Goal: Task Accomplishment & Management: Manage account settings

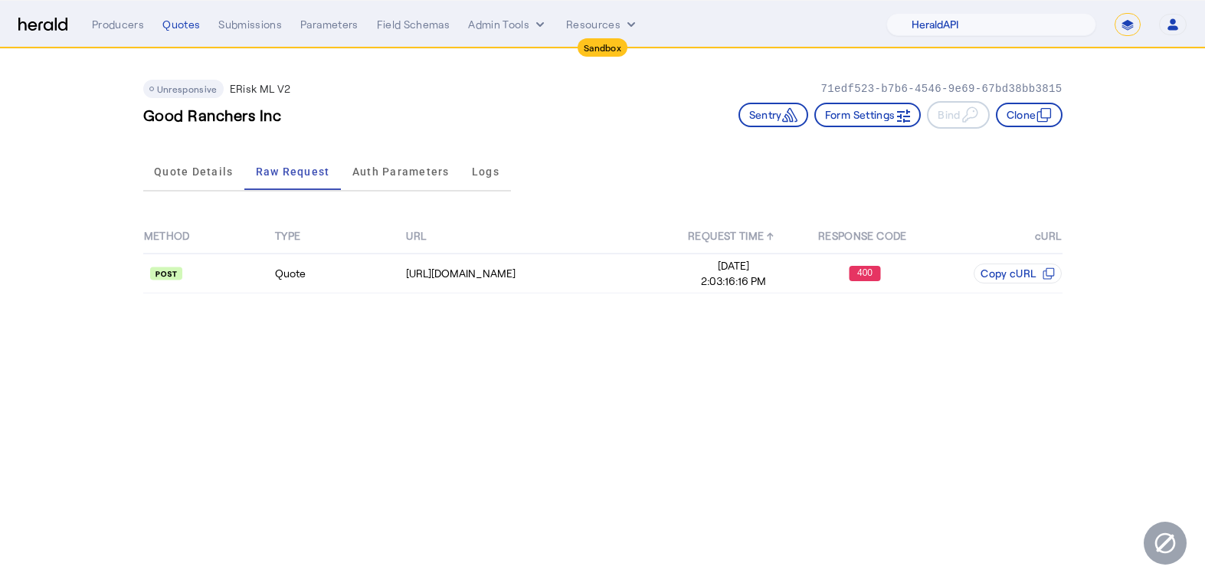
select select "pfm_2v8p_herald_api"
select select "*******"
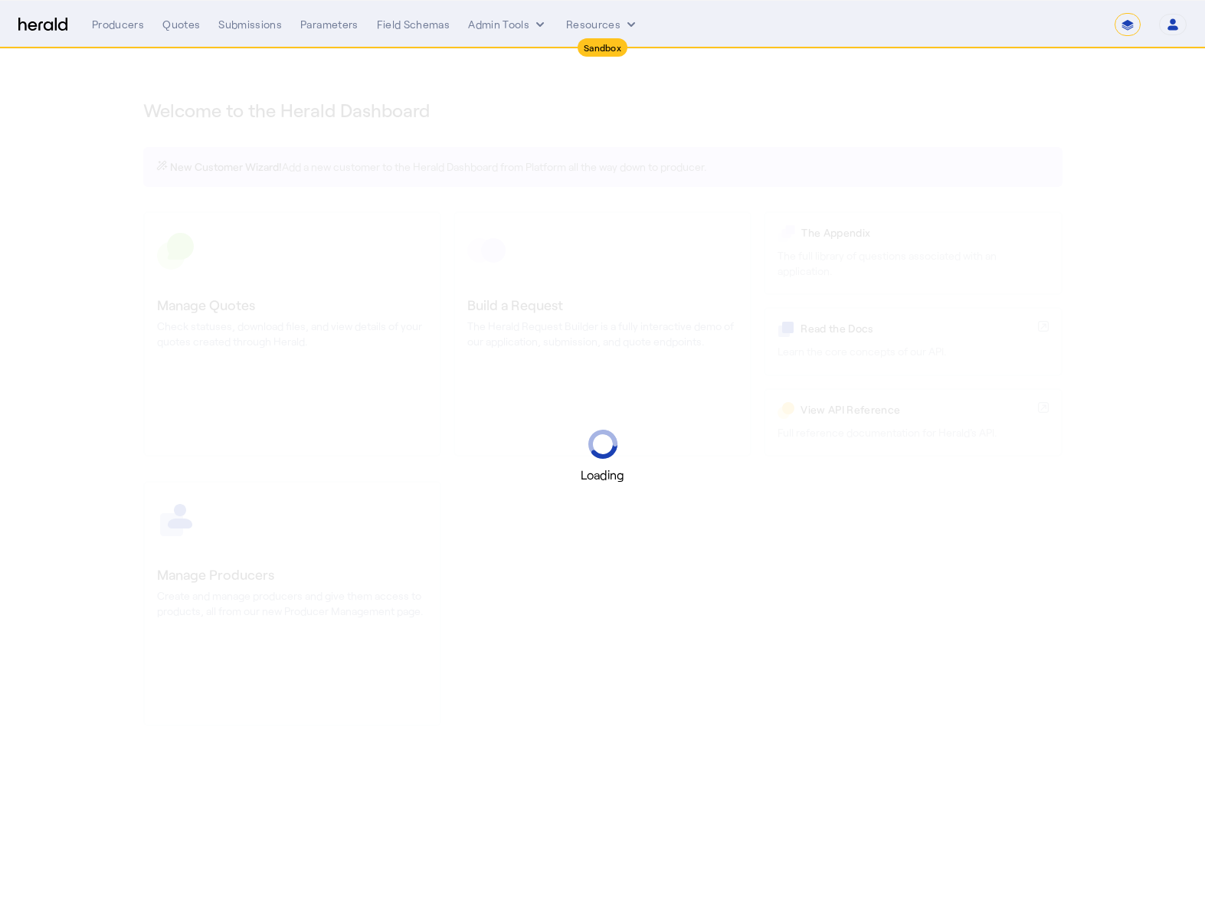
select select "*******"
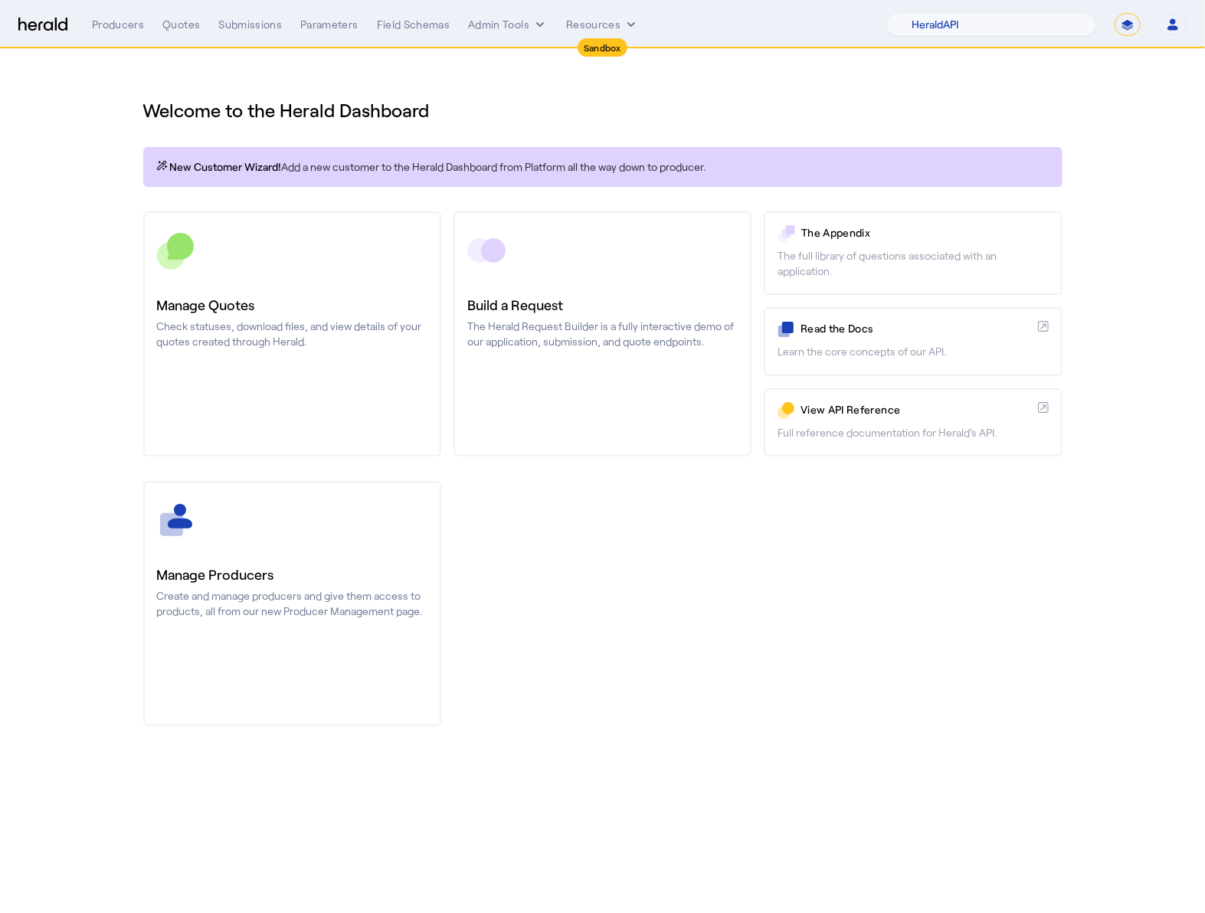
click at [1066, 36] on nav "Sandbox Menu Producers Quotes Submissions Parameters Field Schemas Admin Tools …" at bounding box center [602, 24] width 1205 height 47
click at [1060, 26] on select "1Fort Acrisure Acturis Affinity Advisors Affinity Risk Agentero AmWins Anzen Ao…" at bounding box center [991, 24] width 210 height 23
select select "pfm_h3db_crc"
click at [922, 13] on select "1Fort Acrisure Acturis Affinity Advisors Affinity Risk Agentero AmWins Anzen Ao…" at bounding box center [991, 24] width 210 height 23
click at [192, 64] on div "You are now impersonating the CRC platform." at bounding box center [602, 456] width 1205 height 913
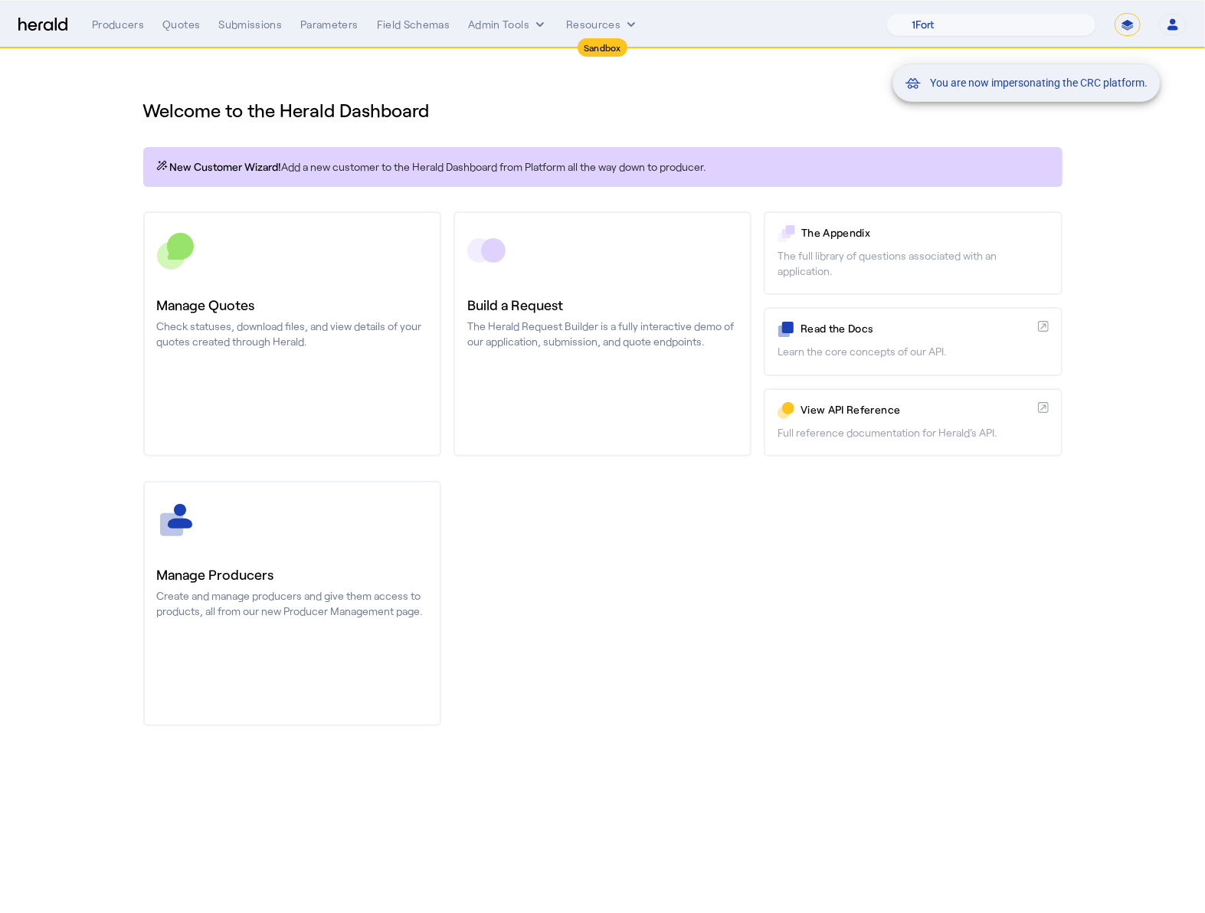
click at [165, 7] on div "You are now impersonating the CRC platform." at bounding box center [602, 456] width 1205 height 913
drag, startPoint x: 171, startPoint y: 18, endPoint x: 178, endPoint y: 25, distance: 9.8
click at [171, 18] on div "You are now impersonating the CRC platform." at bounding box center [602, 456] width 1205 height 913
click at [178, 26] on div "Quotes" at bounding box center [181, 24] width 38 height 15
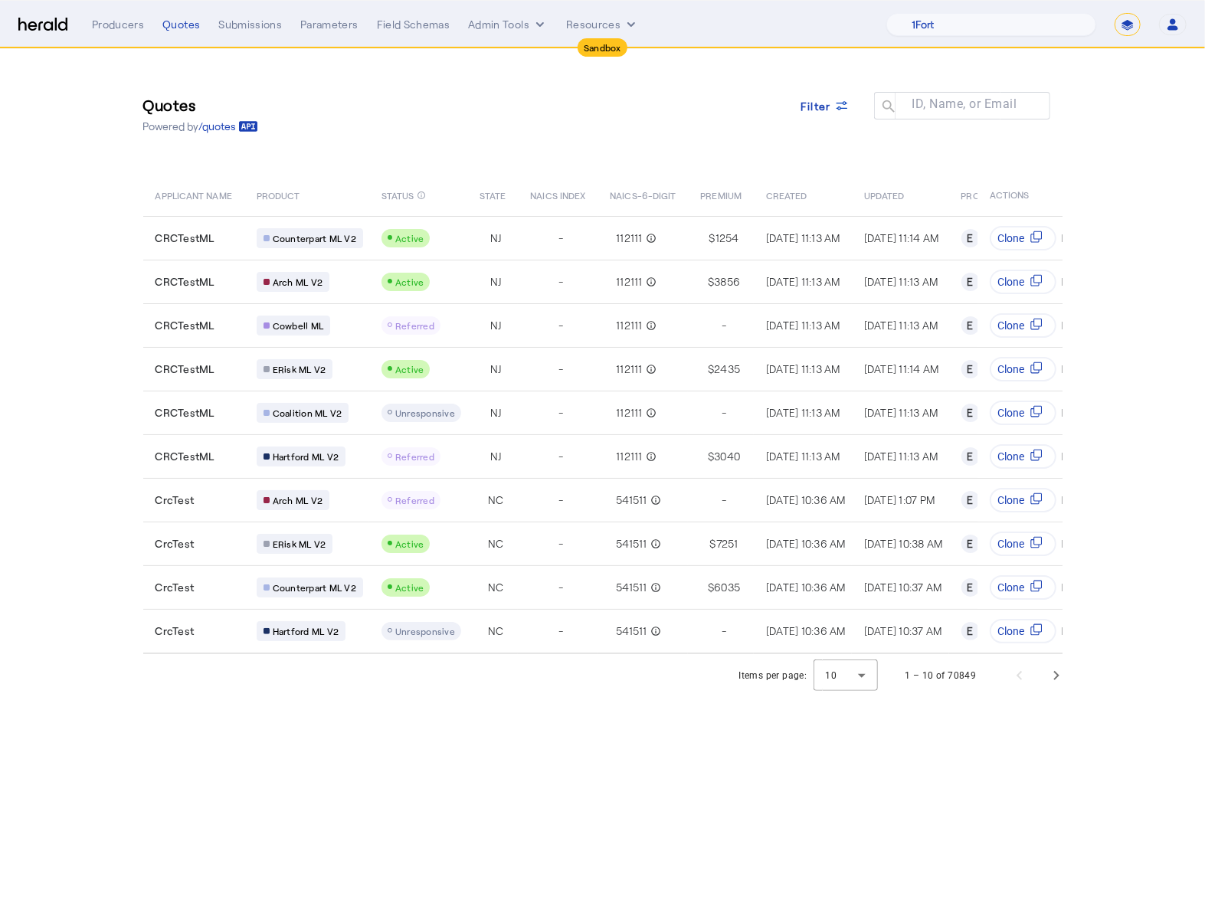
click at [455, 159] on div "Quotes Powered by /quotes Filter ID, Name, or Email search APPLICANT NAME PRODU…" at bounding box center [603, 351] width 981 height 605
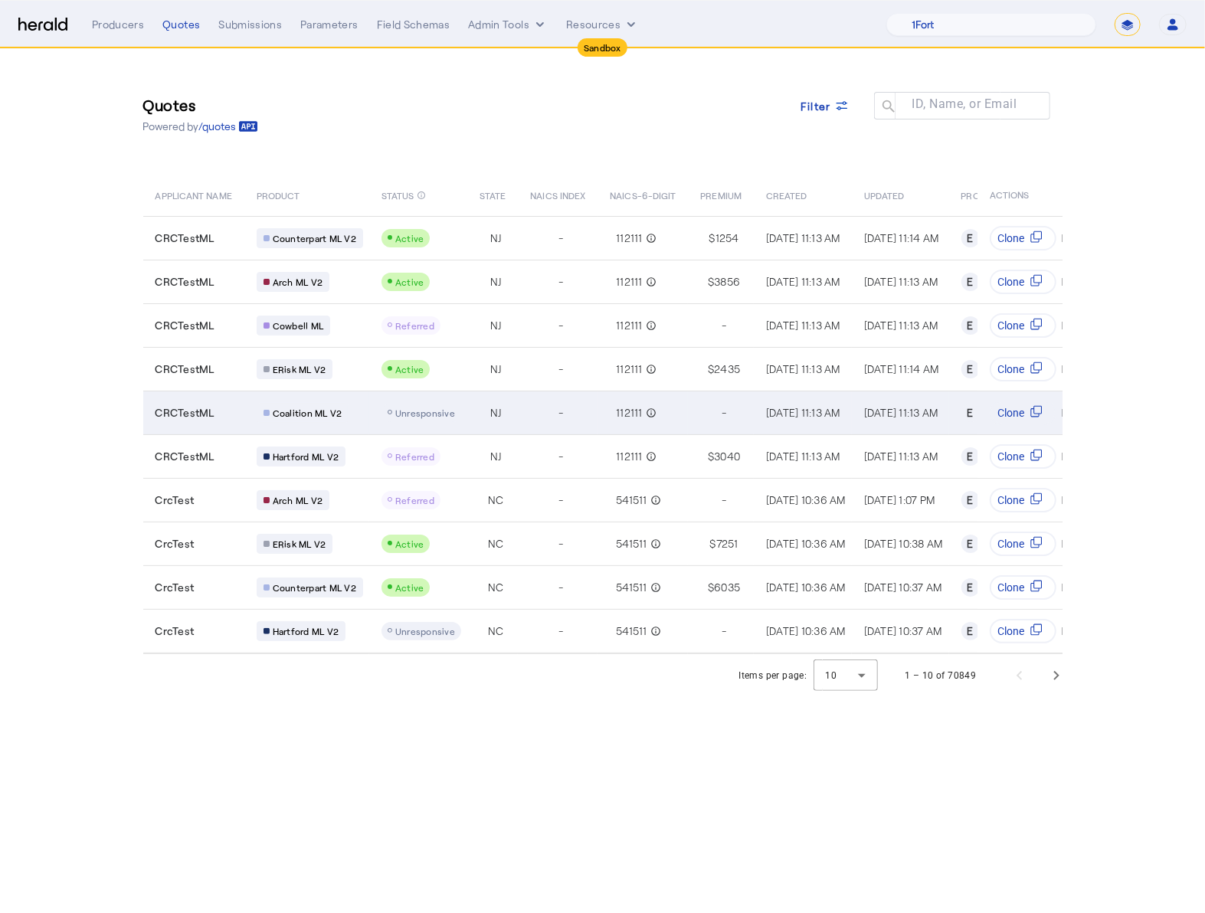
click at [530, 408] on div "-" at bounding box center [560, 412] width 61 height 21
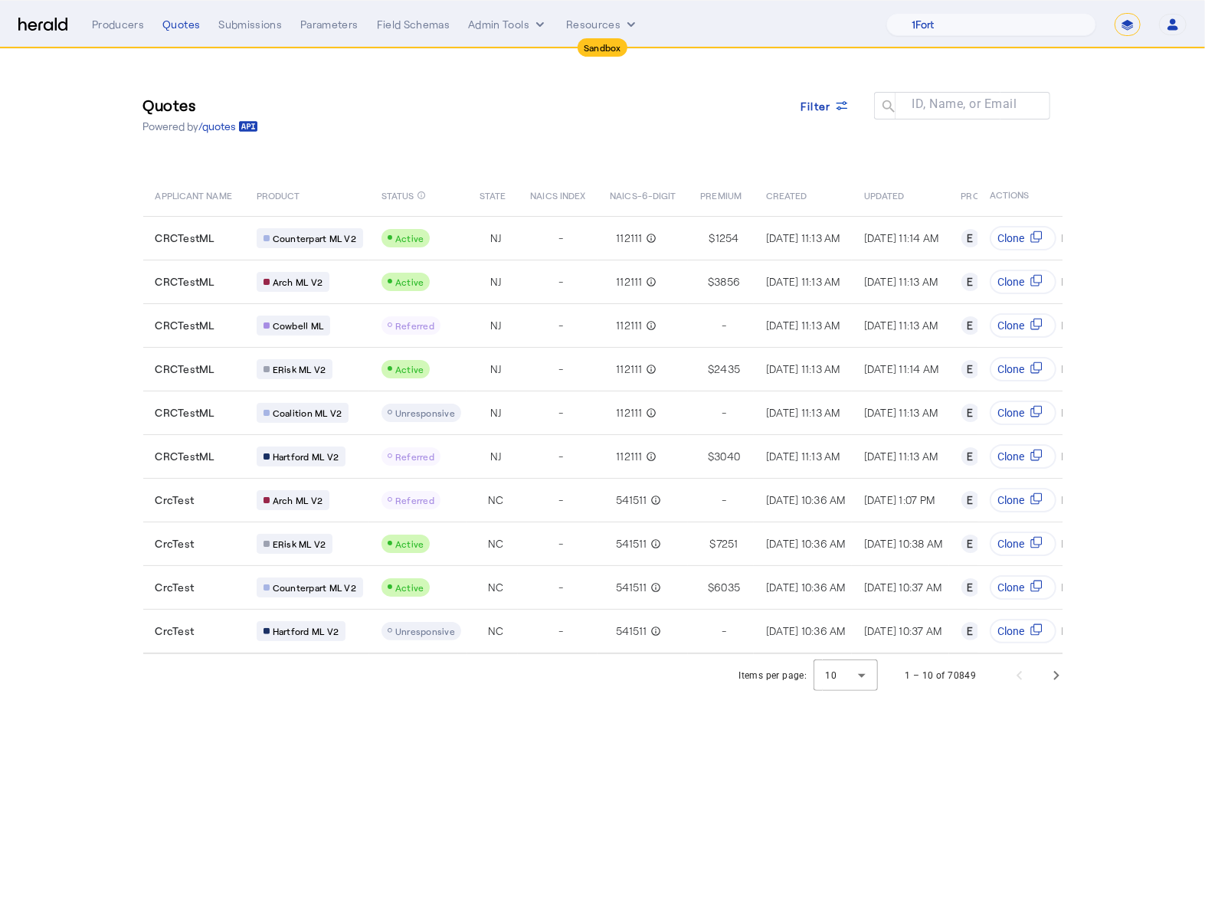
click at [512, 135] on div "Quotes Powered by /quotes Filter ID, Name, or Email search" at bounding box center [602, 114] width 919 height 69
click at [833, 98] on div "Filter" at bounding box center [825, 106] width 49 height 16
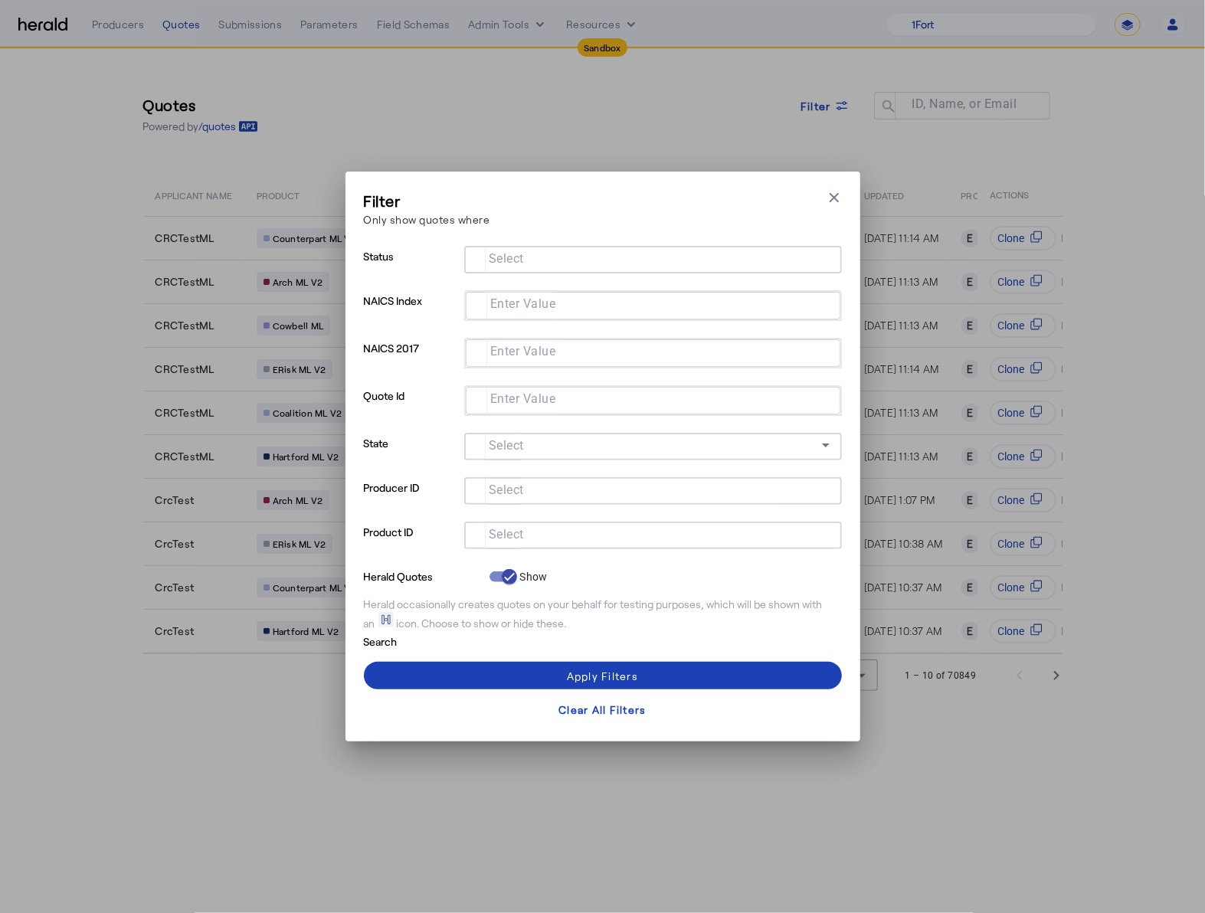
click at [525, 534] on input "Select" at bounding box center [650, 534] width 347 height 18
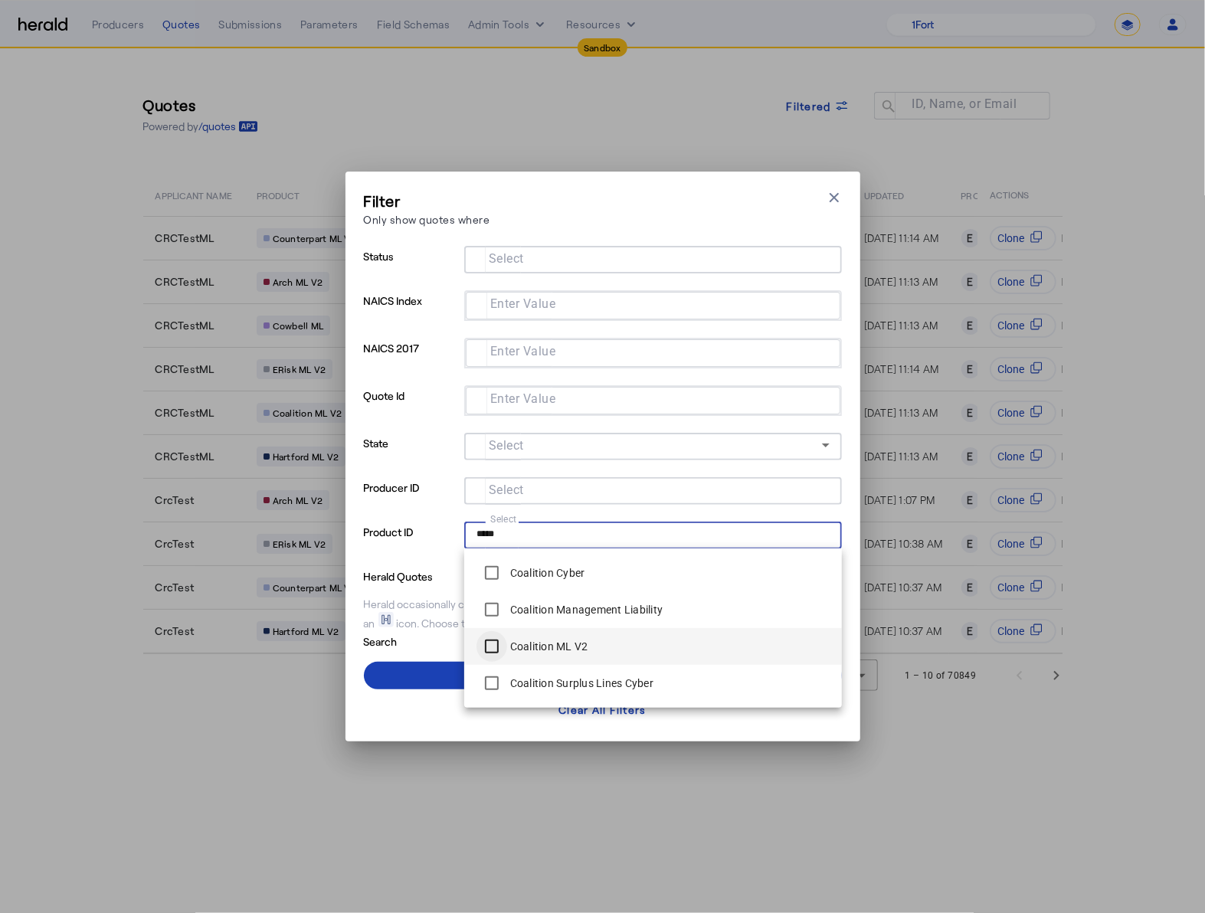
type input "*****"
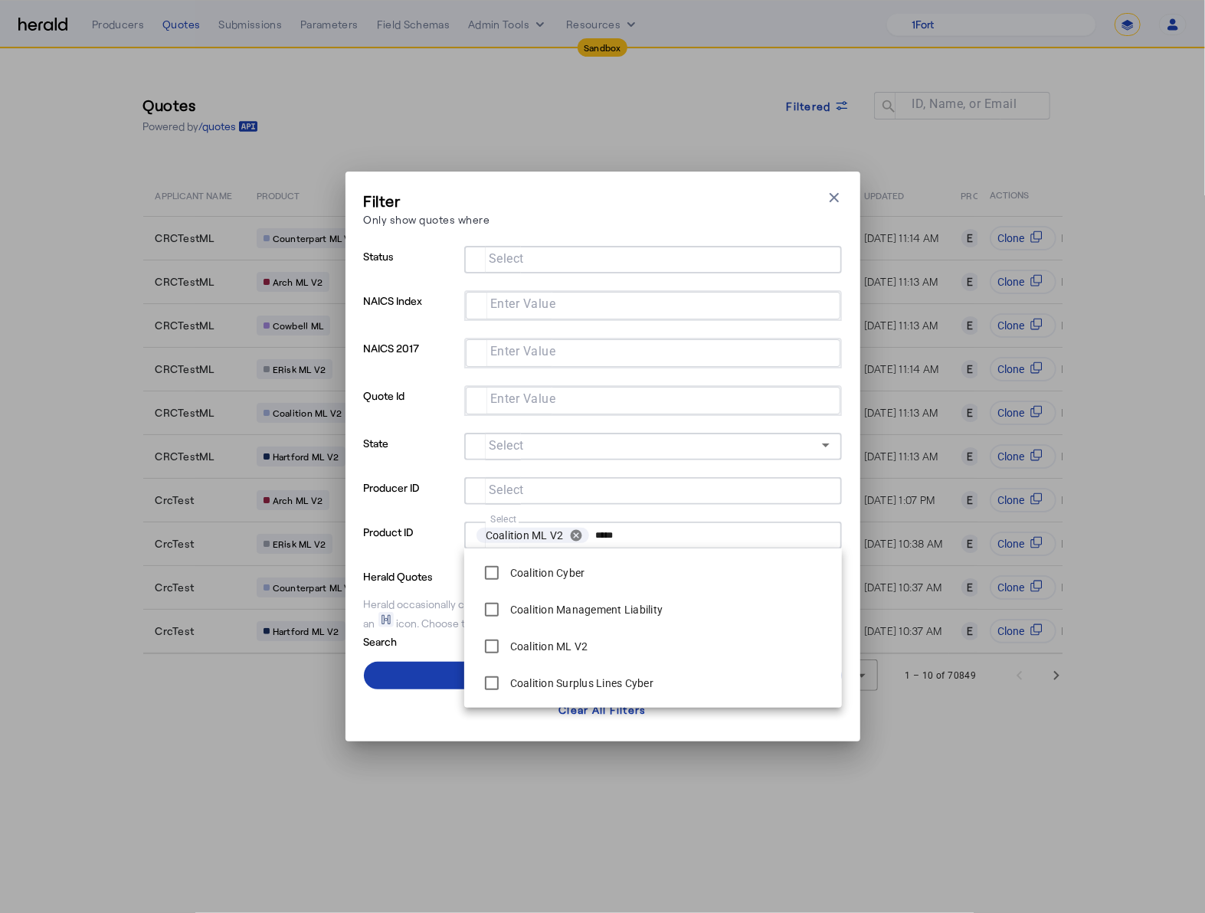
click at [434, 675] on span at bounding box center [603, 675] width 478 height 37
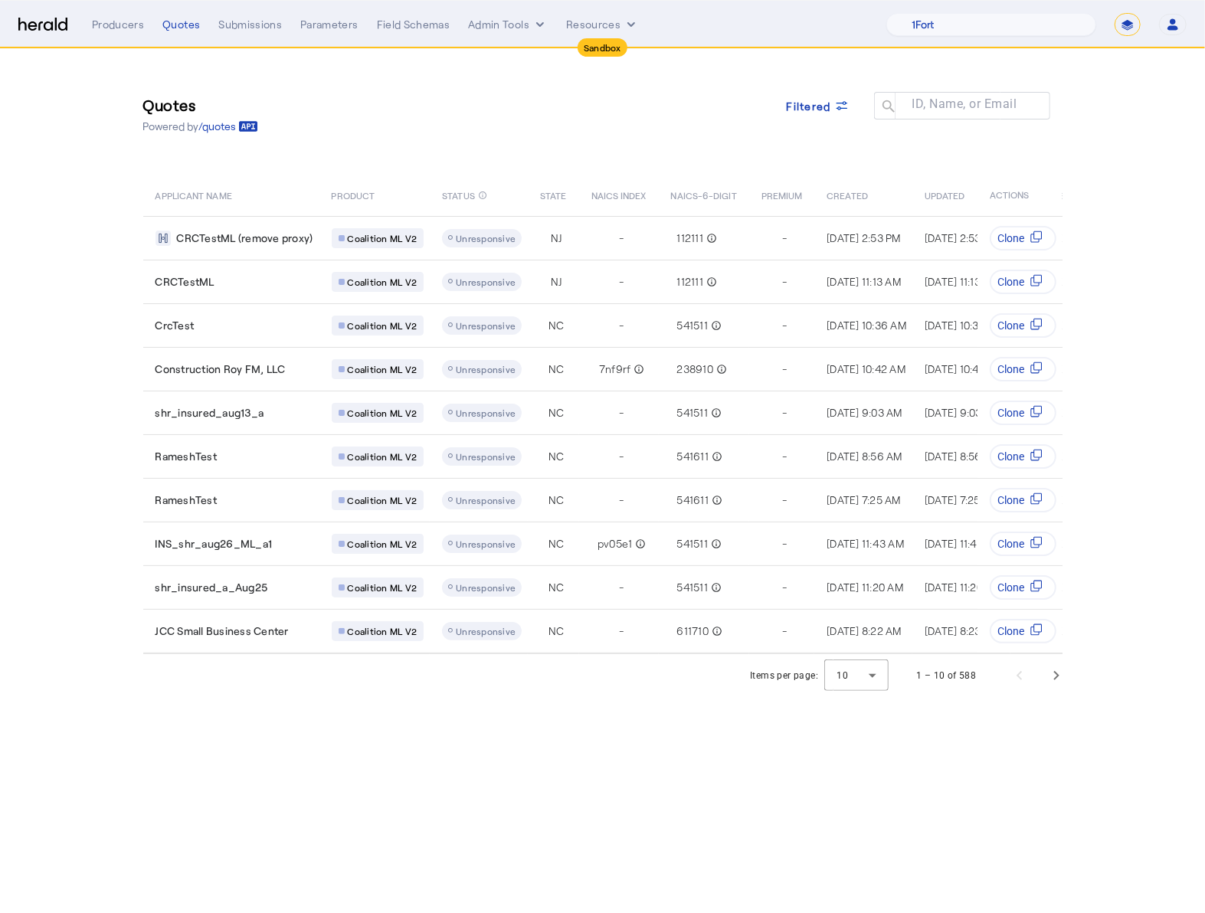
click at [525, 735] on body "Sandbox Menu Producers Quotes Submissions Parameters Field Schemas Admin Tools …" at bounding box center [602, 456] width 1205 height 913
click at [1063, 680] on span "Next page" at bounding box center [1056, 675] width 37 height 37
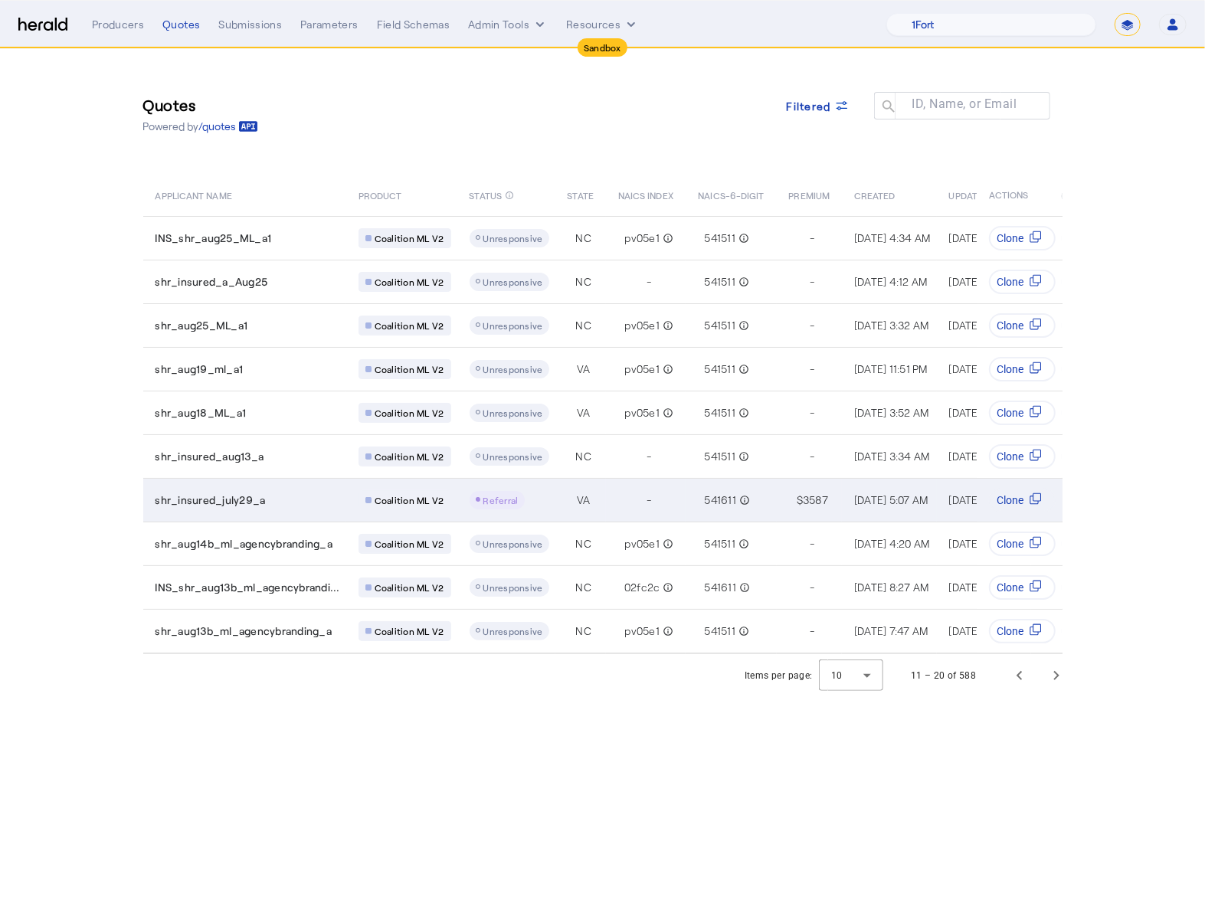
click at [235, 499] on span "shr_insured_july29_a" at bounding box center [211, 500] width 110 height 15
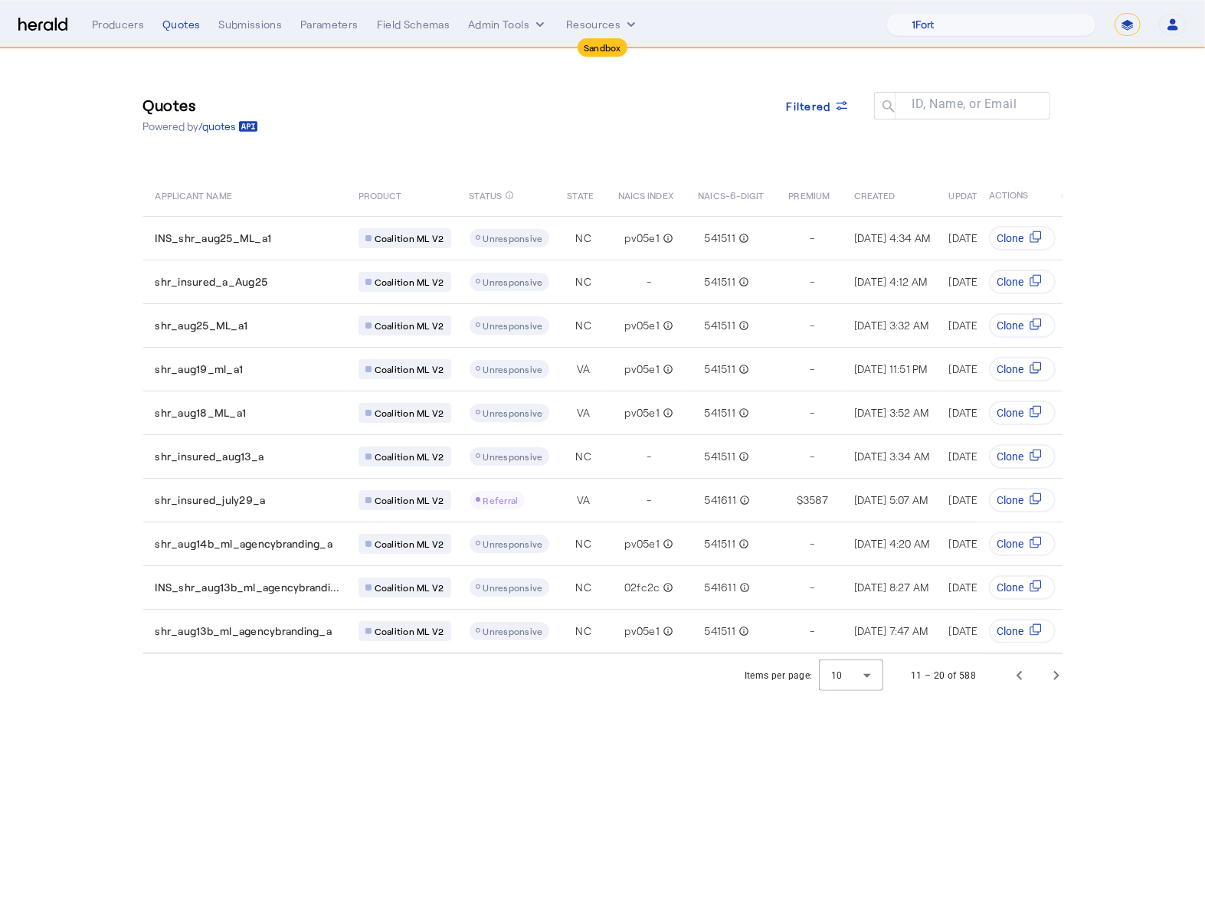
click at [497, 726] on body "Sandbox Menu Producers Quotes Submissions Parameters Field Schemas Admin Tools …" at bounding box center [602, 456] width 1205 height 913
click at [1030, 679] on span "Previous page" at bounding box center [1019, 675] width 37 height 37
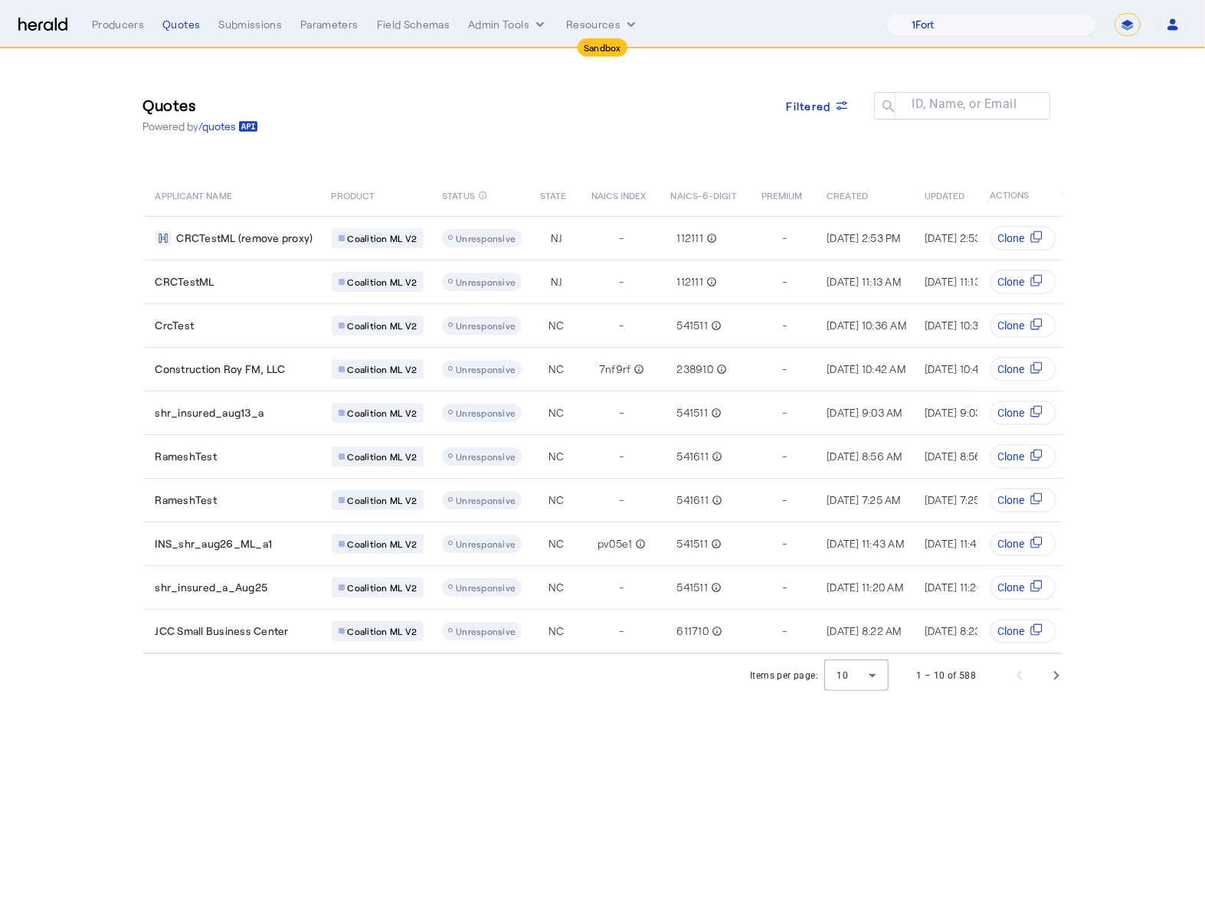
click at [910, 761] on body "Sandbox Menu Producers Quotes Submissions Parameters Field Schemas Admin Tools …" at bounding box center [602, 456] width 1205 height 913
click at [1104, 400] on section "Quotes Powered by /quotes Filtered ID, Name, or Email search APPLICANT NAME PRO…" at bounding box center [602, 373] width 1205 height 648
click at [1058, 673] on span "Next page" at bounding box center [1056, 675] width 37 height 37
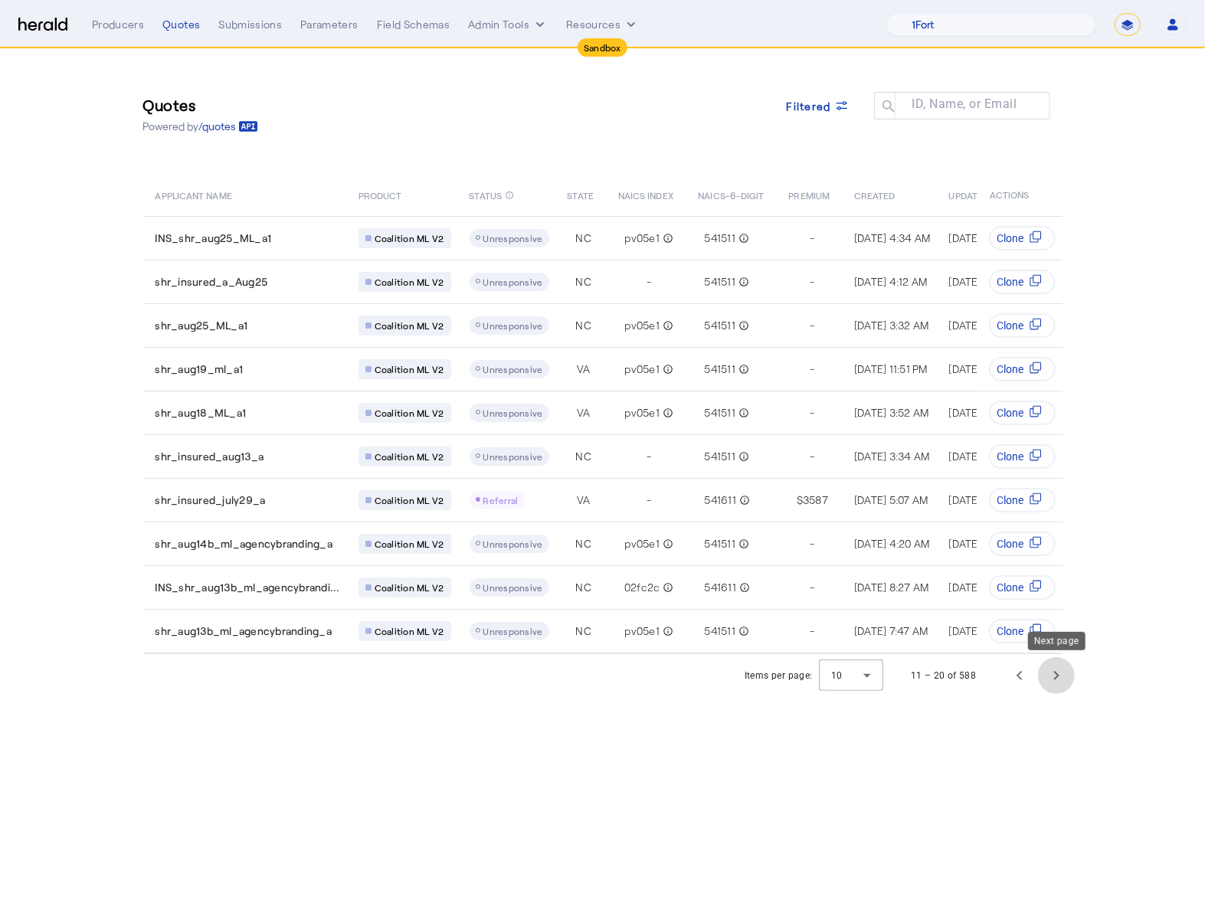
click at [1058, 673] on span "Next page" at bounding box center [1056, 675] width 37 height 37
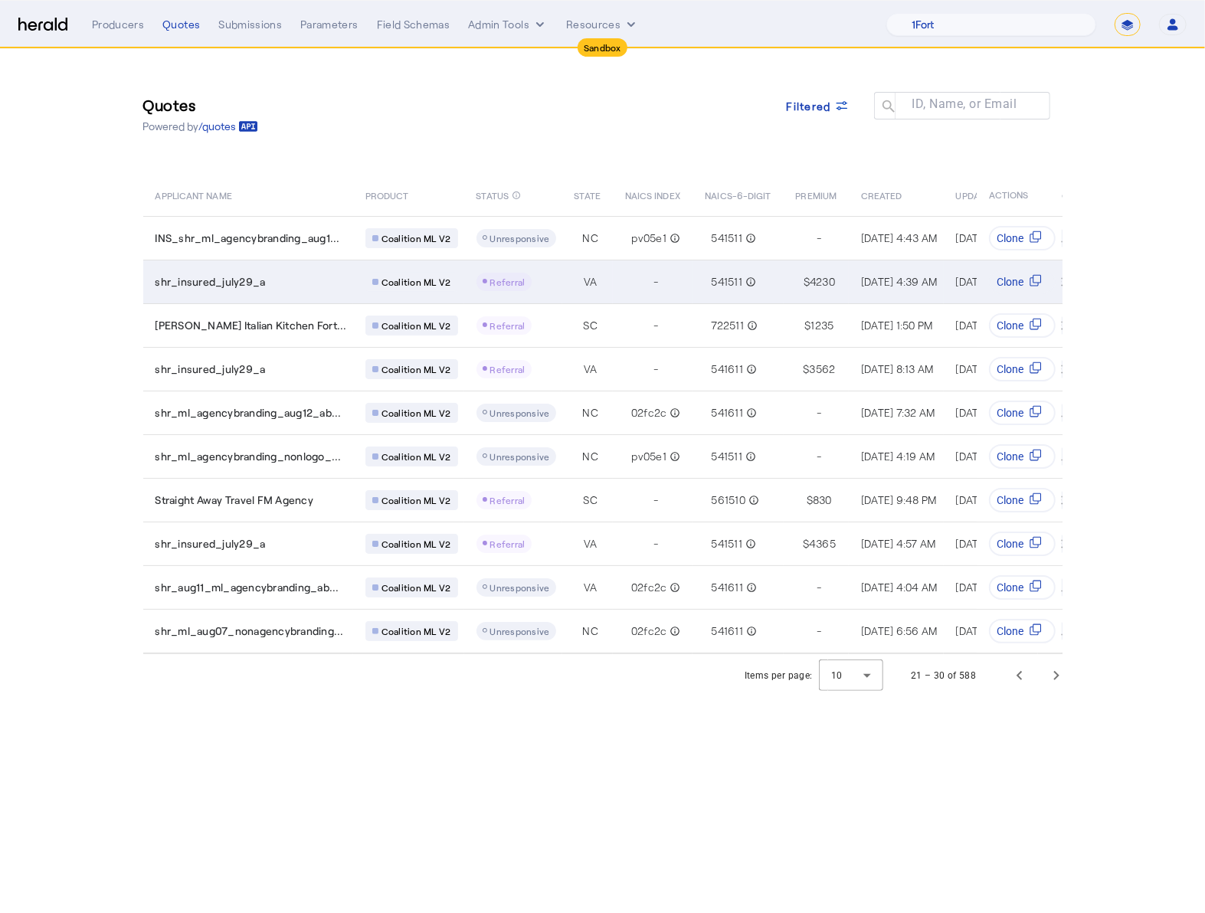
click at [278, 290] on td "shr_insured_july29_a" at bounding box center [248, 282] width 210 height 44
click at [273, 284] on div "shr_insured_july29_a" at bounding box center [252, 281] width 192 height 15
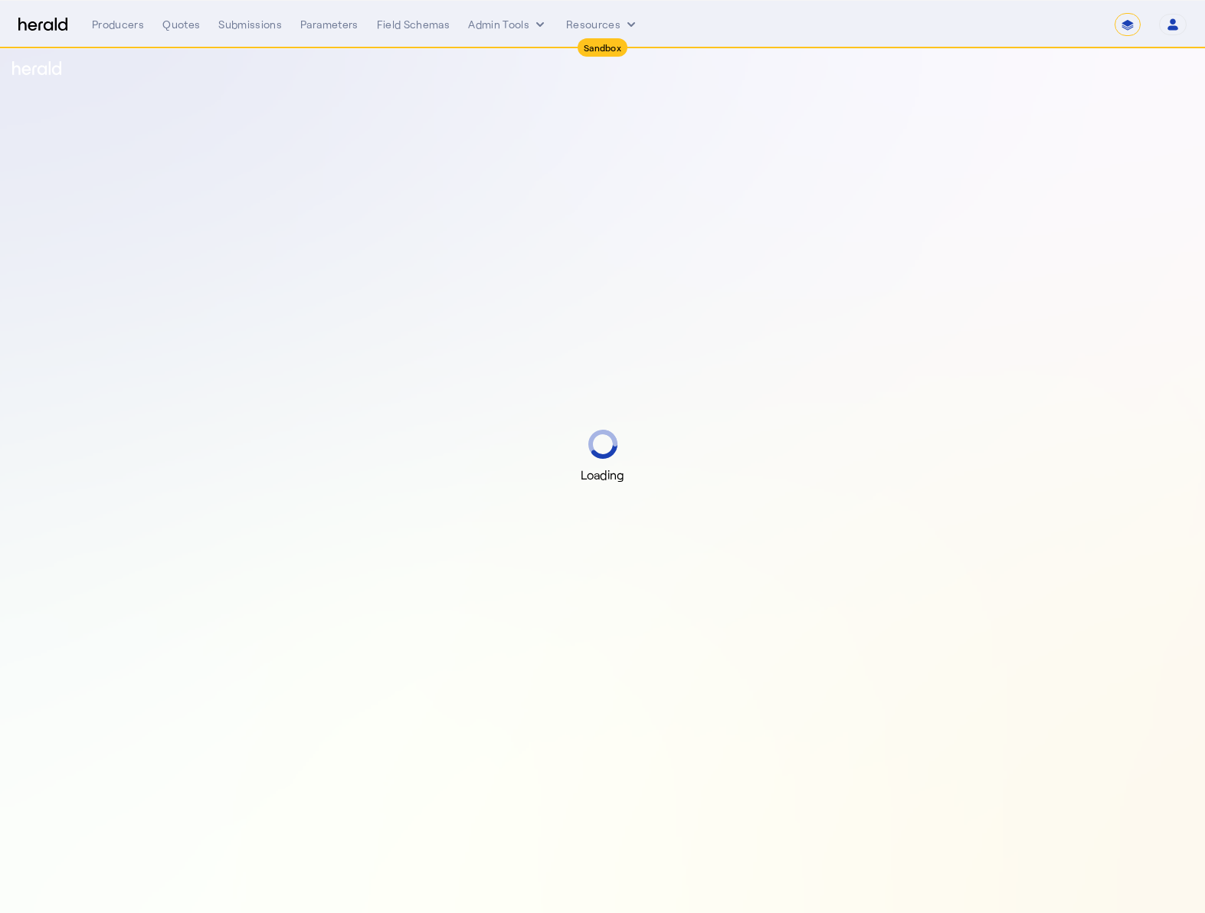
select select "*******"
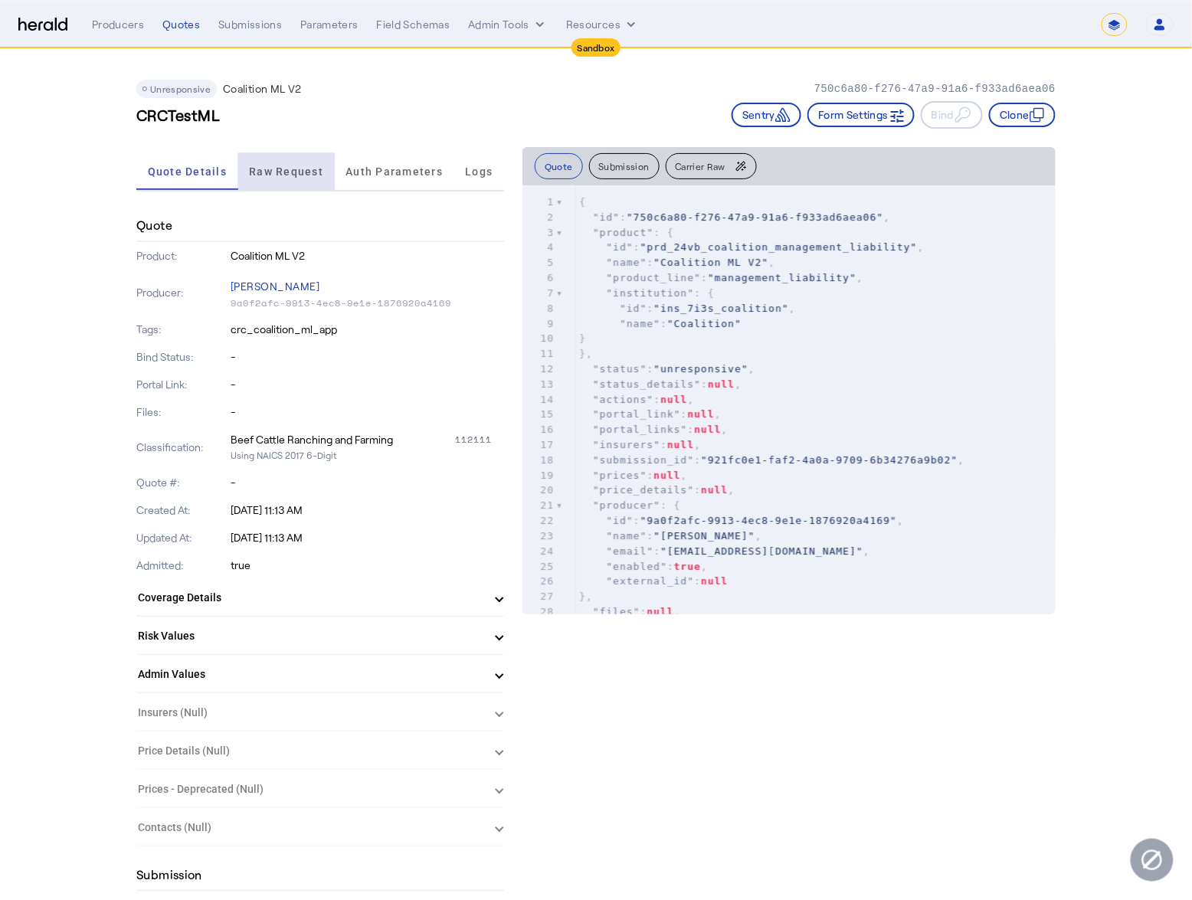
click at [295, 176] on span "Raw Request" at bounding box center [286, 171] width 74 height 37
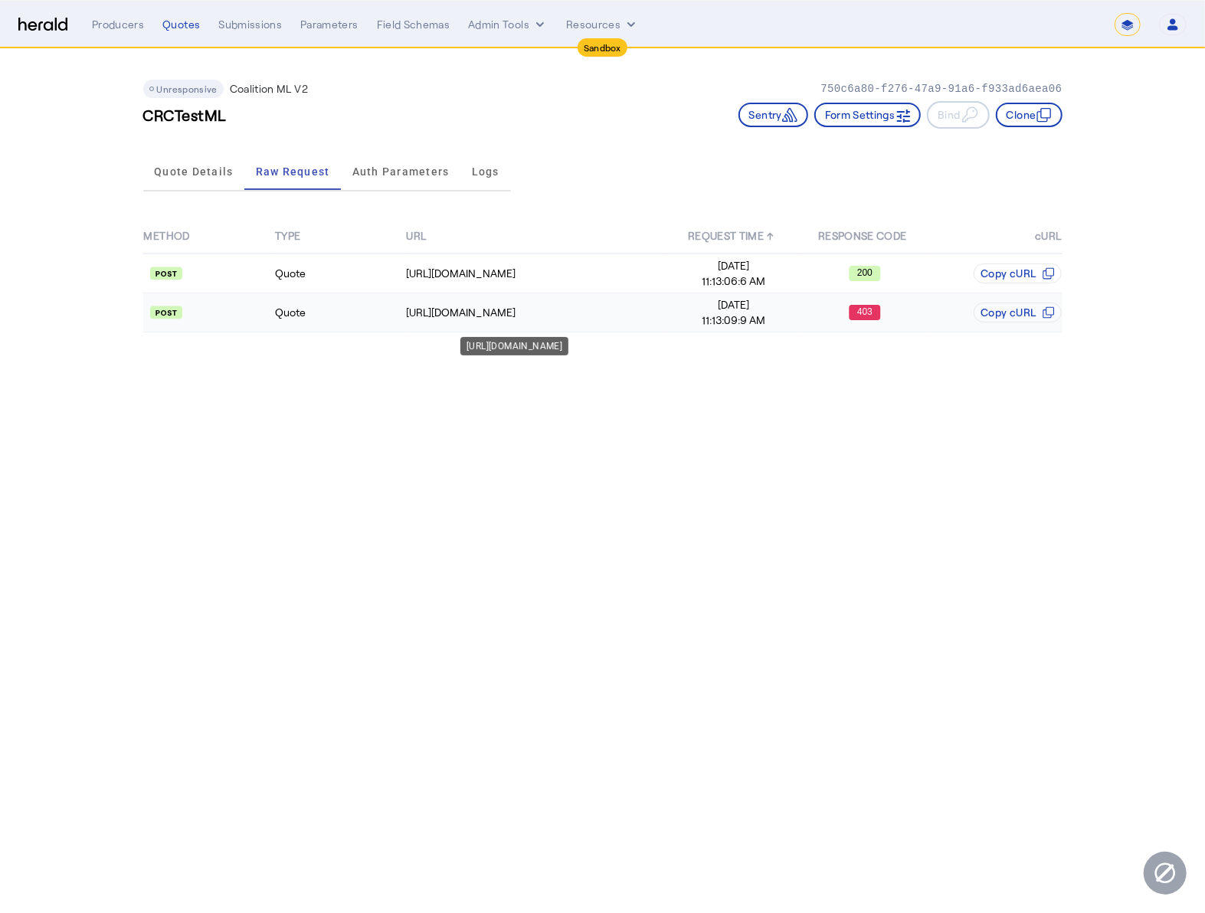
click at [624, 314] on div "https://distribution-api.demo.1nine.net/v2/submissions" at bounding box center [536, 312] width 261 height 15
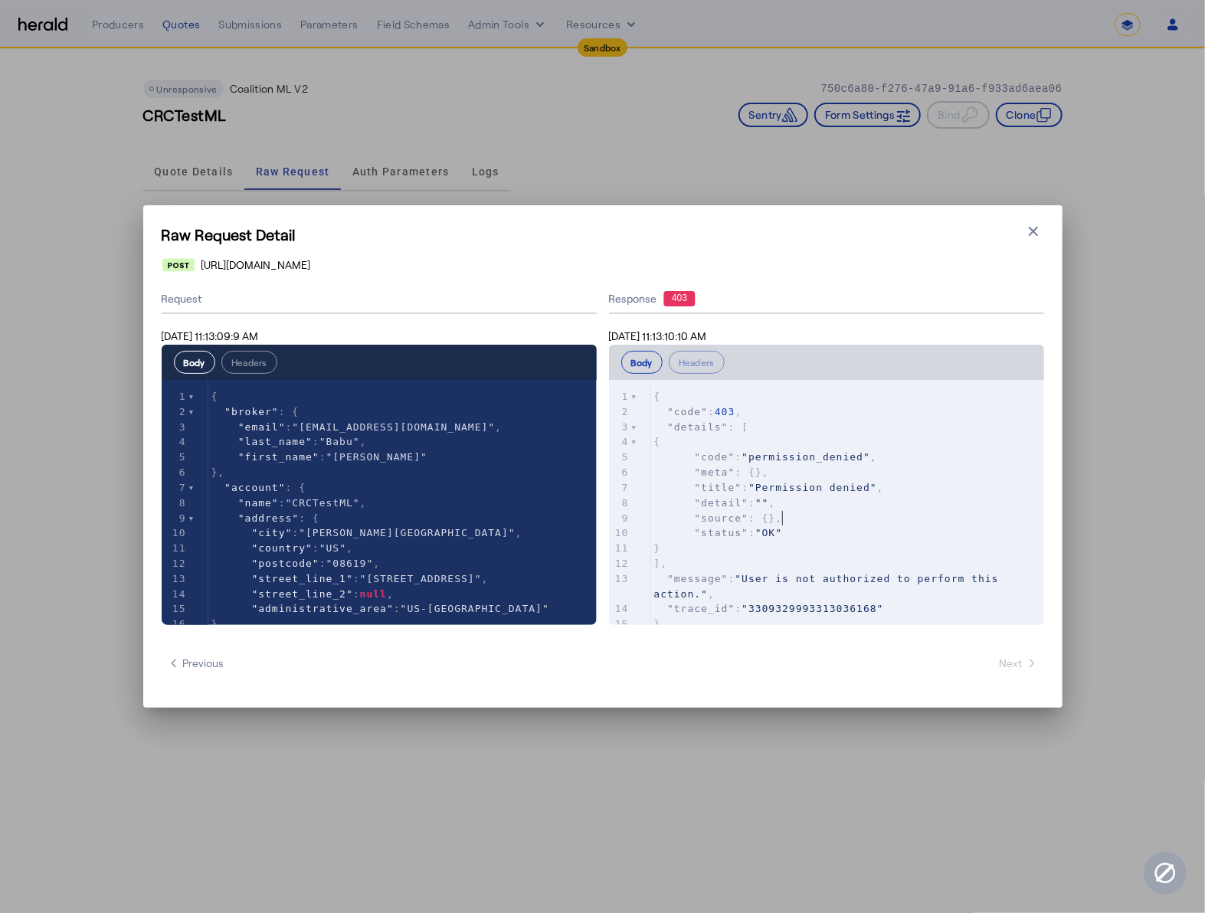
click at [883, 521] on pre ""source" : {}," at bounding box center [847, 518] width 393 height 15
click at [424, 475] on div "1 { 2 "broker" : { 3 "email" : "vanbabu@crcgroup.com" , 4 "last_name" : "Babu" …" at bounding box center [402, 578] width 388 height 379
type textarea "**********"
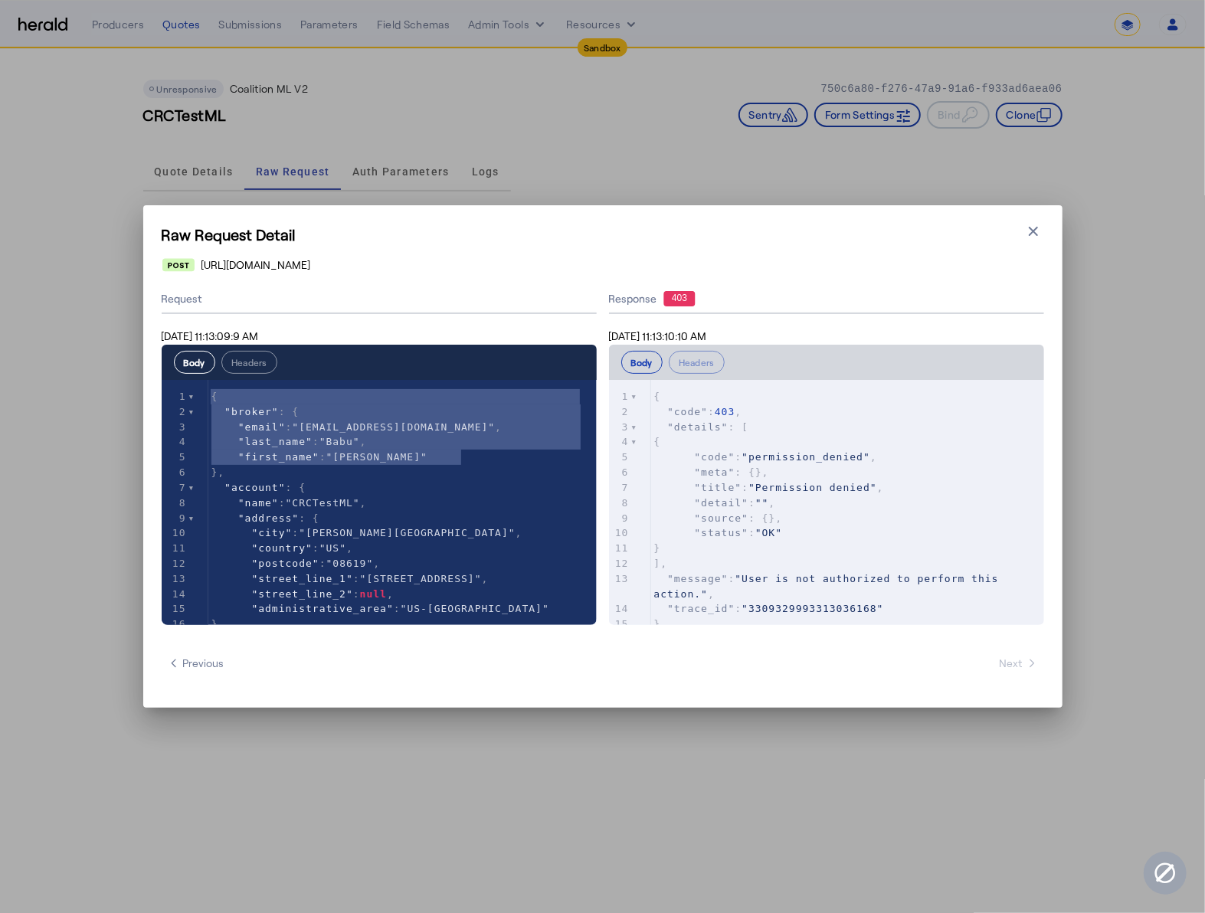
drag, startPoint x: 499, startPoint y: 453, endPoint x: 156, endPoint y: 368, distance: 352.8
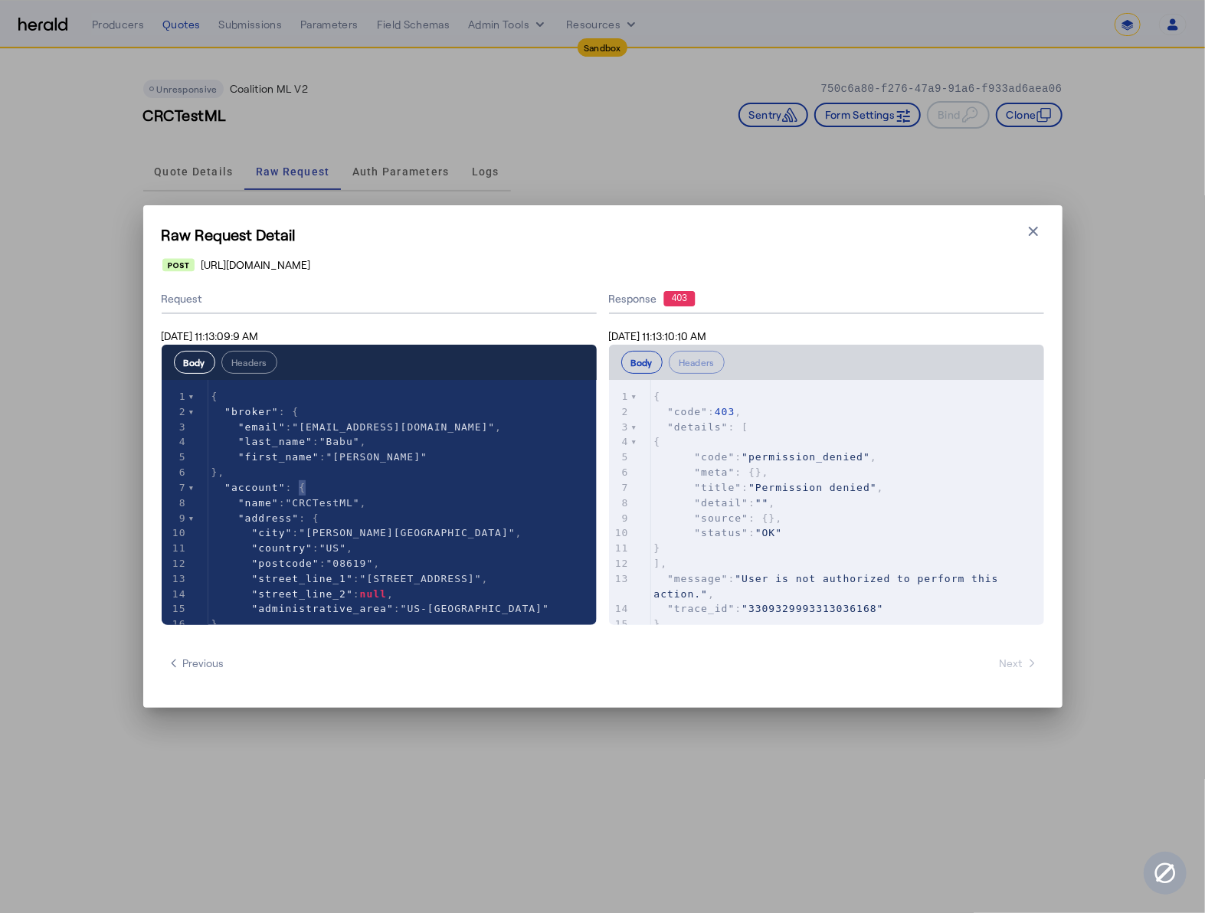
drag, startPoint x: 461, startPoint y: 481, endPoint x: 195, endPoint y: 452, distance: 268.2
type textarea "**********"
click at [1036, 229] on icon "button" at bounding box center [1033, 231] width 9 height 9
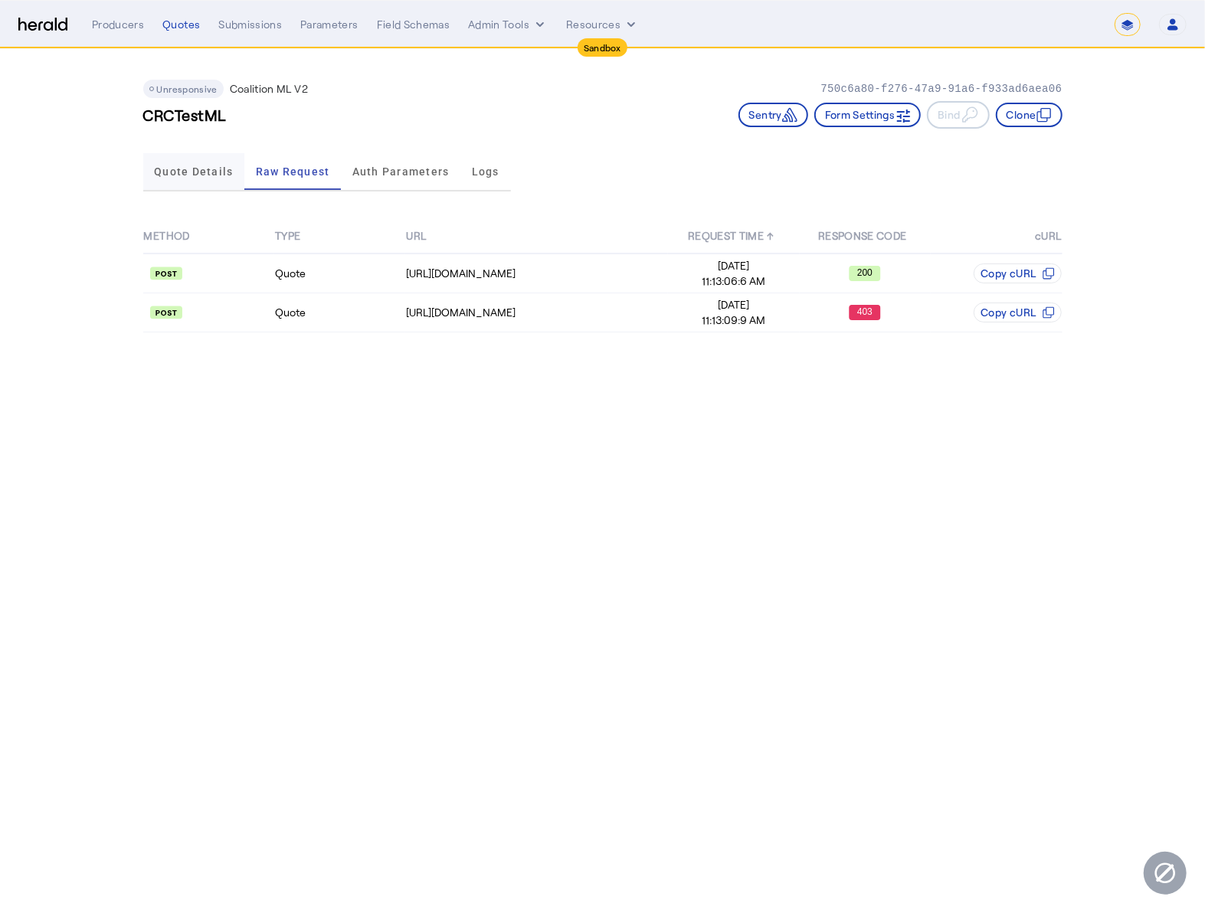
click at [187, 179] on span "Quote Details" at bounding box center [193, 171] width 79 height 37
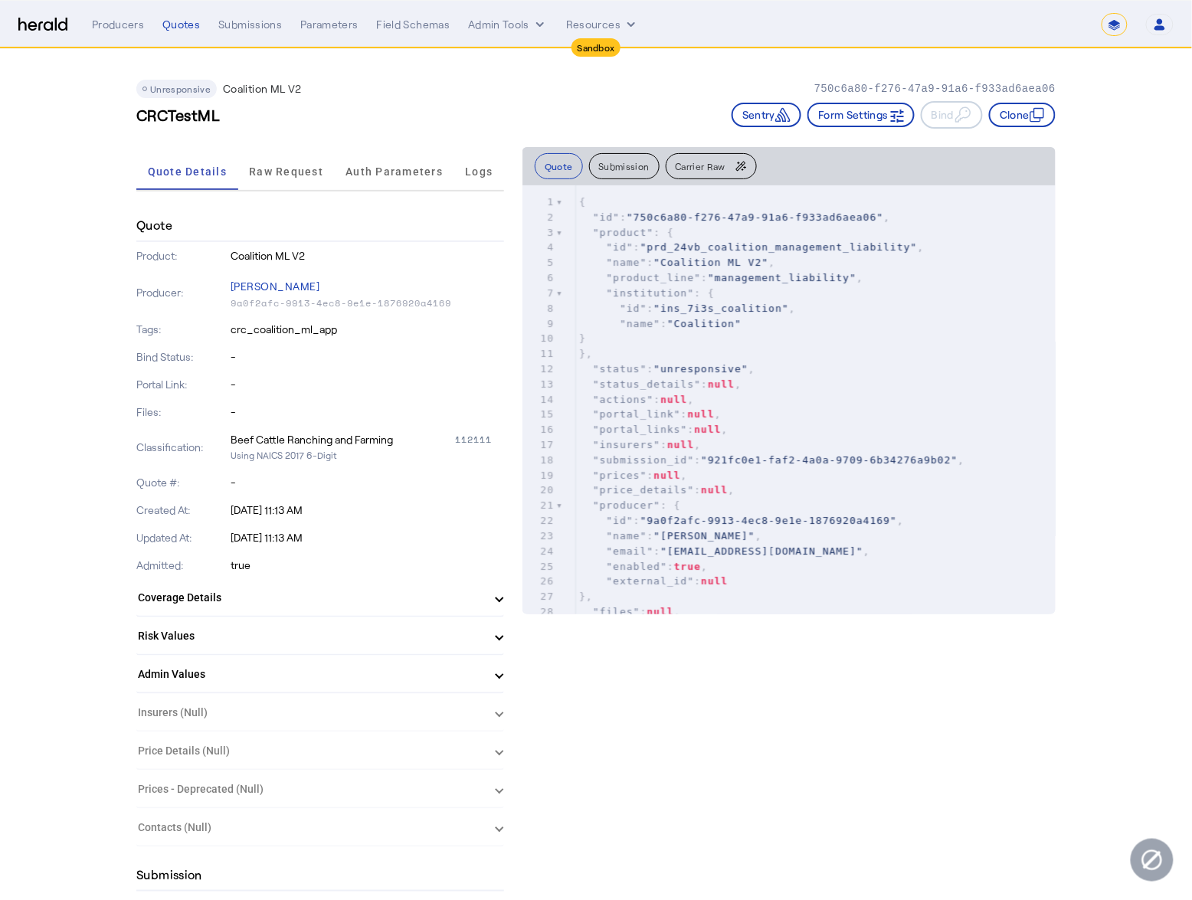
click at [380, 297] on p "9a0f2afc-9913-4ec8-9e1e-1876920a4169" at bounding box center [367, 303] width 273 height 12
click at [418, 309] on div "Producer: Erin Dyer 9a0f2afc-9913-4ec8-9e1e-1876920a4169" at bounding box center [320, 293] width 368 height 46
click at [459, 301] on p "9a0f2afc-9913-4ec8-9e1e-1876920a4169" at bounding box center [367, 303] width 273 height 12
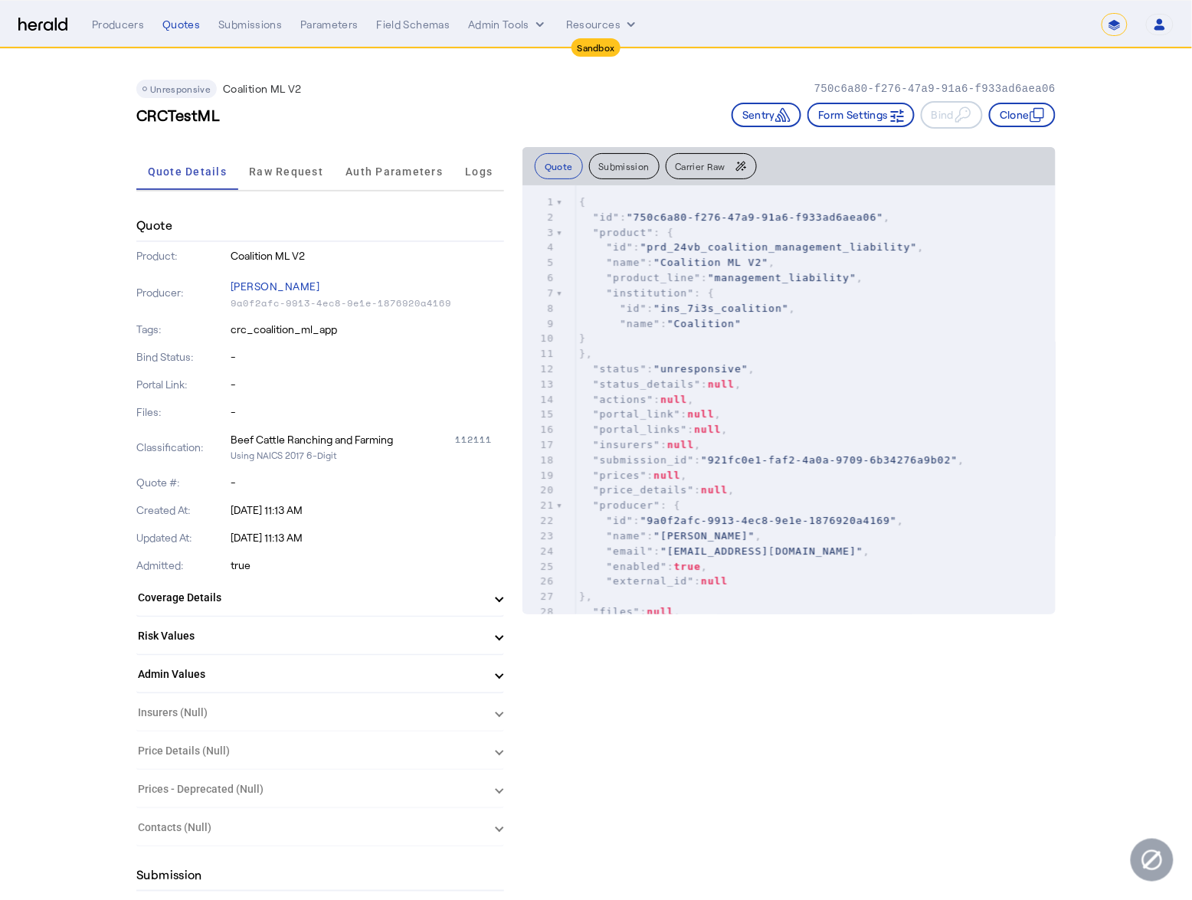
click at [460, 301] on p "9a0f2afc-9913-4ec8-9e1e-1876920a4169" at bounding box center [367, 303] width 273 height 12
click at [529, 303] on div "8" at bounding box center [539, 308] width 34 height 15
click at [318, 166] on span "Raw Request" at bounding box center [286, 171] width 74 height 11
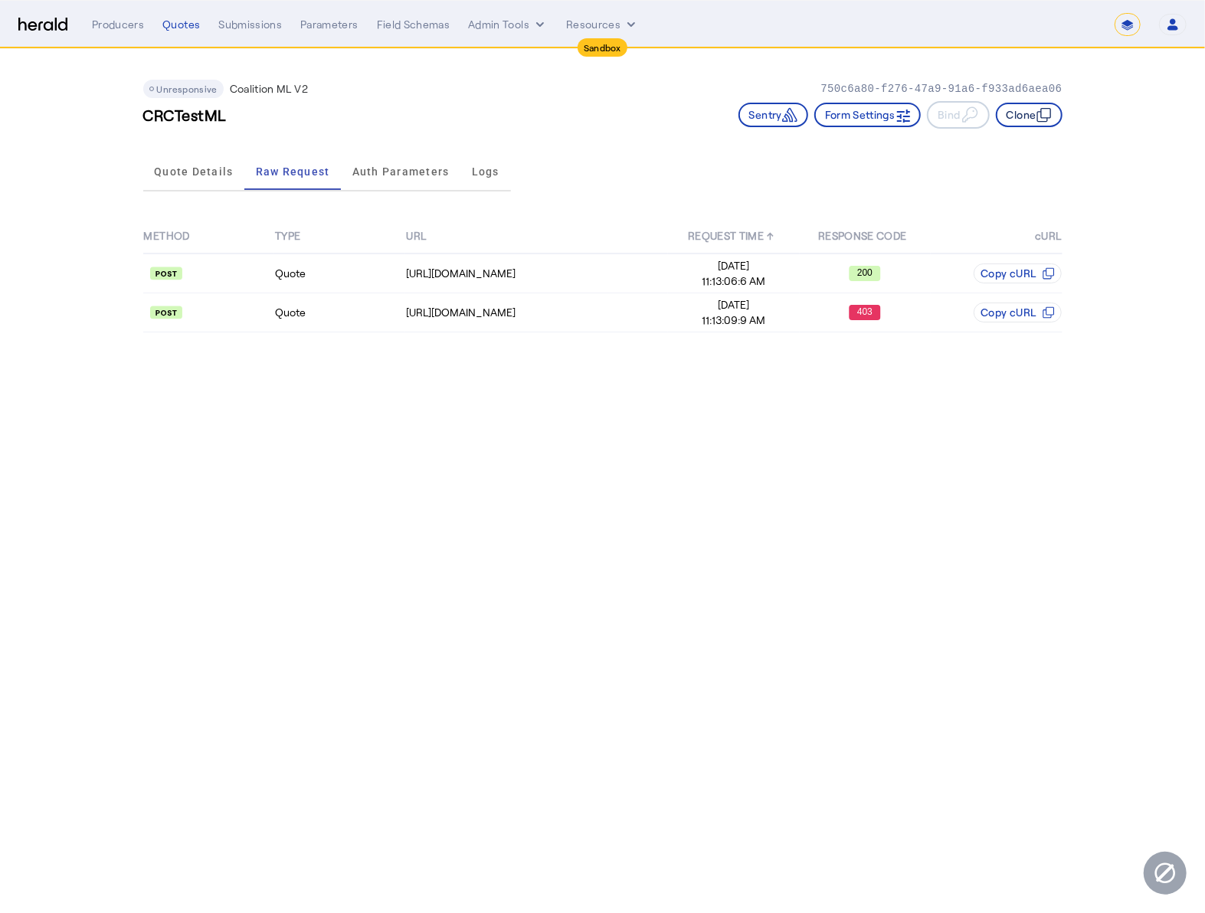
click at [1027, 121] on button "Clone" at bounding box center [1029, 115] width 67 height 25
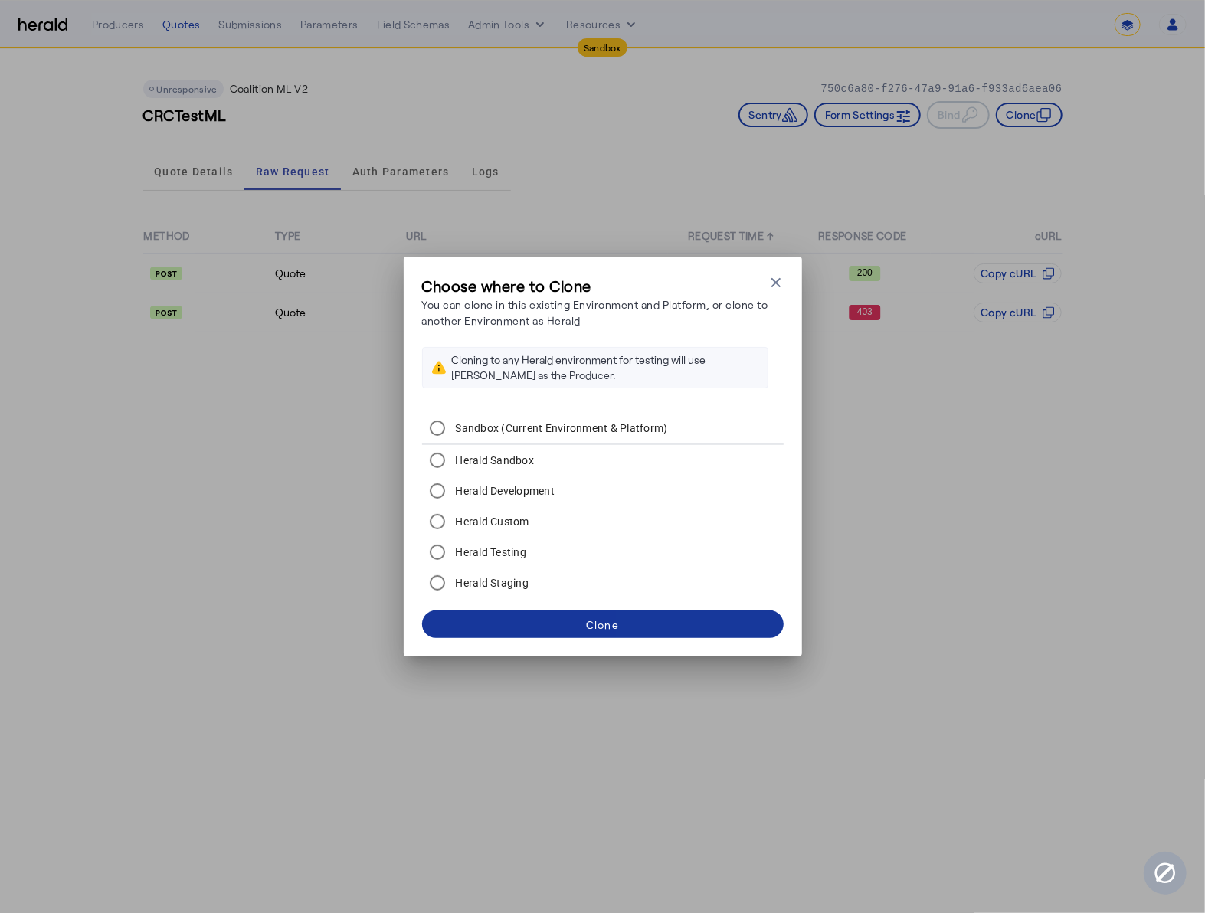
click at [669, 631] on span at bounding box center [603, 624] width 362 height 37
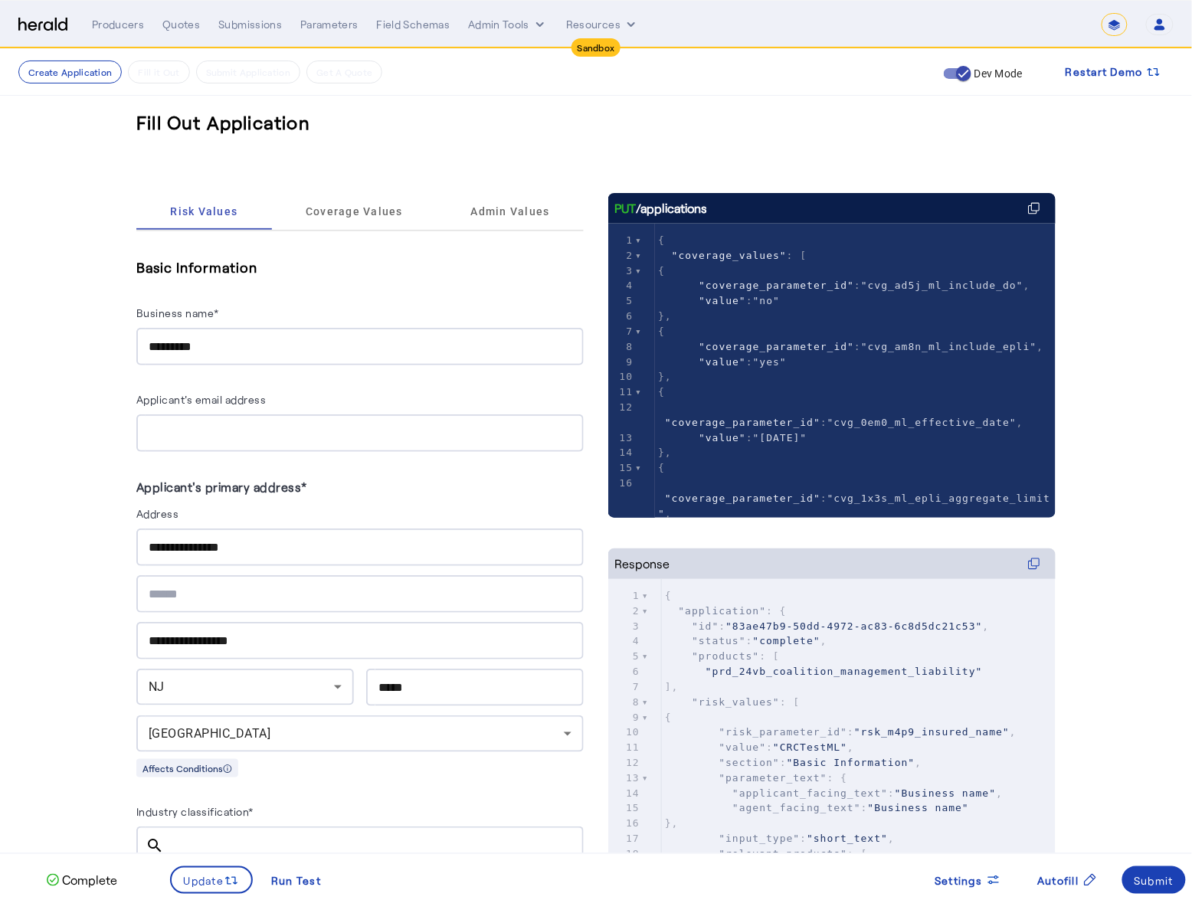
click at [327, 271] on h5 "Basic Information" at bounding box center [359, 267] width 447 height 23
click at [497, 214] on span "Admin Values" at bounding box center [510, 211] width 79 height 11
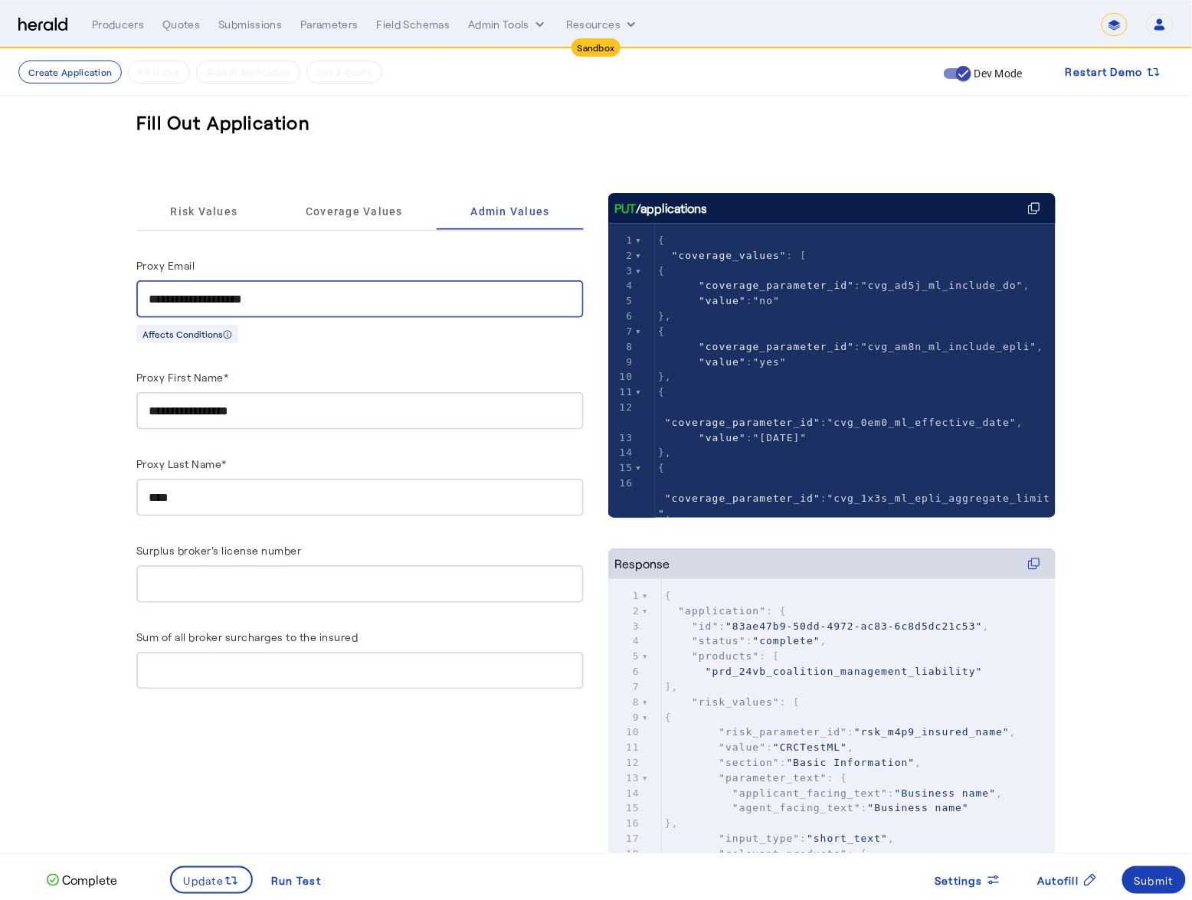
click at [229, 293] on input "**********" at bounding box center [360, 299] width 423 height 18
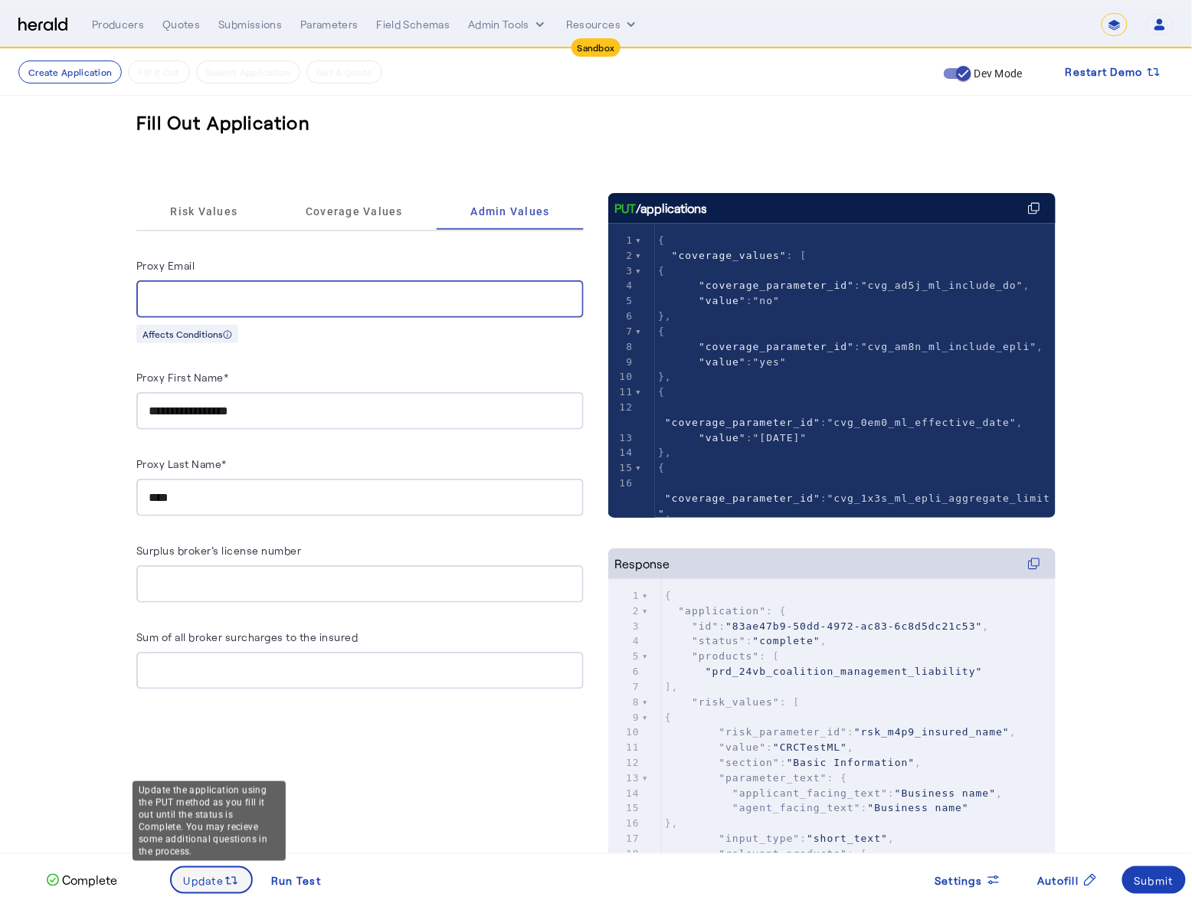
click at [217, 889] on span at bounding box center [212, 880] width 80 height 37
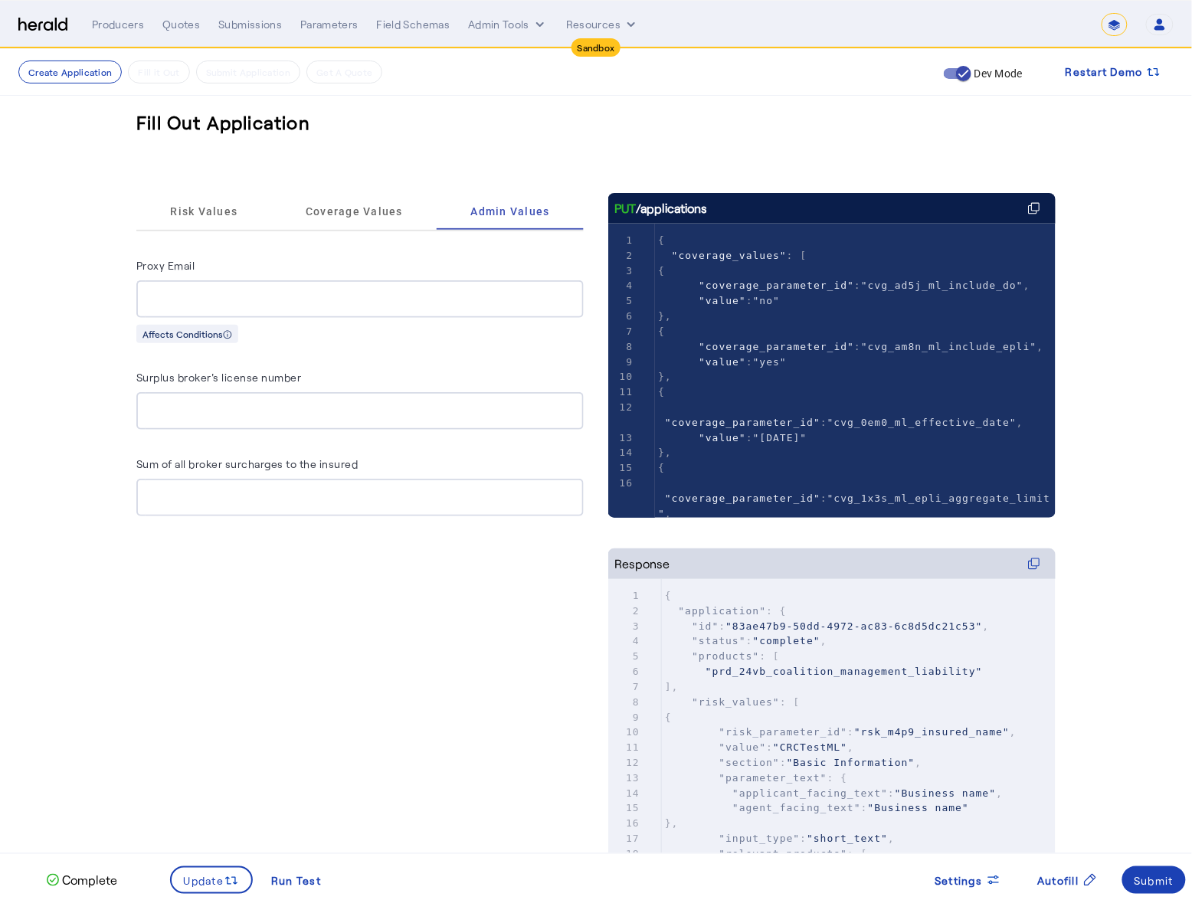
click at [99, 300] on fill-application-step "Create Application Fill it Out Submit Application Get A Quote Dev Mode Restart …" at bounding box center [596, 507] width 1192 height 916
click at [219, 208] on span "Risk Values" at bounding box center [203, 211] width 67 height 11
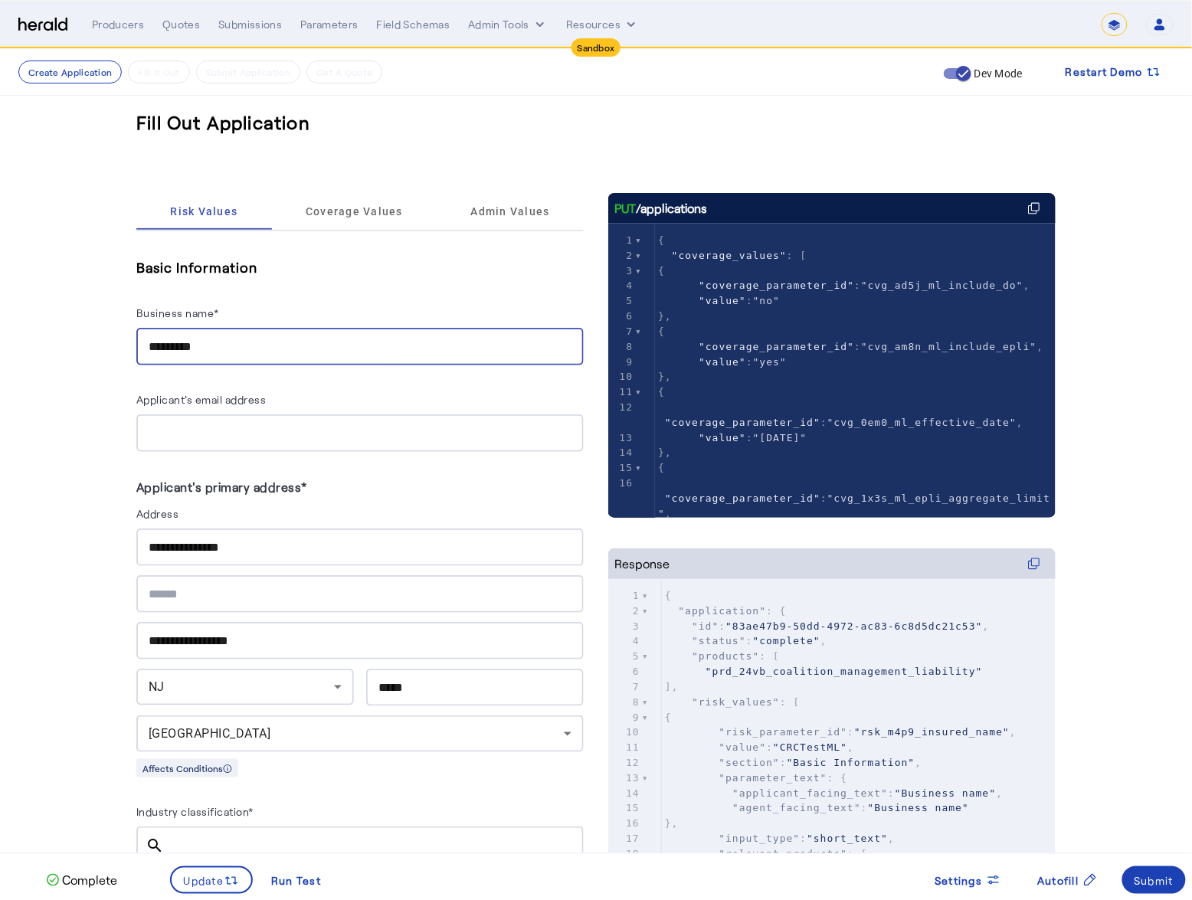
click at [242, 338] on input "*********" at bounding box center [360, 347] width 423 height 18
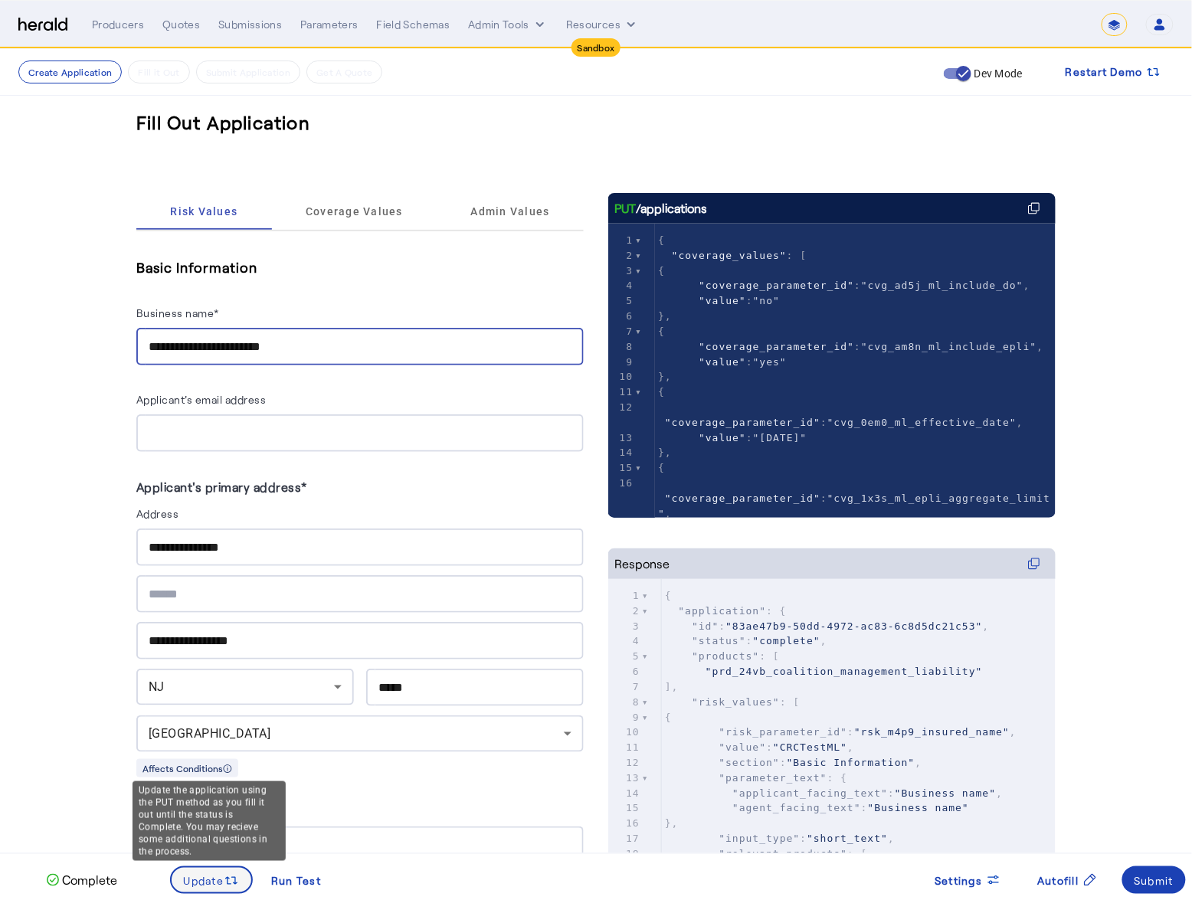
type input "**********"
click at [224, 873] on icon at bounding box center [231, 880] width 15 height 15
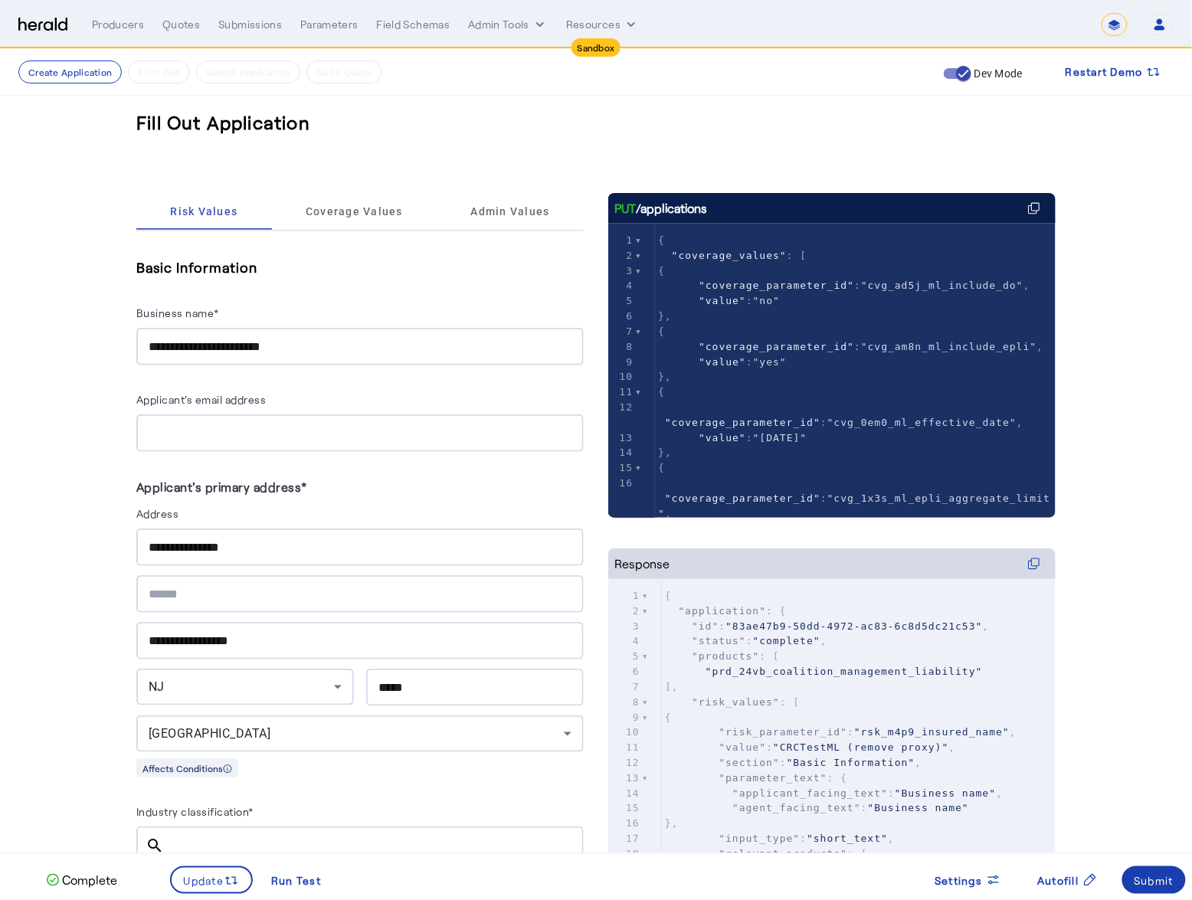
click at [1158, 880] on div "Submit" at bounding box center [1155, 881] width 40 height 16
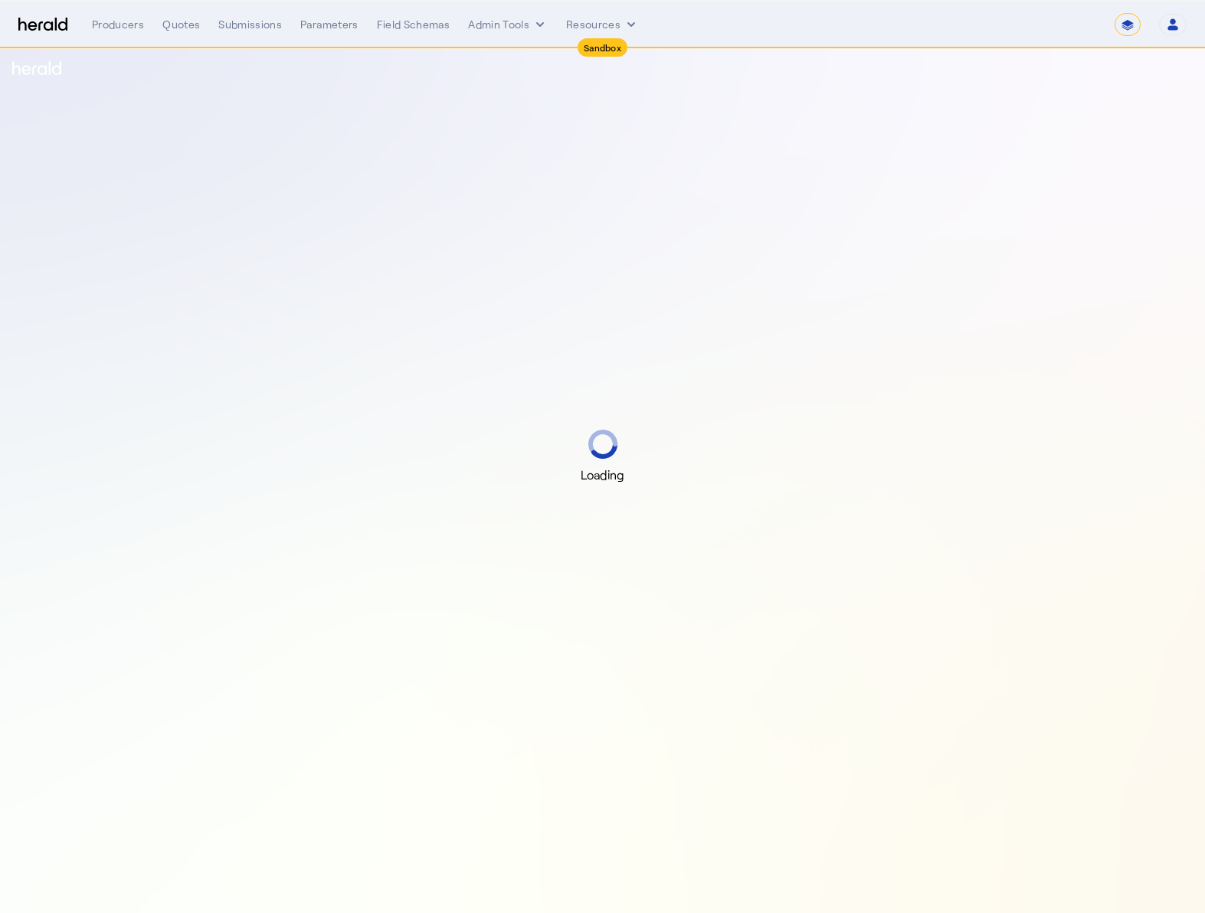
select select "*******"
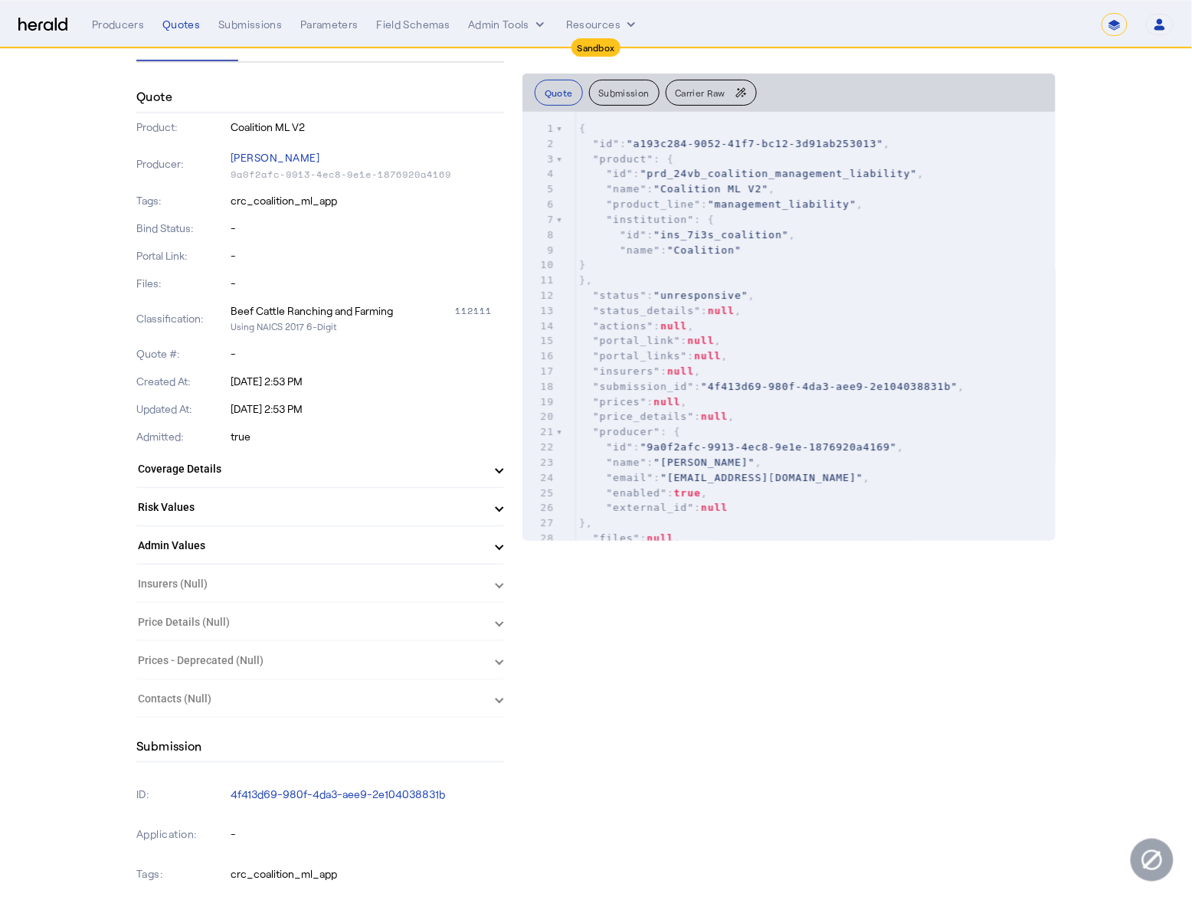
scroll to position [527, 0]
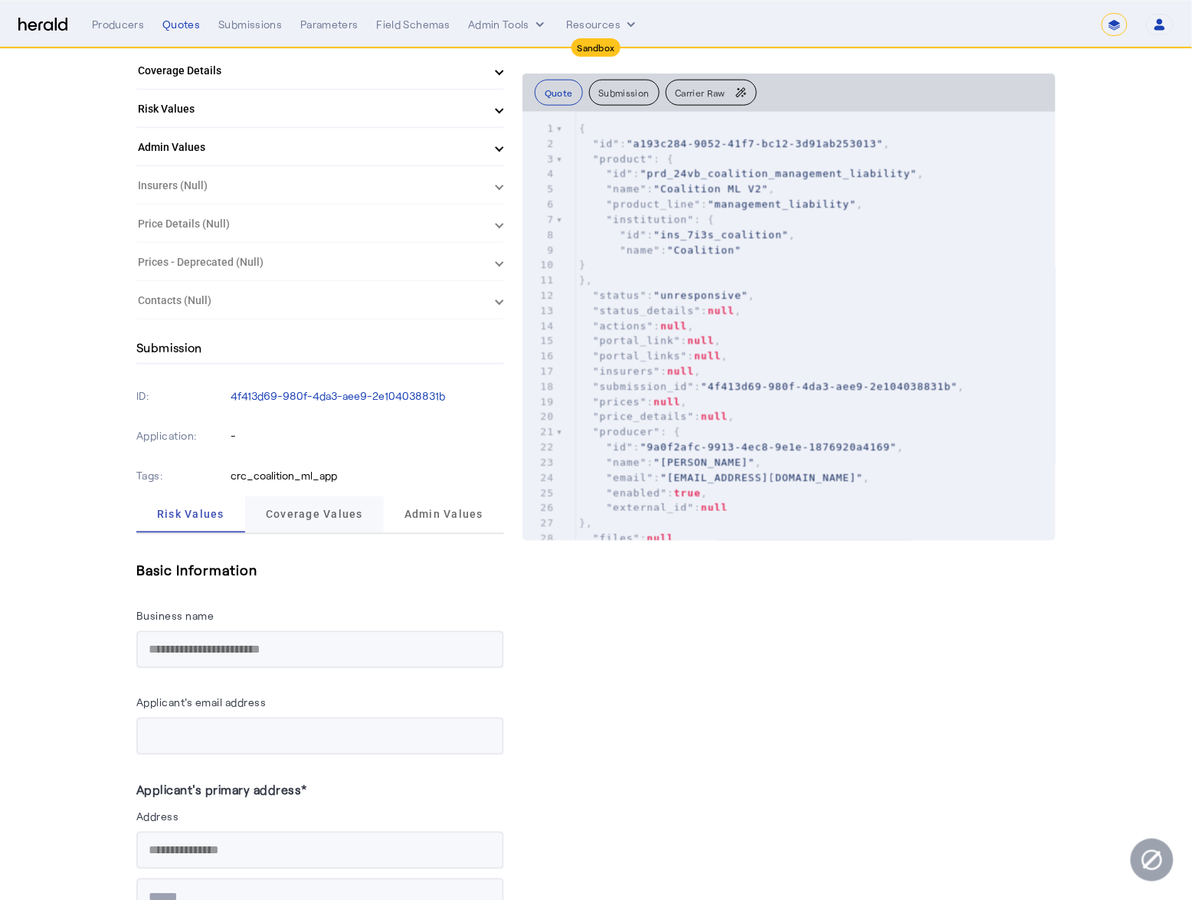
click at [327, 510] on span "Coverage Values" at bounding box center [314, 514] width 97 height 11
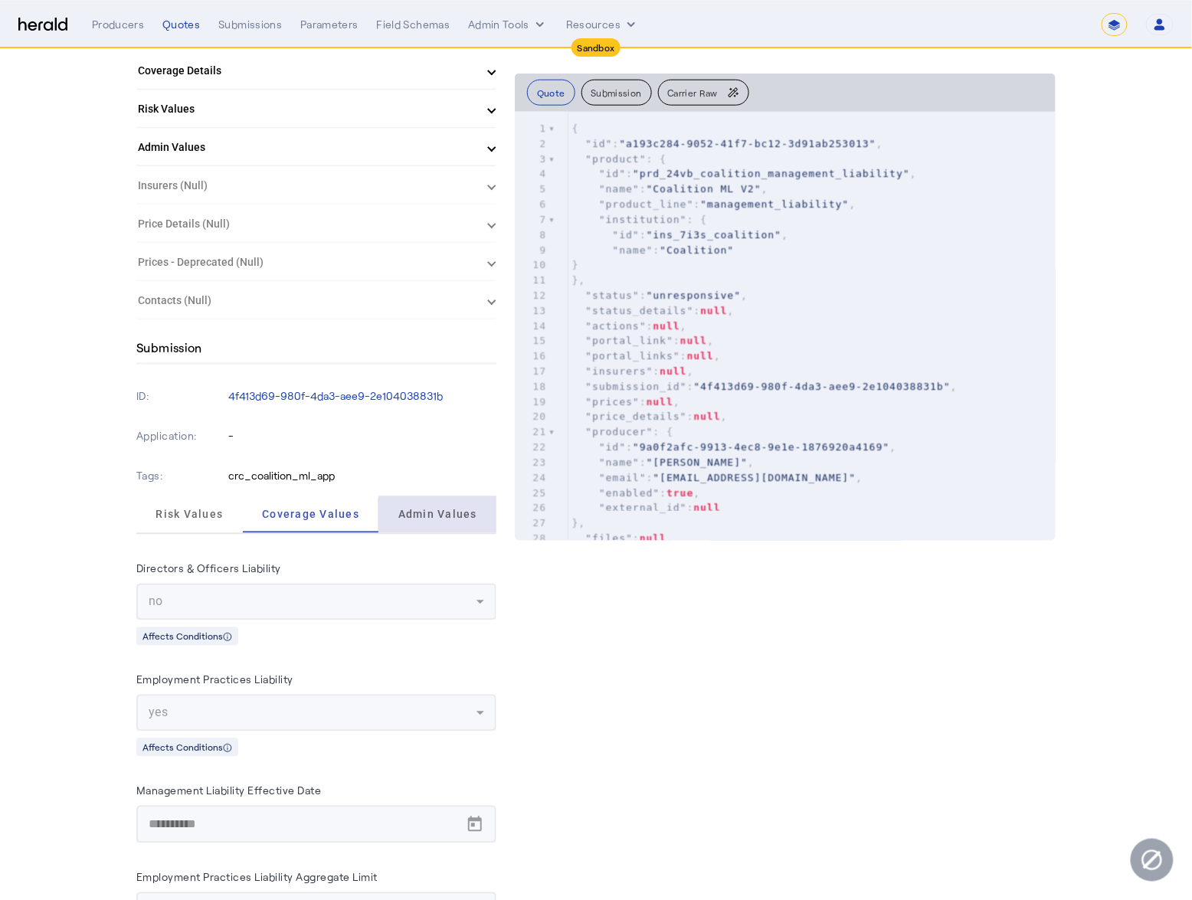
click at [463, 515] on span "Admin Values" at bounding box center [437, 514] width 79 height 37
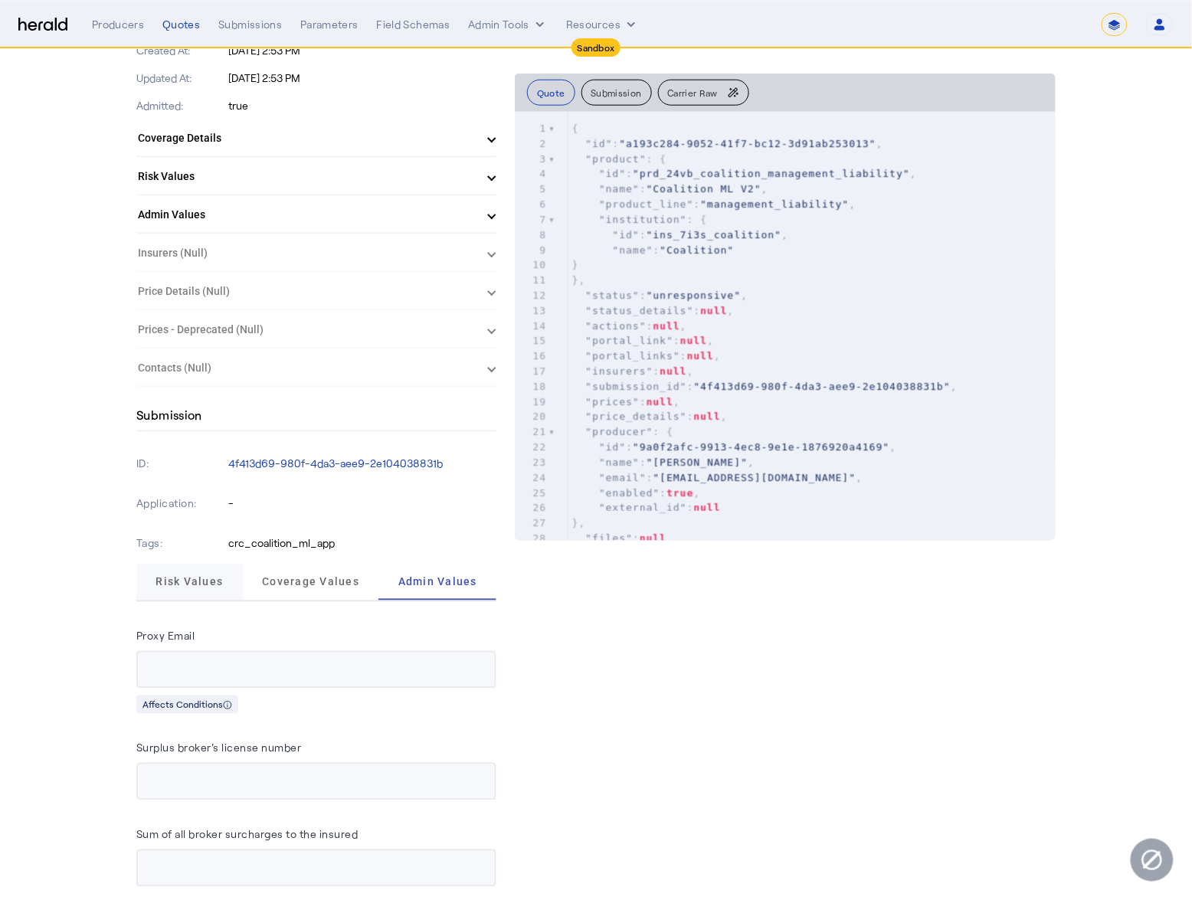
click at [184, 577] on span "Risk Values" at bounding box center [189, 582] width 67 height 11
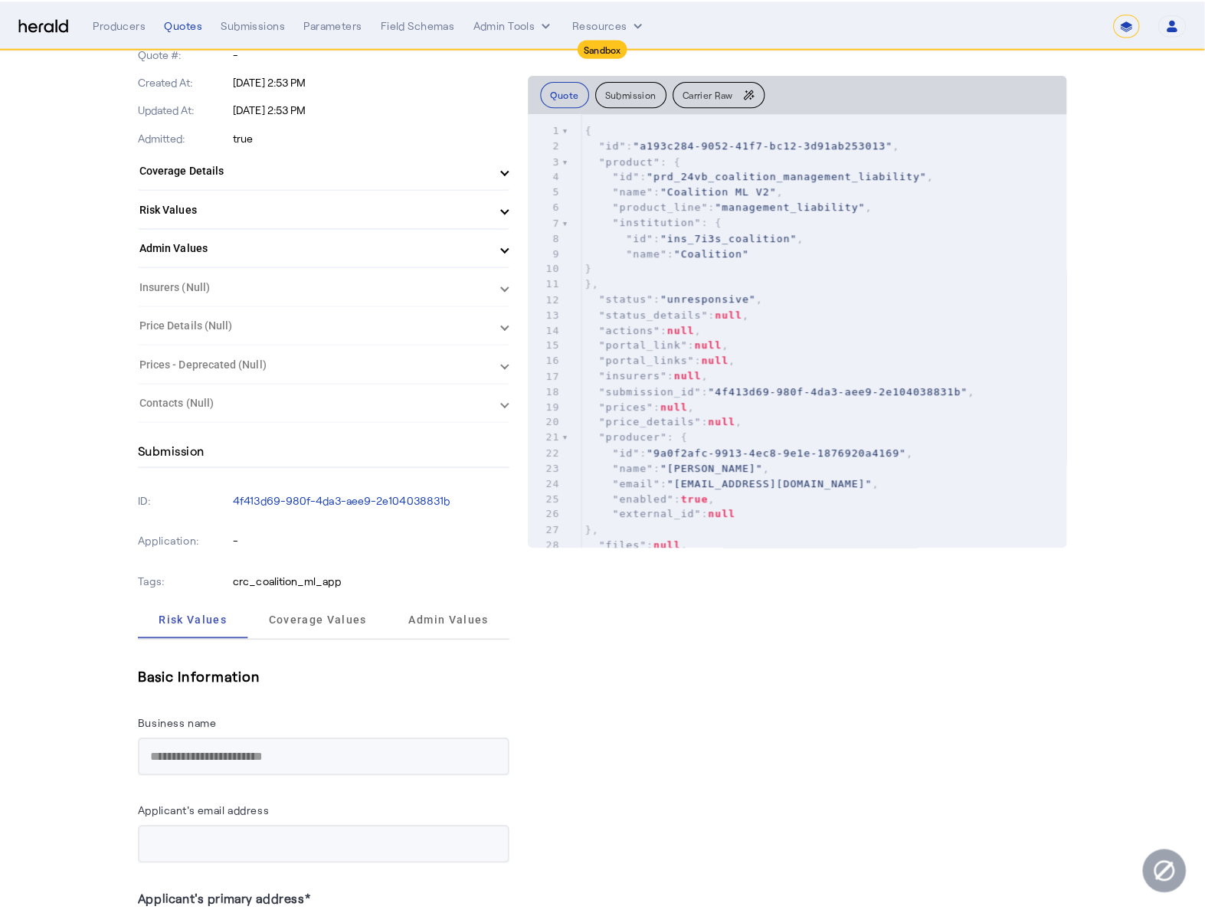
scroll to position [0, 0]
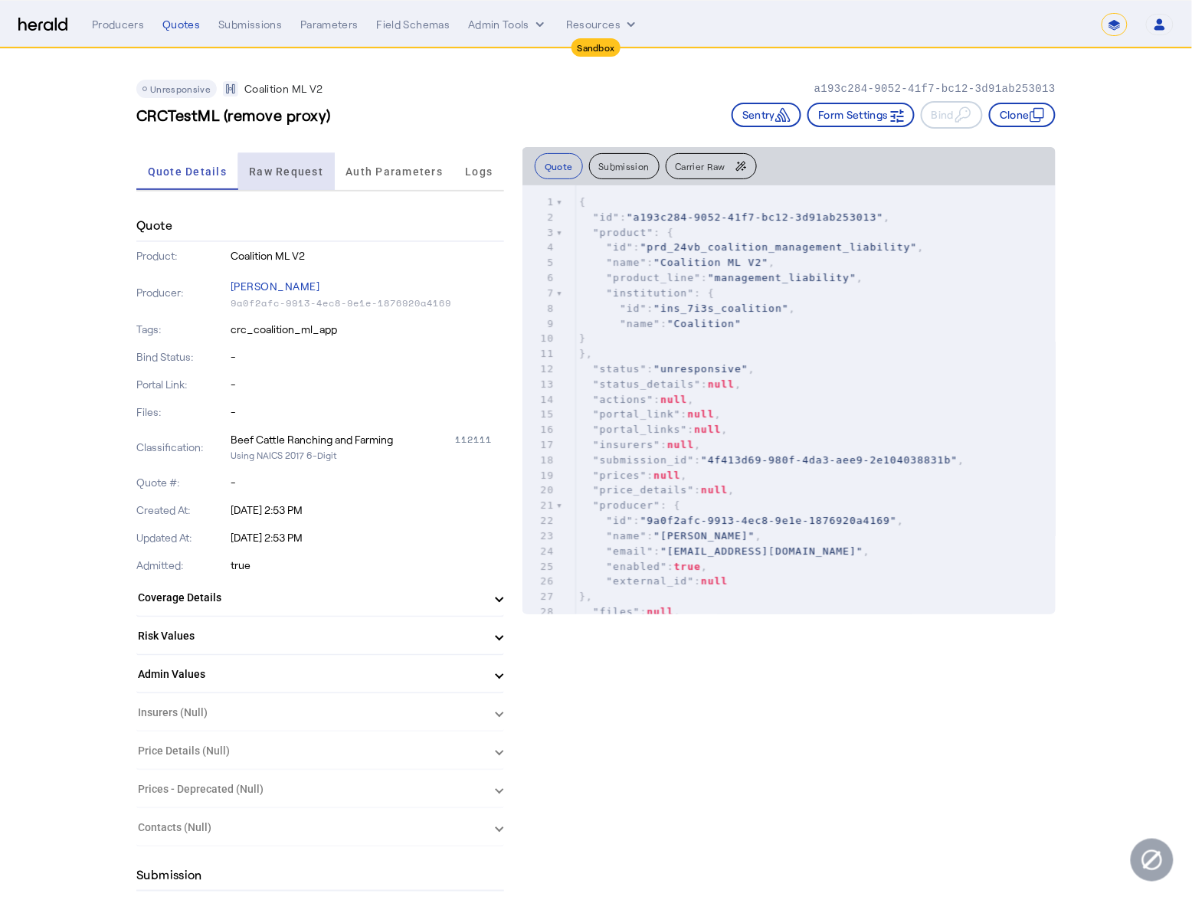
click at [302, 175] on span "Raw Request" at bounding box center [286, 171] width 74 height 11
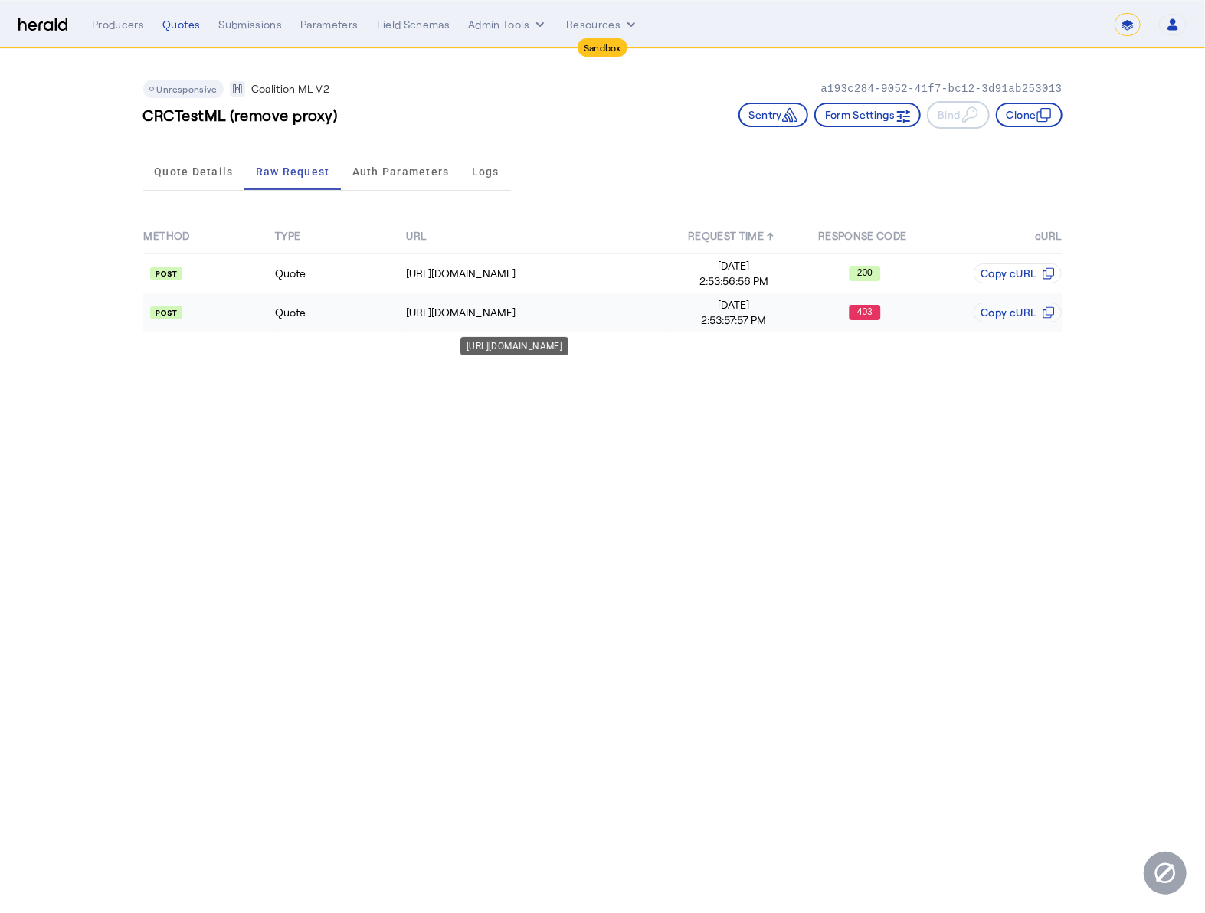
click at [596, 300] on td "https://distribution-api.demo.1nine.net/v2/submissions" at bounding box center [536, 312] width 263 height 39
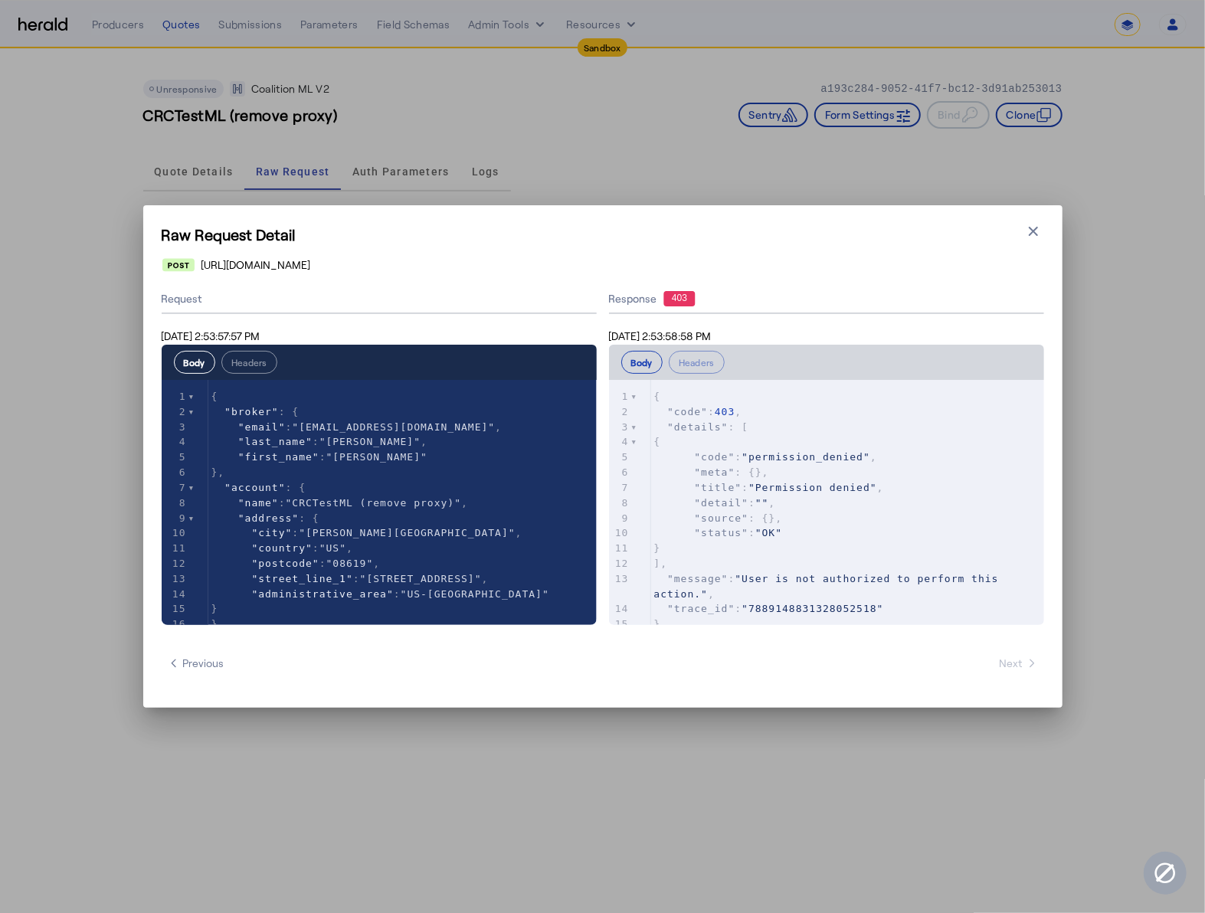
click at [920, 556] on pre "]," at bounding box center [847, 563] width 393 height 15
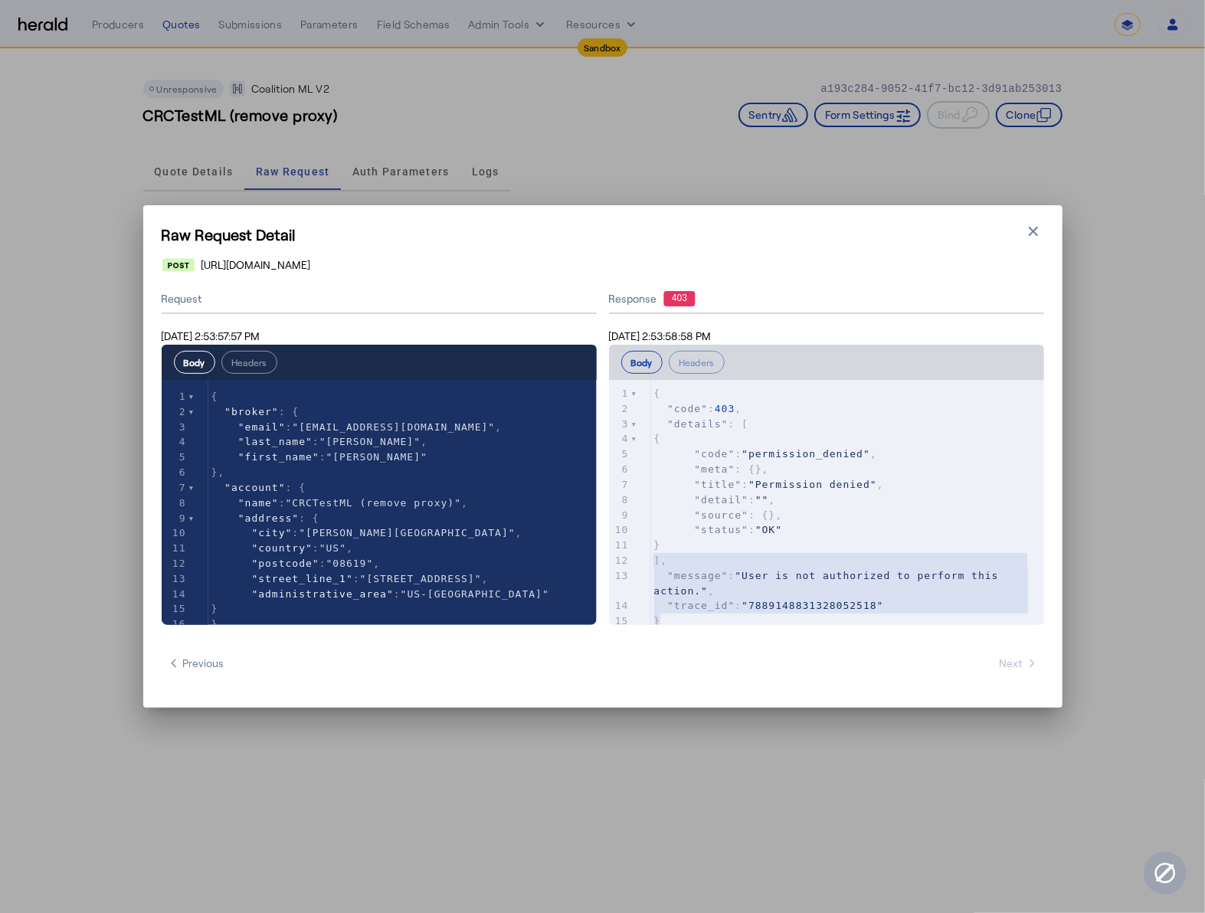
type textarea "**********"
click at [508, 401] on div "Request Sep 9, 2025 2:53:57:57 PM Body Headers xxxxxxxxxx 232 1 { 2 "broker" : …" at bounding box center [603, 455] width 883 height 340
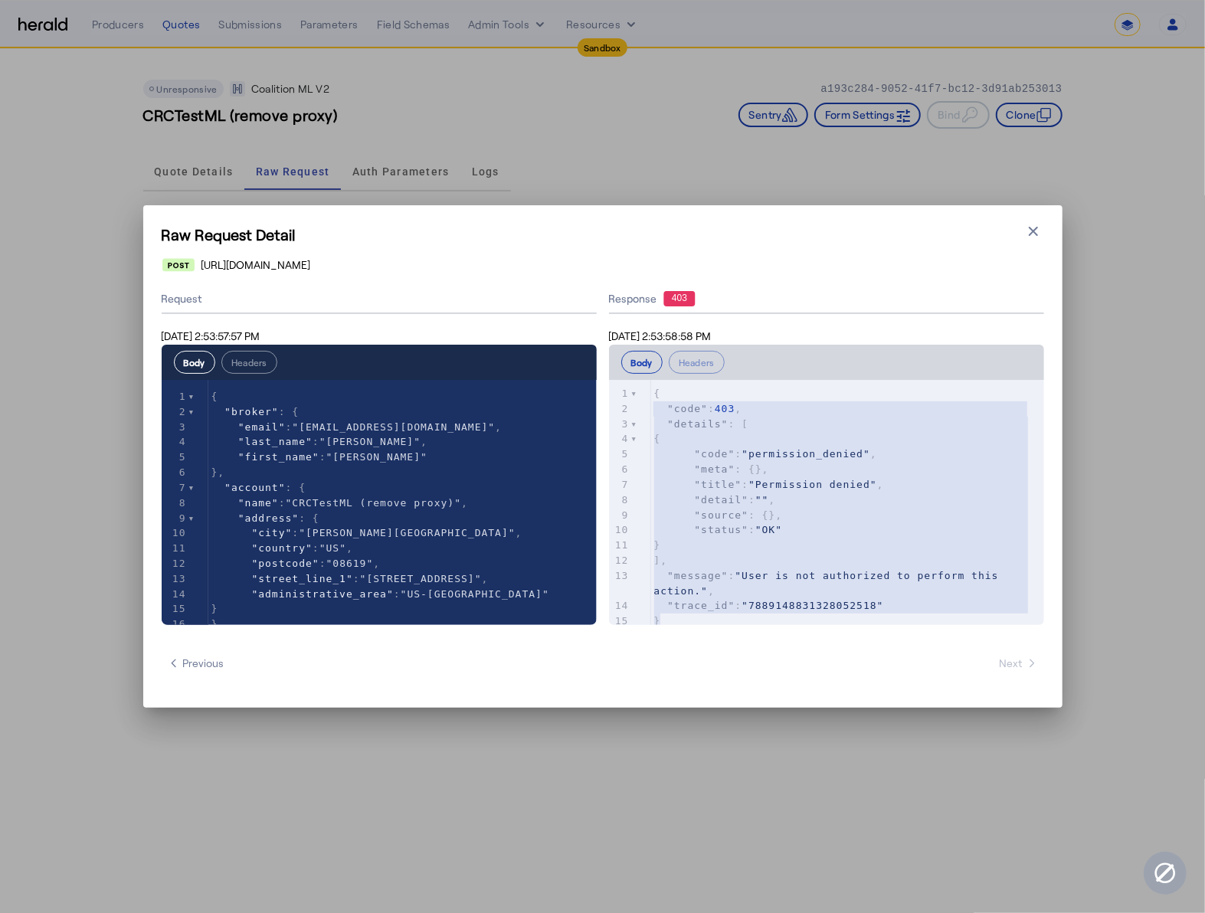
click at [742, 619] on div "x 1 { 2 "code" : 403 , 3 "details" : [ 4 { 5 "code" : "permission_denied" , 6 "…" at bounding box center [847, 507] width 393 height 261
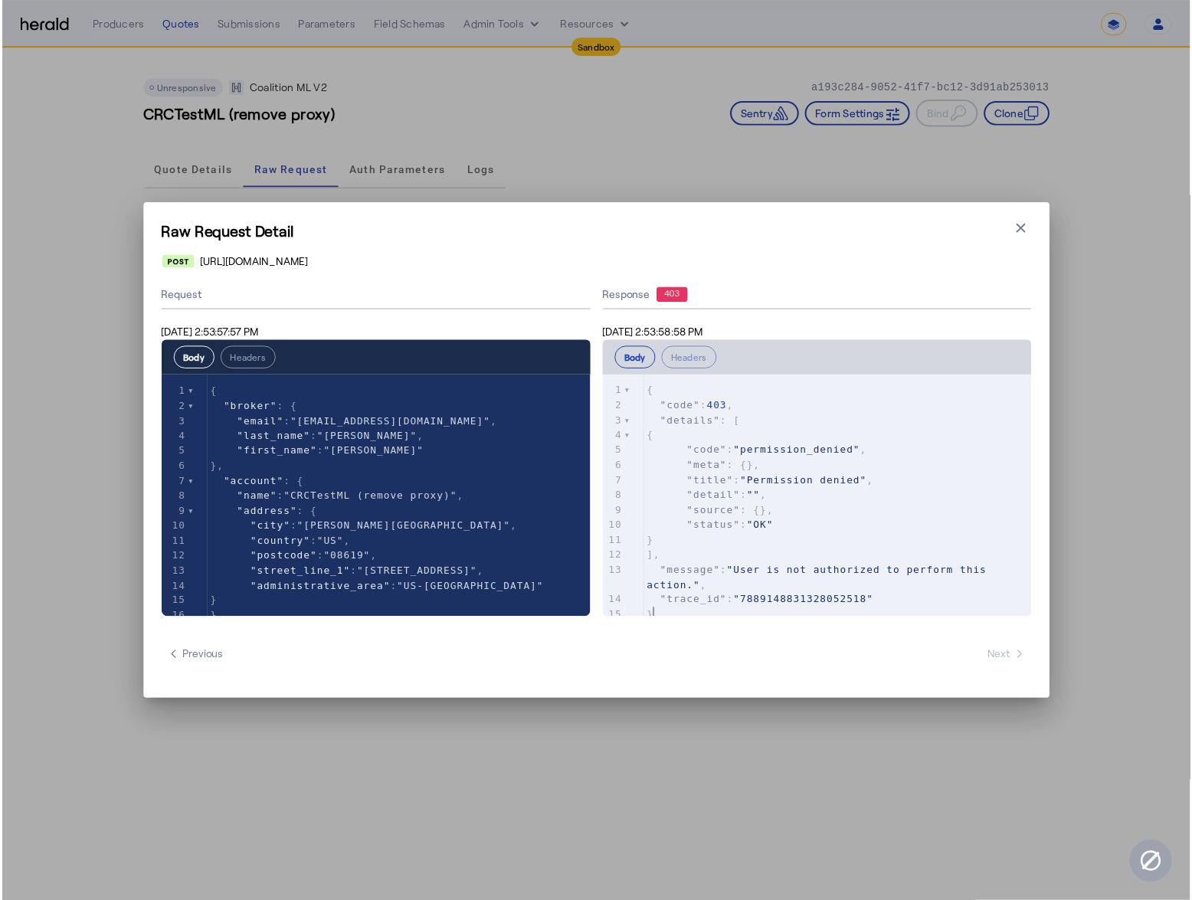
scroll to position [0, 0]
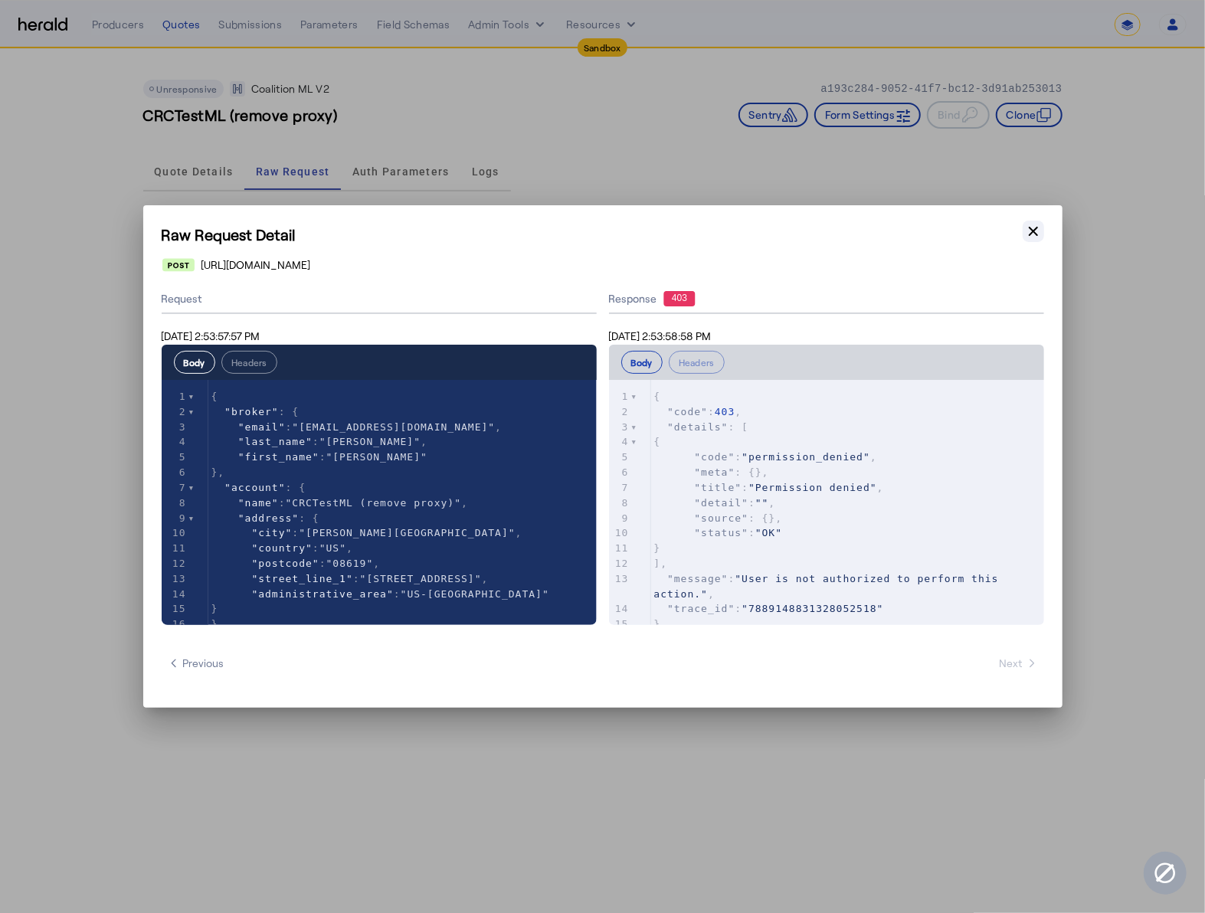
click at [1037, 241] on button "Close modal" at bounding box center [1033, 231] width 21 height 21
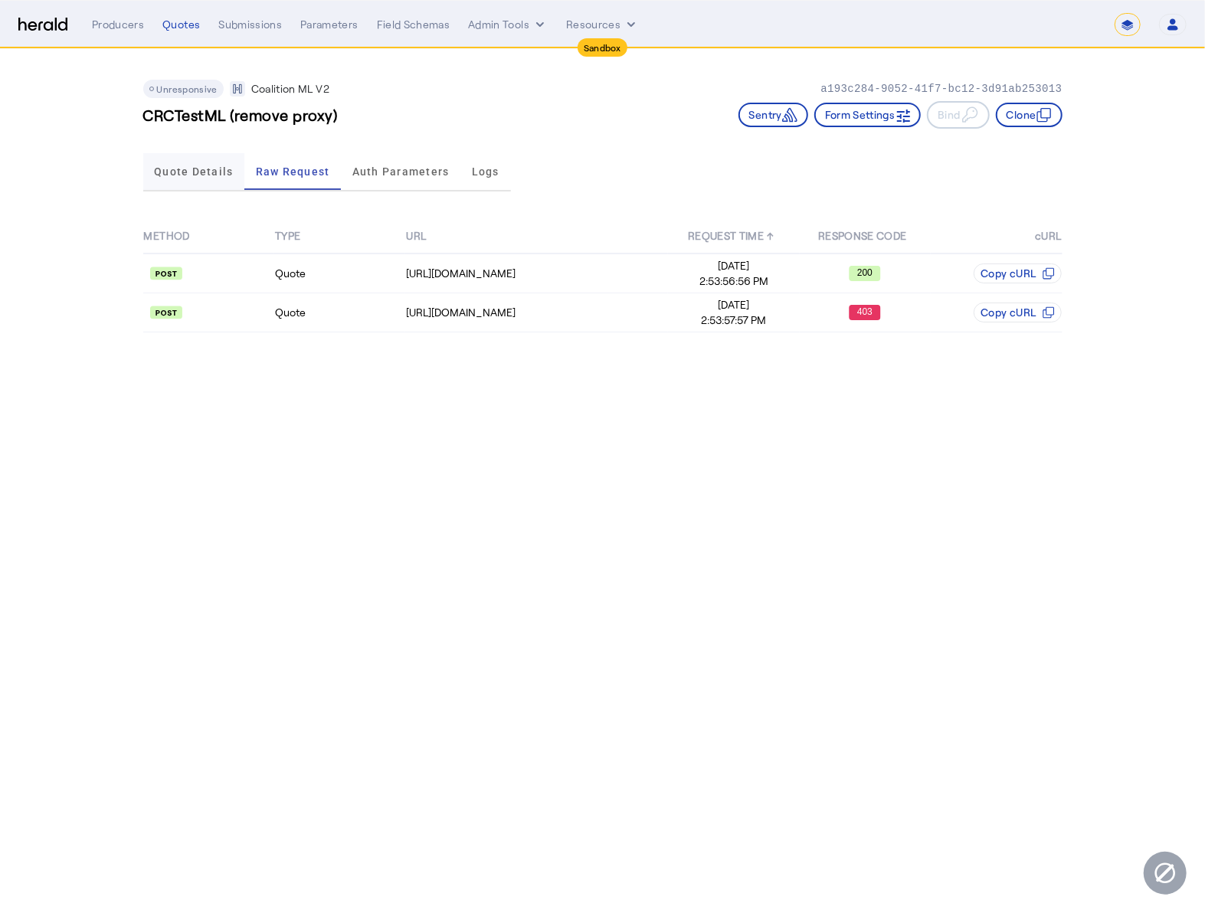
click at [210, 175] on span "Quote Details" at bounding box center [193, 171] width 79 height 37
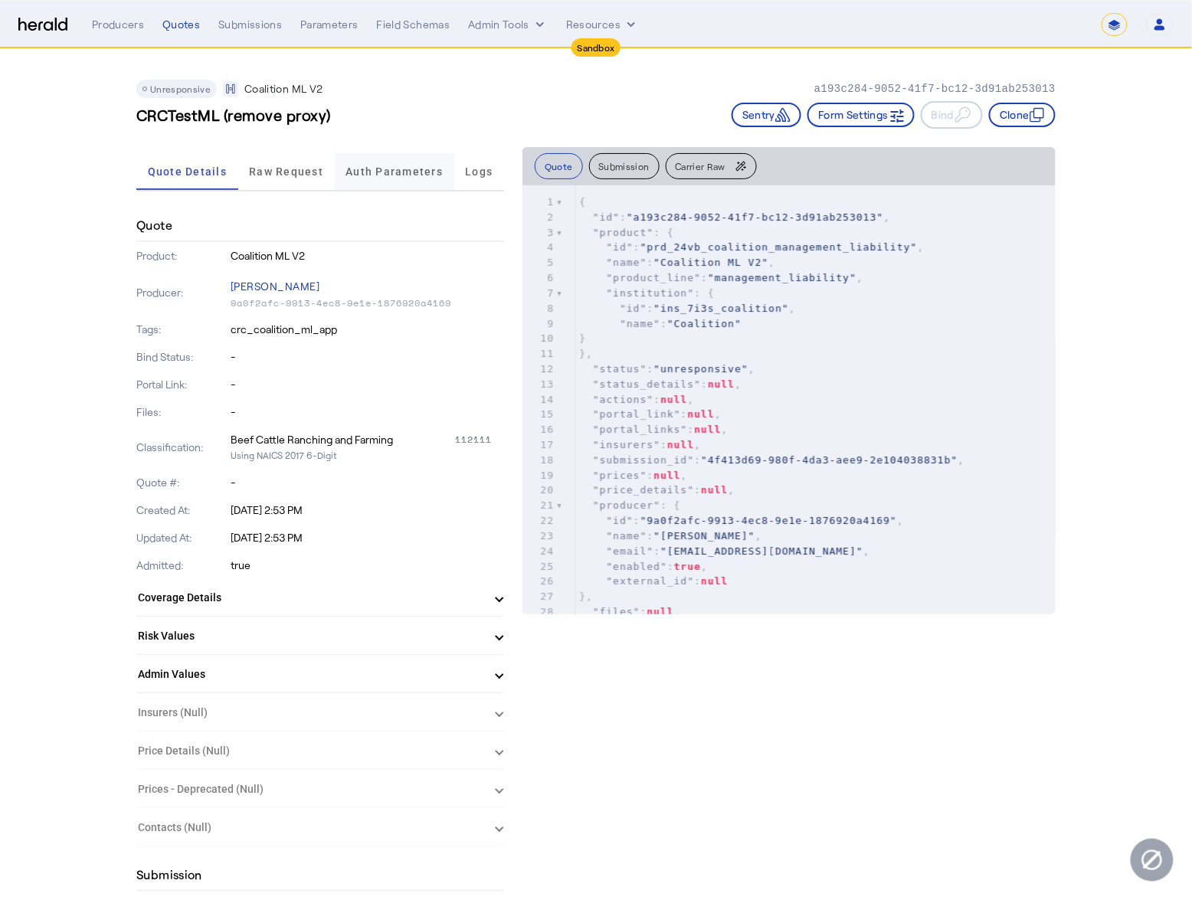
click at [398, 171] on span "Auth Parameters" at bounding box center [394, 171] width 97 height 11
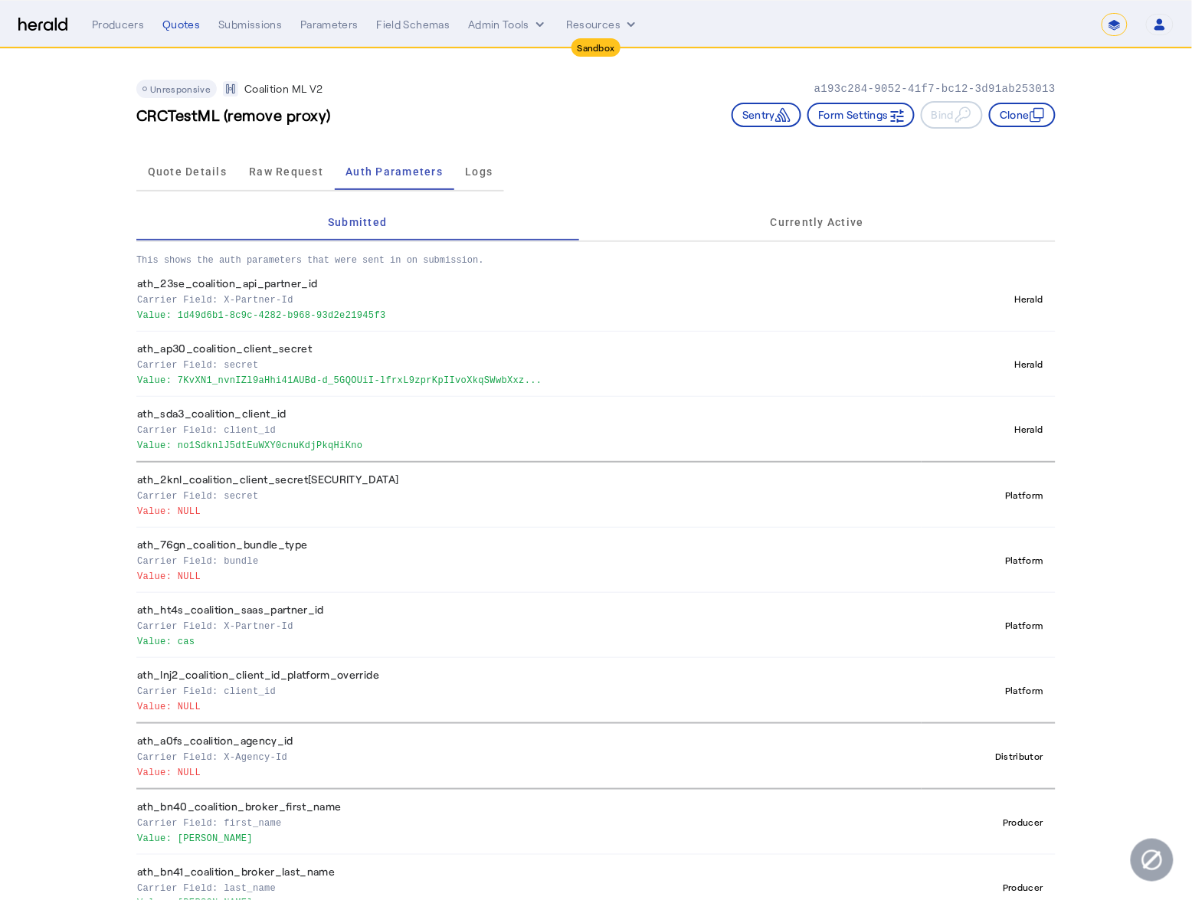
drag, startPoint x: 645, startPoint y: 424, endPoint x: 100, endPoint y: 360, distance: 548.4
click at [101, 361] on app-quote-details "Unresponsive Coalition ML V2 a193c284-9052-41f7-bc12-3d91ab253013 CRCTestML (re…" at bounding box center [596, 586] width 1192 height 1074
click at [380, 431] on p "Carrier Field: client_id" at bounding box center [526, 428] width 778 height 15
drag, startPoint x: 400, startPoint y: 443, endPoint x: 89, endPoint y: 237, distance: 372.7
click at [89, 237] on app-quote-details "Unresponsive Coalition ML V2 a193c284-9052-41f7-bc12-3d91ab253013 CRCTestML (re…" at bounding box center [596, 586] width 1192 height 1074
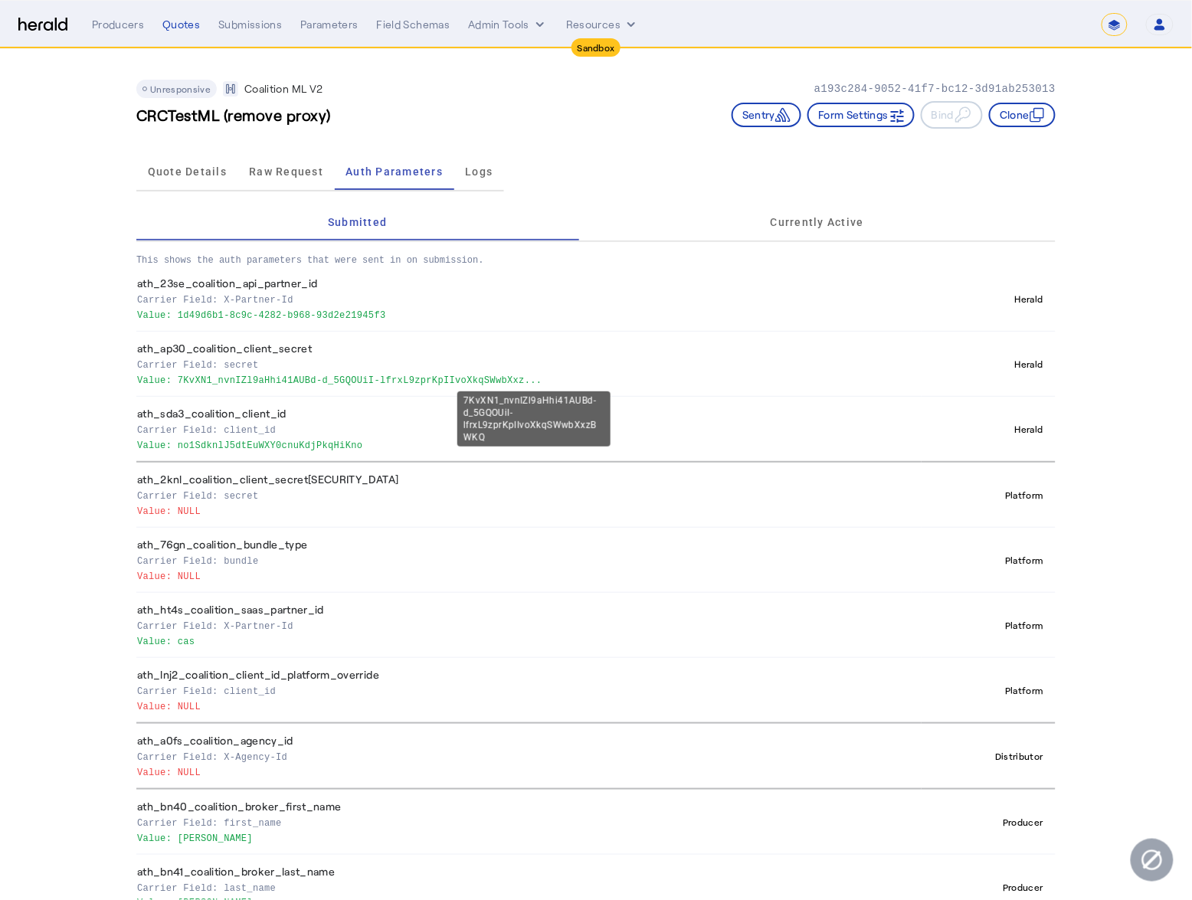
click at [496, 399] on div "7KvXN1_nvnIZl9aHhi41AUBd-d_5GQOUiI-lfrxL9zprKpIIvoXkqSWwbXxzBWKQ" at bounding box center [533, 418] width 153 height 55
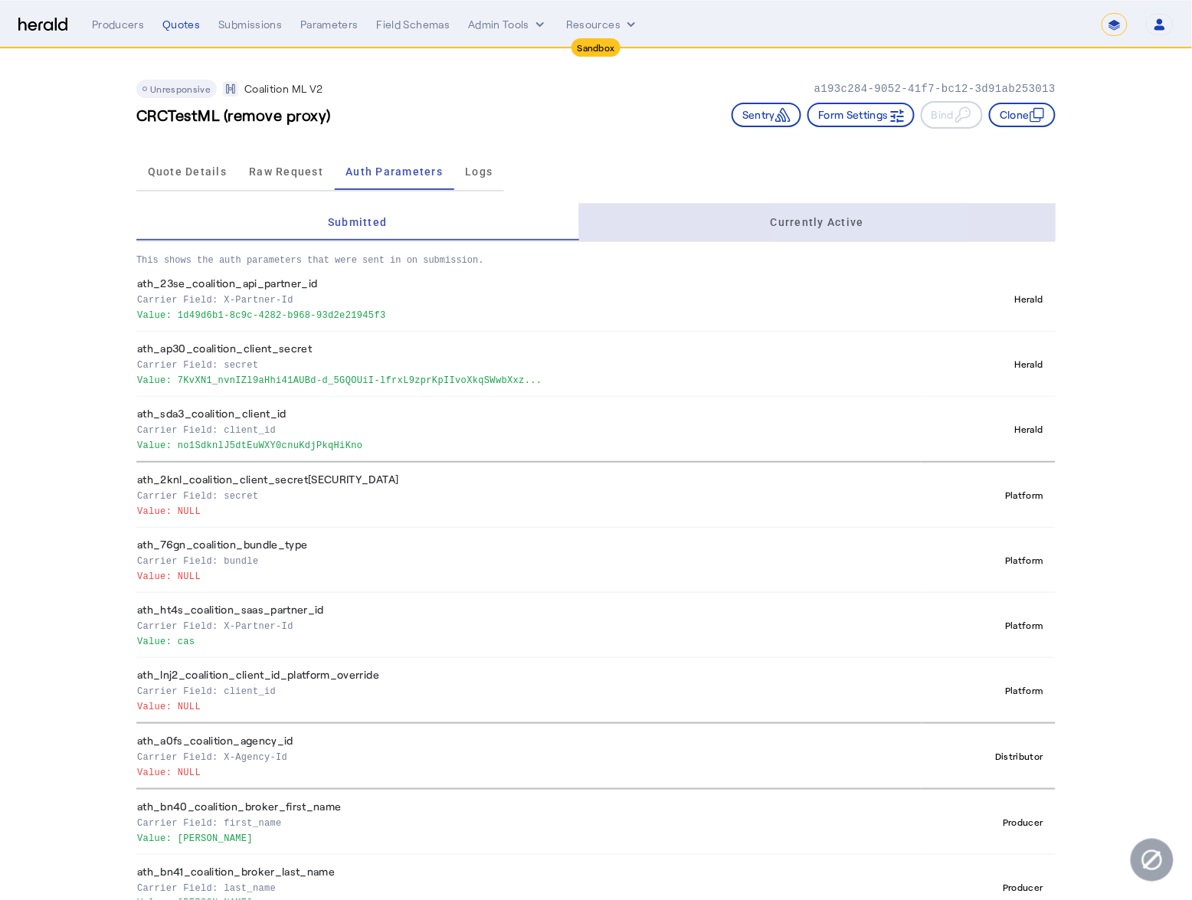
click at [837, 224] on span "Currently Active" at bounding box center [817, 222] width 93 height 11
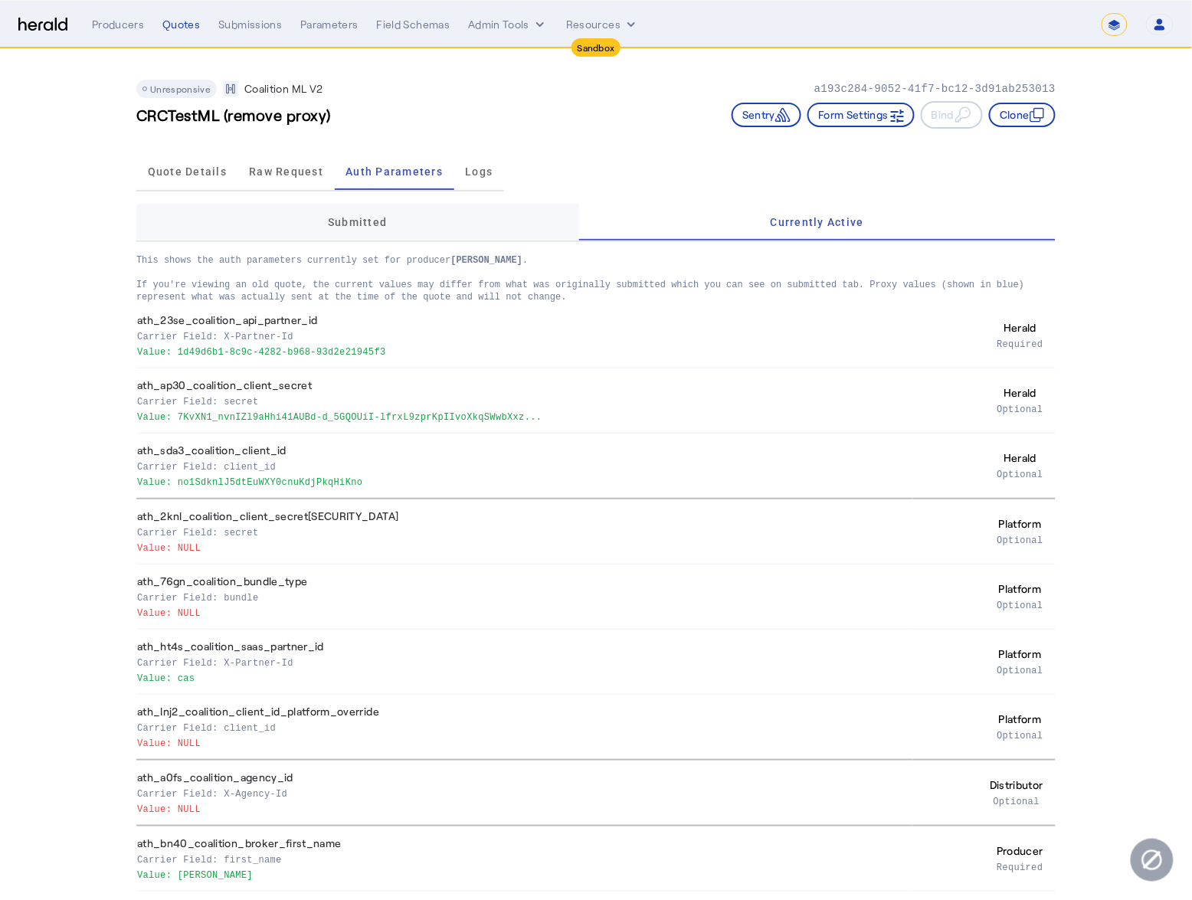
click at [416, 225] on div "Submitted" at bounding box center [357, 222] width 443 height 37
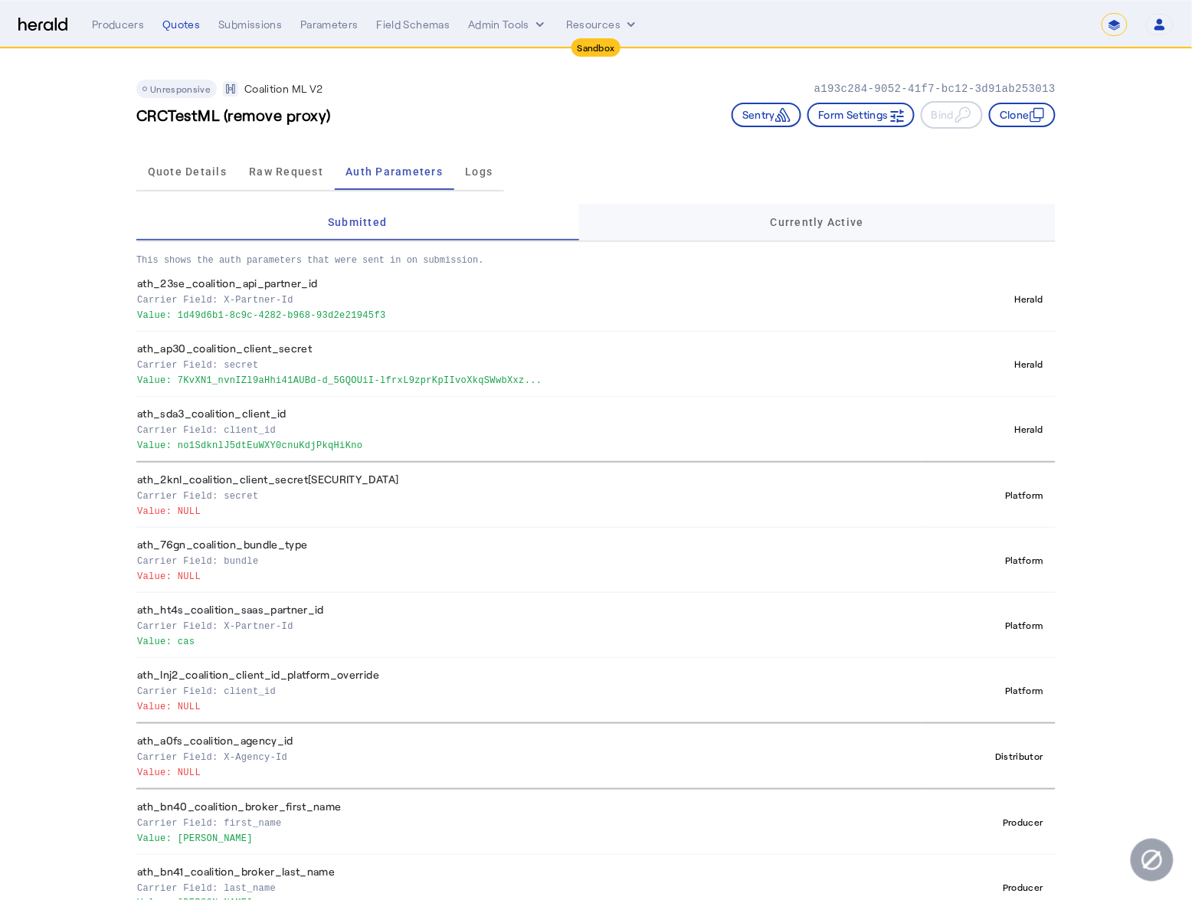
click at [837, 231] on span "Currently Active" at bounding box center [817, 222] width 93 height 37
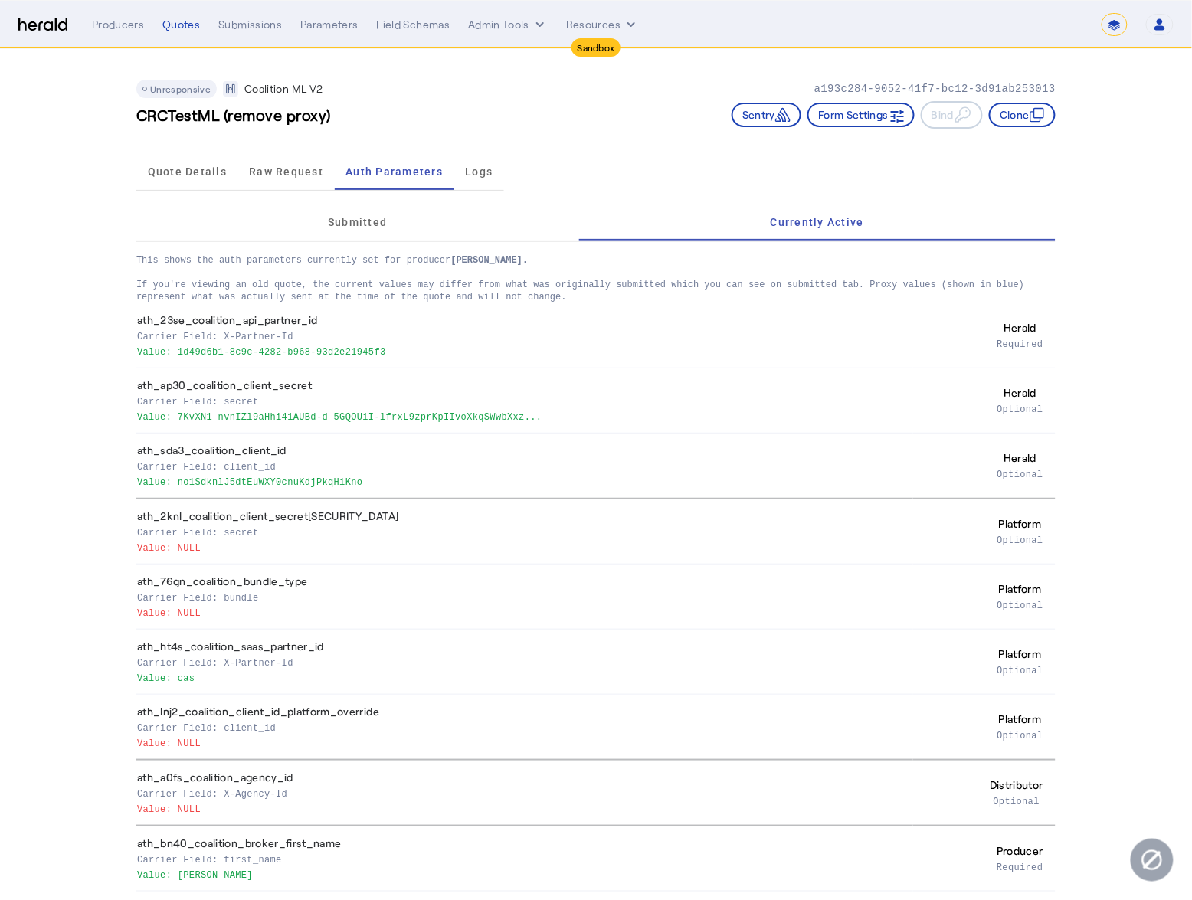
drag, startPoint x: 138, startPoint y: 431, endPoint x: -39, endPoint y: 353, distance: 193.1
click at [0, 353] on html "**********" at bounding box center [596, 450] width 1192 height 900
click at [106, 446] on app-quote-details "Unresponsive Coalition ML V2 a193c284-9052-41f7-bc12-3d91ab253013 CRCTestML (re…" at bounding box center [596, 604] width 1192 height 1111
click at [97, 635] on app-quote-details "Unresponsive Coalition ML V2 a193c284-9052-41f7-bc12-3d91ab253013 CRCTestML (re…" at bounding box center [596, 604] width 1192 height 1111
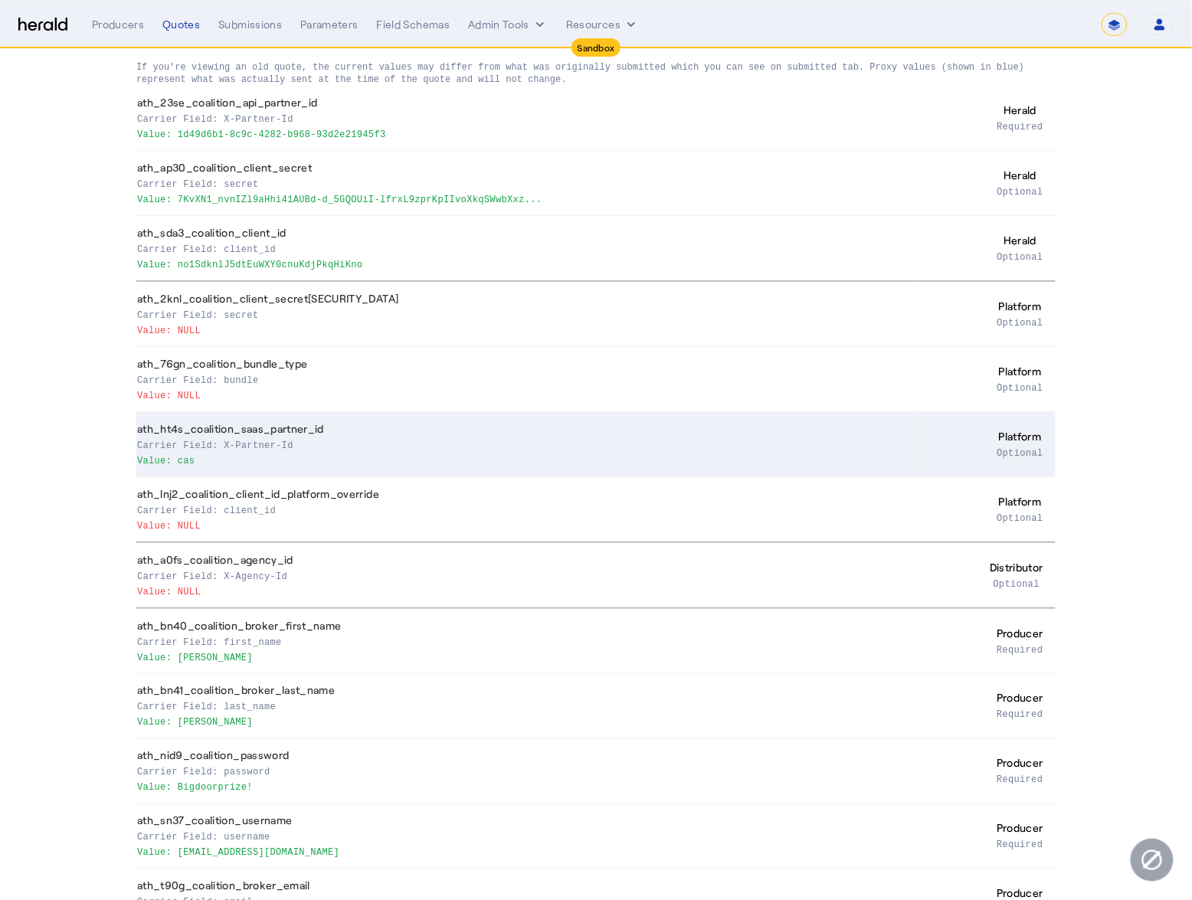
scroll to position [254, 0]
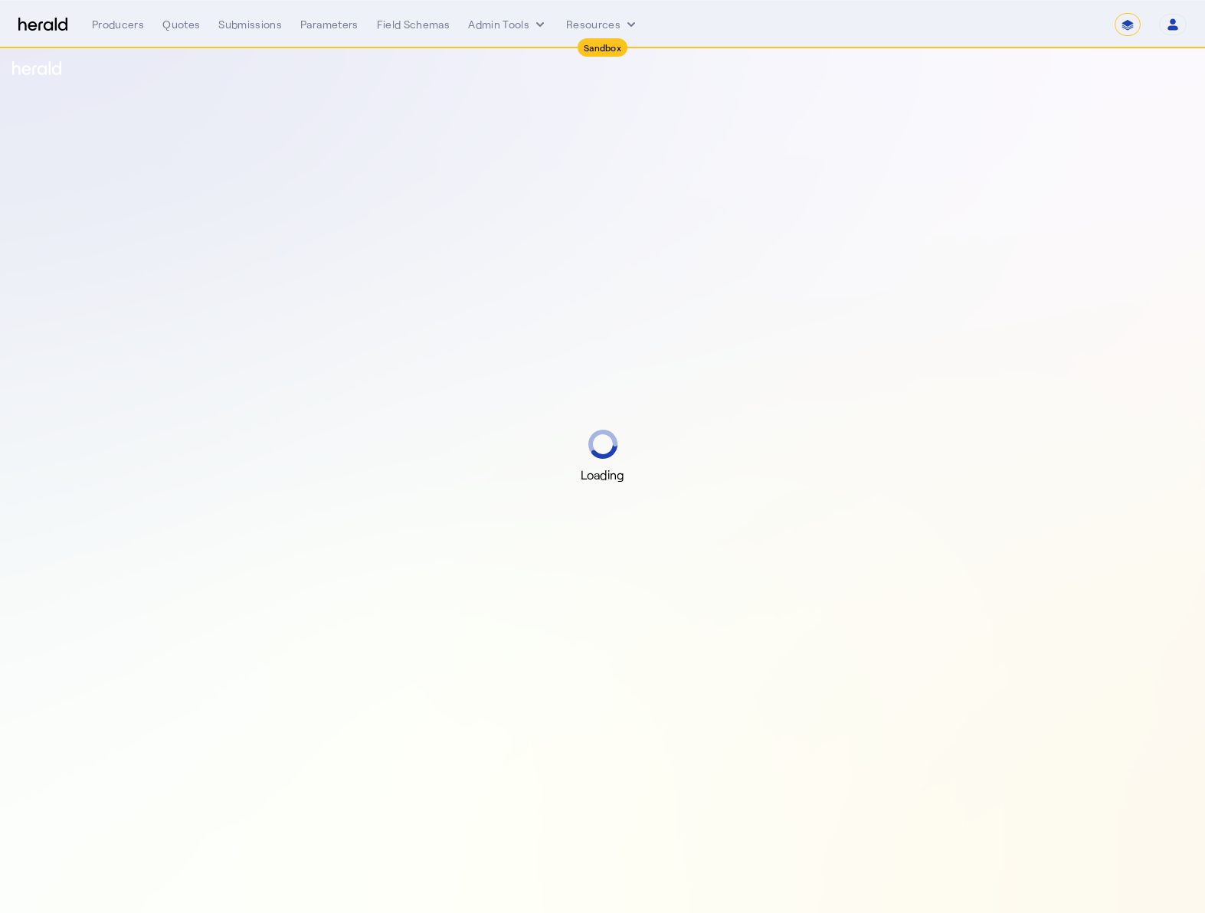
select select "*******"
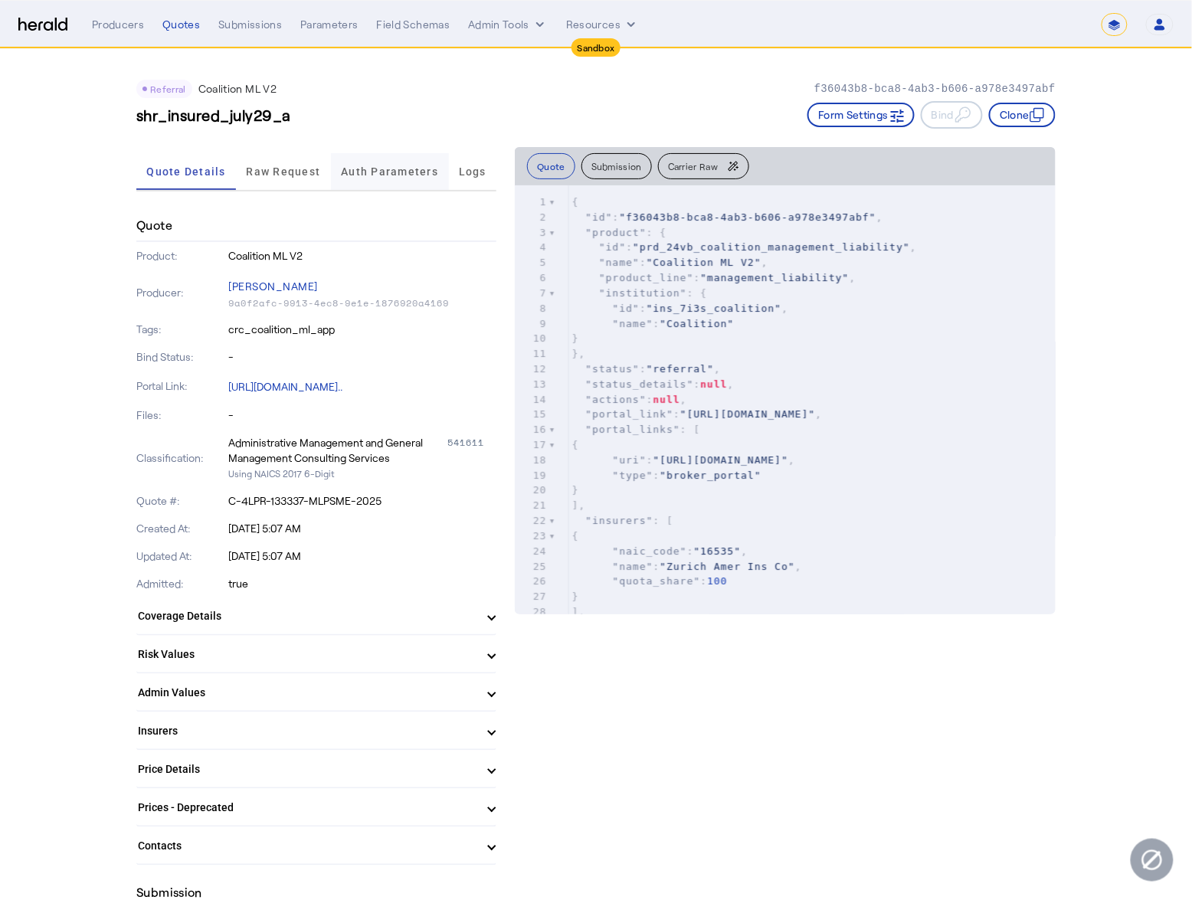
click at [395, 174] on span "Auth Parameters" at bounding box center [389, 171] width 97 height 11
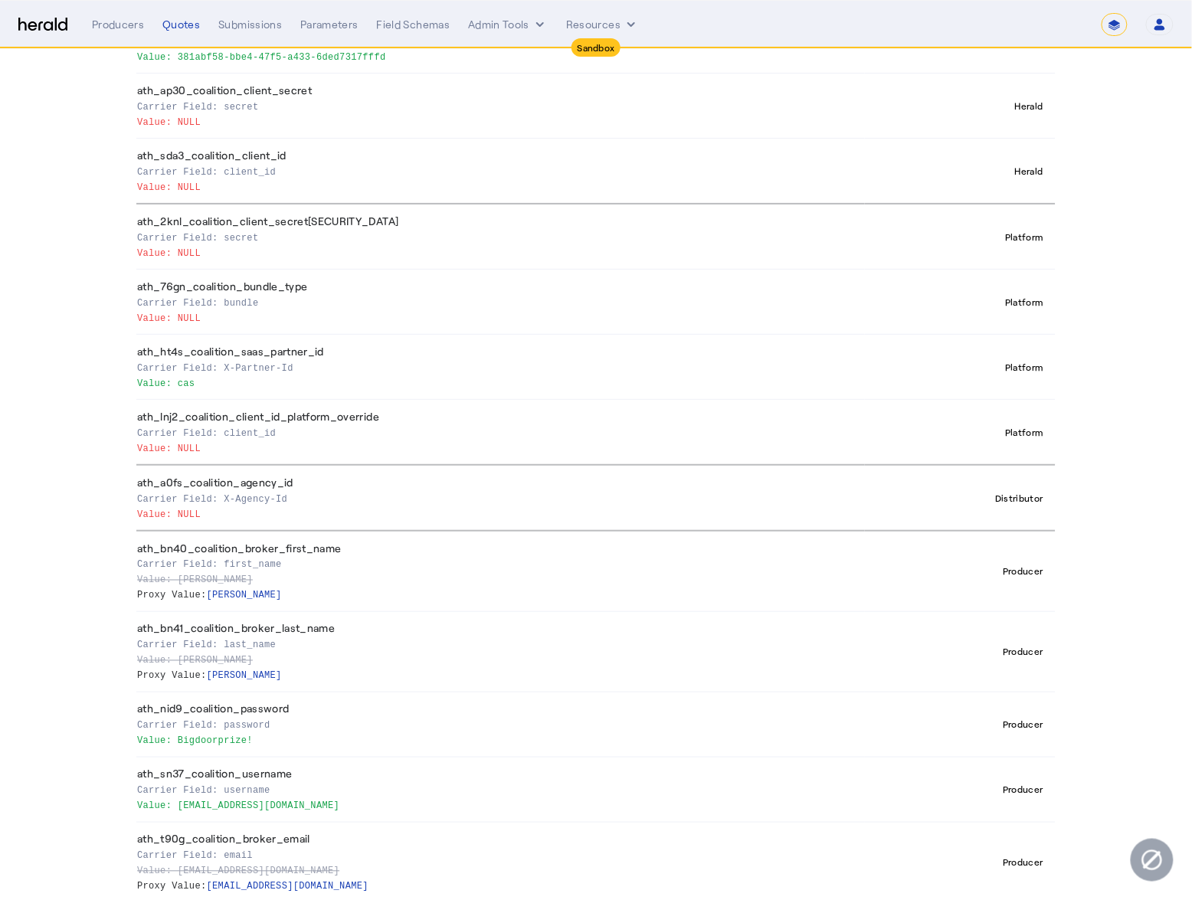
scroll to position [329, 0]
drag, startPoint x: 212, startPoint y: 380, endPoint x: 54, endPoint y: 352, distance: 160.2
click at [68, 356] on app-quote-details "Referral Coalition ML V2 f36043b8-bca8-4ab3-b606-a978e3497abf shr_insured_july2…" at bounding box center [596, 316] width 1192 height 1192
click at [441, 401] on th "ath_lnj2_coalition_client_id_platform_override Carrier Field: client_id Value: …" at bounding box center [500, 434] width 729 height 66
drag, startPoint x: 141, startPoint y: 366, endPoint x: 103, endPoint y: 355, distance: 39.0
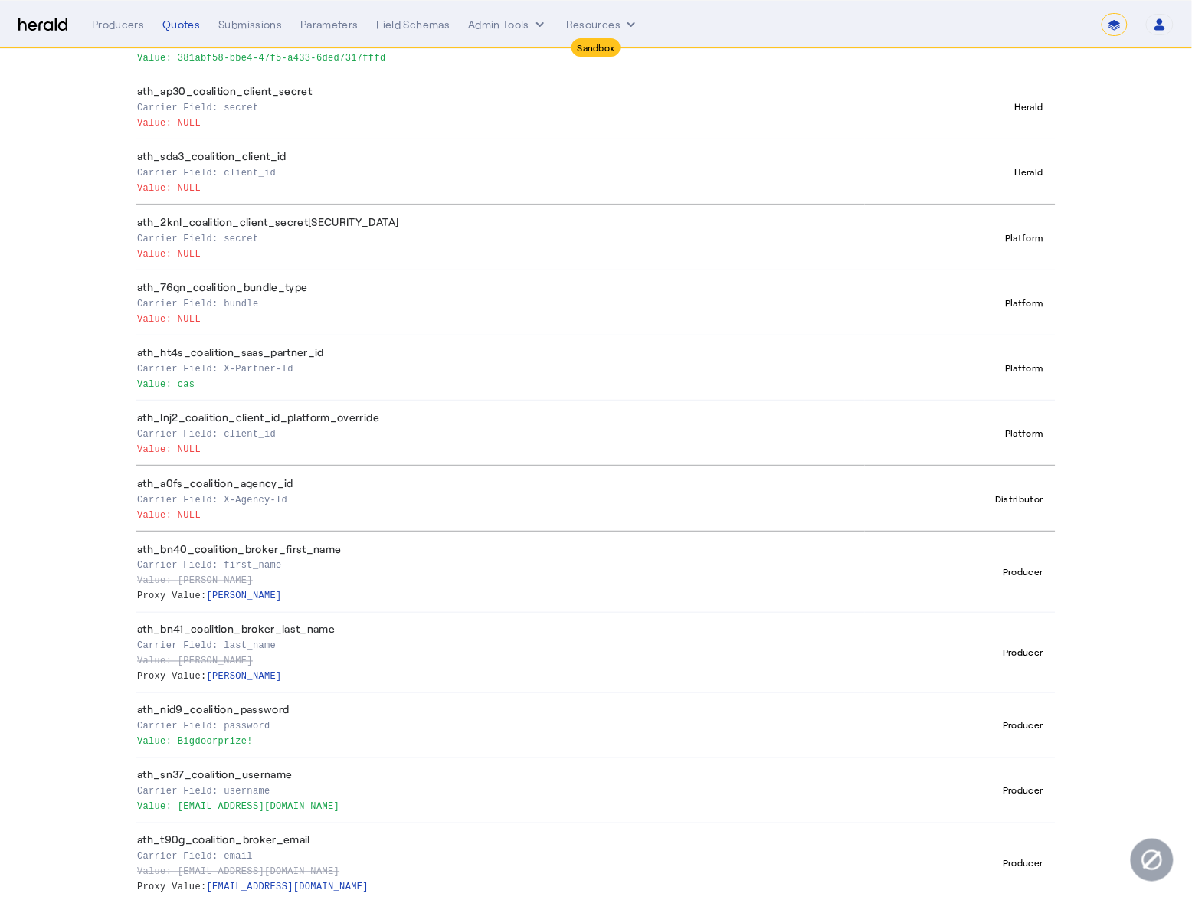
click at [105, 356] on app-quote-details "Referral Coalition ML V2 f36043b8-bca8-4ab3-b606-a978e3497abf shr_insured_july2…" at bounding box center [596, 316] width 1192 height 1192
click at [267, 388] on th "ath_ht4s_coalition_saas_partner_id Carrier Field: X-Partner-Id Value: cas" at bounding box center [500, 368] width 729 height 65
drag, startPoint x: 192, startPoint y: 379, endPoint x: 92, endPoint y: 337, distance: 108.1
click at [101, 342] on app-quote-details "Referral Coalition ML V2 f36043b8-bca8-4ab3-b606-a978e3497abf shr_insured_july2…" at bounding box center [596, 316] width 1192 height 1192
click at [370, 380] on p "Value: cas" at bounding box center [498, 382] width 722 height 15
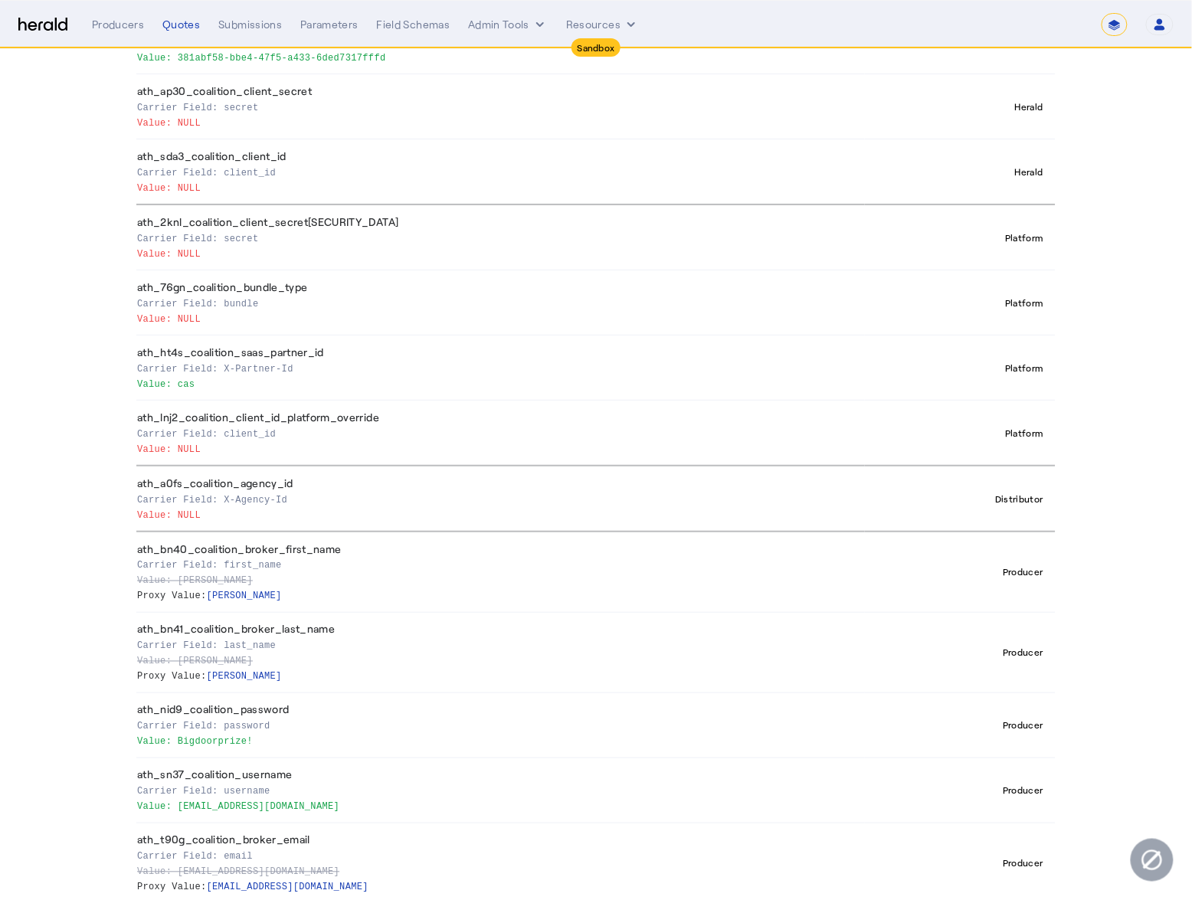
click at [1021, 352] on th "Platform" at bounding box center [960, 368] width 191 height 65
click at [1036, 374] on th "Platform" at bounding box center [960, 368] width 191 height 65
click at [1036, 368] on div "Platform" at bounding box center [1024, 368] width 51 height 18
click at [1086, 377] on div "Referral Coalition ML V2 f36043b8-bca8-4ab3-b606-a978e3497abf shr_insured_july2…" at bounding box center [596, 316] width 981 height 1192
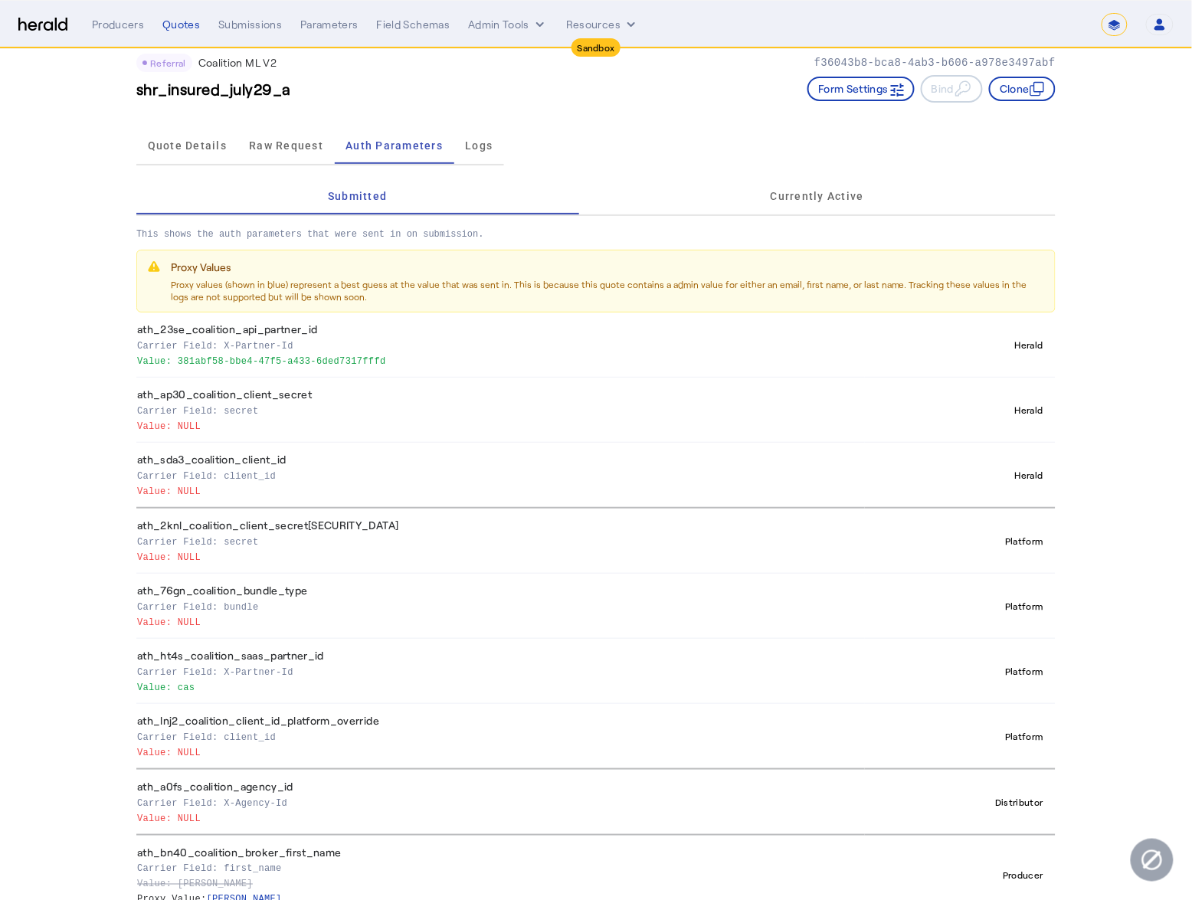
scroll to position [0, 0]
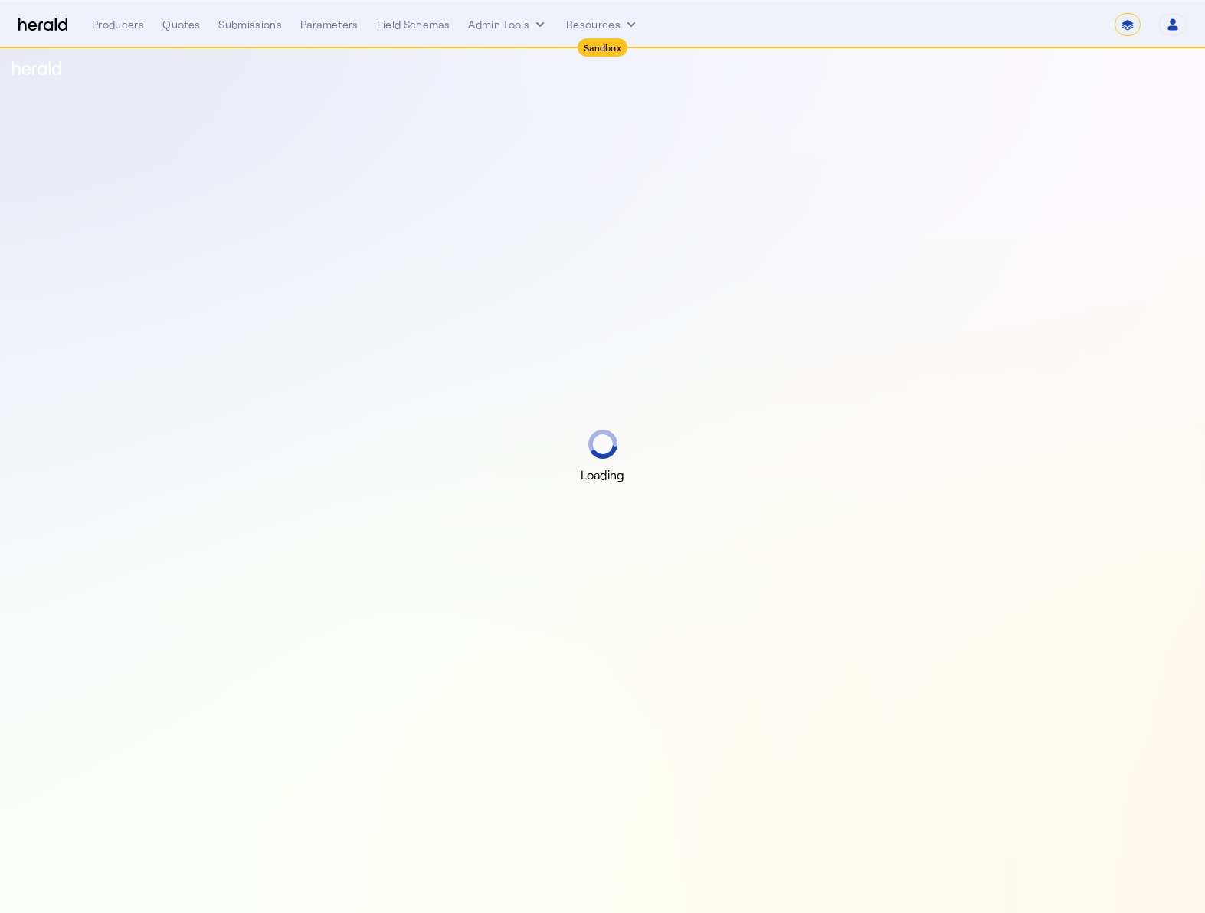
select select "*******"
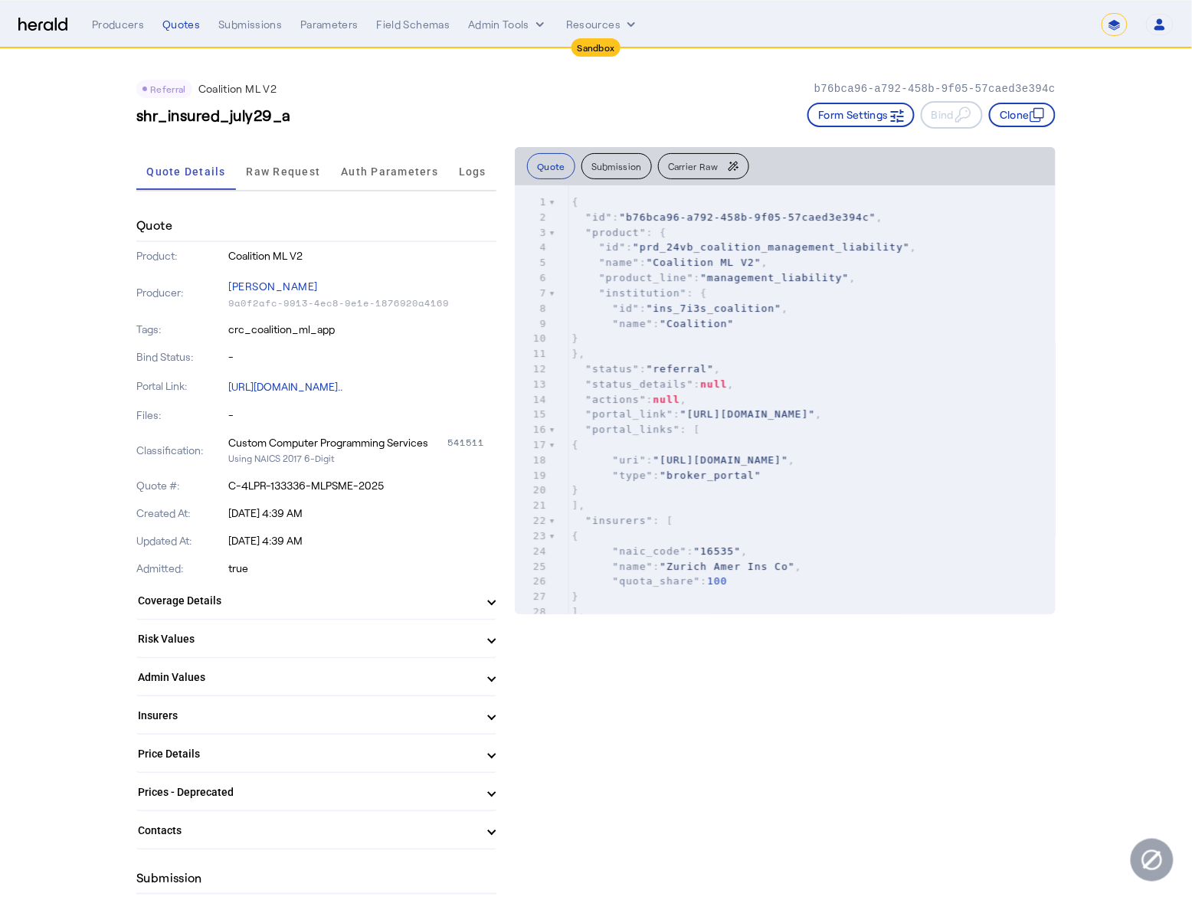
click at [277, 166] on span "Raw Request" at bounding box center [284, 171] width 74 height 11
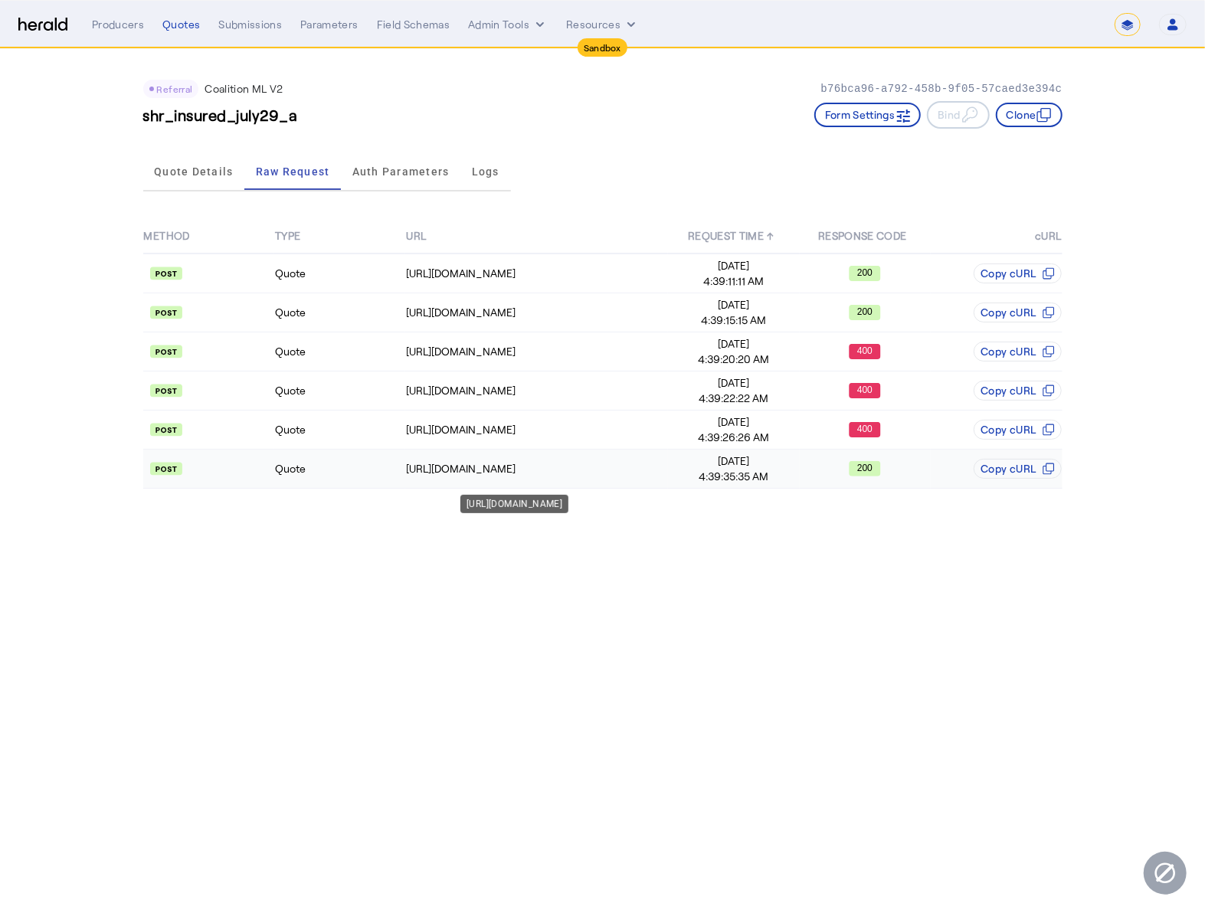
click at [599, 481] on td "[URL][DOMAIN_NAME]" at bounding box center [536, 469] width 263 height 39
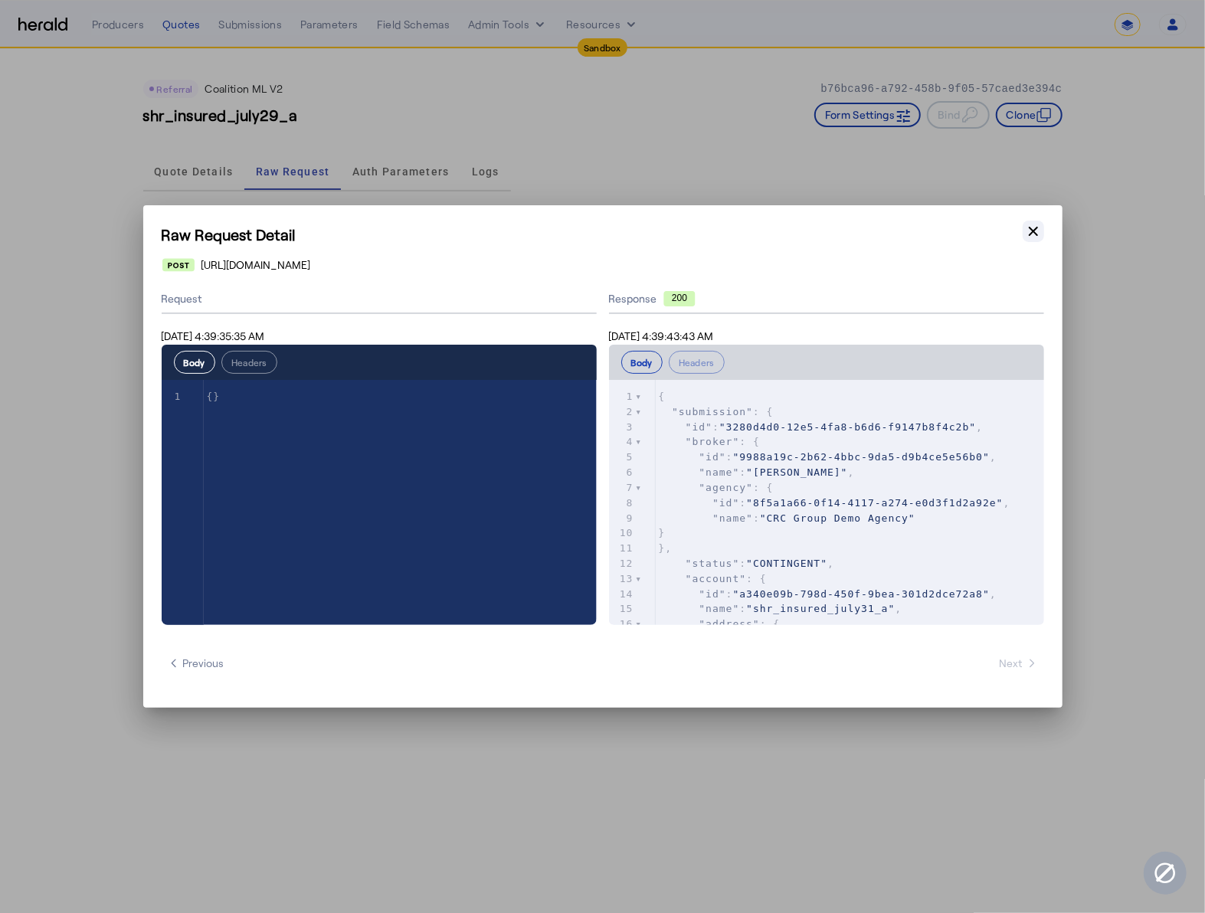
click at [1023, 226] on button "Close modal" at bounding box center [1033, 231] width 21 height 21
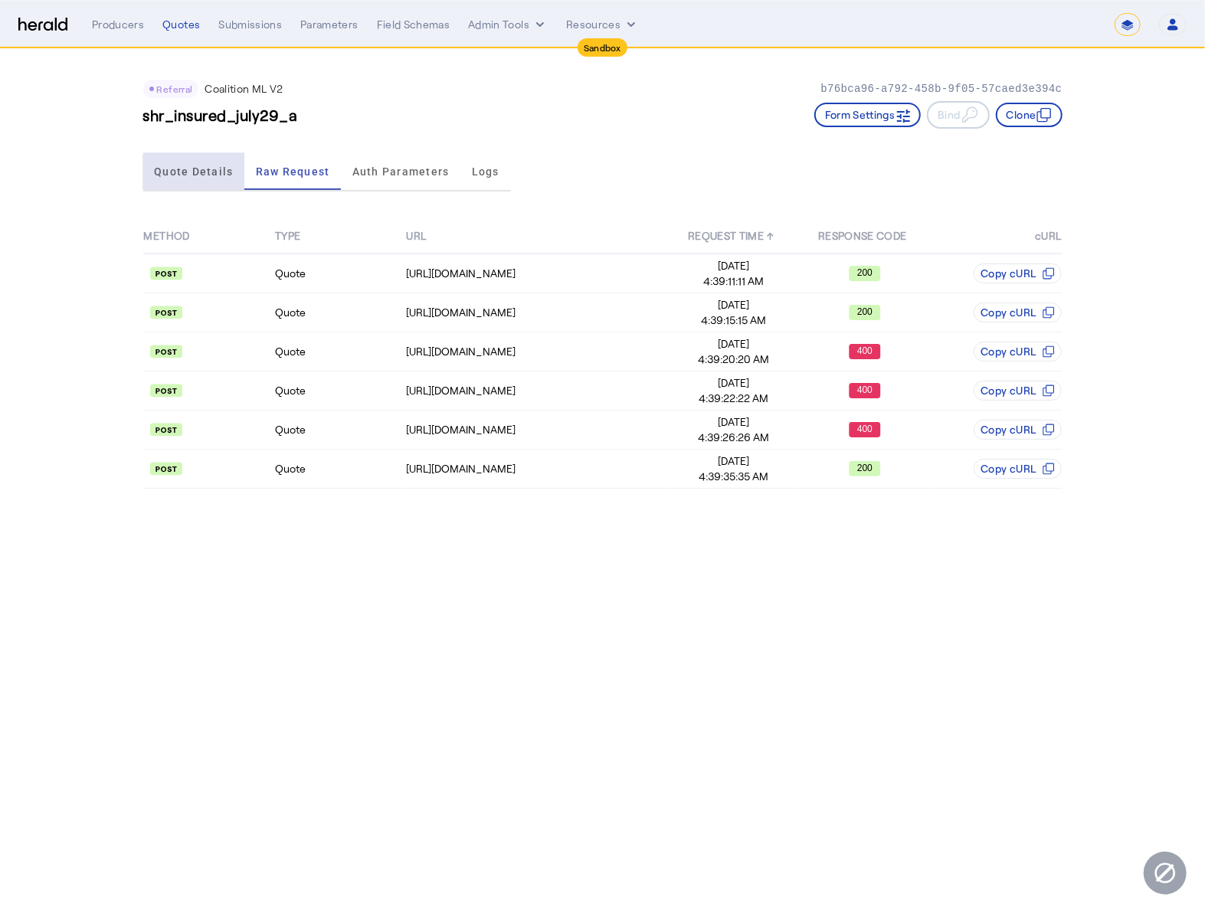
click at [234, 172] on div "Quote Details" at bounding box center [194, 171] width 102 height 37
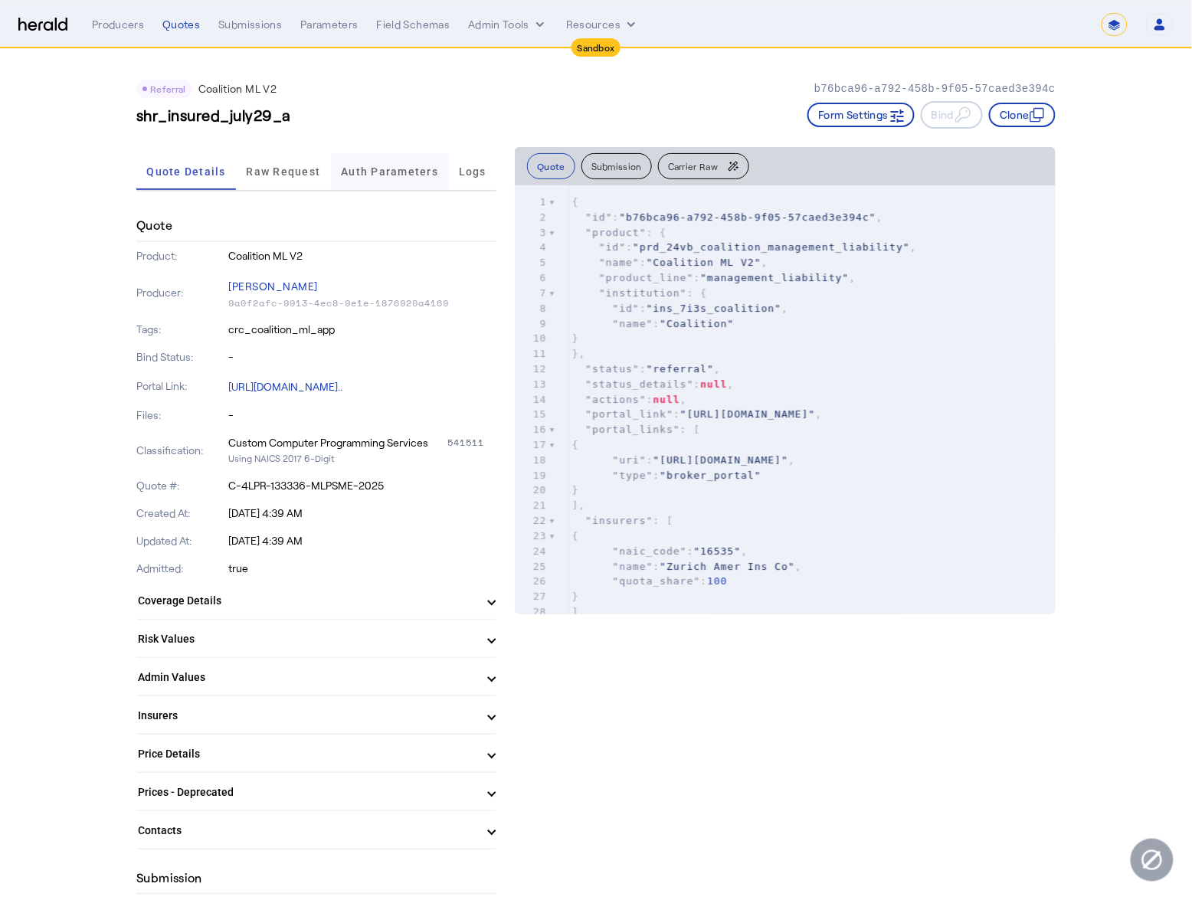
click at [391, 166] on span "Auth Parameters" at bounding box center [389, 171] width 97 height 11
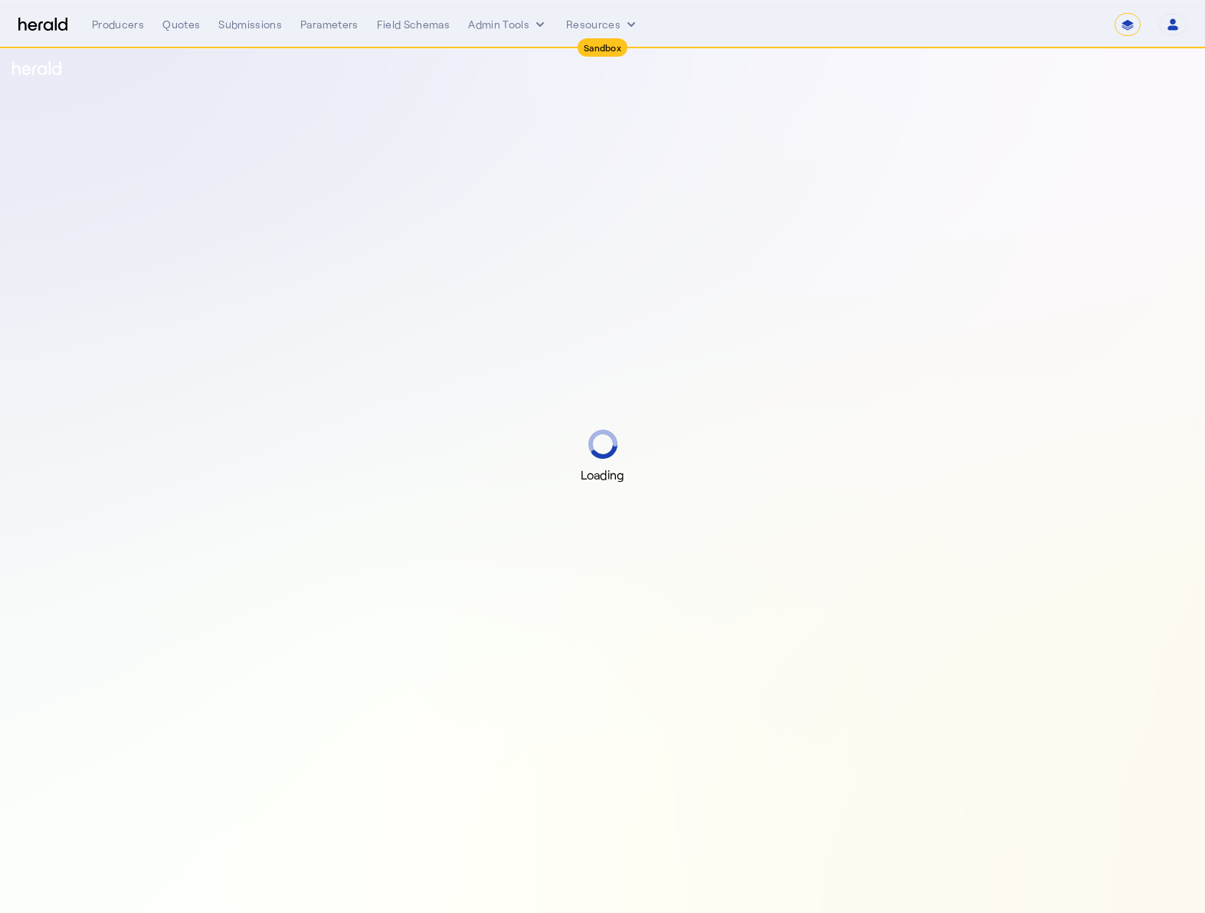
select select "*******"
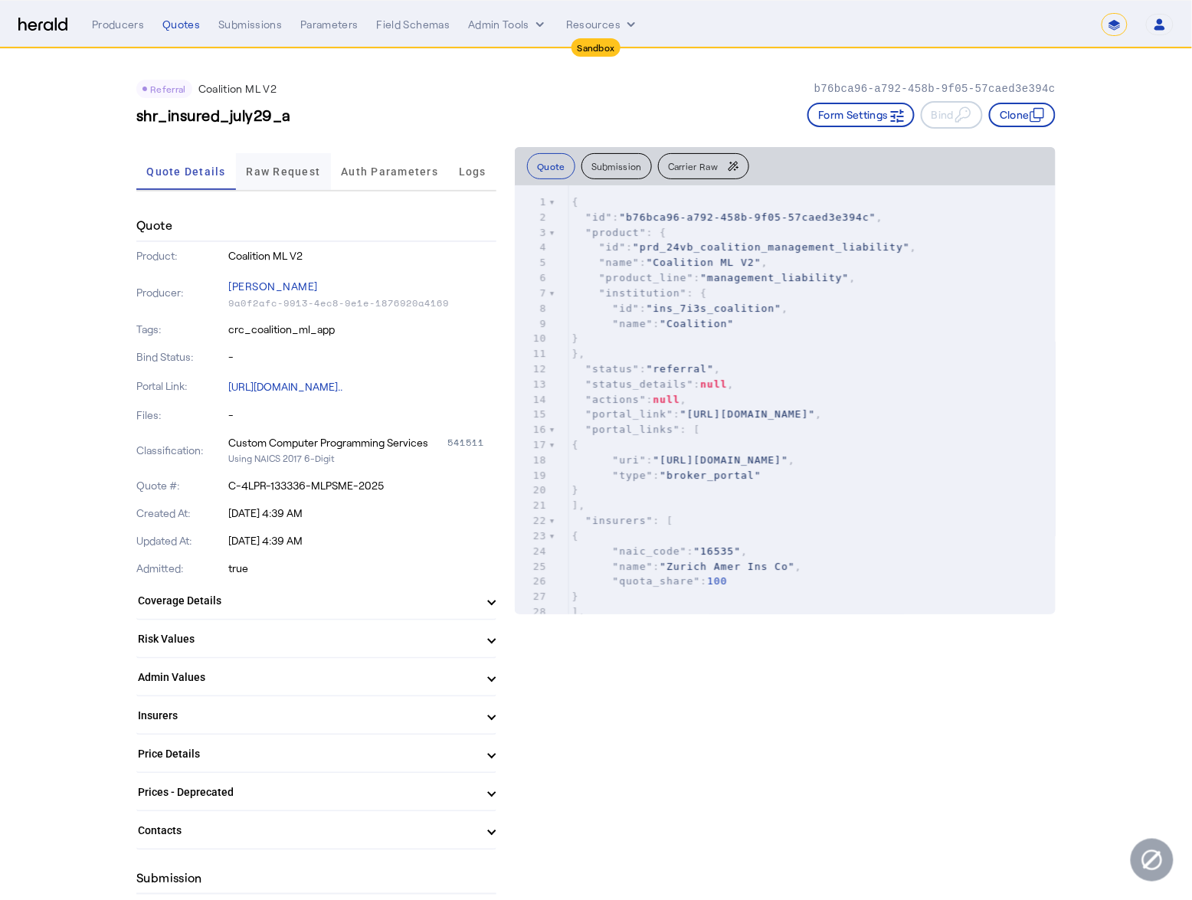
click at [275, 174] on span "Raw Request" at bounding box center [284, 171] width 74 height 11
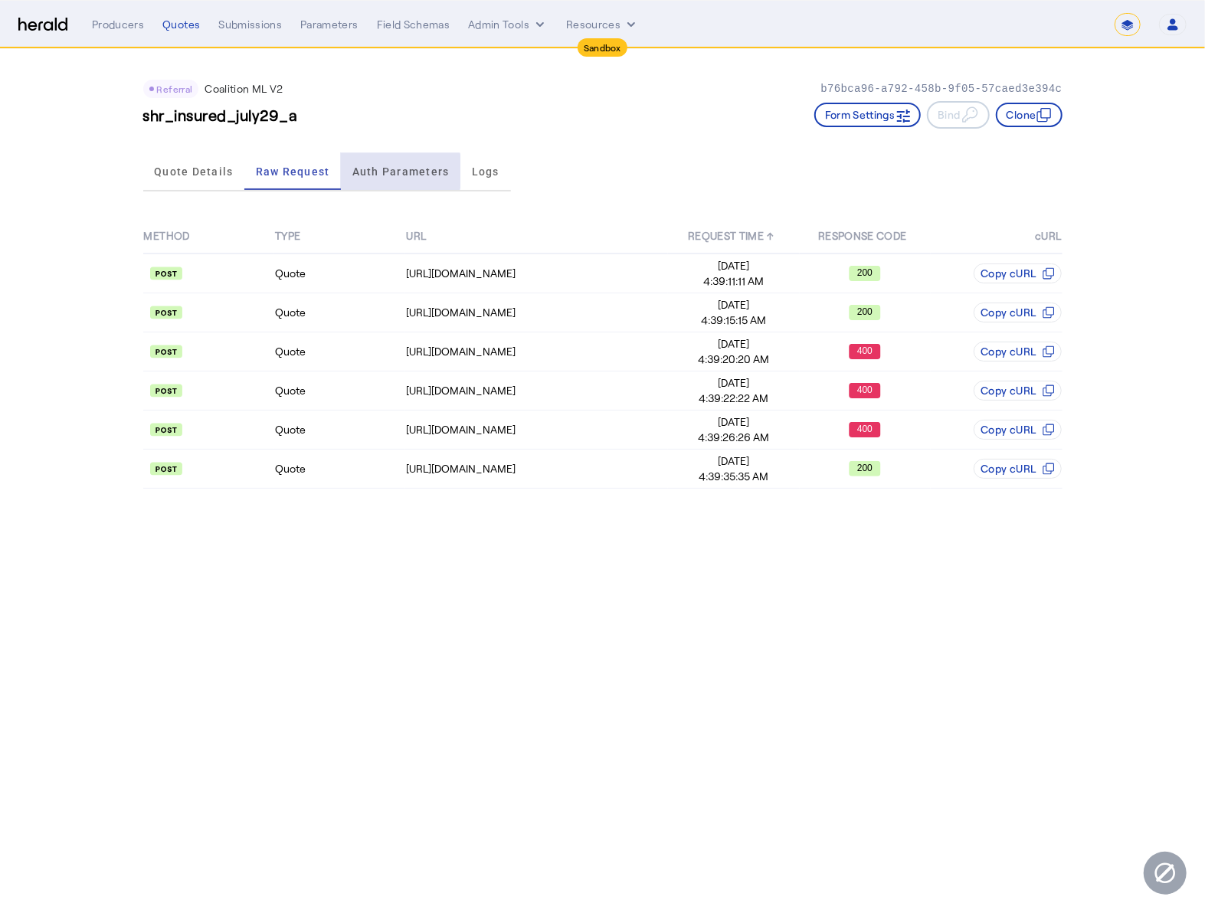
click at [398, 170] on span "Auth Parameters" at bounding box center [400, 171] width 97 height 11
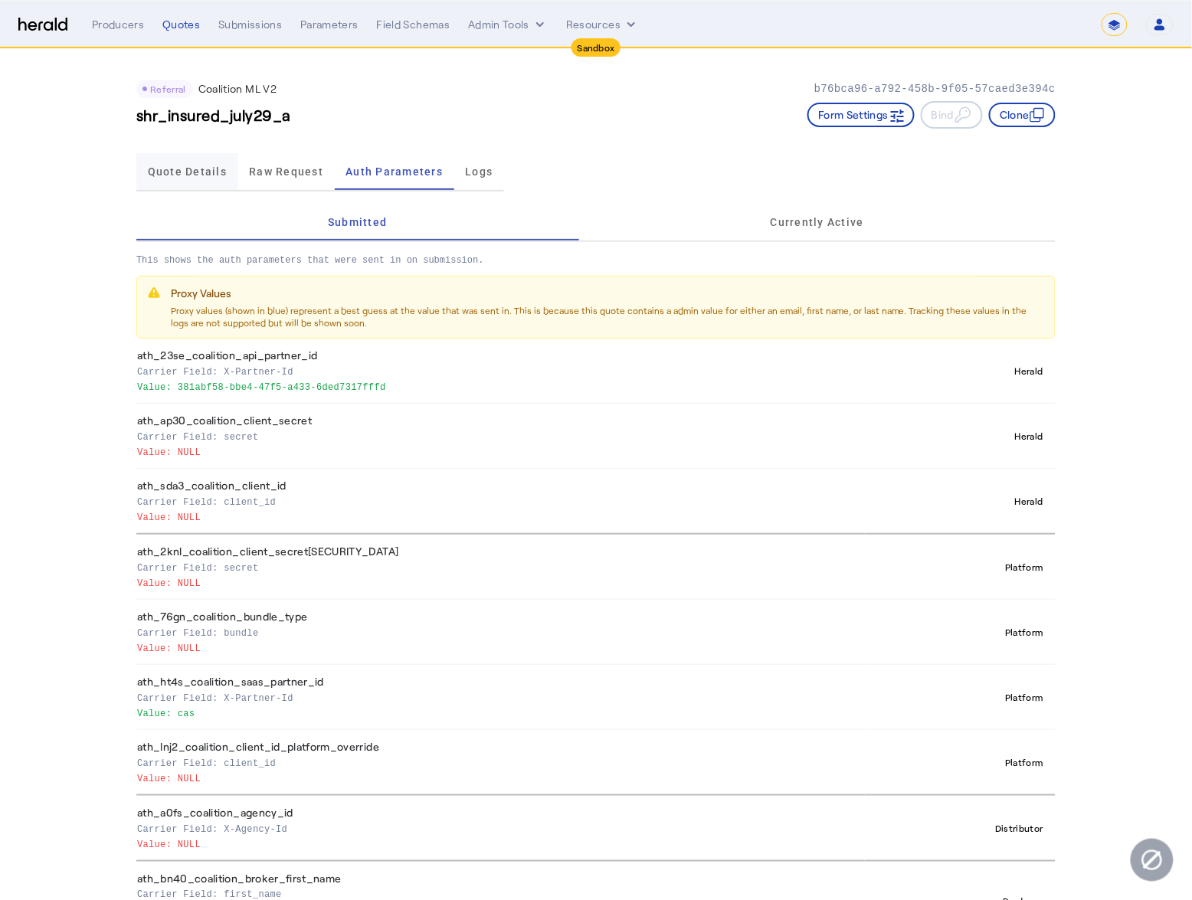
click at [198, 170] on span "Quote Details" at bounding box center [187, 171] width 79 height 11
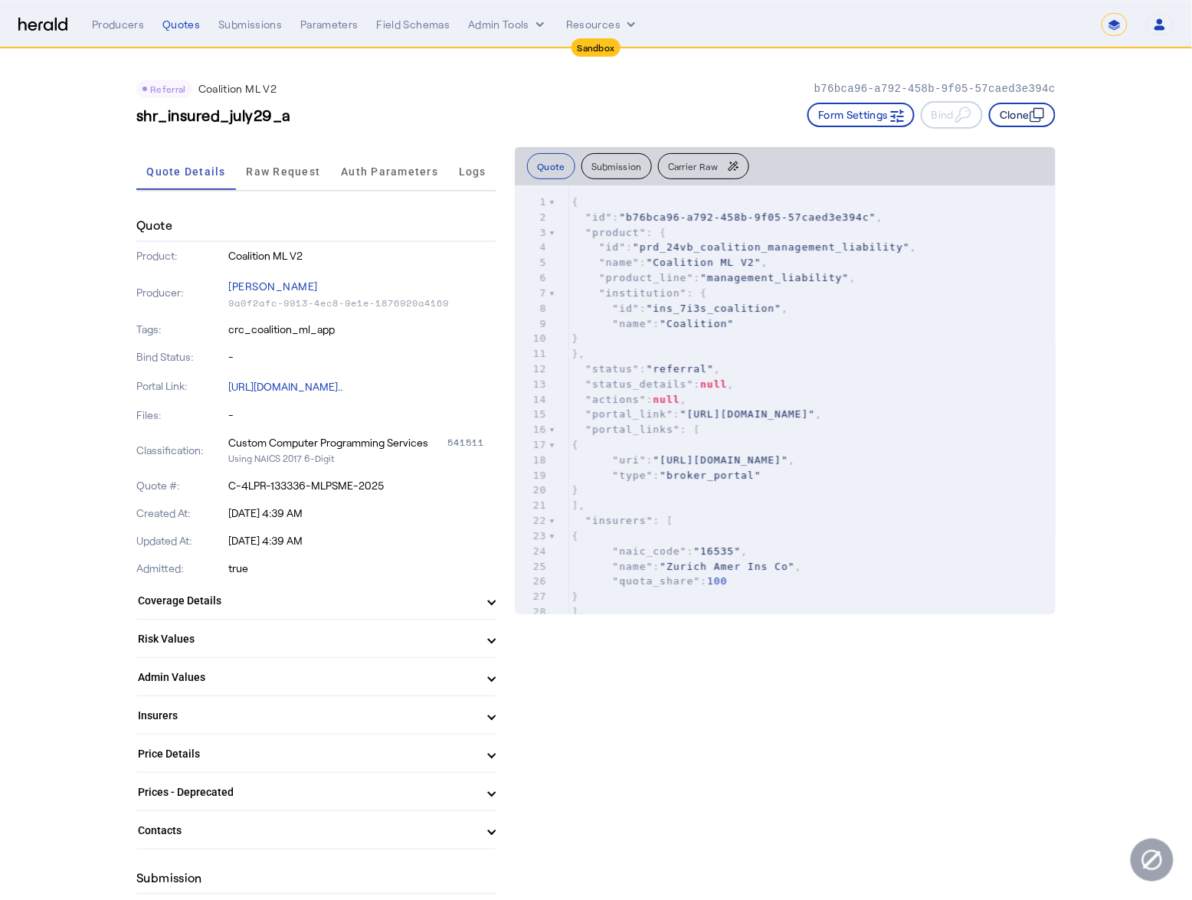
click at [1030, 117] on button "Clone" at bounding box center [1022, 115] width 67 height 25
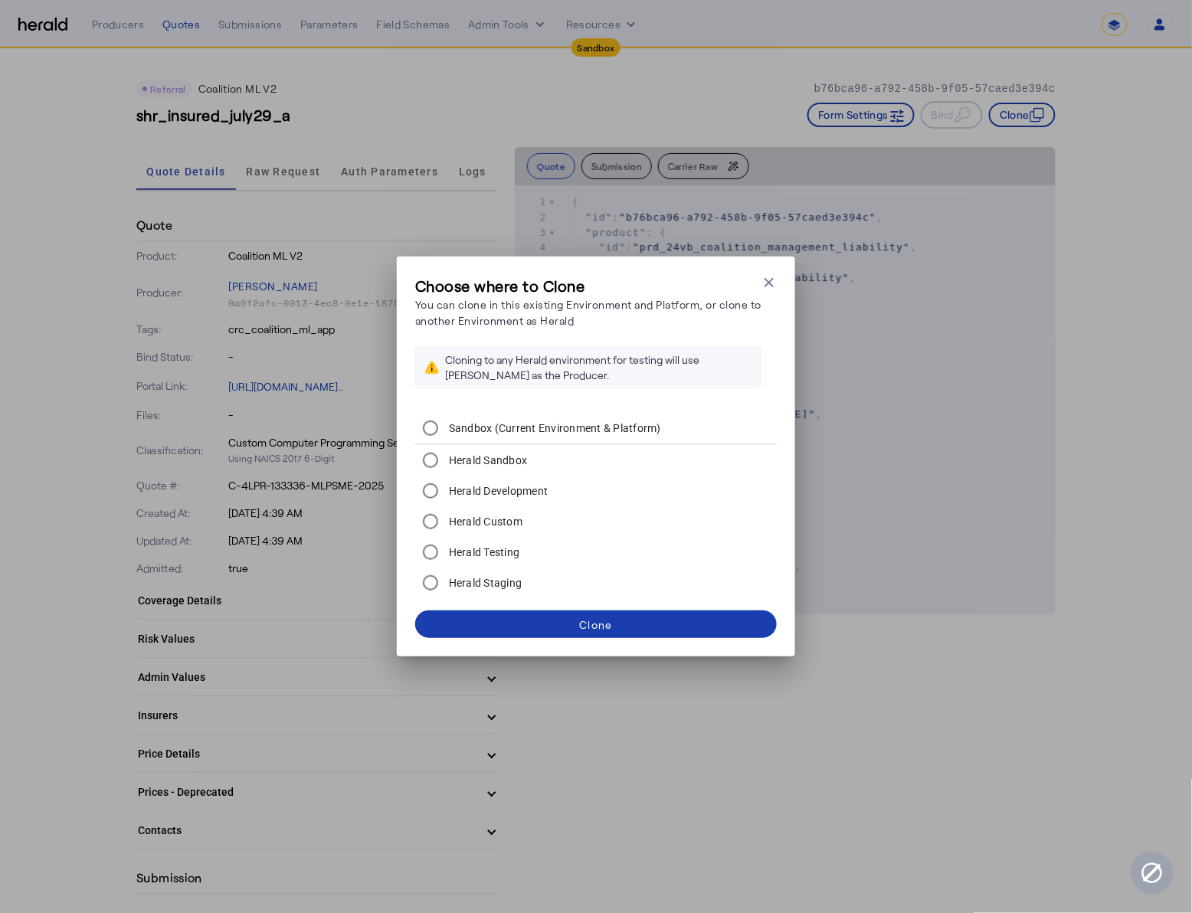
click at [597, 619] on div "Clone" at bounding box center [595, 625] width 33 height 16
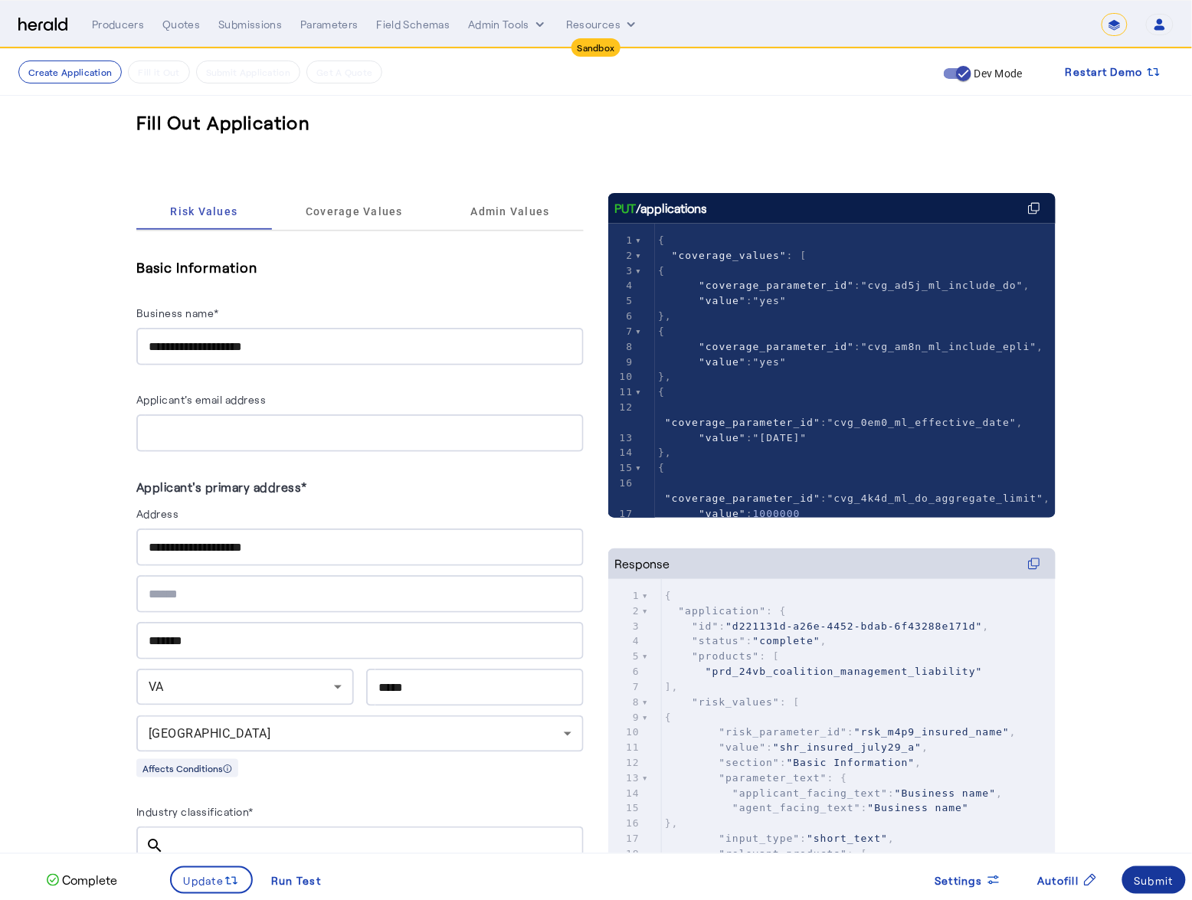
click at [1158, 883] on div "Submit" at bounding box center [1155, 881] width 40 height 16
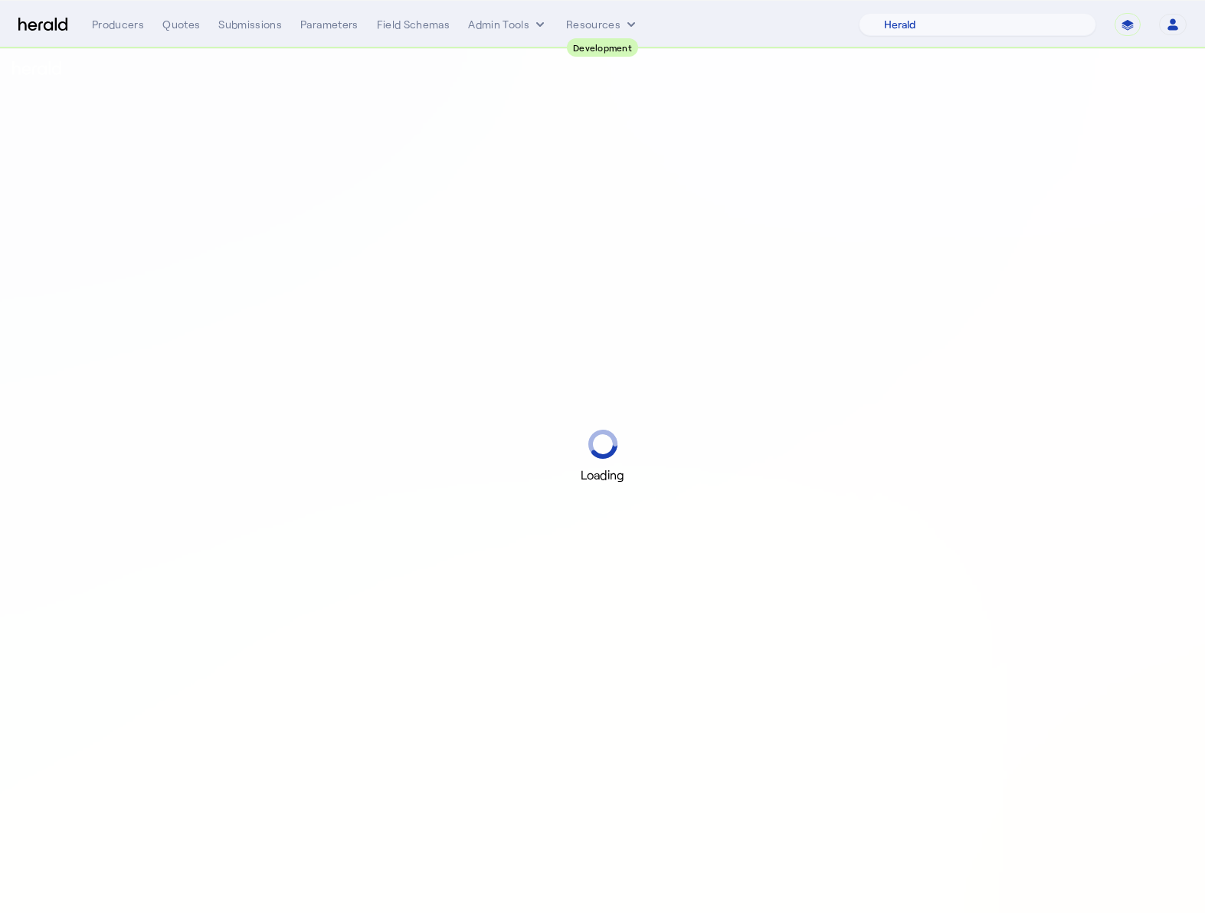
select select "pfm_2v8p_herald_api"
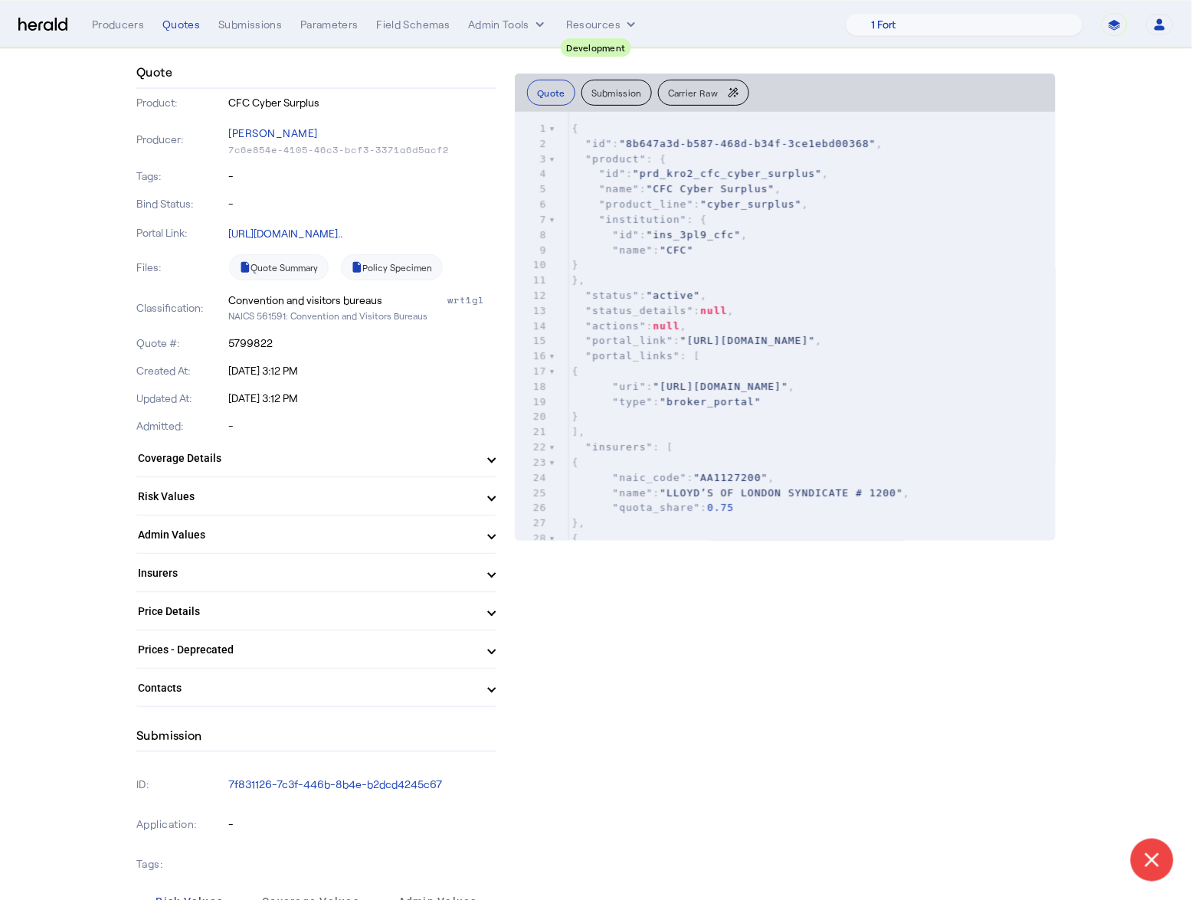
scroll to position [156, 0]
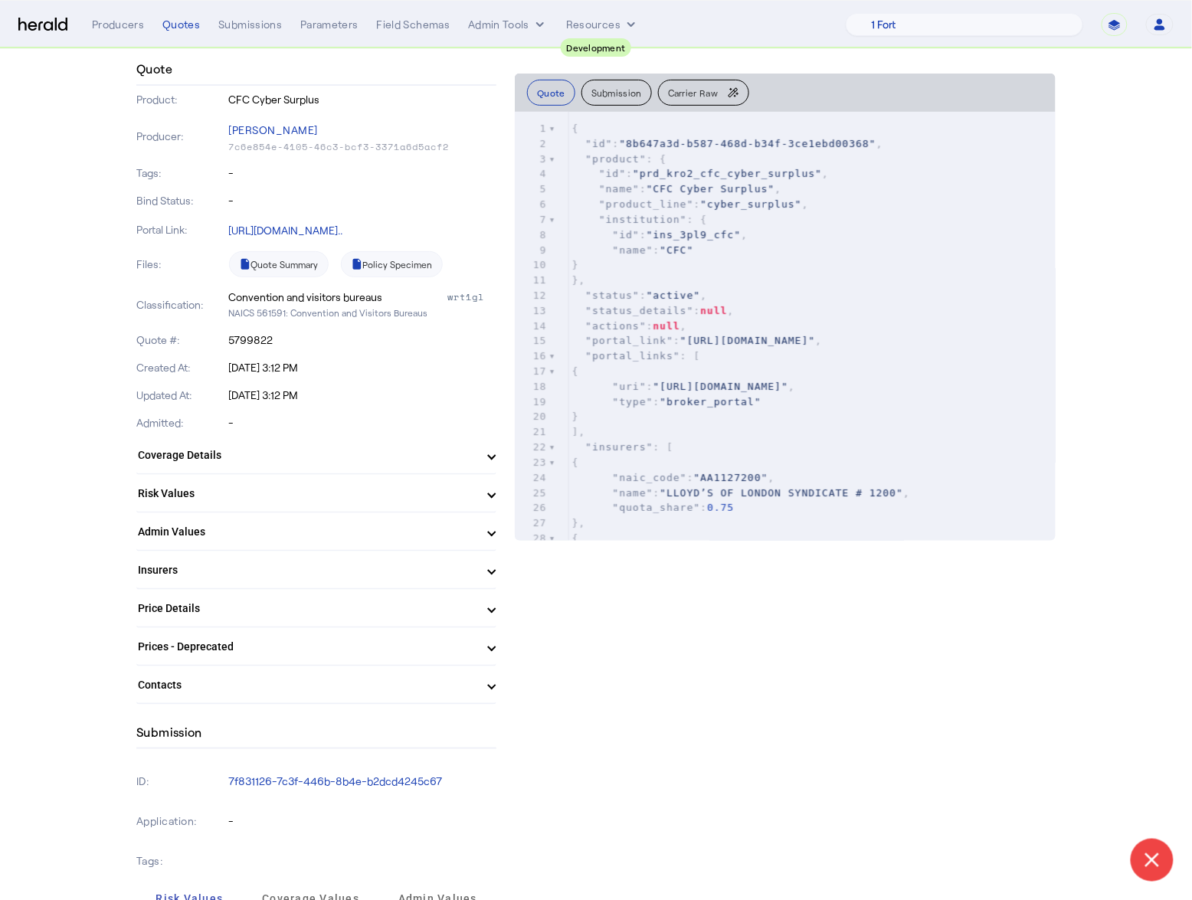
click at [473, 468] on mat-expansion-panel-header "Coverage Details" at bounding box center [316, 455] width 360 height 37
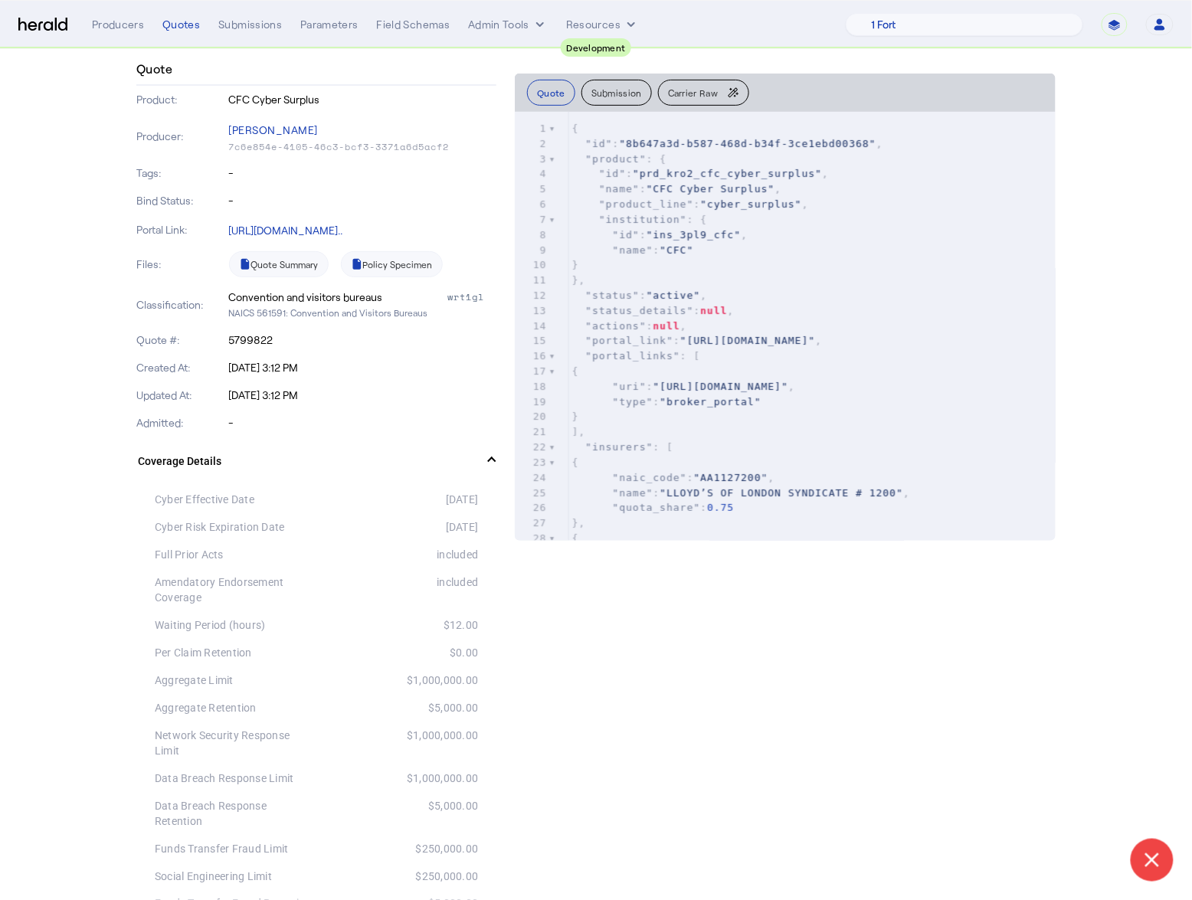
click at [463, 653] on div "$0.00" at bounding box center [397, 652] width 162 height 15
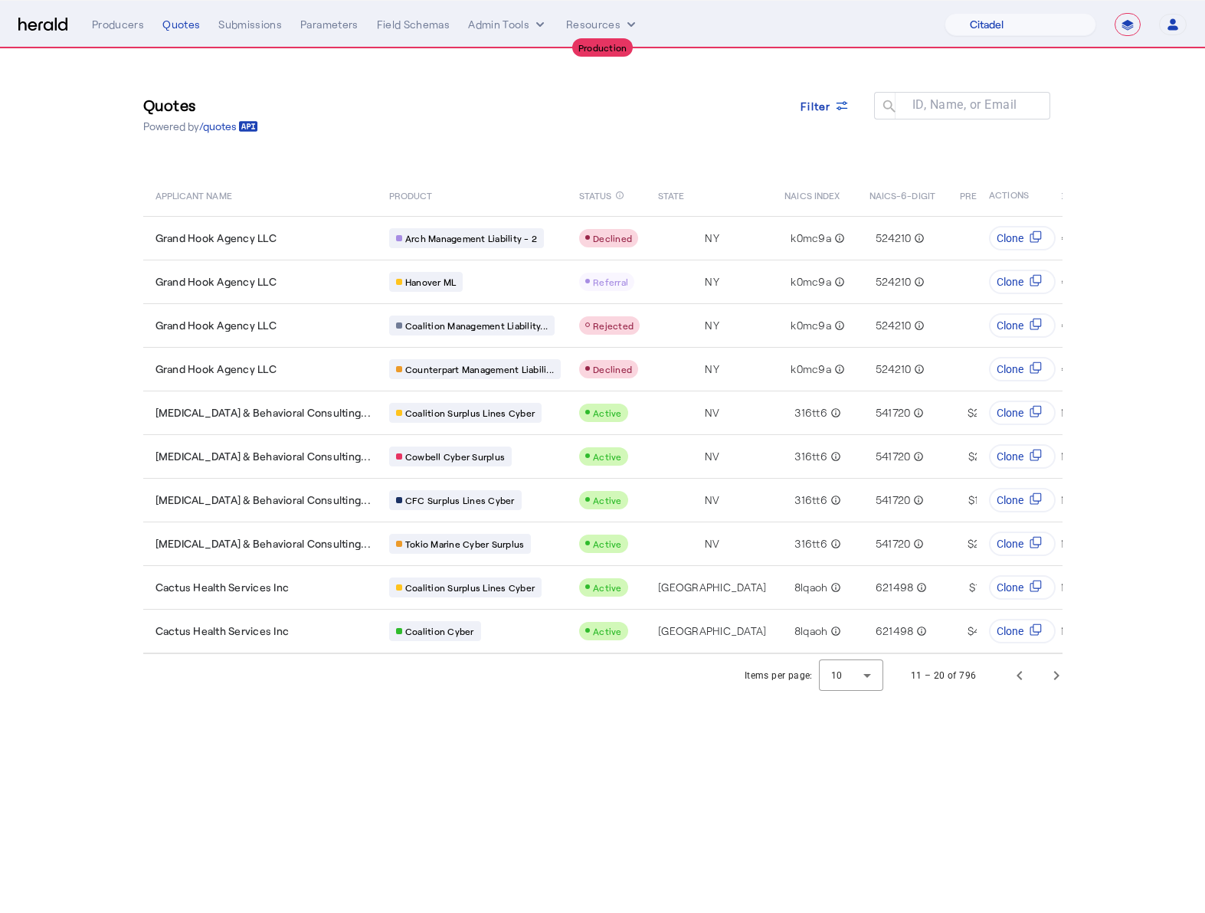
select select "pfm_j8lw_citadel"
select select "**********"
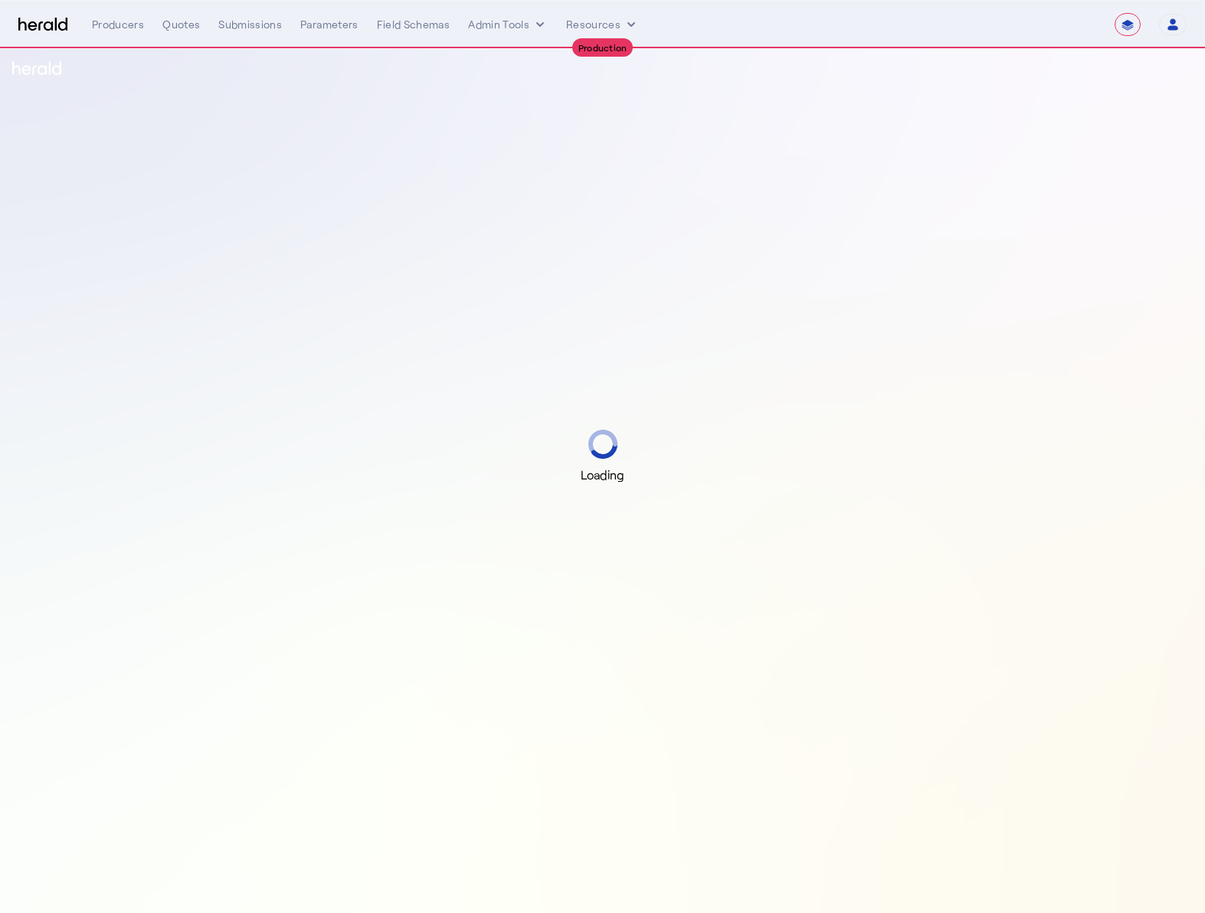
select select "**********"
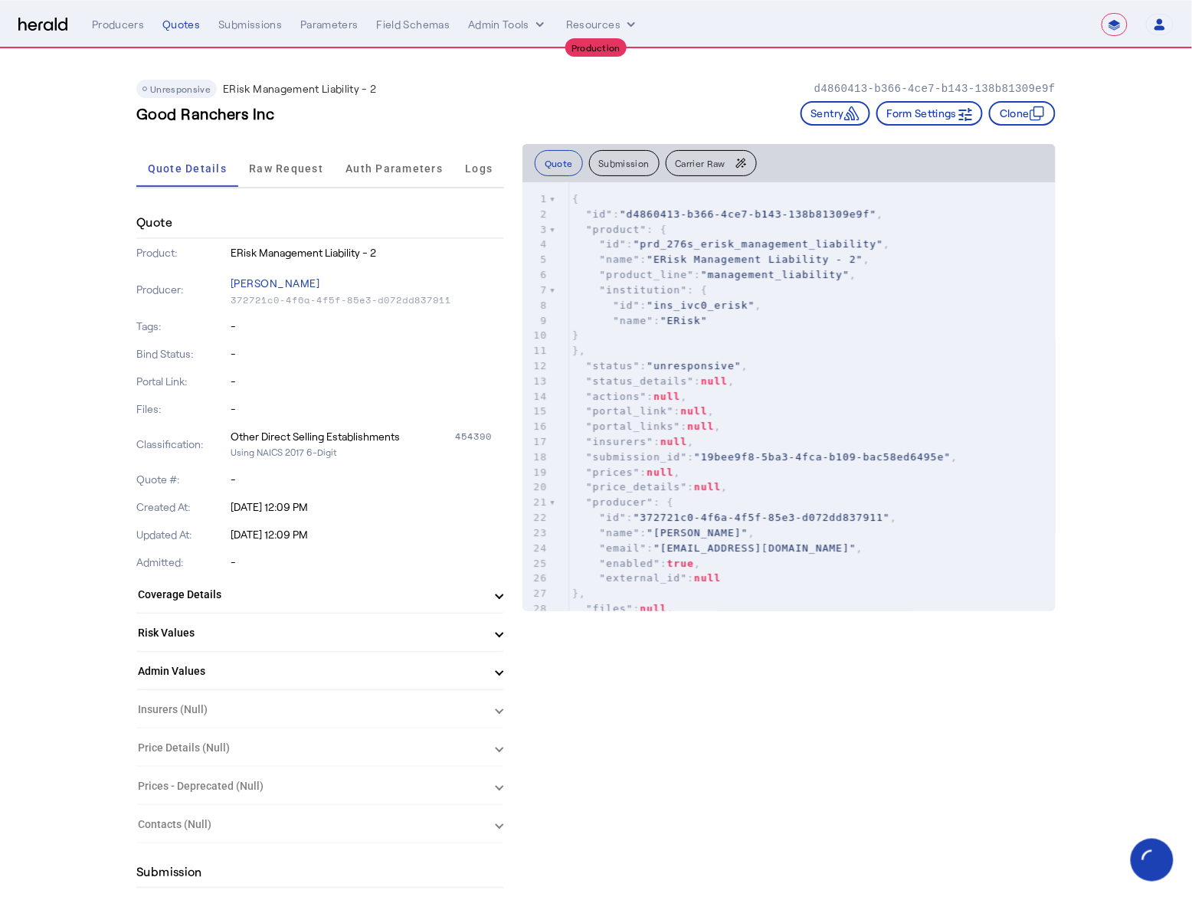
click at [265, 154] on span "Raw Request" at bounding box center [286, 168] width 74 height 37
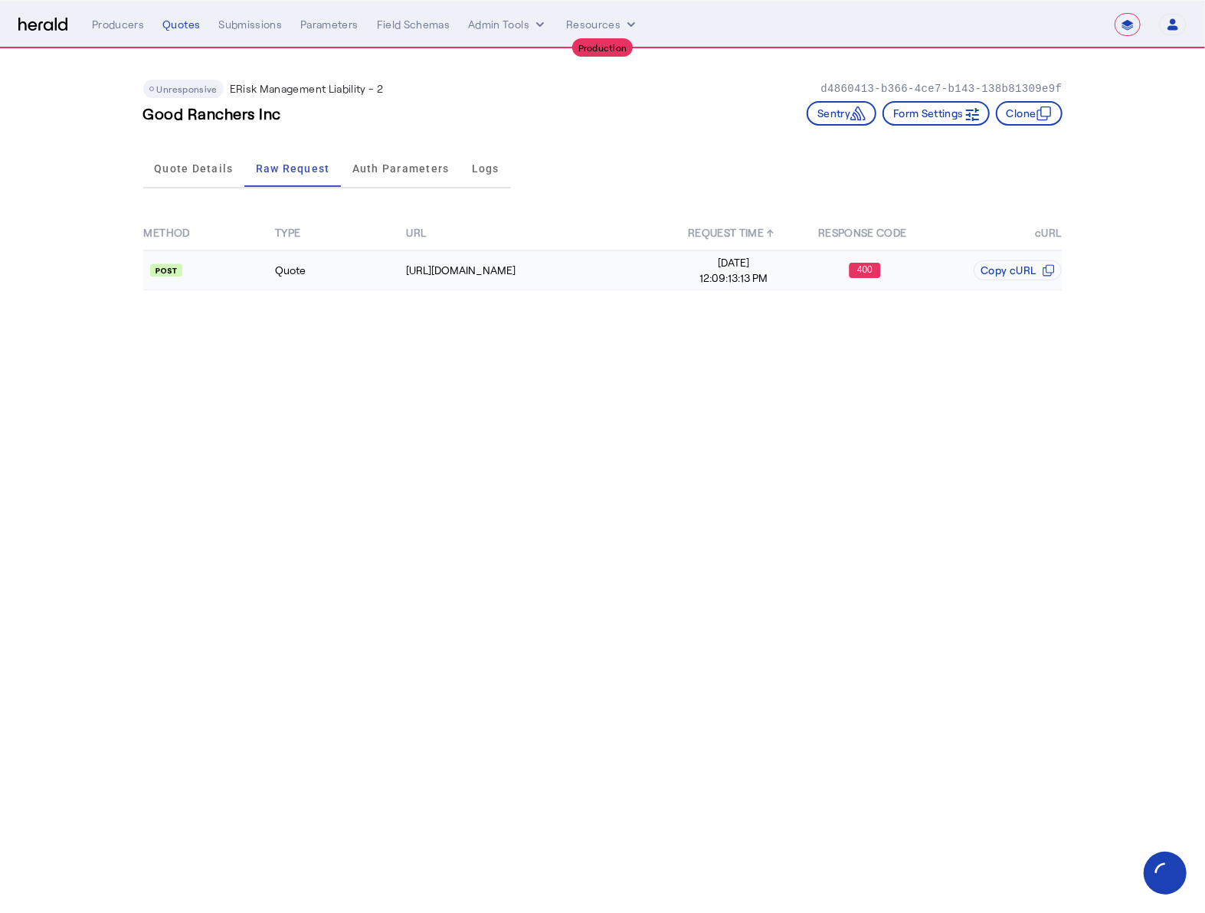
click at [384, 267] on td "Quote" at bounding box center [339, 271] width 131 height 40
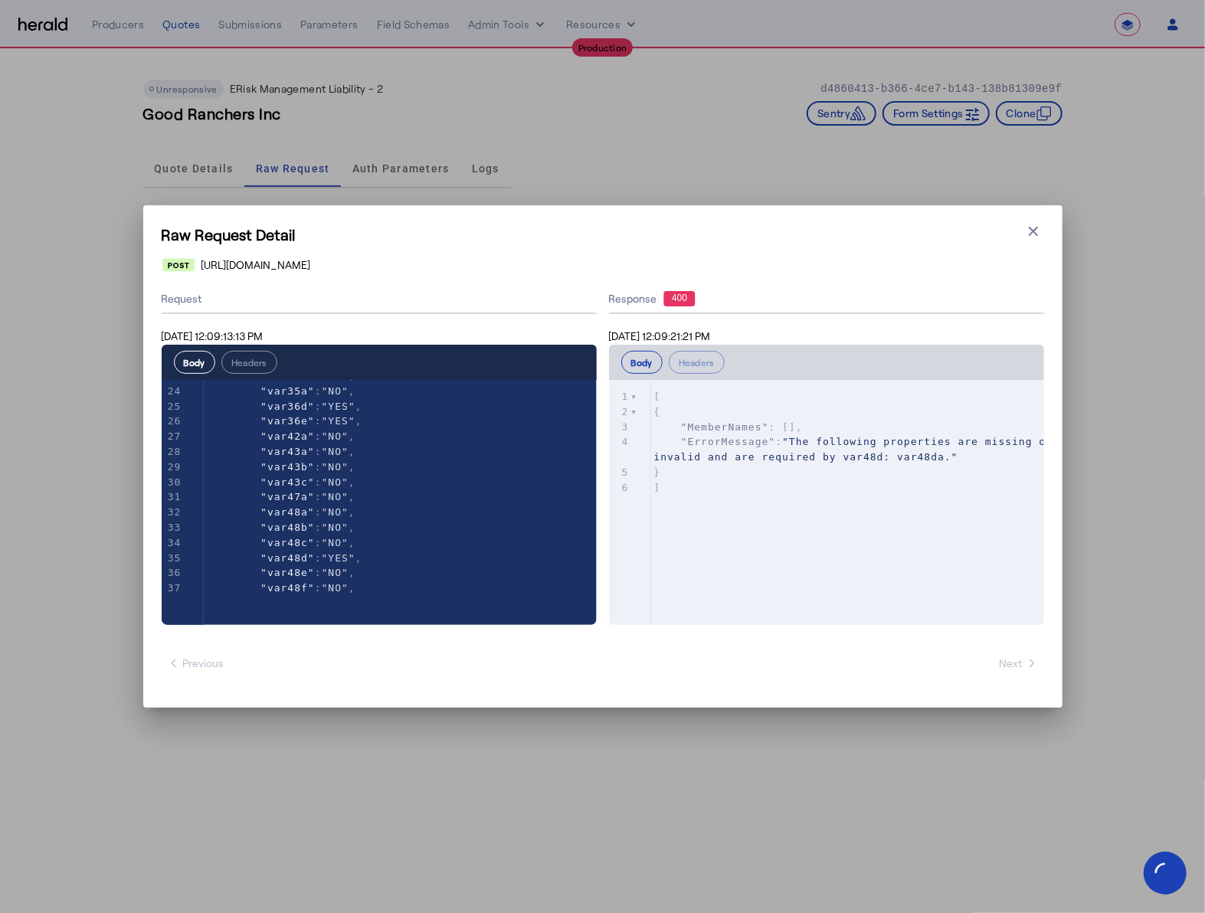
scroll to position [638, 0]
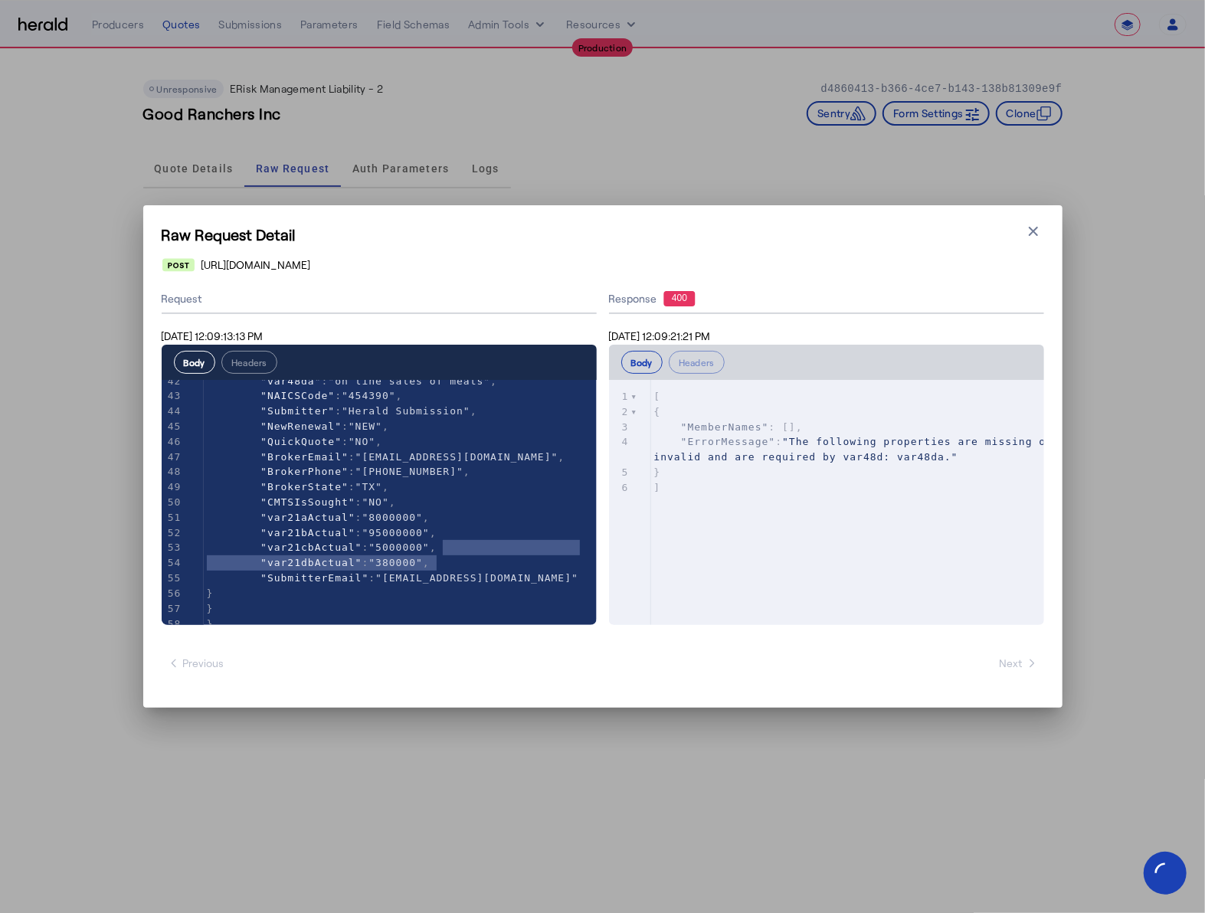
type textarea "**********"
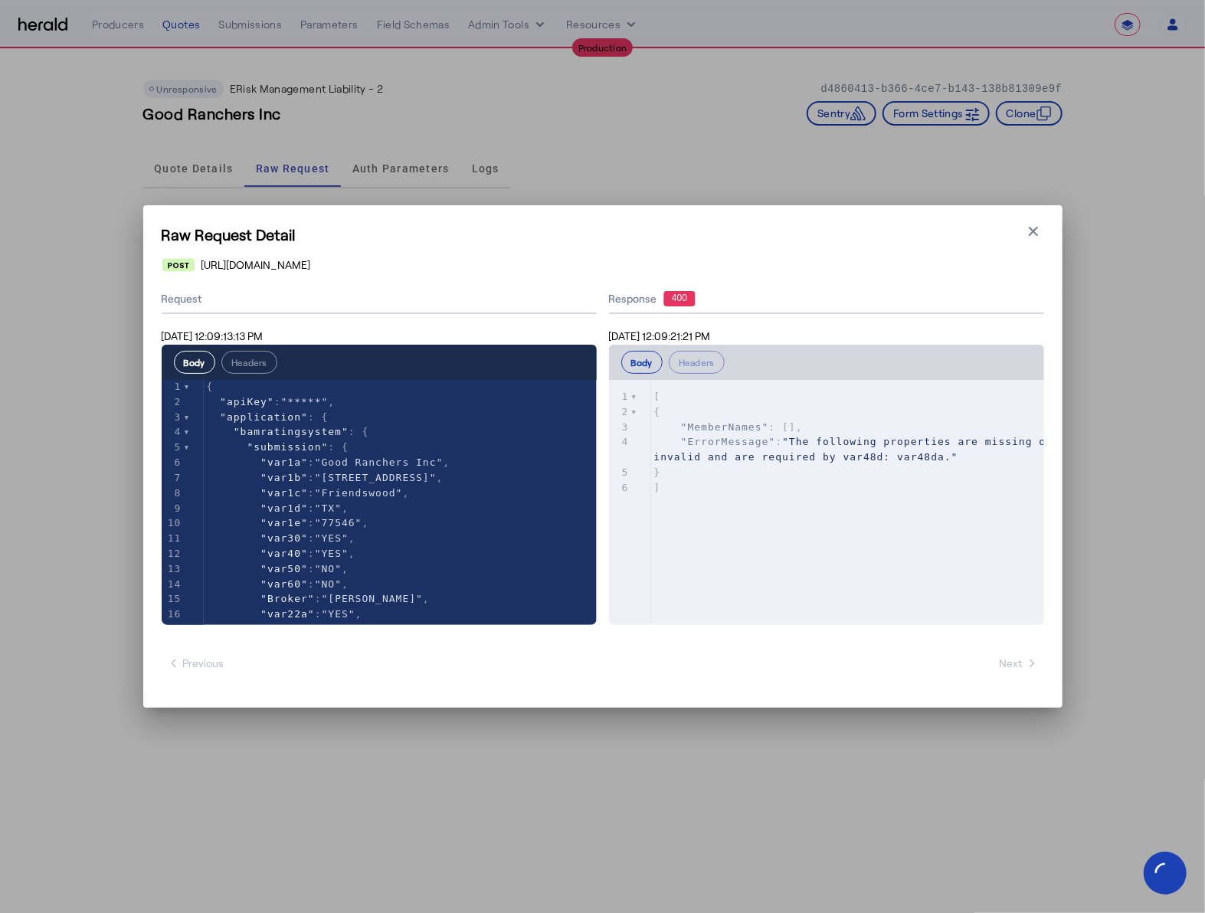
scroll to position [0, 0]
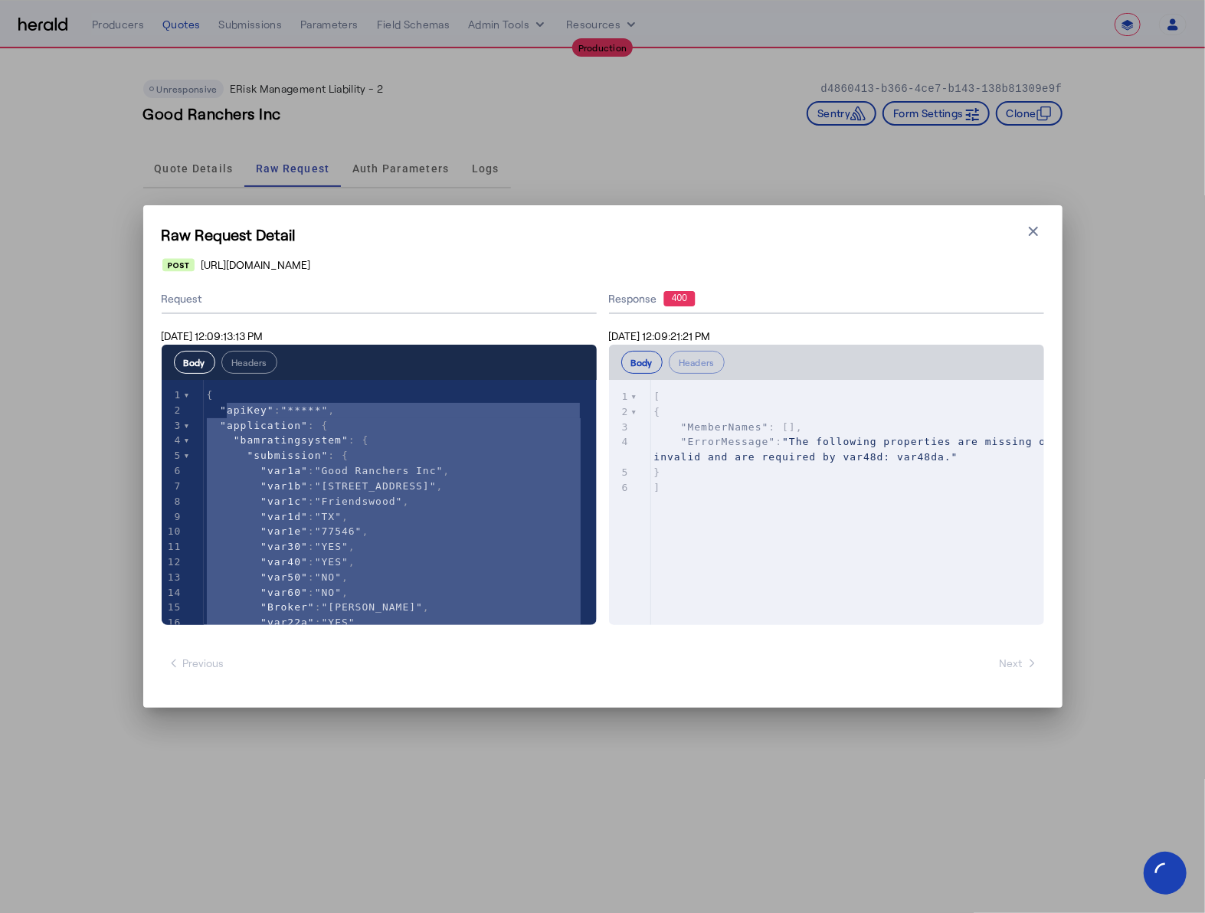
type textarea "**********"
drag, startPoint x: 231, startPoint y: 608, endPoint x: 208, endPoint y: 388, distance: 221.1
drag, startPoint x: 797, startPoint y: 479, endPoint x: 739, endPoint y: 491, distance: 59.5
click at [797, 480] on pre "]" at bounding box center [854, 487] width 406 height 15
type textarea "**********"
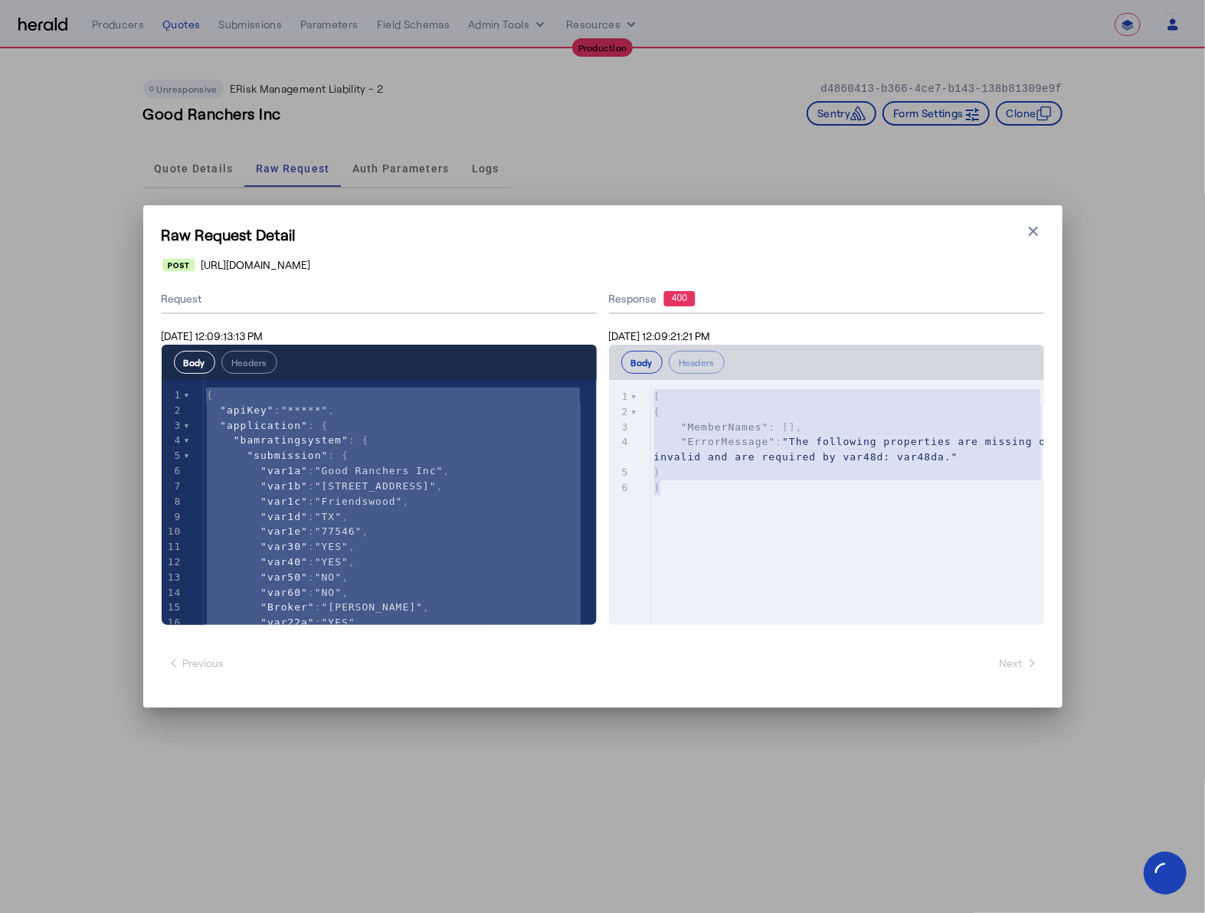
drag, startPoint x: 714, startPoint y: 499, endPoint x: 624, endPoint y: 335, distance: 187.5
click at [624, 335] on div "**********" at bounding box center [826, 455] width 435 height 340
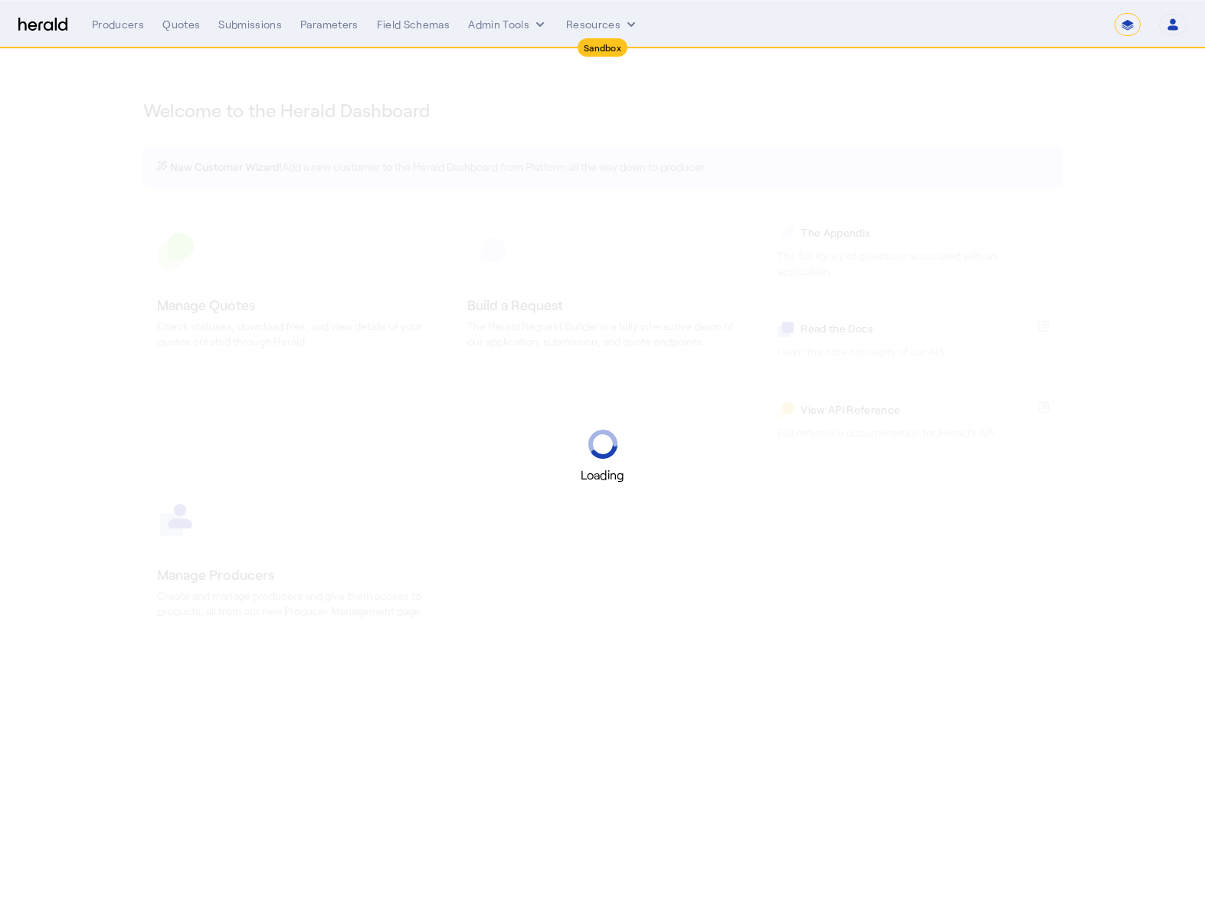
select select "*******"
select select "pfm_2v8p_herald_api"
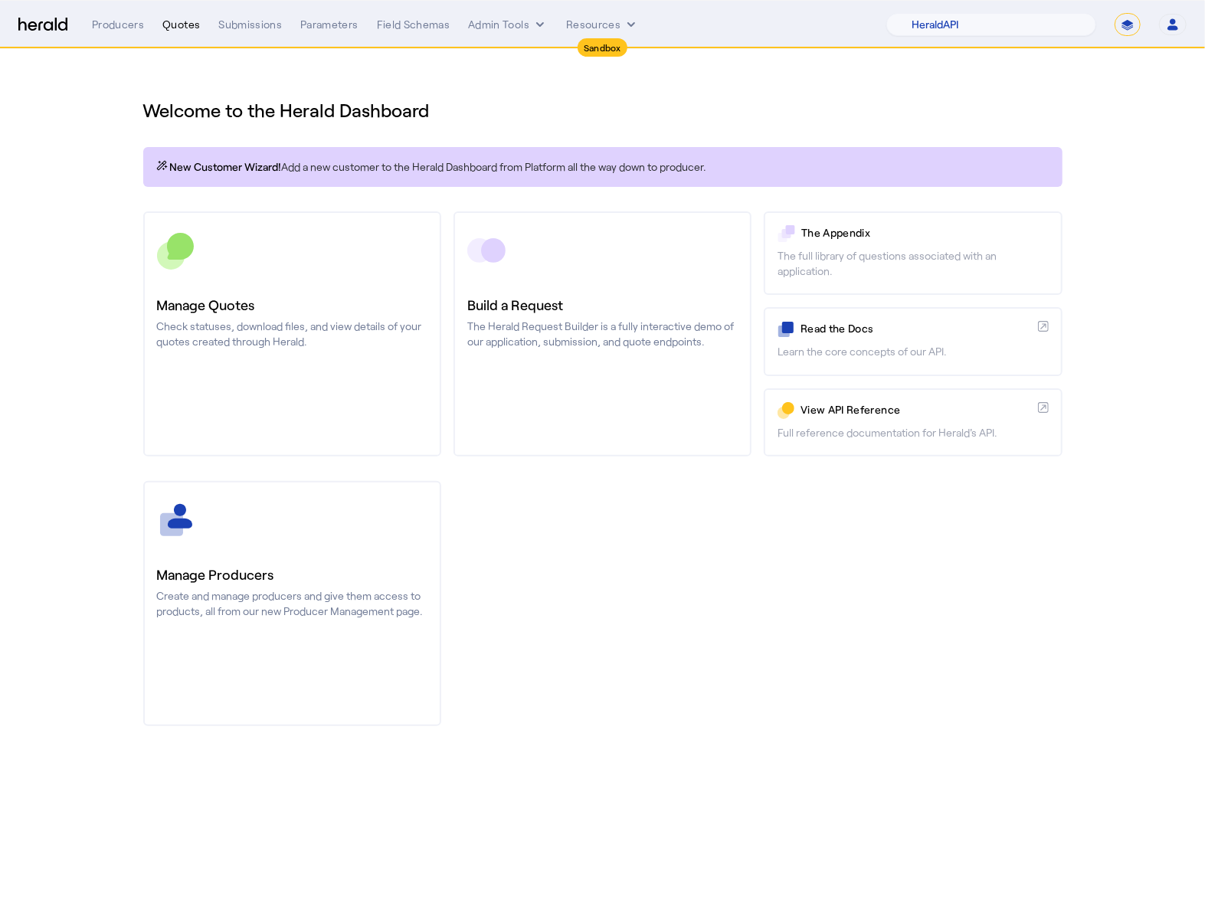
click at [162, 30] on div "Quotes" at bounding box center [181, 24] width 38 height 15
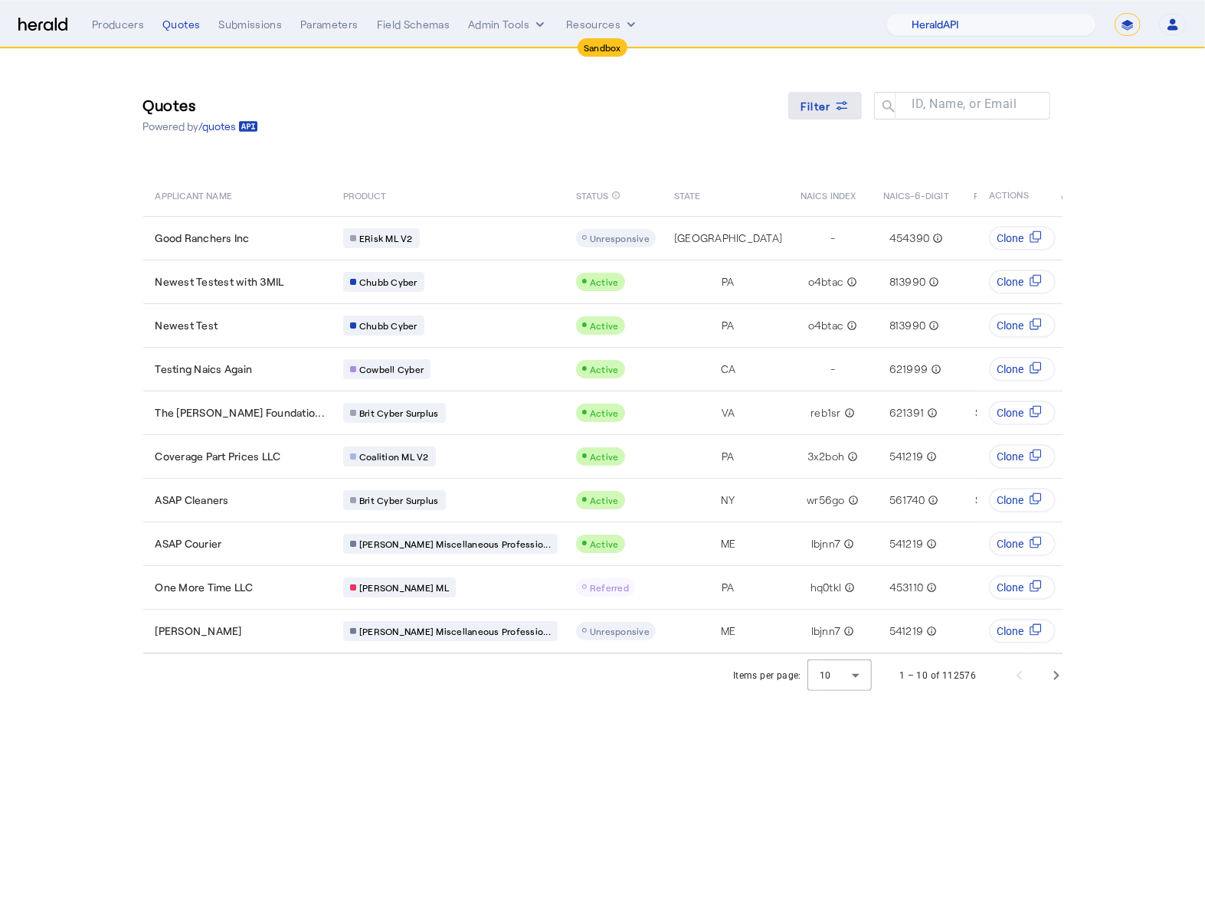
click at [835, 120] on span at bounding box center [825, 105] width 74 height 37
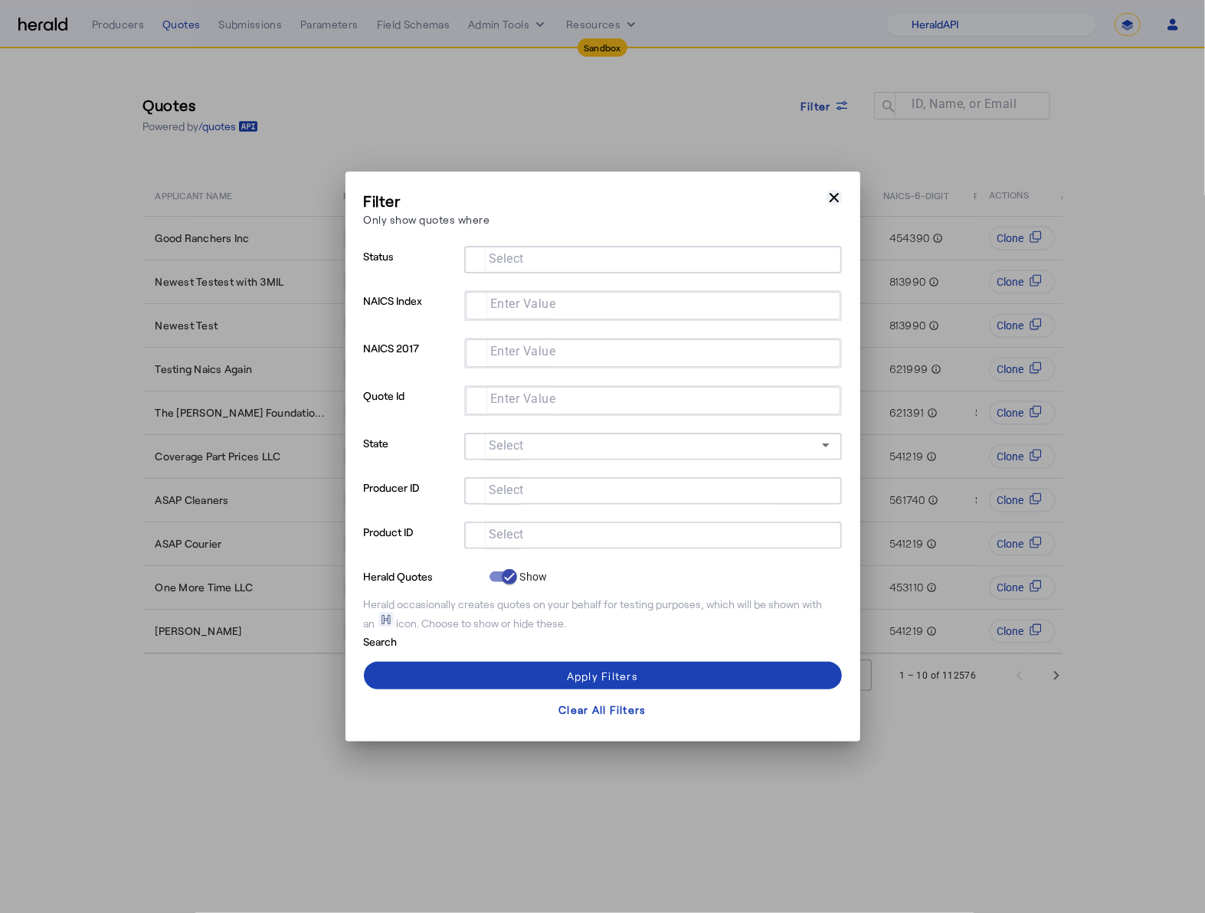
click at [831, 193] on icon "button" at bounding box center [834, 197] width 15 height 15
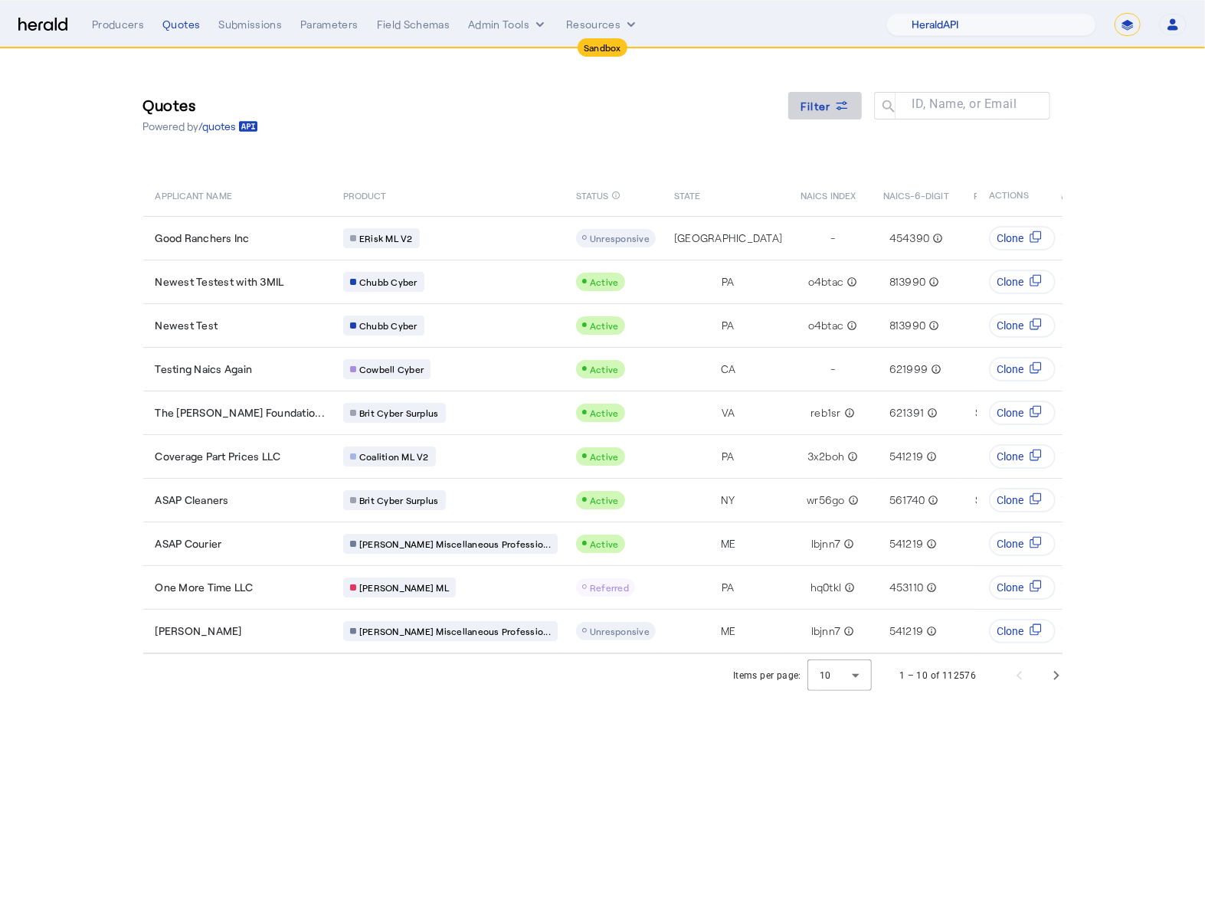
click at [813, 106] on span "Filter" at bounding box center [816, 106] width 31 height 16
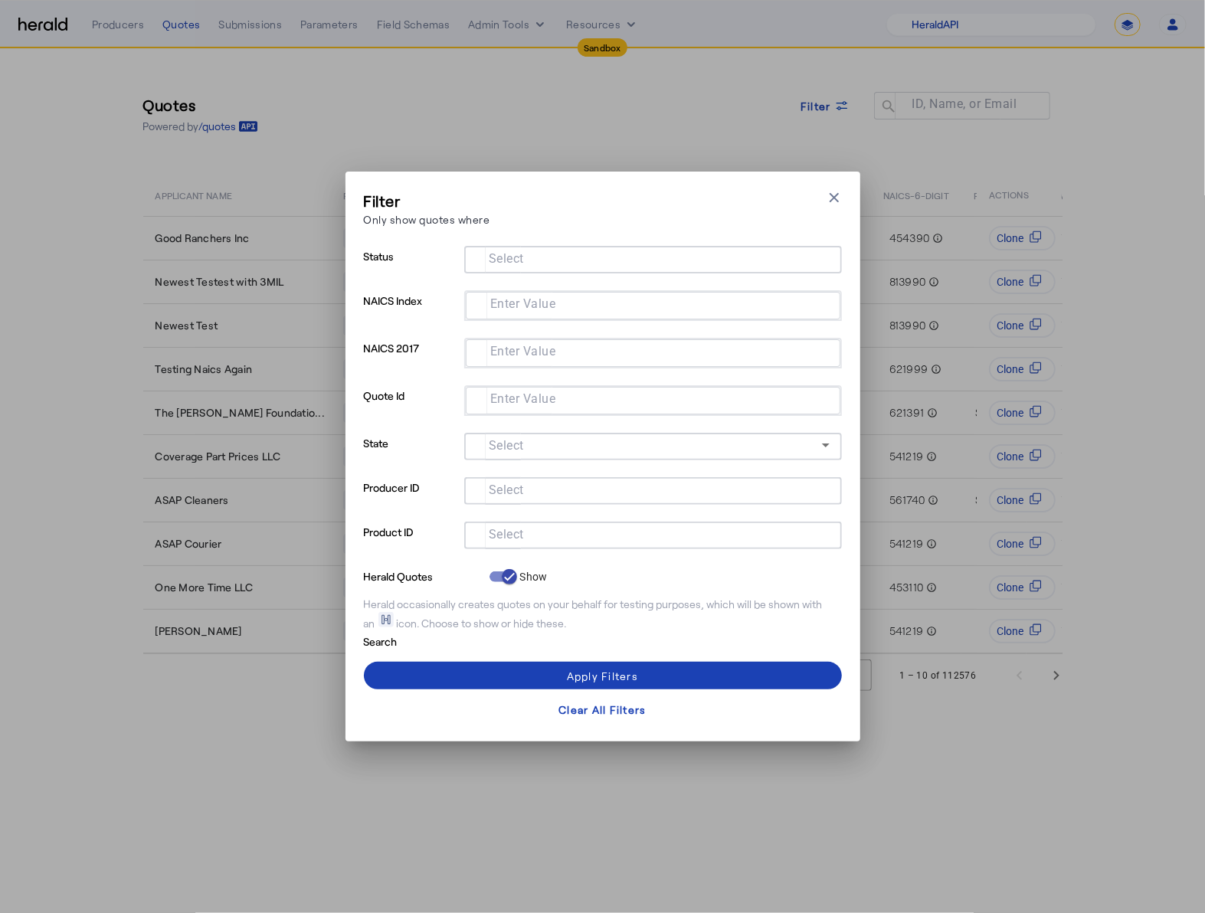
click at [519, 539] on mat-label "Select" at bounding box center [506, 535] width 35 height 15
click at [519, 539] on input "Select" at bounding box center [650, 534] width 347 height 18
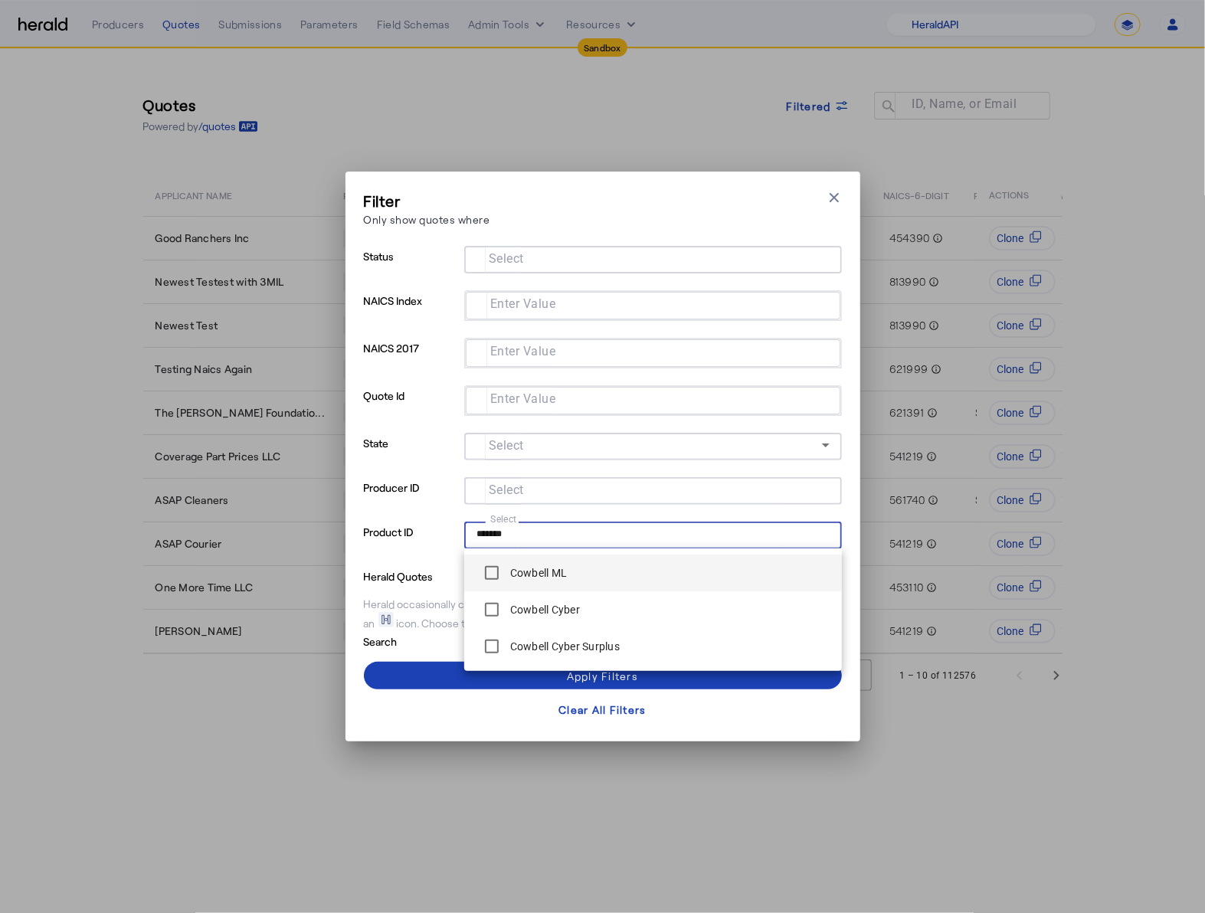
type input "*******"
click at [512, 563] on div "Cowbell ML" at bounding box center [522, 573] width 91 height 31
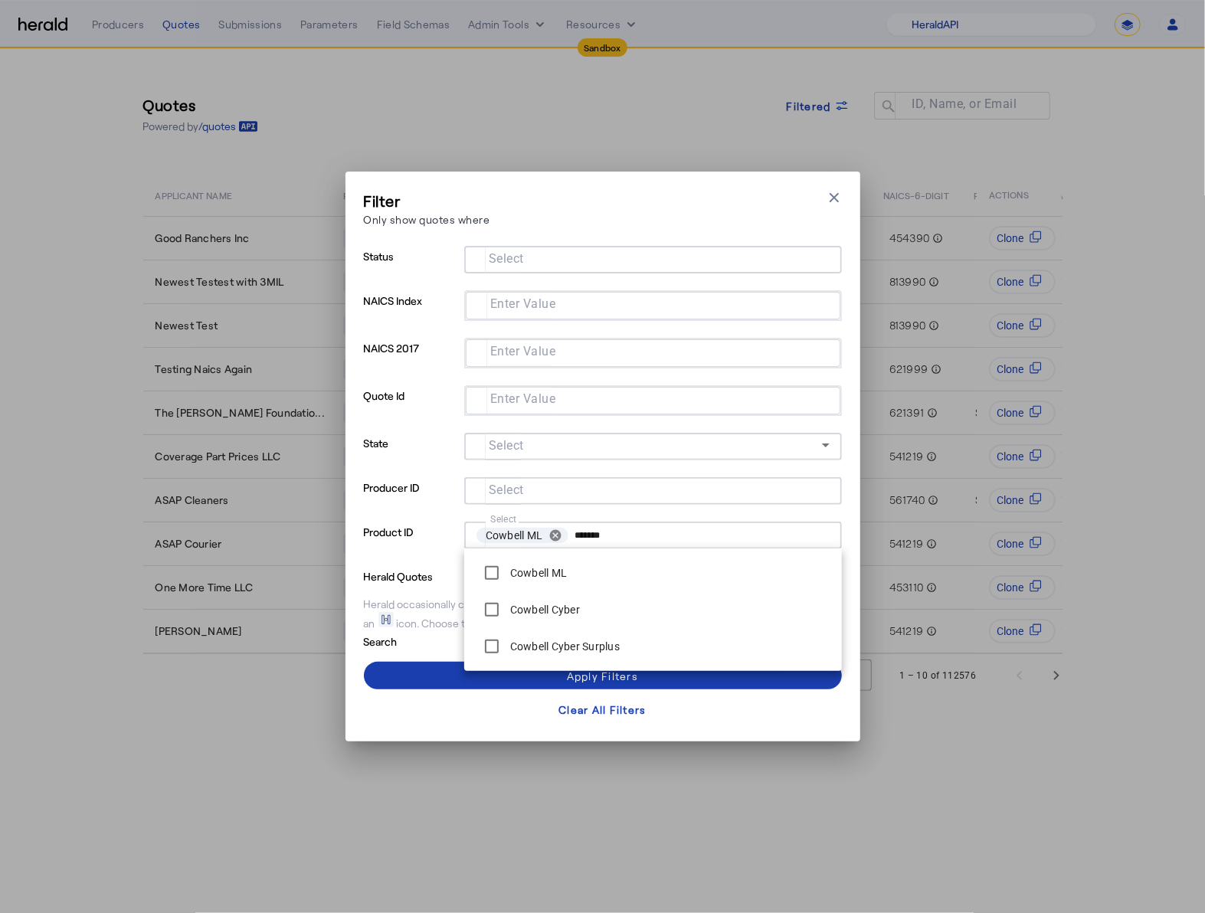
click at [414, 678] on span at bounding box center [603, 675] width 478 height 37
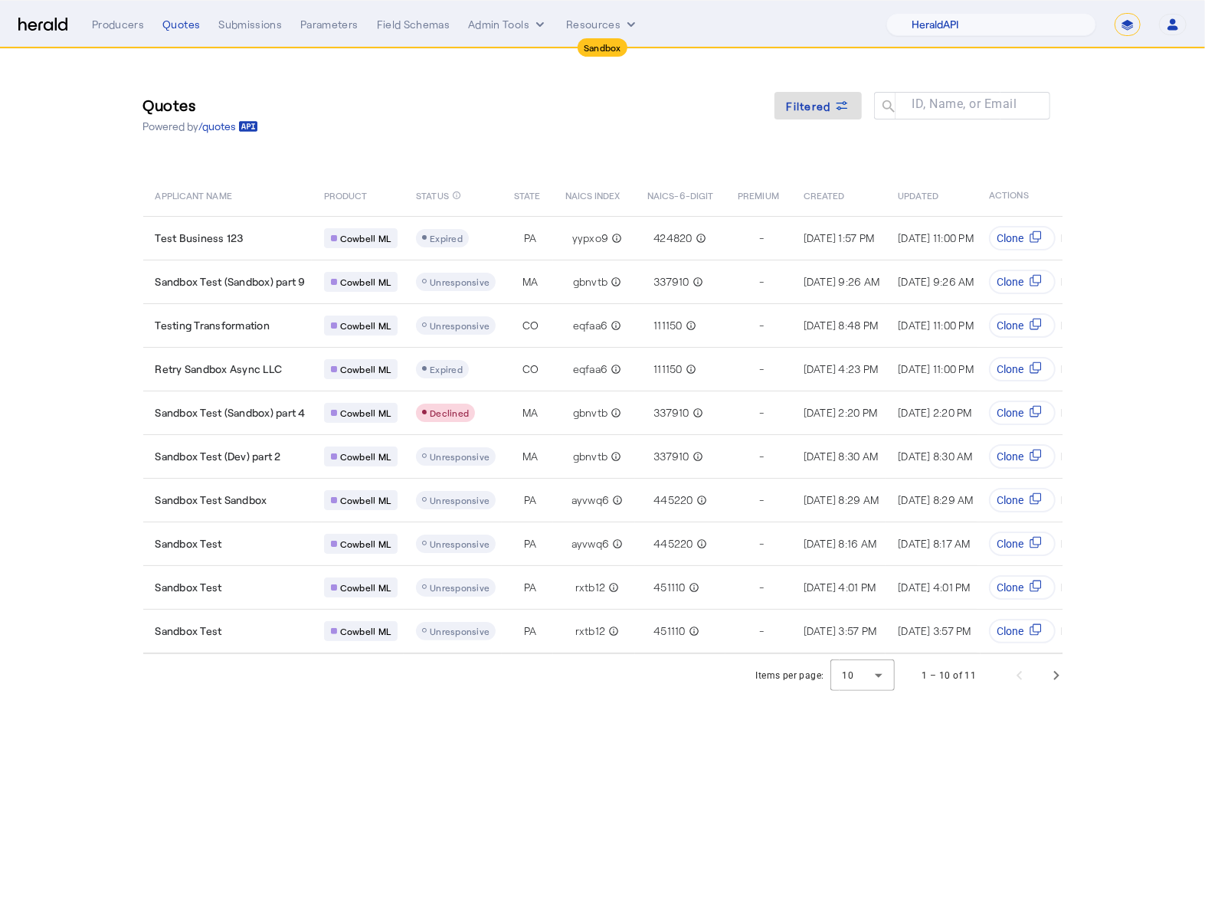
drag, startPoint x: 544, startPoint y: 735, endPoint x: 537, endPoint y: 716, distance: 21.1
click at [544, 735] on body "Sandbox Menu Producers Quotes Submissions Parameters Field Schemas Admin Tools …" at bounding box center [602, 456] width 1205 height 913
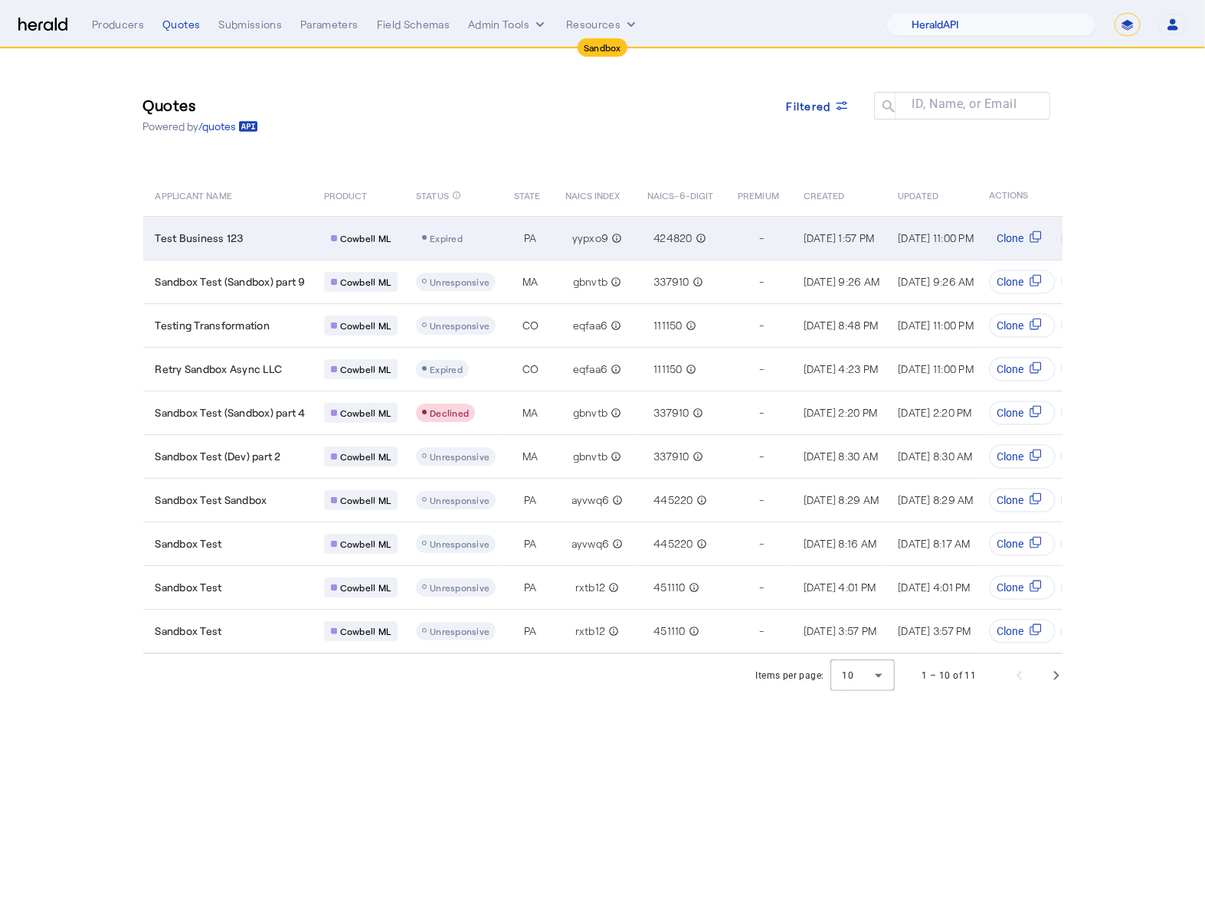
click at [222, 231] on span "Test Business 123" at bounding box center [200, 238] width 88 height 15
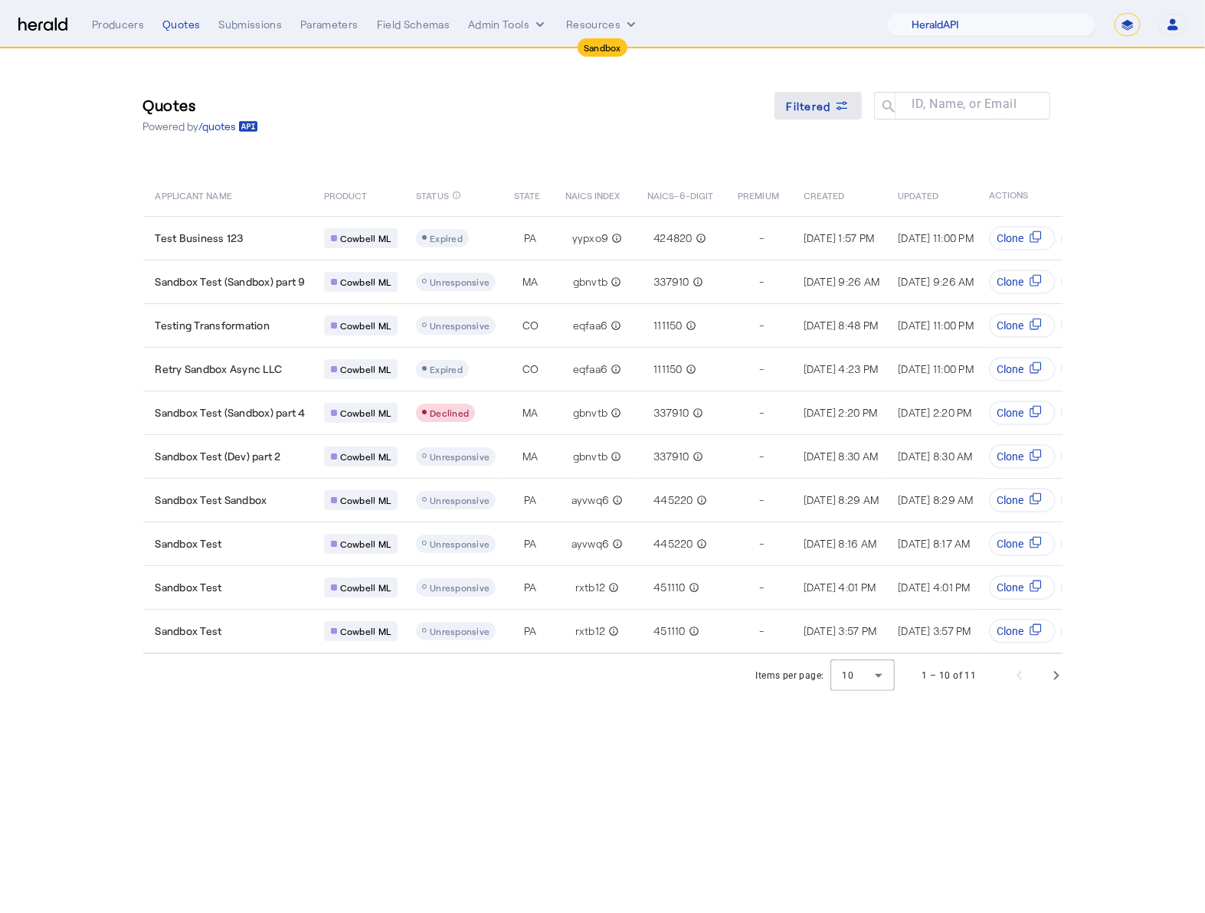
click at [843, 113] on icon at bounding box center [841, 105] width 15 height 15
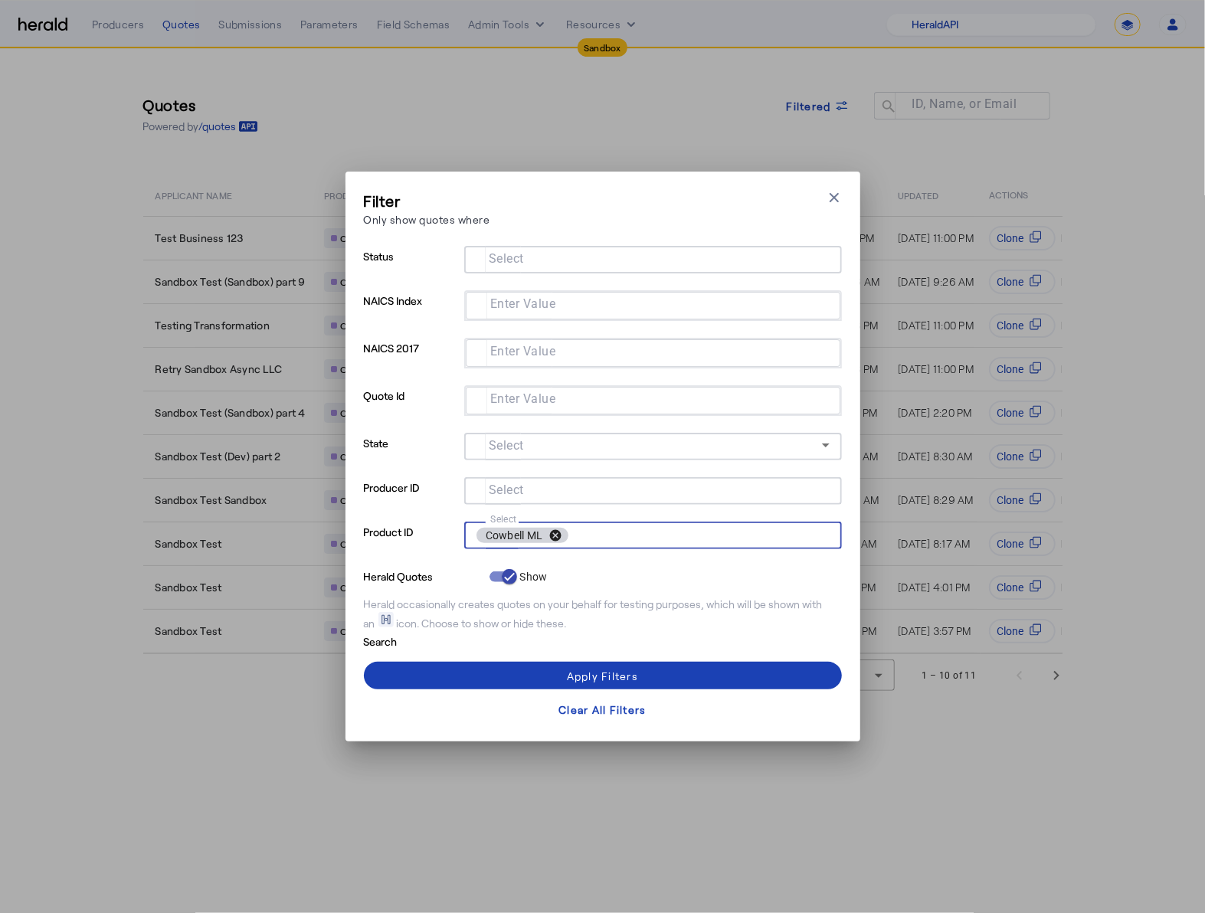
click at [556, 536] on button "cancel" at bounding box center [555, 536] width 26 height 14
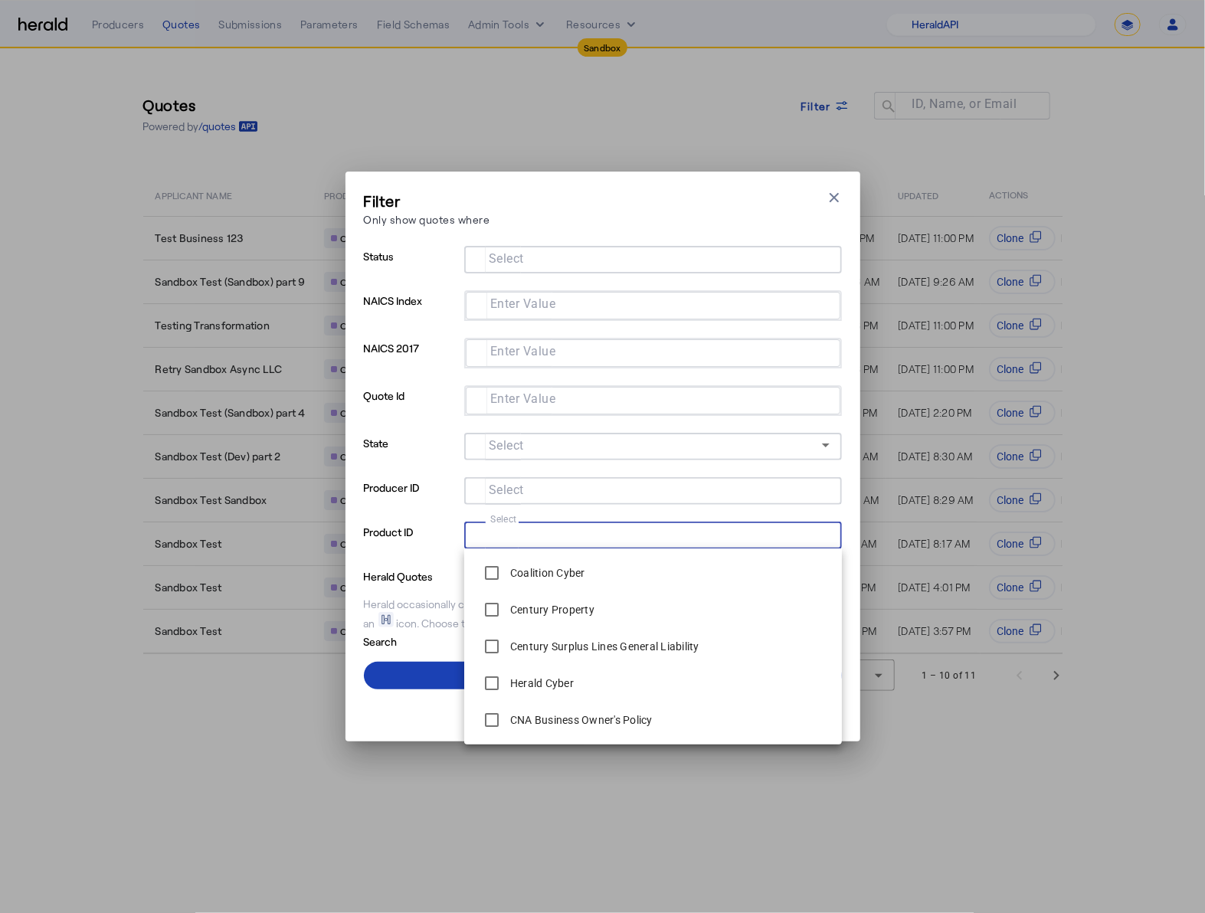
click at [557, 542] on input "Select" at bounding box center [650, 534] width 347 height 18
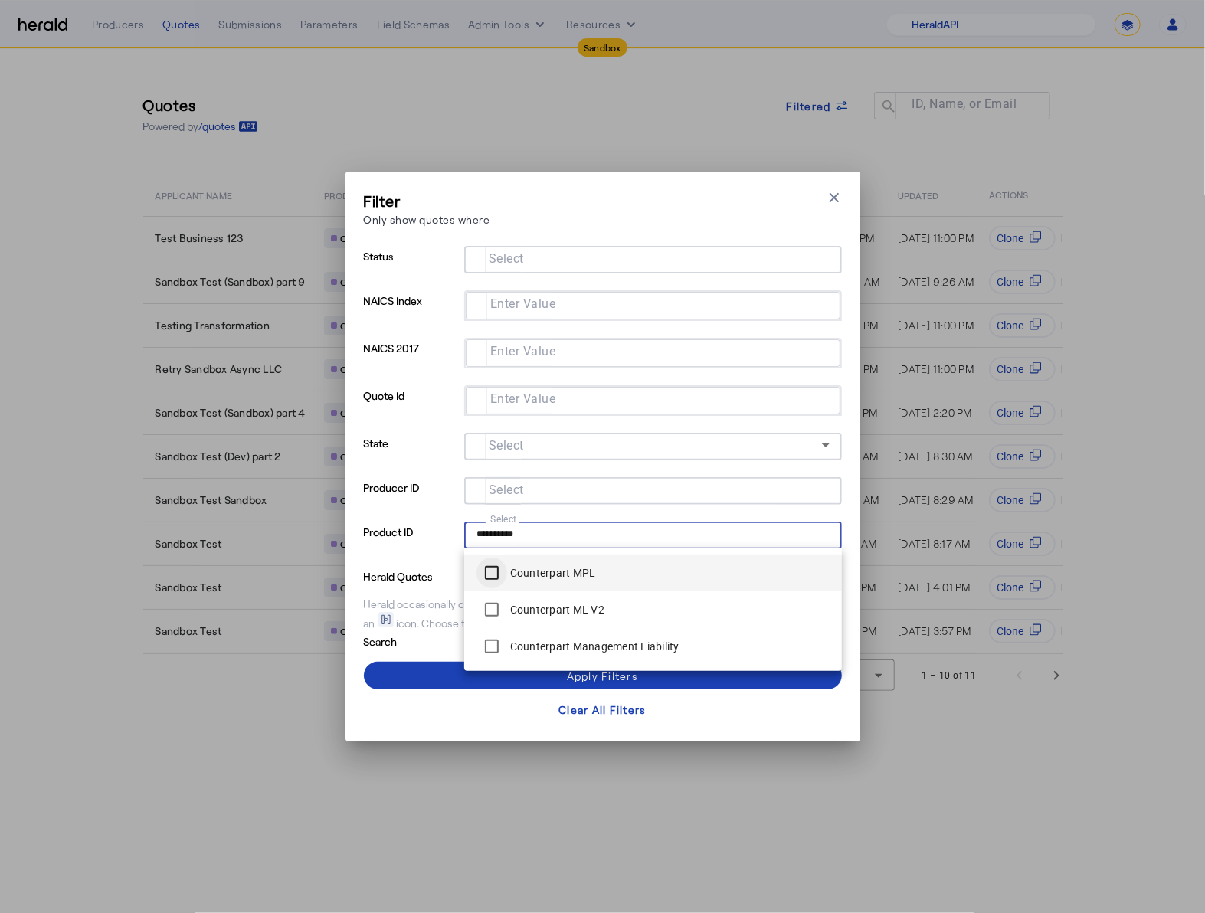
type input "**********"
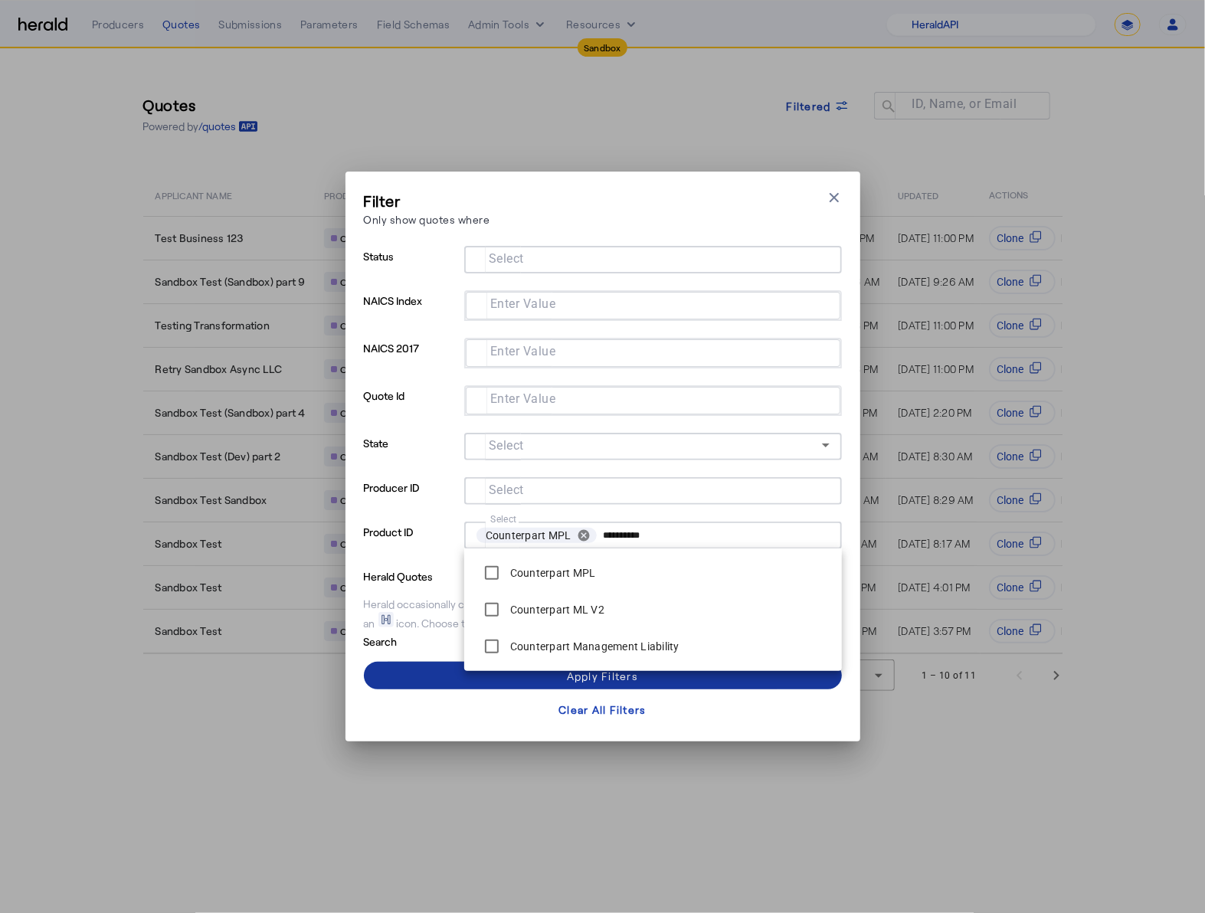
click at [420, 671] on span at bounding box center [603, 675] width 478 height 37
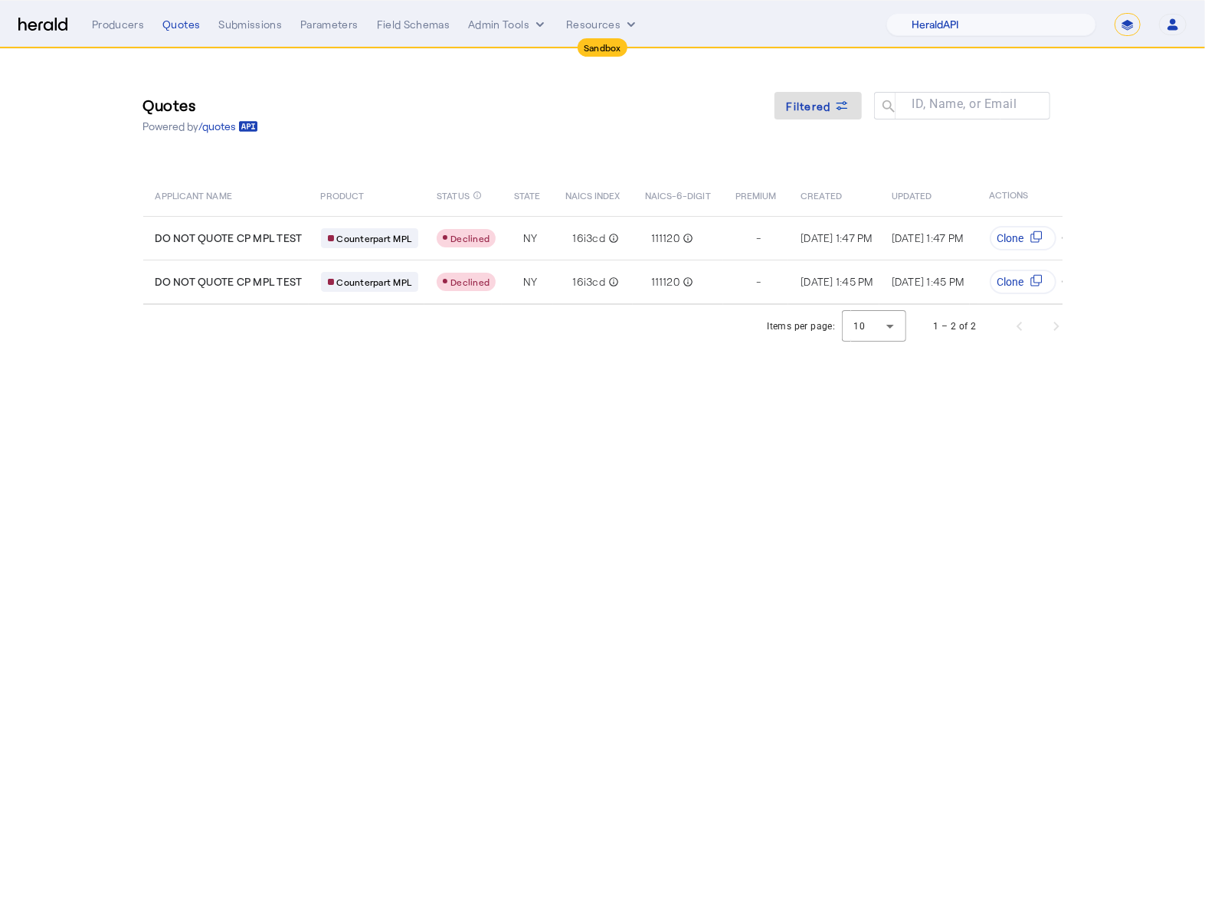
drag, startPoint x: 470, startPoint y: 709, endPoint x: 465, endPoint y: 693, distance: 16.7
click at [470, 708] on body "Sandbox Menu Producers Quotes Submissions Parameters Field Schemas Admin Tools …" at bounding box center [602, 456] width 1205 height 913
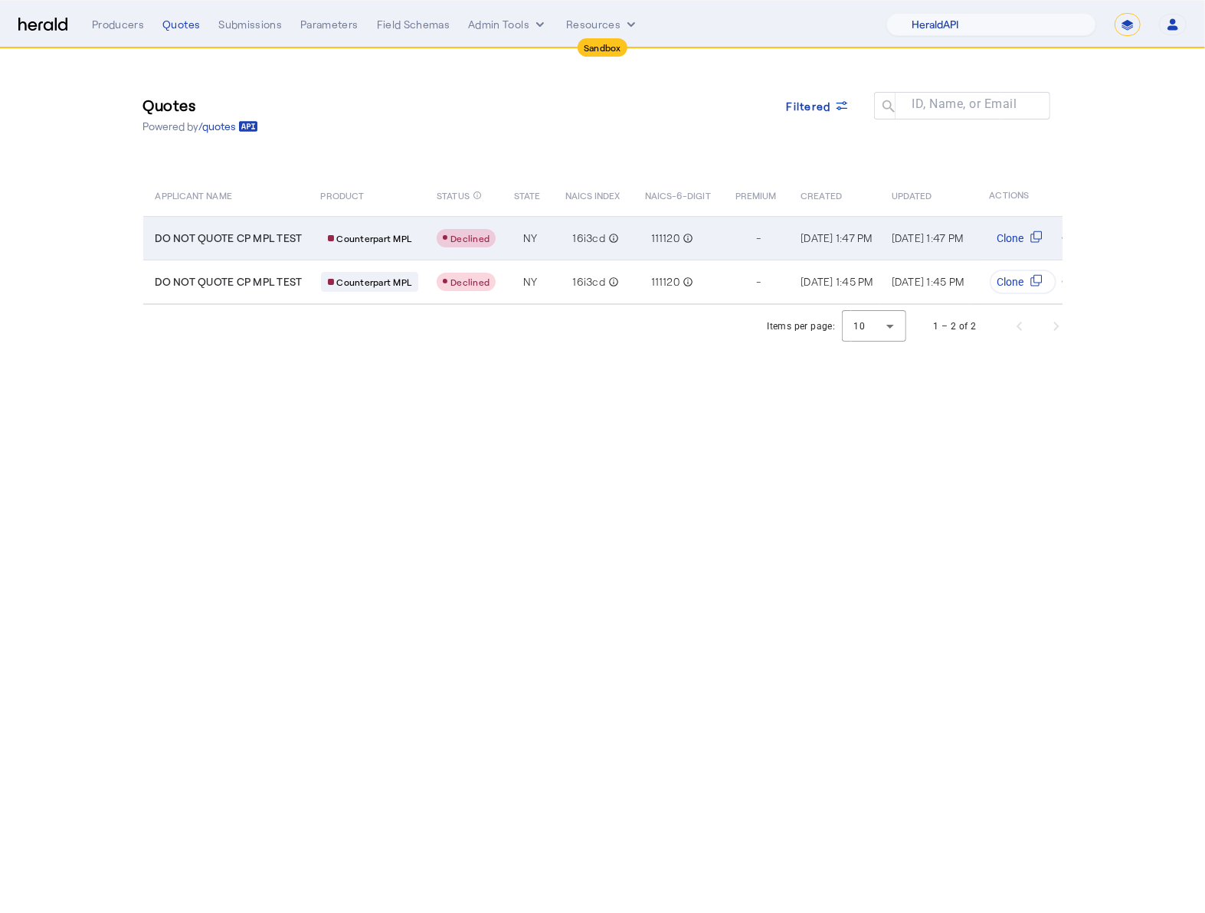
click at [251, 245] on td "DO NOT QUOTE CP MPL TEST" at bounding box center [225, 238] width 165 height 44
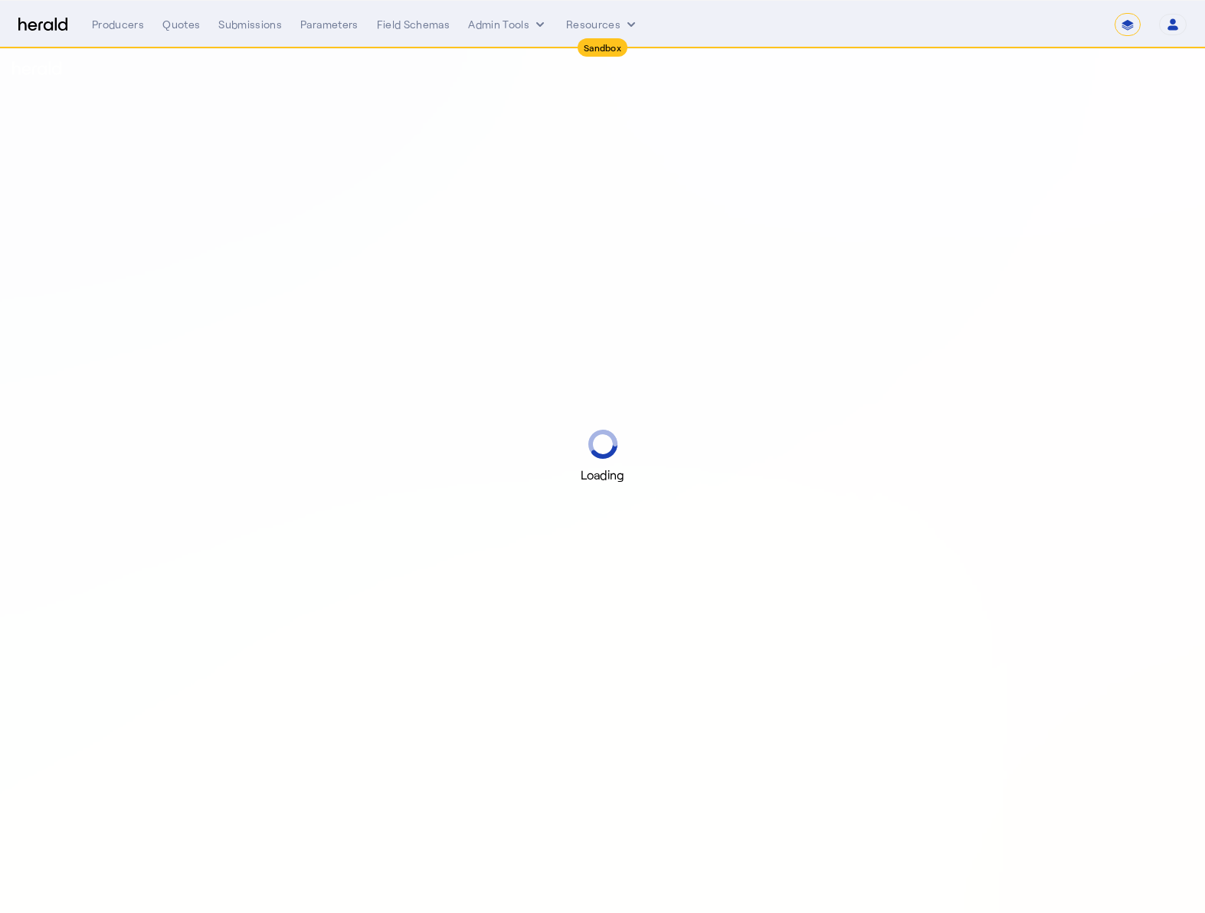
select select "*******"
select select "pfm_2v8p_herald_api"
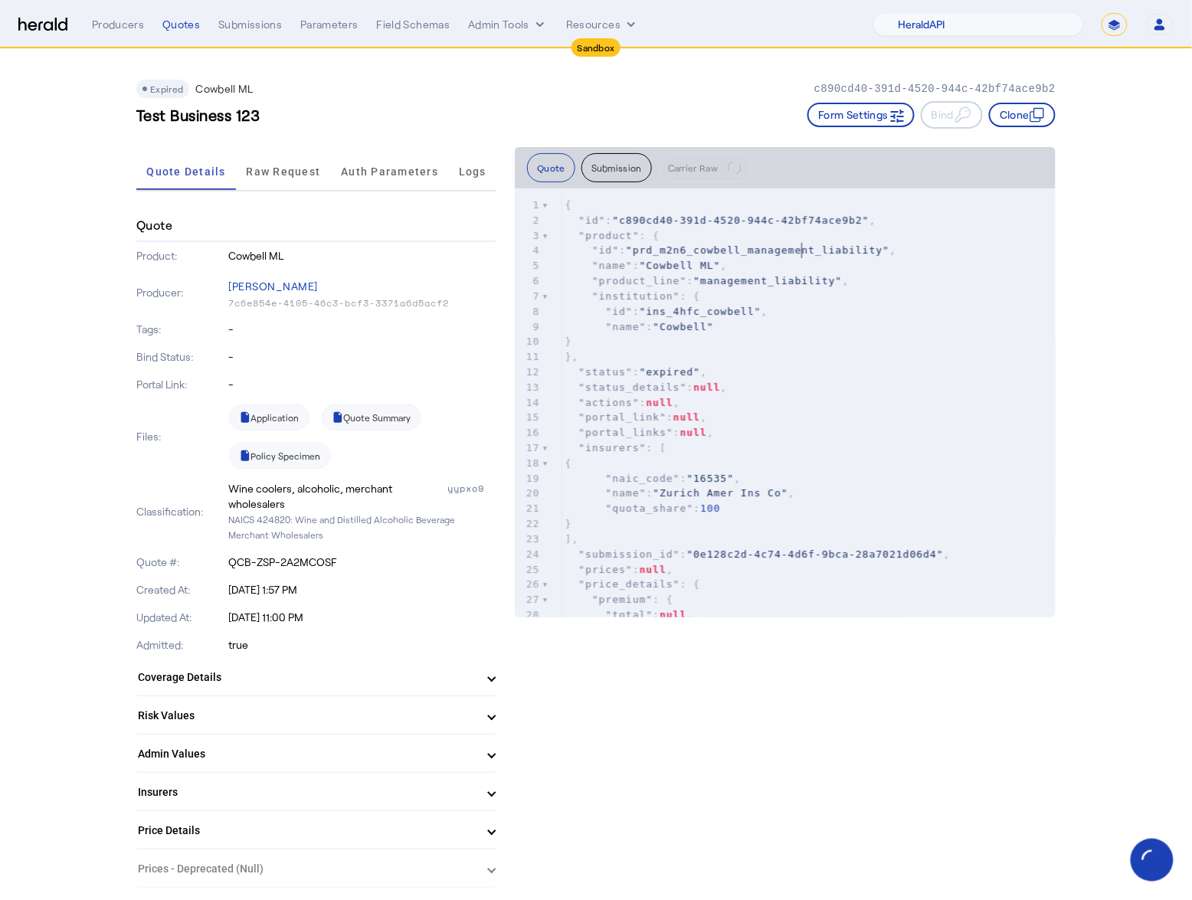
click at [805, 246] on span ""prd_m2n6_cowbell_management_liability"" at bounding box center [758, 249] width 264 height 11
type textarea "**********"
click at [805, 246] on span ""prd_m2n6_cowbell_management_liability"" at bounding box center [758, 249] width 264 height 11
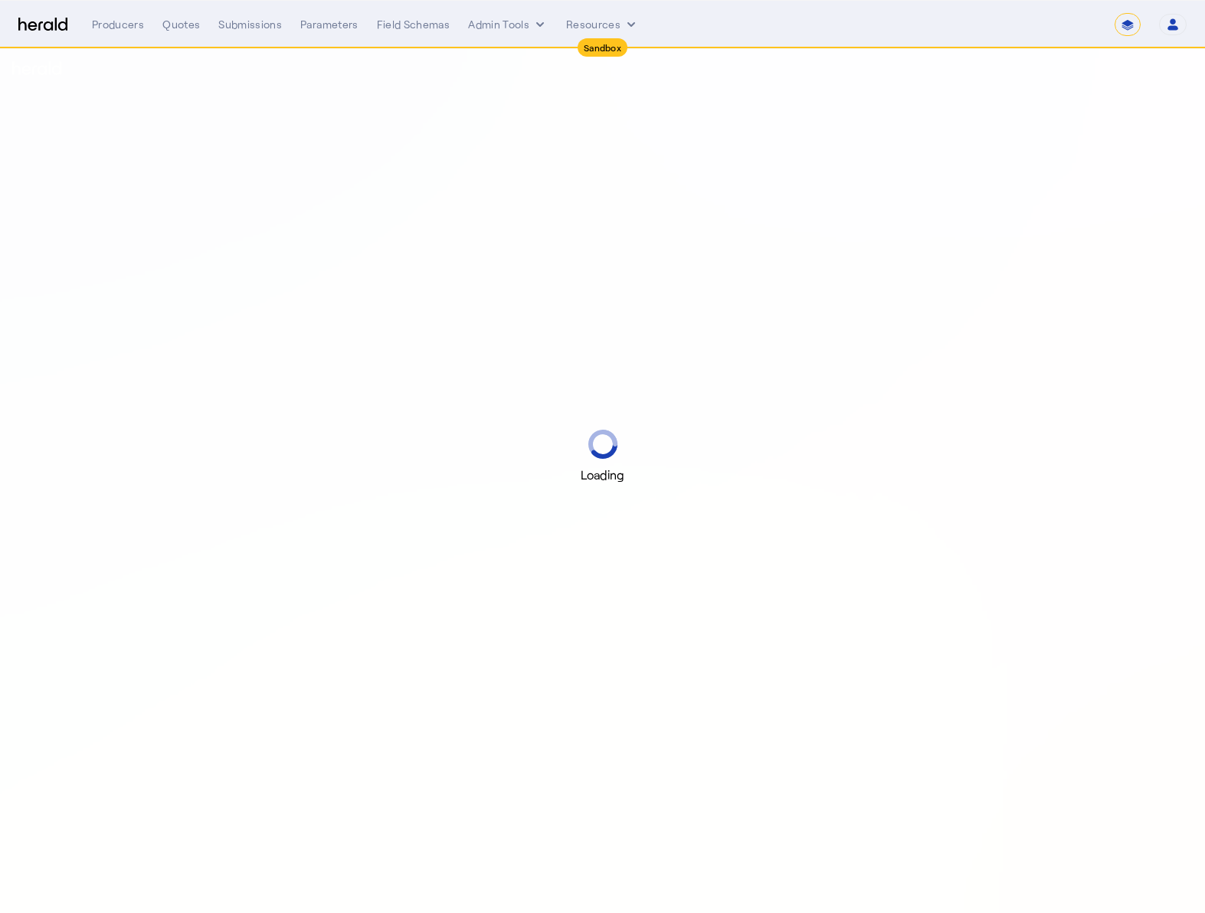
select select "*******"
select select "pfm_2v8p_herald_api"
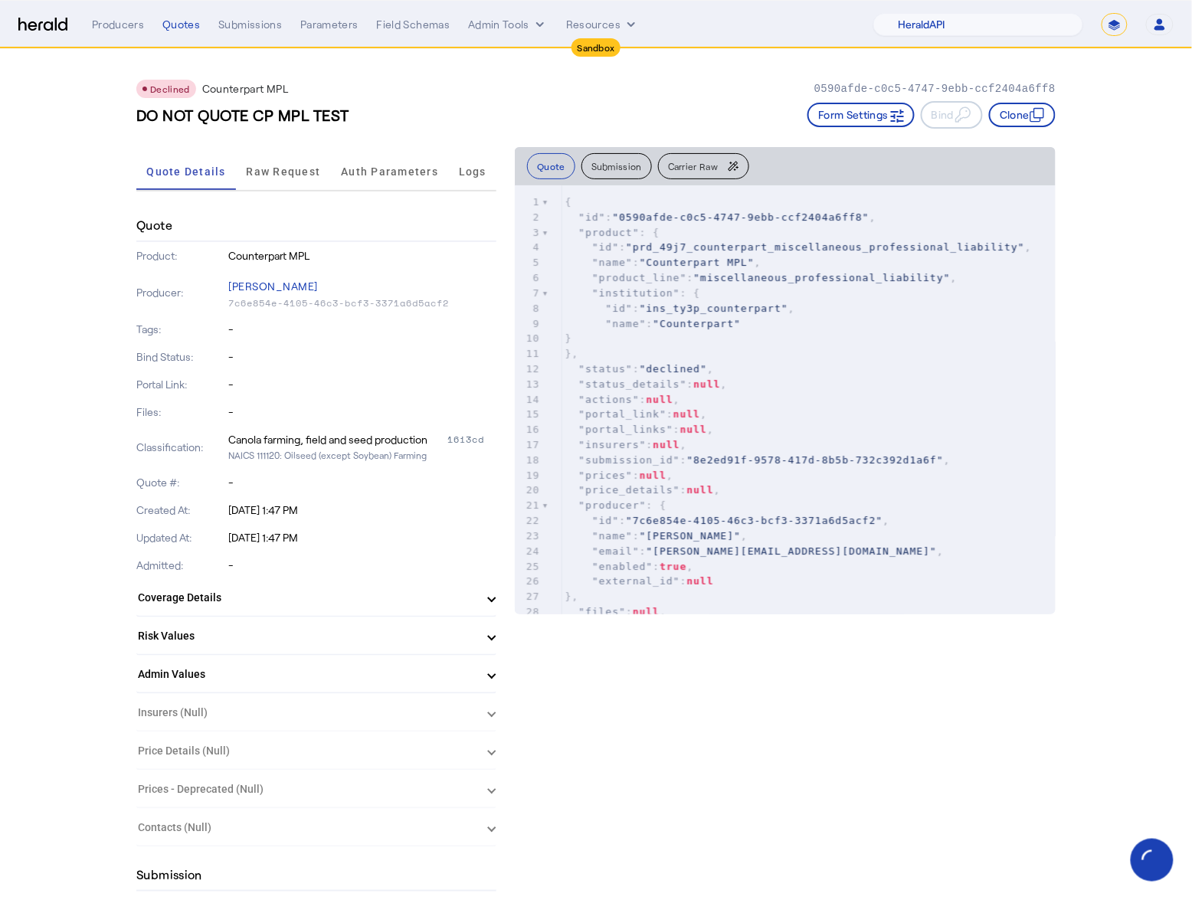
click at [797, 243] on span ""prd_49j7_counterpart_miscellaneous_professional_liability"" at bounding box center [825, 246] width 399 height 11
type textarea "**********"
click at [797, 243] on span ""prd_49j7_counterpart_miscellaneous_professional_liability"" at bounding box center [825, 246] width 399 height 11
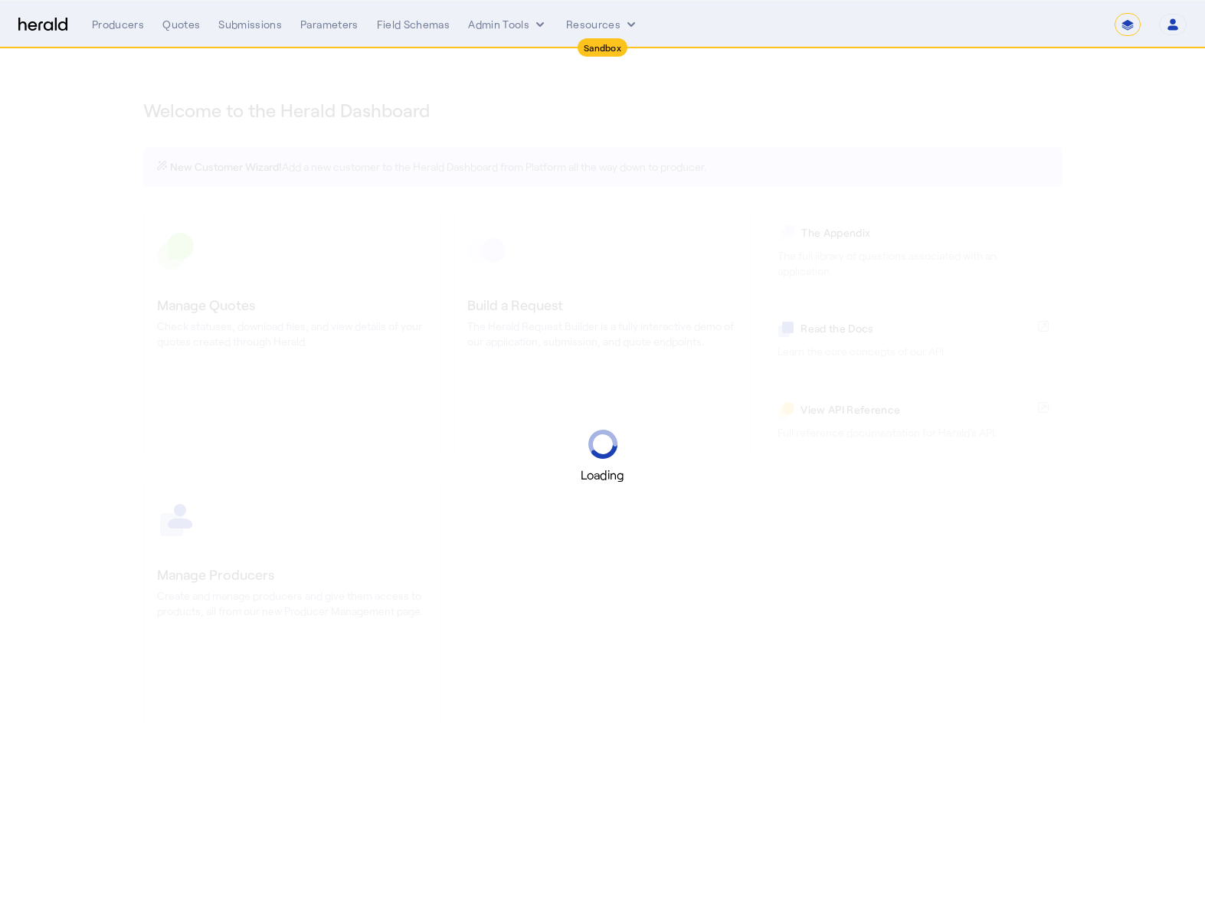
select select "*******"
select select "pfm_2v8p_herald_api"
click at [511, 70] on div "Loading" at bounding box center [602, 456] width 1205 height 913
click at [552, 39] on nav "Sandbox Menu Producers Quotes Submissions Parameters Field Schemas Admin Tools …" at bounding box center [602, 24] width 1205 height 47
click at [535, 25] on icon "internal dropdown menu" at bounding box center [539, 24] width 15 height 15
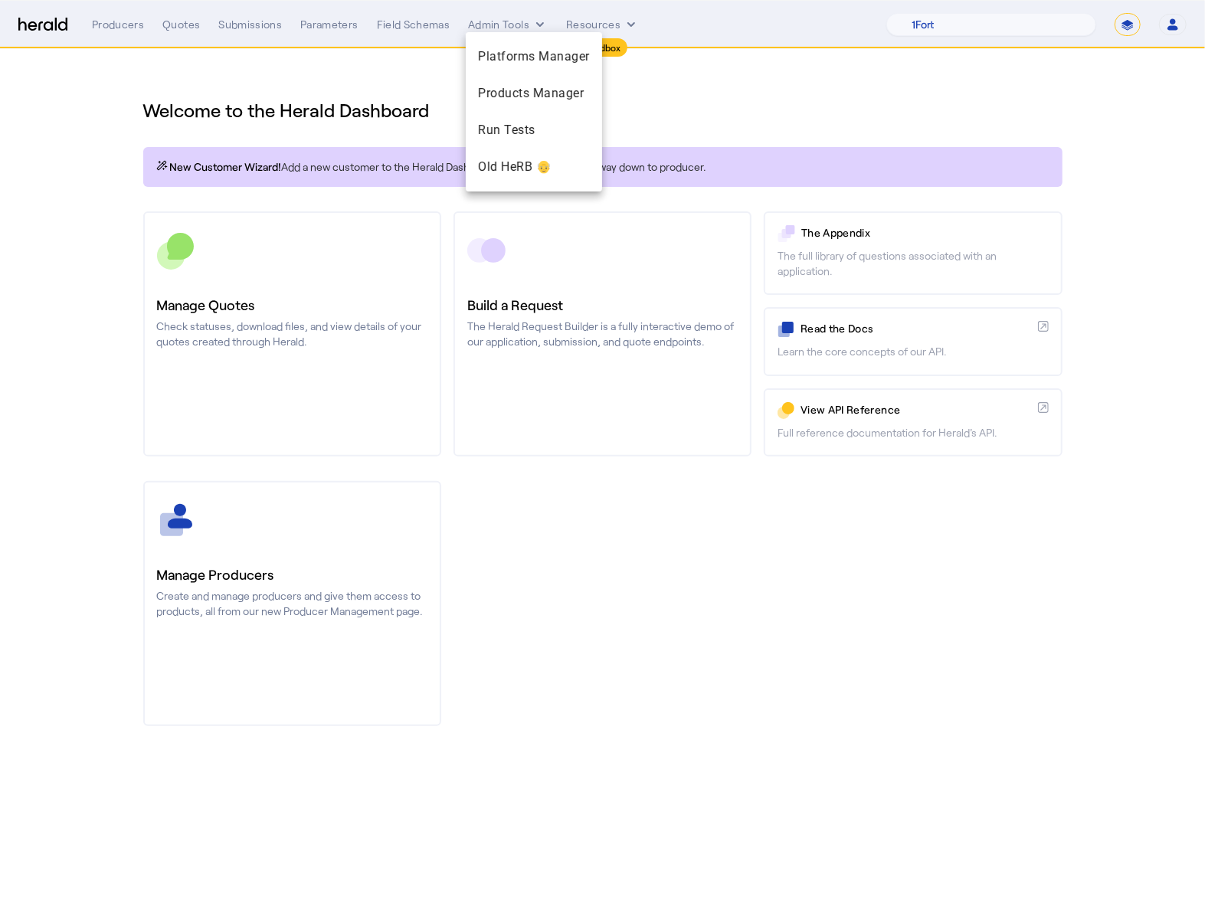
click at [771, 111] on div at bounding box center [602, 456] width 1205 height 913
click at [490, 25] on button "Admin Tools" at bounding box center [508, 24] width 80 height 15
click at [524, 87] on span "Products Manager" at bounding box center [534, 93] width 112 height 18
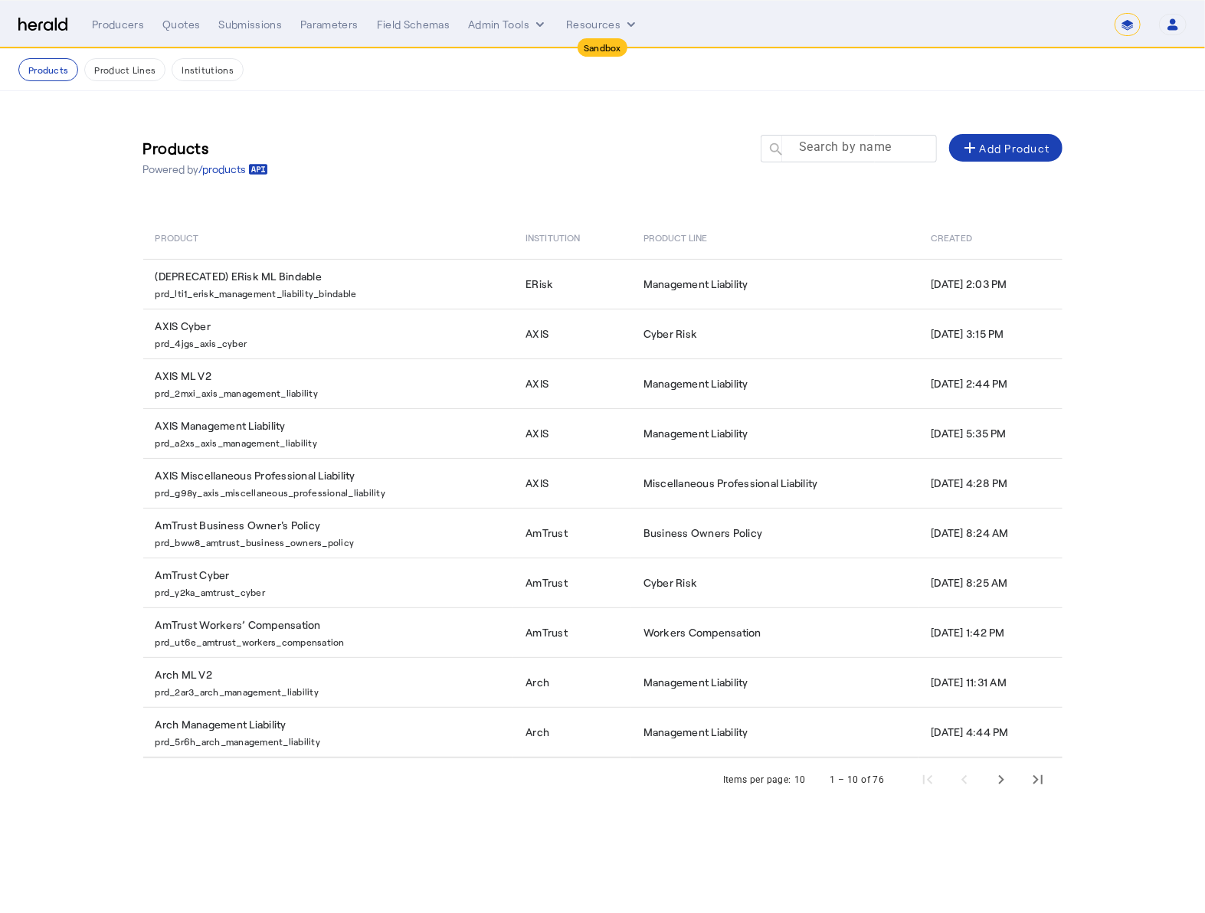
click at [881, 143] on mat-label "Search by name" at bounding box center [845, 147] width 93 height 15
click at [881, 143] on input "Search by name" at bounding box center [856, 148] width 138 height 18
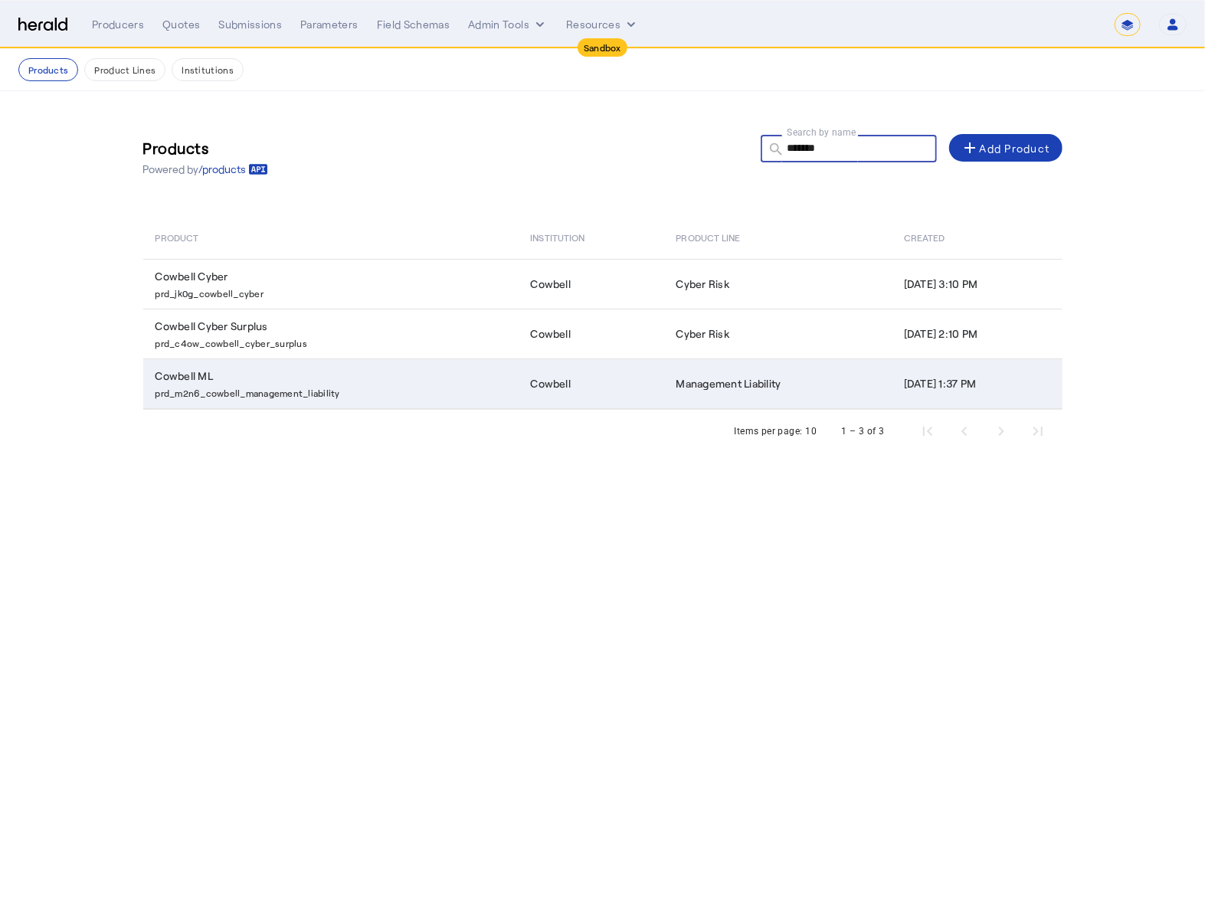
type input "*******"
click at [375, 368] on td "Cowbell ML prd_m2n6_cowbell_management_liability" at bounding box center [330, 384] width 375 height 51
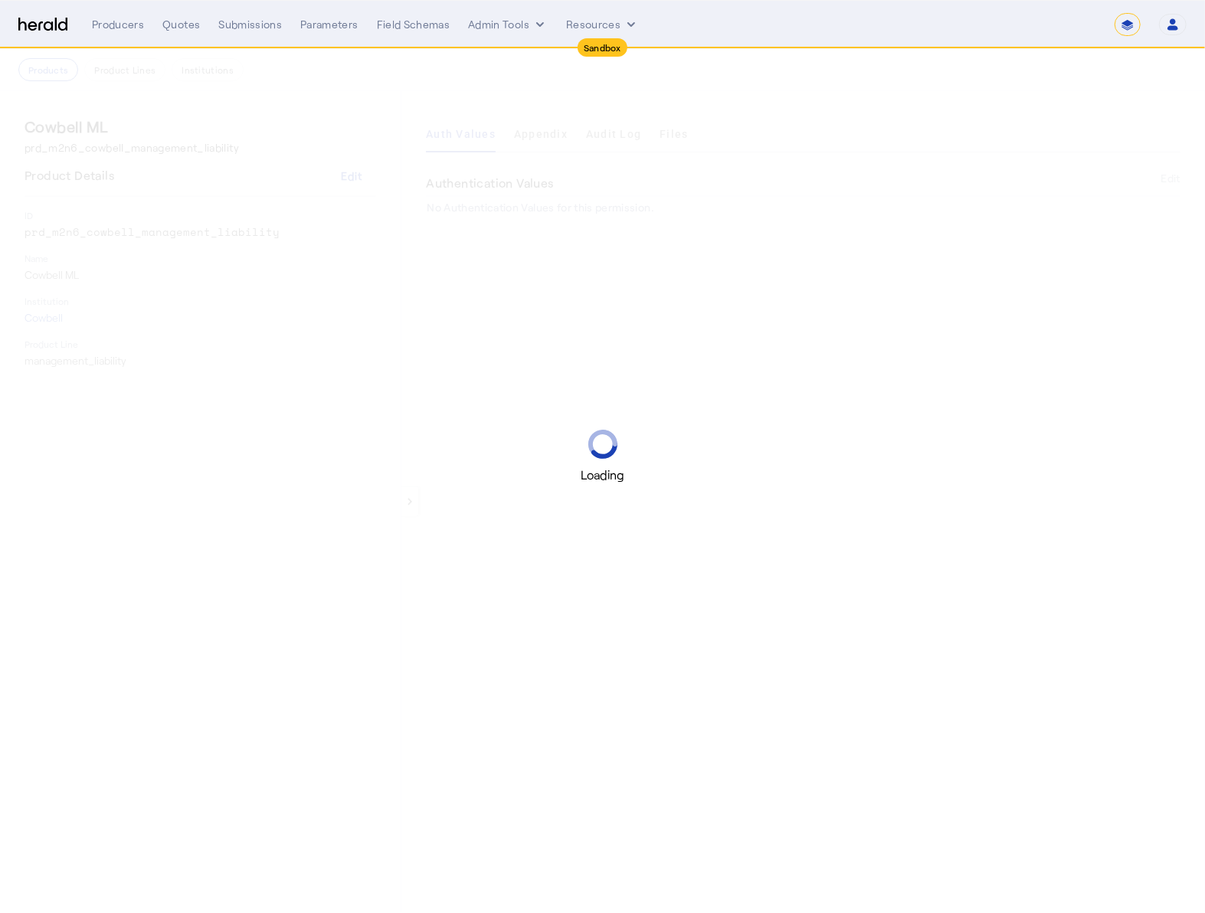
click at [546, 136] on div "Loading" at bounding box center [602, 456] width 1205 height 913
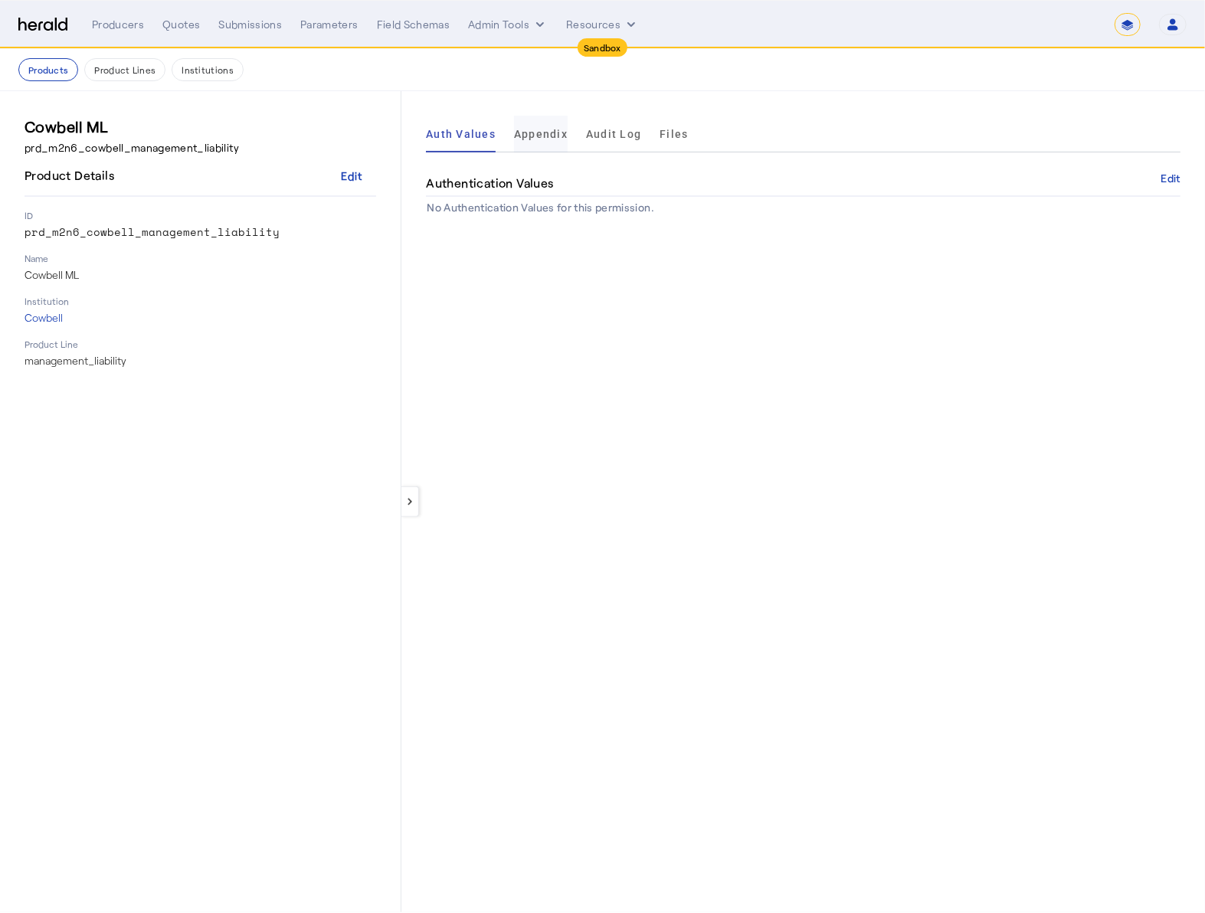
click at [546, 136] on span "Appendix" at bounding box center [541, 134] width 54 height 11
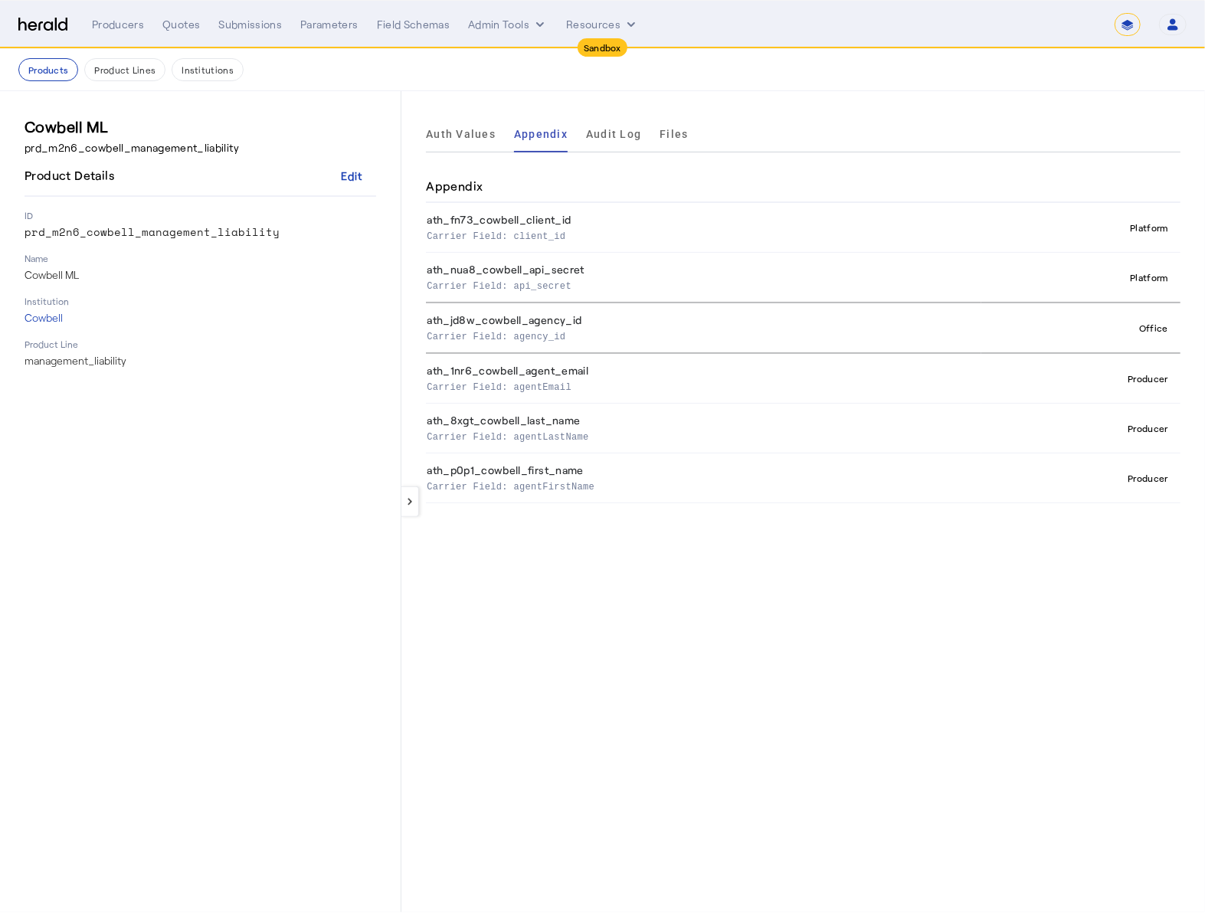
click at [893, 556] on div "keyboard_arrow_left Auth Values Appendix Audit Log Files Appendix ath_fn73_cowb…" at bounding box center [803, 501] width 804 height 821
click at [889, 548] on div "keyboard_arrow_left Auth Values Appendix Audit Log Files Appendix ath_fn73_cowb…" at bounding box center [803, 501] width 804 height 821
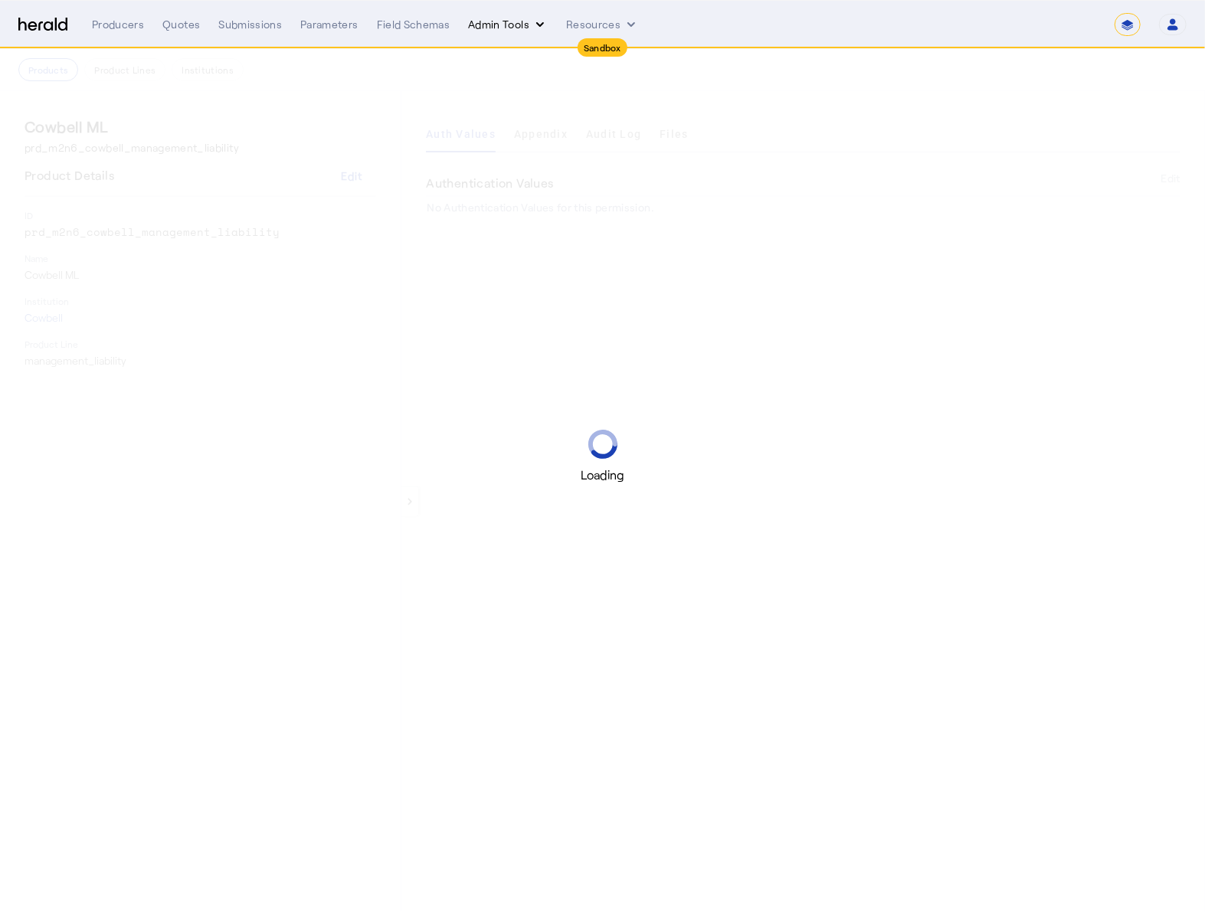
click at [486, 29] on button "Admin Tools" at bounding box center [508, 24] width 80 height 15
click at [564, 106] on div "Products Manager" at bounding box center [534, 93] width 136 height 37
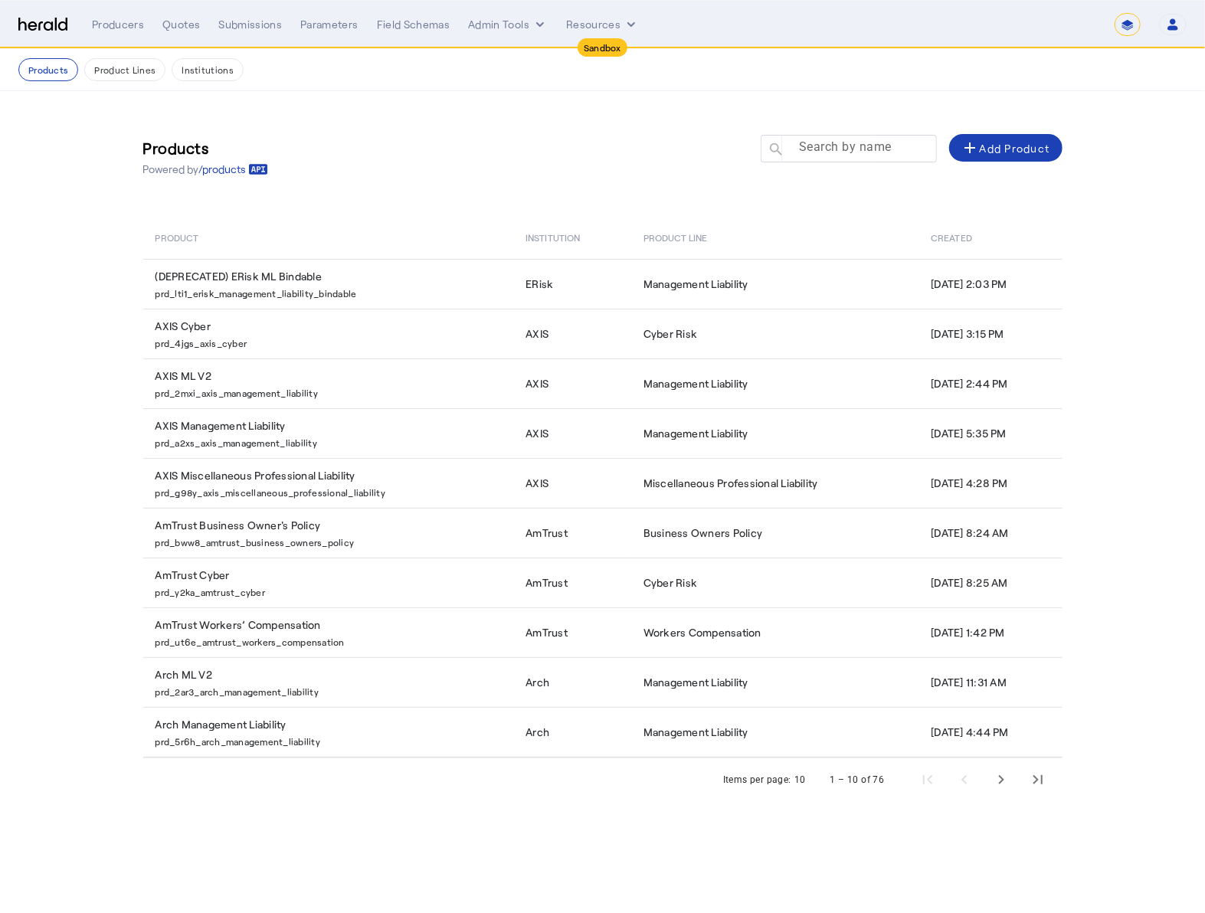
click at [870, 147] on mat-label "Search by name" at bounding box center [845, 147] width 93 height 15
click at [870, 147] on input "Search by name" at bounding box center [856, 148] width 138 height 18
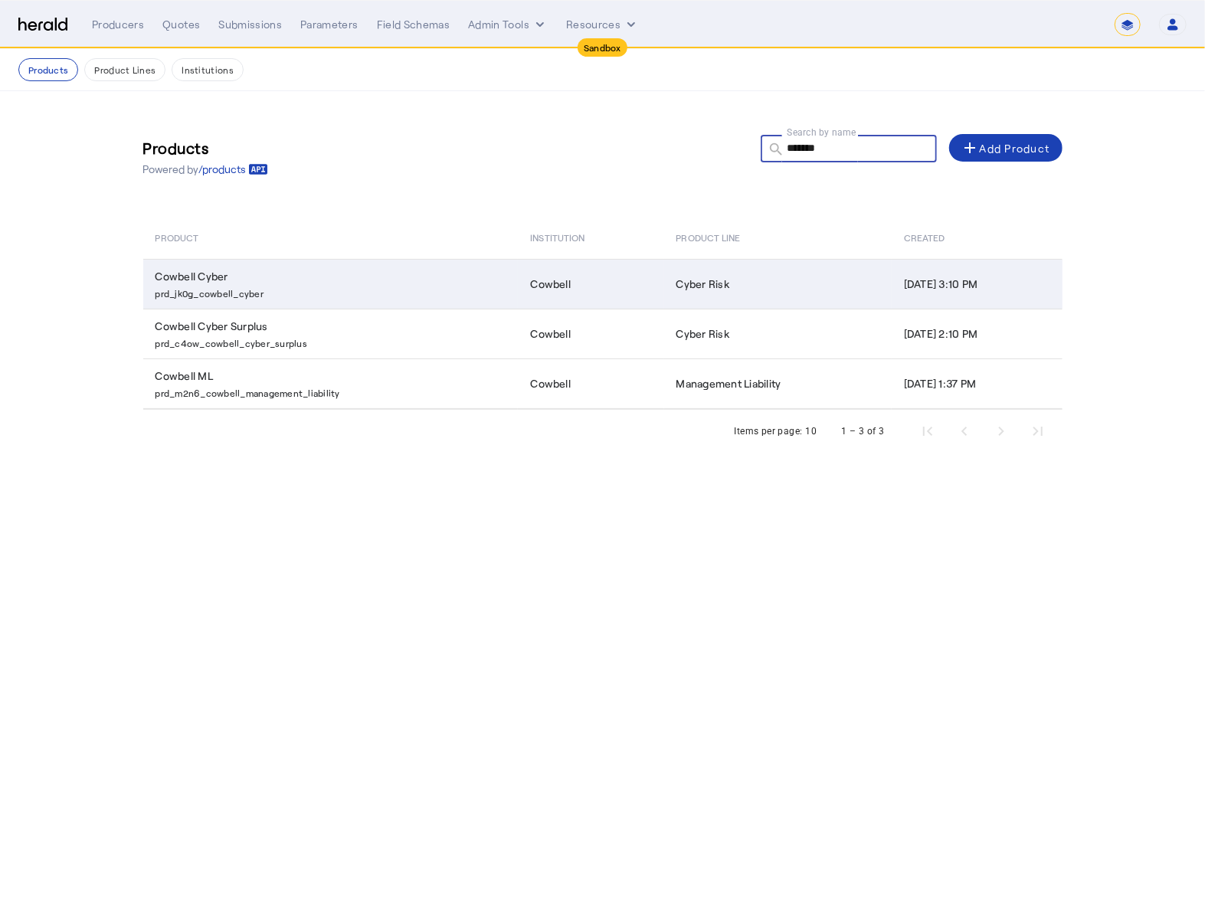
type input "*******"
click at [234, 295] on p "prd_jk0g_cowbell_cyber" at bounding box center [334, 291] width 357 height 15
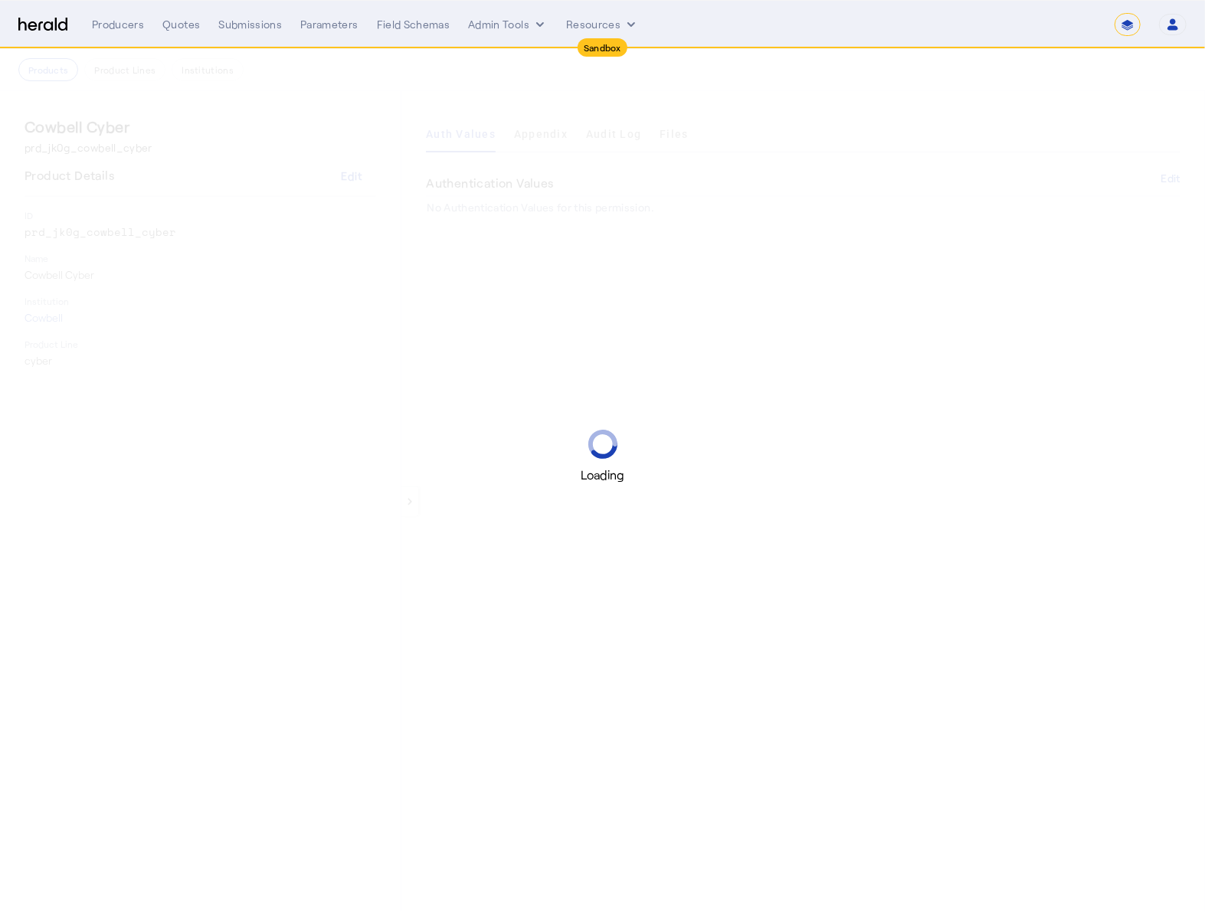
click at [551, 142] on div "Loading" at bounding box center [602, 456] width 1205 height 913
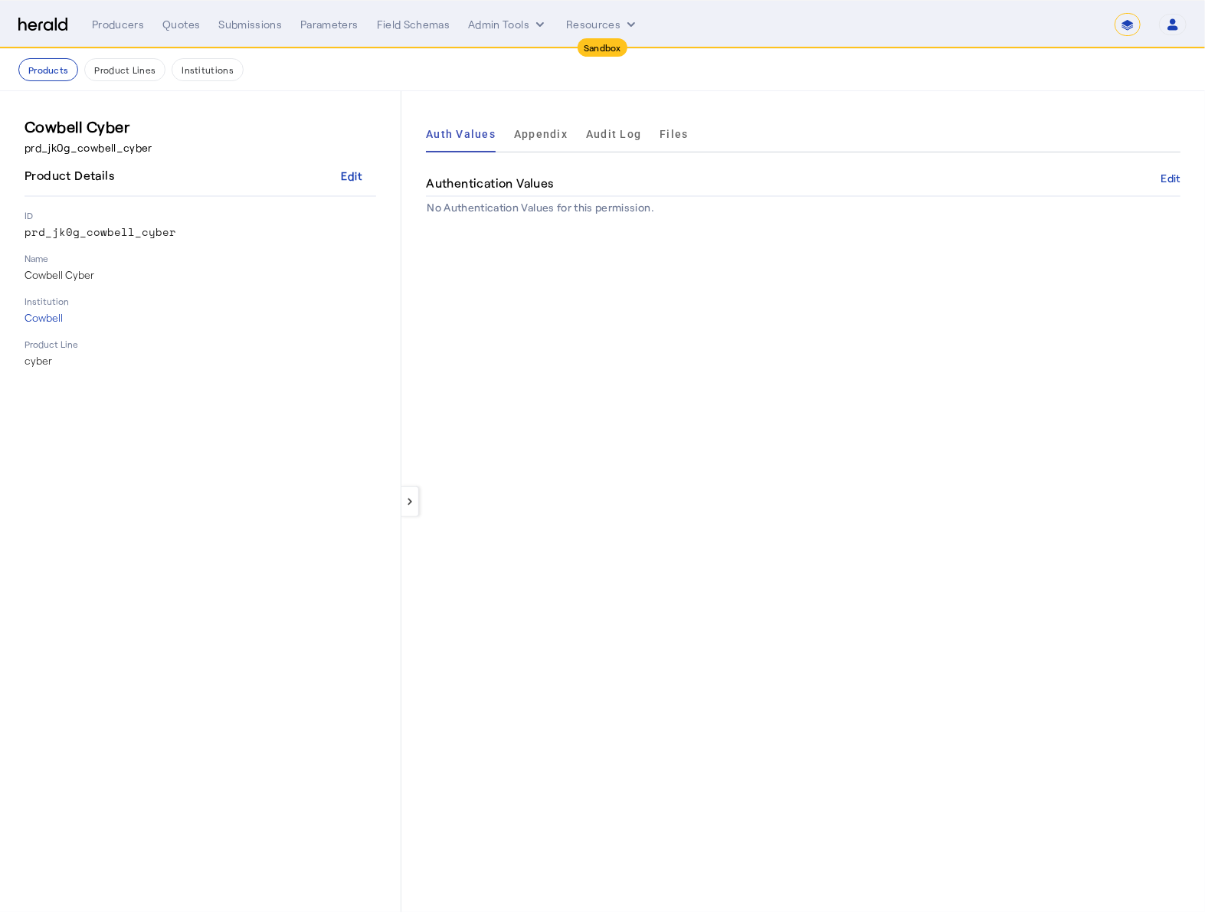
click at [551, 142] on span "Appendix" at bounding box center [541, 134] width 54 height 37
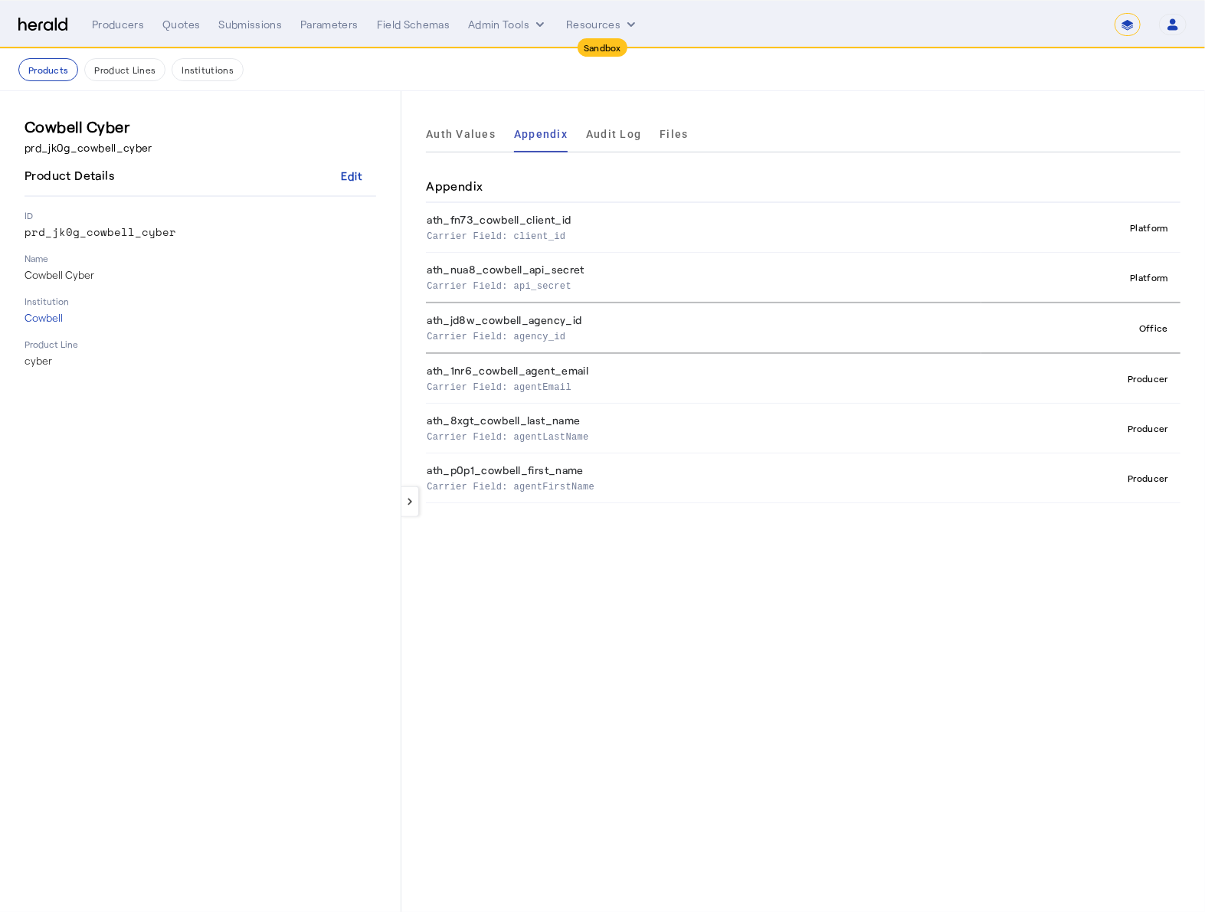
click at [569, 369] on th "ath_1nr6_cowbell_agent_email Carrier Field: agentEmail" at bounding box center [703, 378] width 555 height 51
copy th "ath_1nr6_cowbell_agent_email"
click at [533, 422] on th "ath_8xgt_cowbell_last_name Carrier Field: agentLastName" at bounding box center [703, 429] width 555 height 50
click at [532, 421] on th "ath_8xgt_cowbell_last_name Carrier Field: agentLastName" at bounding box center [703, 429] width 555 height 50
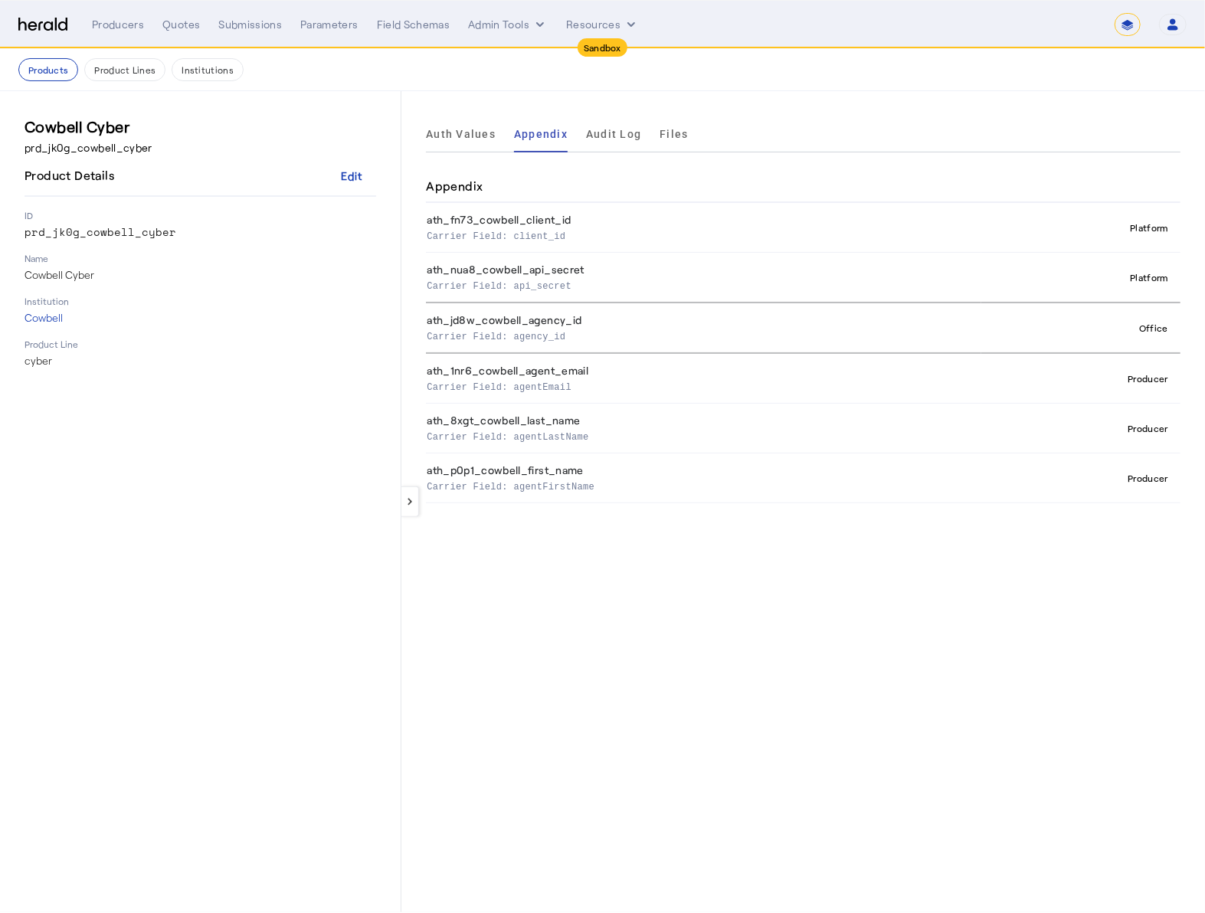
click at [532, 421] on th "ath_8xgt_cowbell_last_name Carrier Field: agentLastName" at bounding box center [703, 429] width 555 height 50
copy th "ath_8xgt_cowbell_last_name"
click at [538, 463] on th "ath_p0p1_cowbell_first_name Carrier Field: agentFirstName" at bounding box center [703, 479] width 555 height 50
copy th "ath_p0p1_cowbell_first_name"
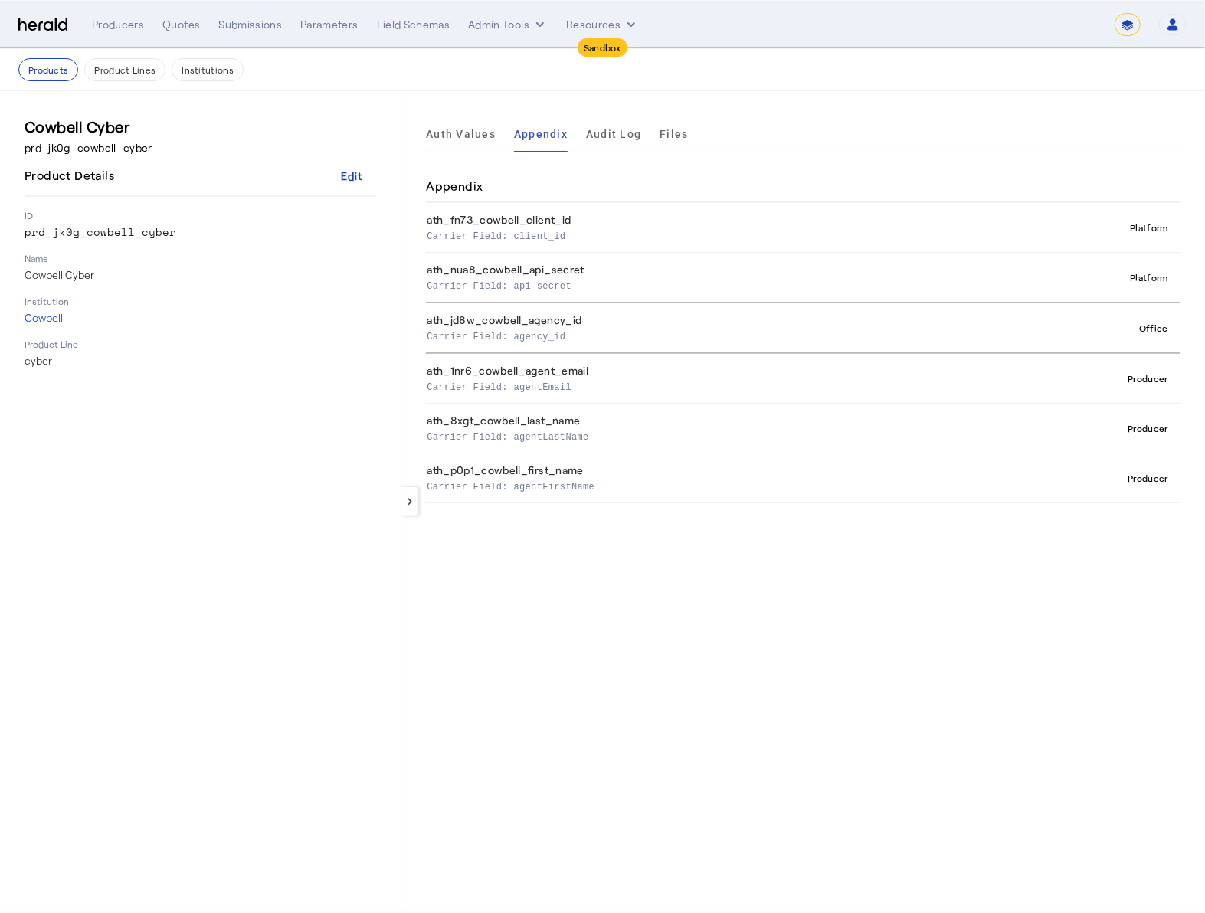
click at [710, 578] on div "keyboard_arrow_left Auth Values Appendix Audit Log Files Appendix ath_fn73_cowb…" at bounding box center [803, 501] width 804 height 821
click at [516, 21] on button "Admin Tools" at bounding box center [508, 24] width 80 height 15
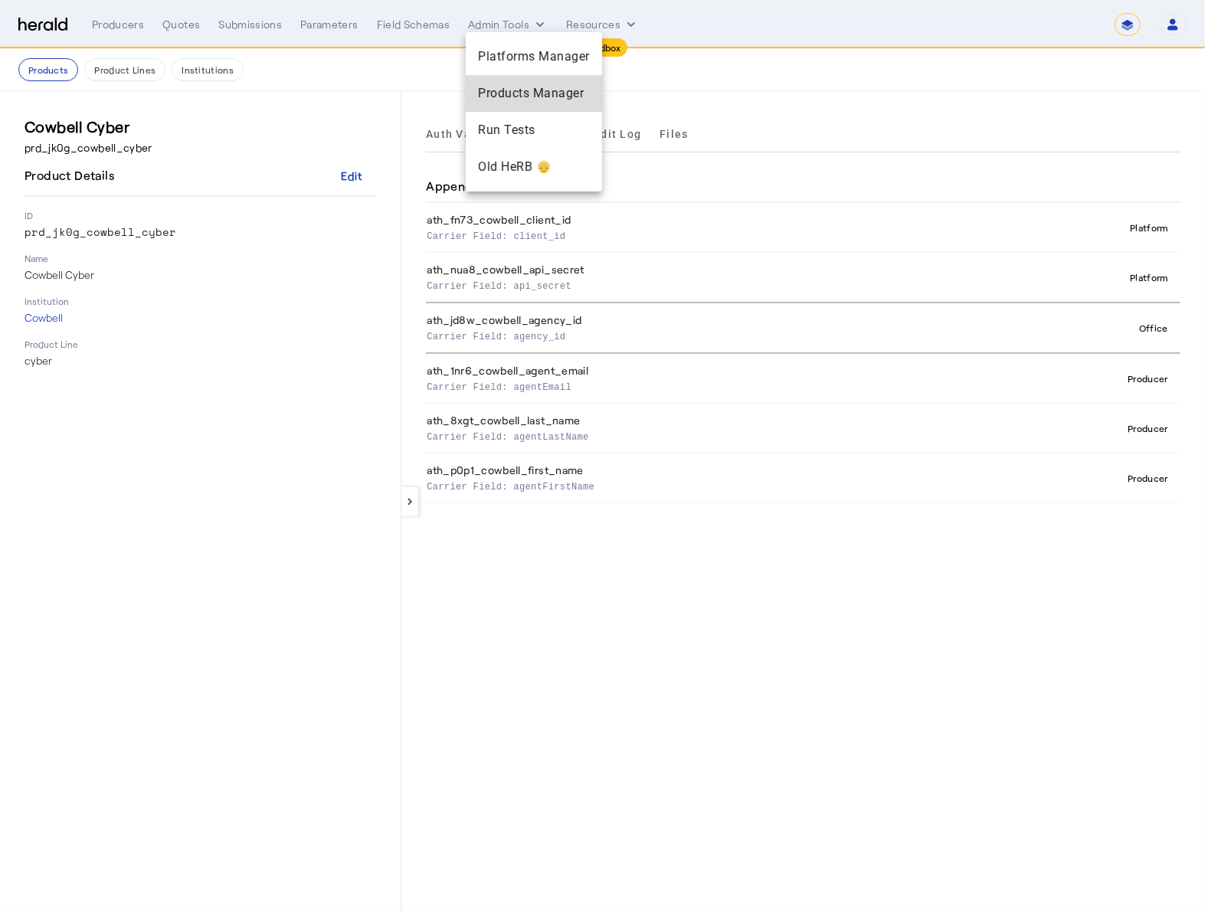
click at [521, 99] on span "Products Manager" at bounding box center [534, 93] width 112 height 18
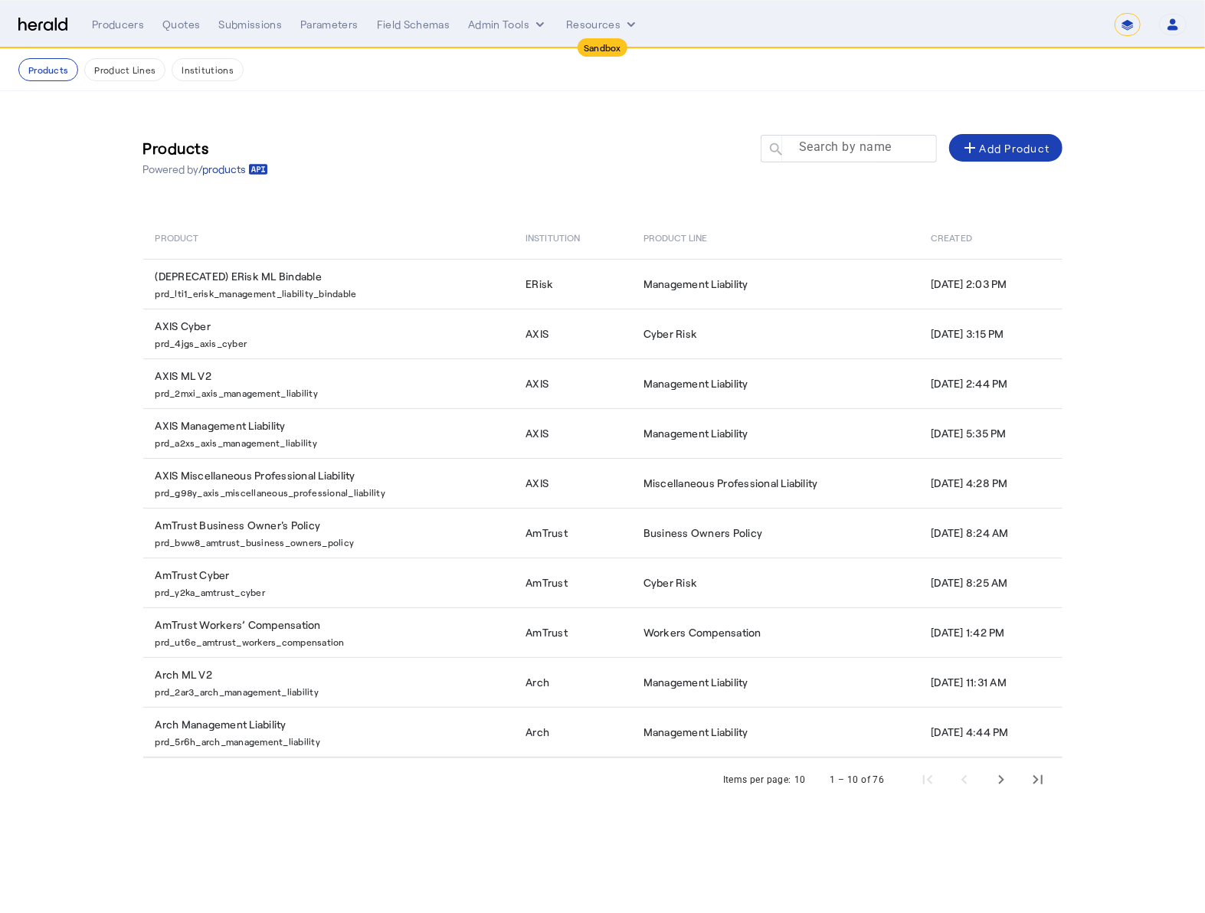
click at [871, 154] on mat-label "Search by name" at bounding box center [845, 147] width 93 height 15
click at [871, 154] on input "Search by name" at bounding box center [856, 148] width 138 height 18
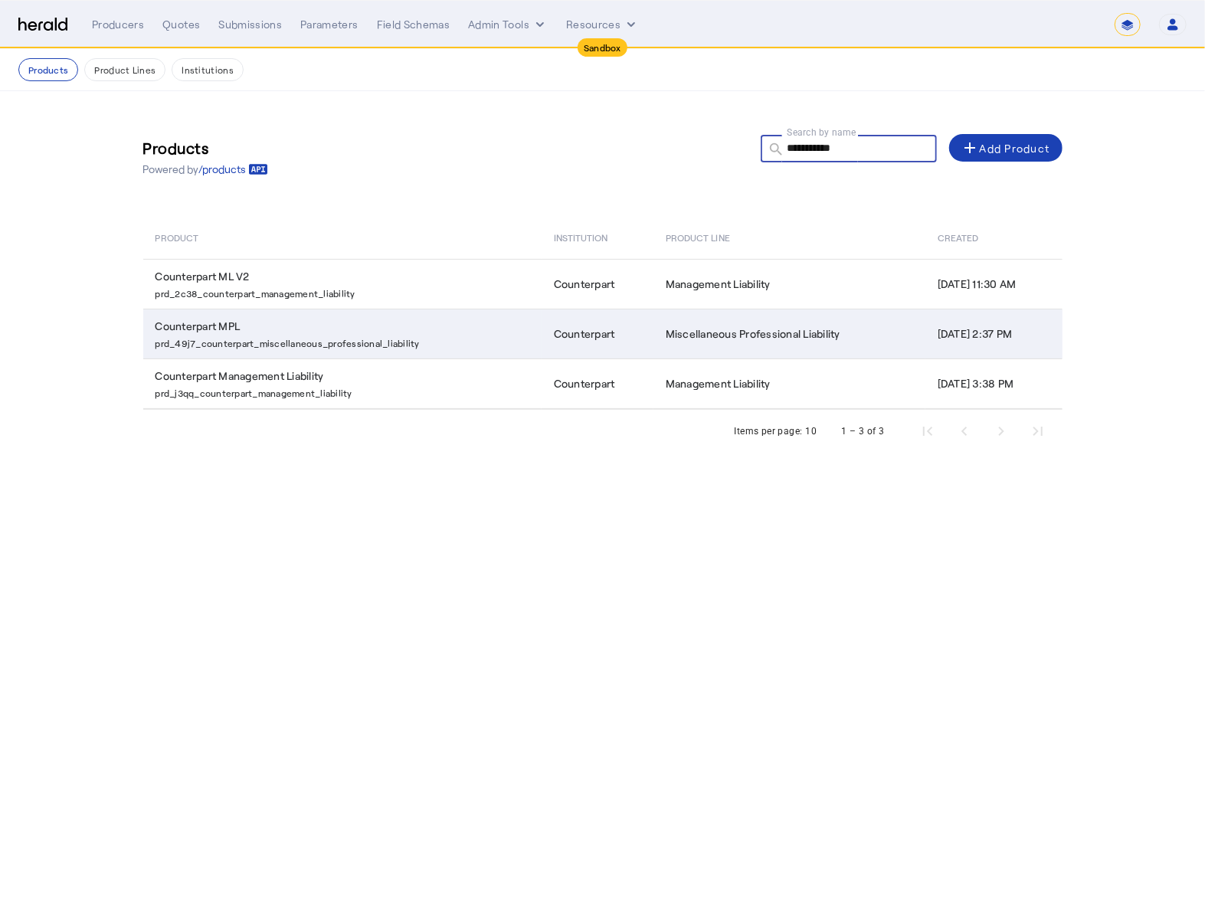
type input "**********"
click at [356, 355] on td "Counterpart MPL prd_49j7_counterpart_miscellaneous_professional_liability" at bounding box center [342, 334] width 398 height 50
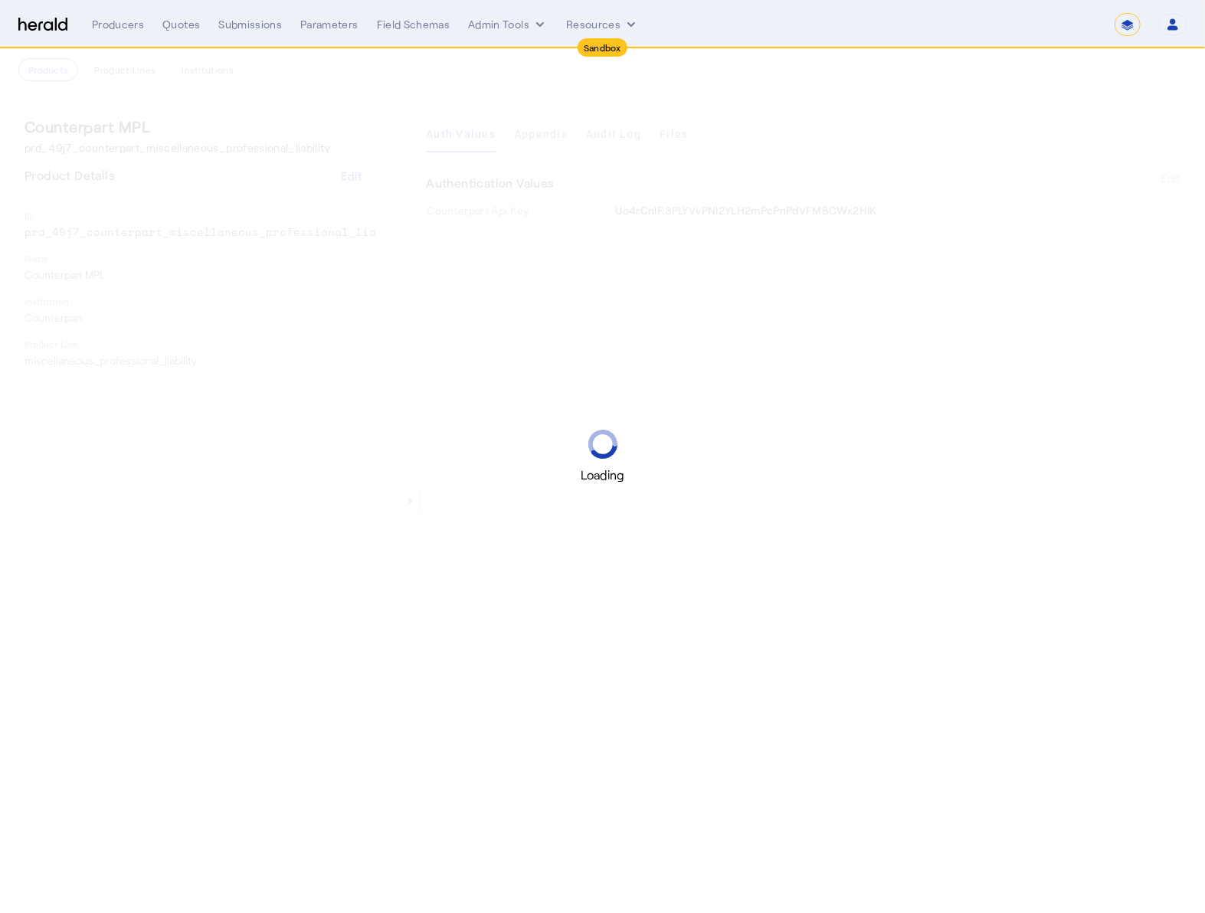
click at [550, 129] on div "Loading" at bounding box center [602, 456] width 1205 height 913
click at [544, 138] on div "Loading" at bounding box center [602, 456] width 1205 height 913
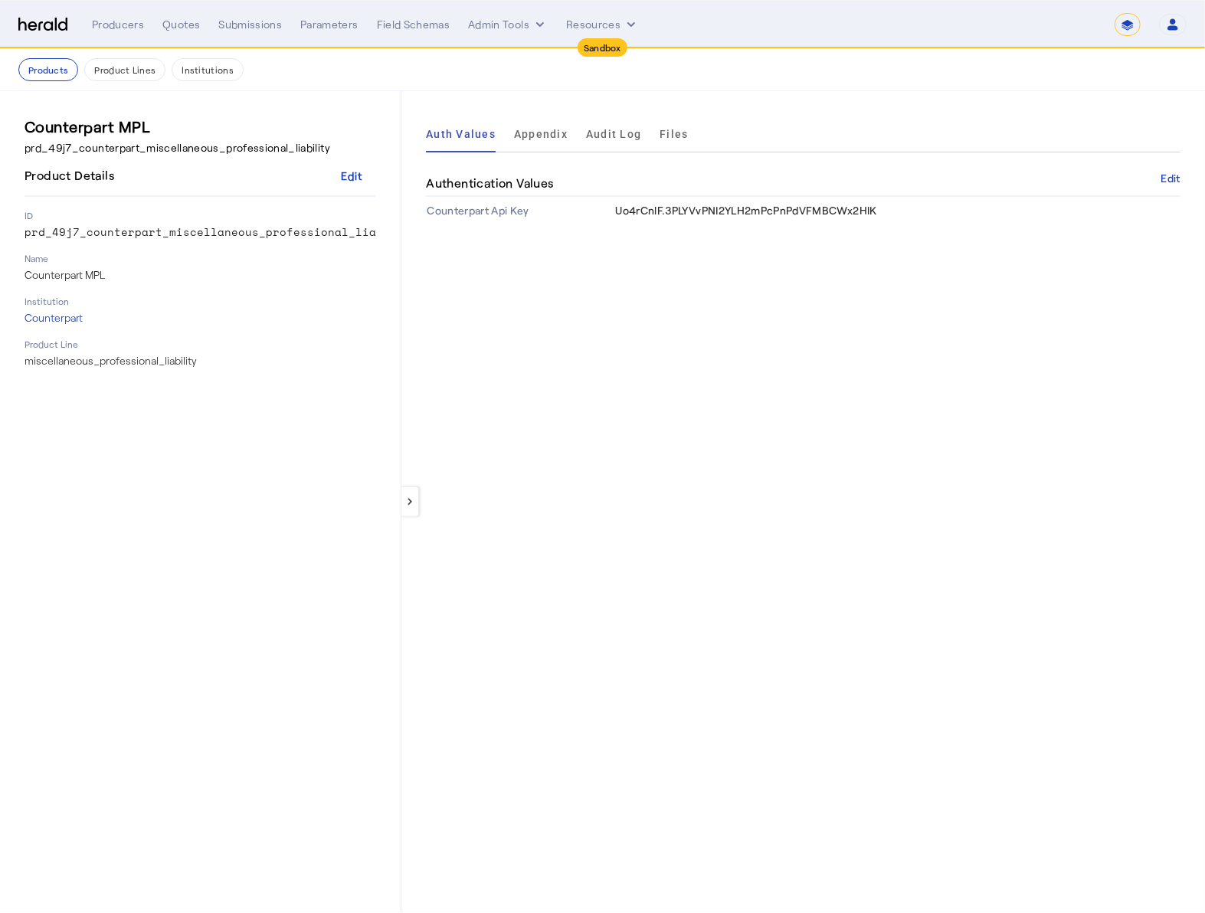
click at [544, 138] on span "Appendix" at bounding box center [541, 134] width 54 height 11
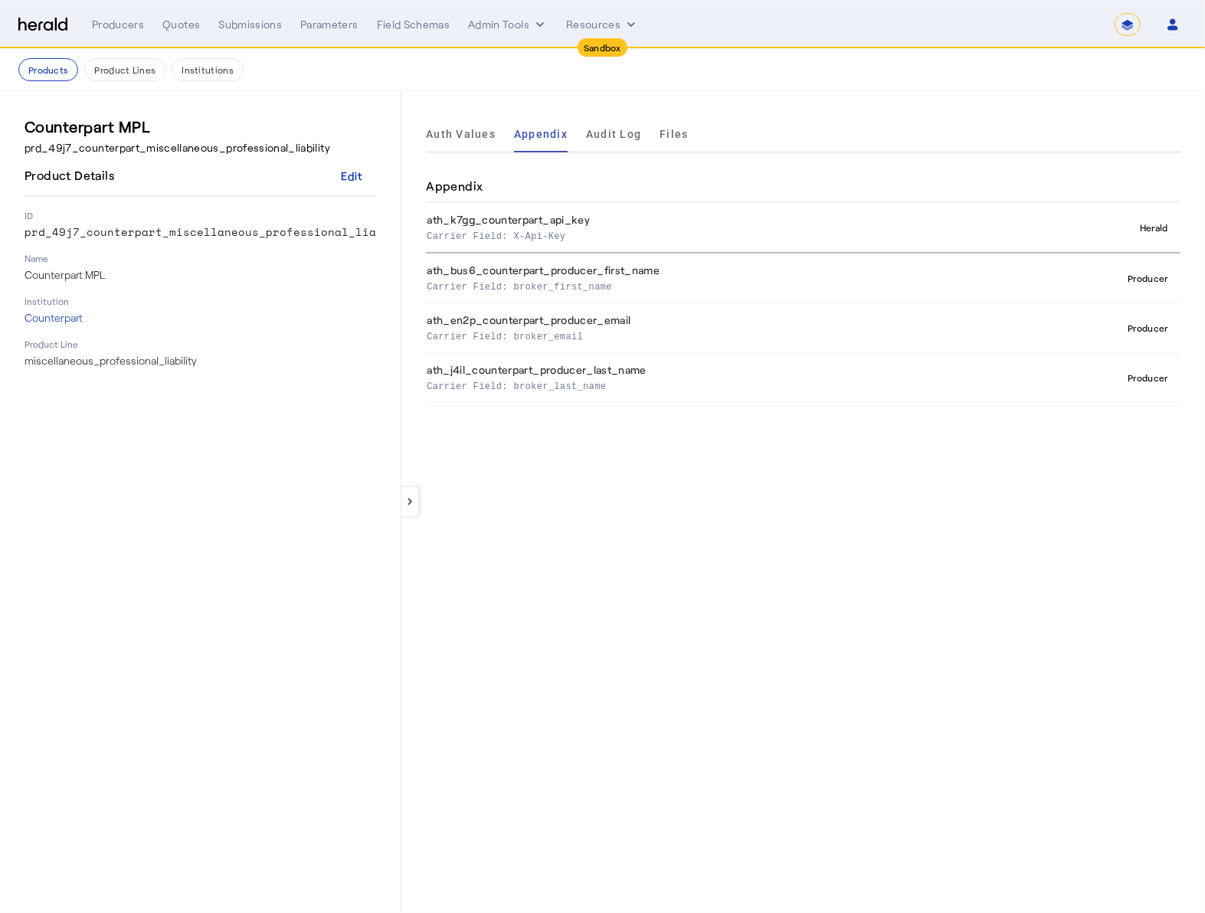
click at [862, 540] on div "keyboard_arrow_left Auth Values Appendix Audit Log Files Appendix ath_k7gg_coun…" at bounding box center [803, 501] width 804 height 821
click at [583, 265] on th "ath_bus6_counterpart_producer_first_name Carrier Field: broker_first_name" at bounding box center [725, 278] width 598 height 51
copy th "ath_bus6_counterpart_producer_first_name"
click at [593, 365] on th "ath_j4il_counterpart_producer_last_name Carrier Field: broker_last_name" at bounding box center [725, 378] width 598 height 50
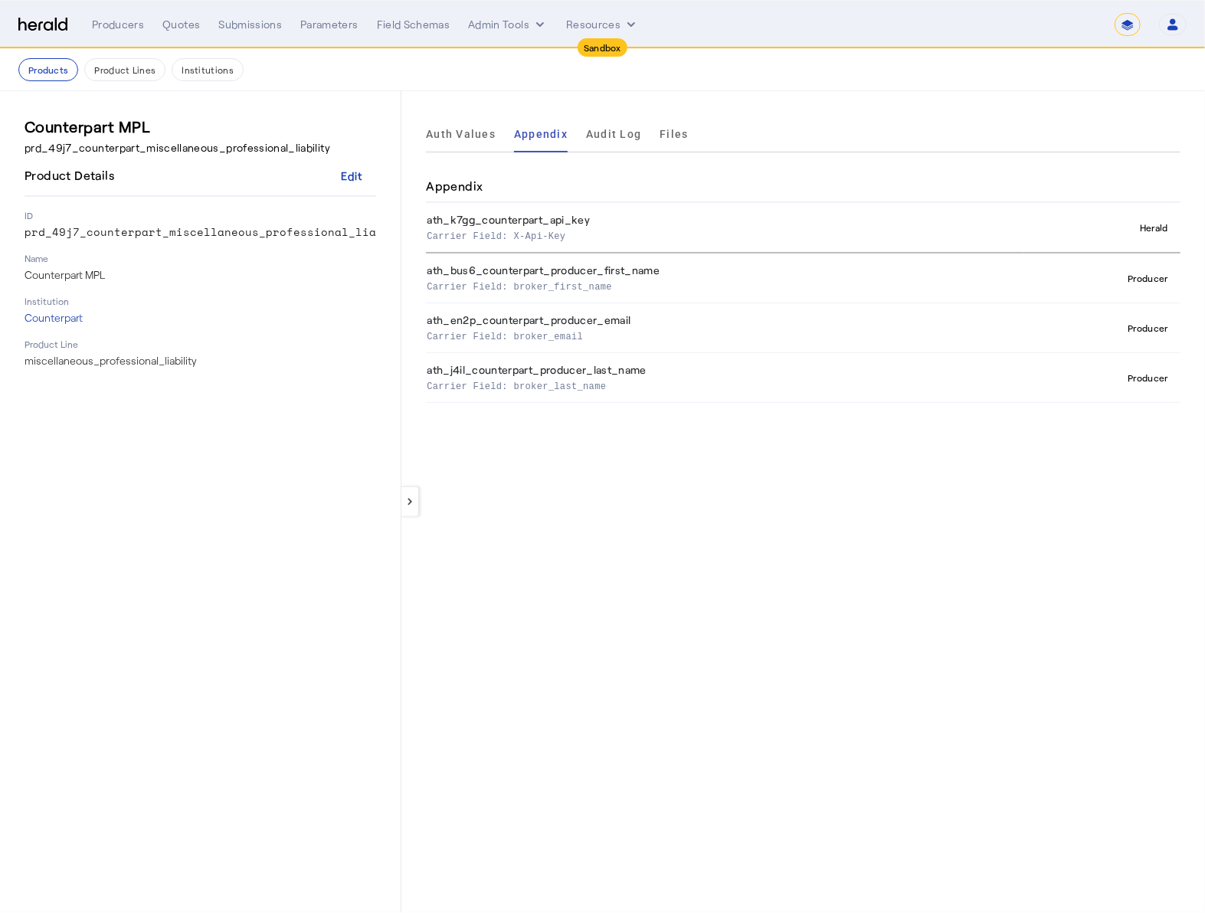
click at [593, 365] on th "ath_j4il_counterpart_producer_last_name Carrier Field: broker_last_name" at bounding box center [725, 378] width 598 height 50
copy th "ath_j4il_counterpart_producer_last_name"
click at [607, 318] on th "ath_en2p_counterpart_producer_email Carrier Field: broker_email" at bounding box center [725, 328] width 598 height 50
copy th "ath_en2p_counterpart_producer_email"
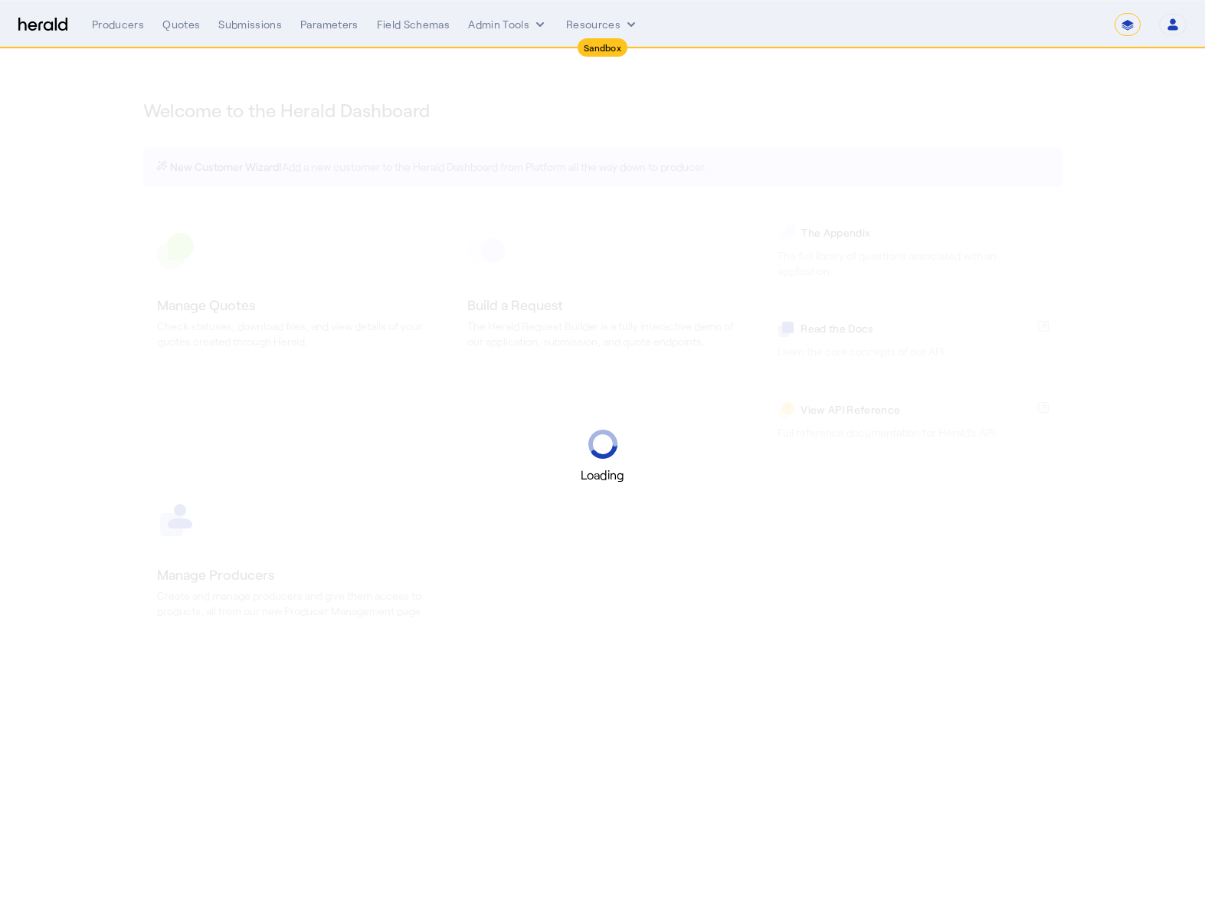
select select "*******"
select select "pfm_2v8p_herald_api"
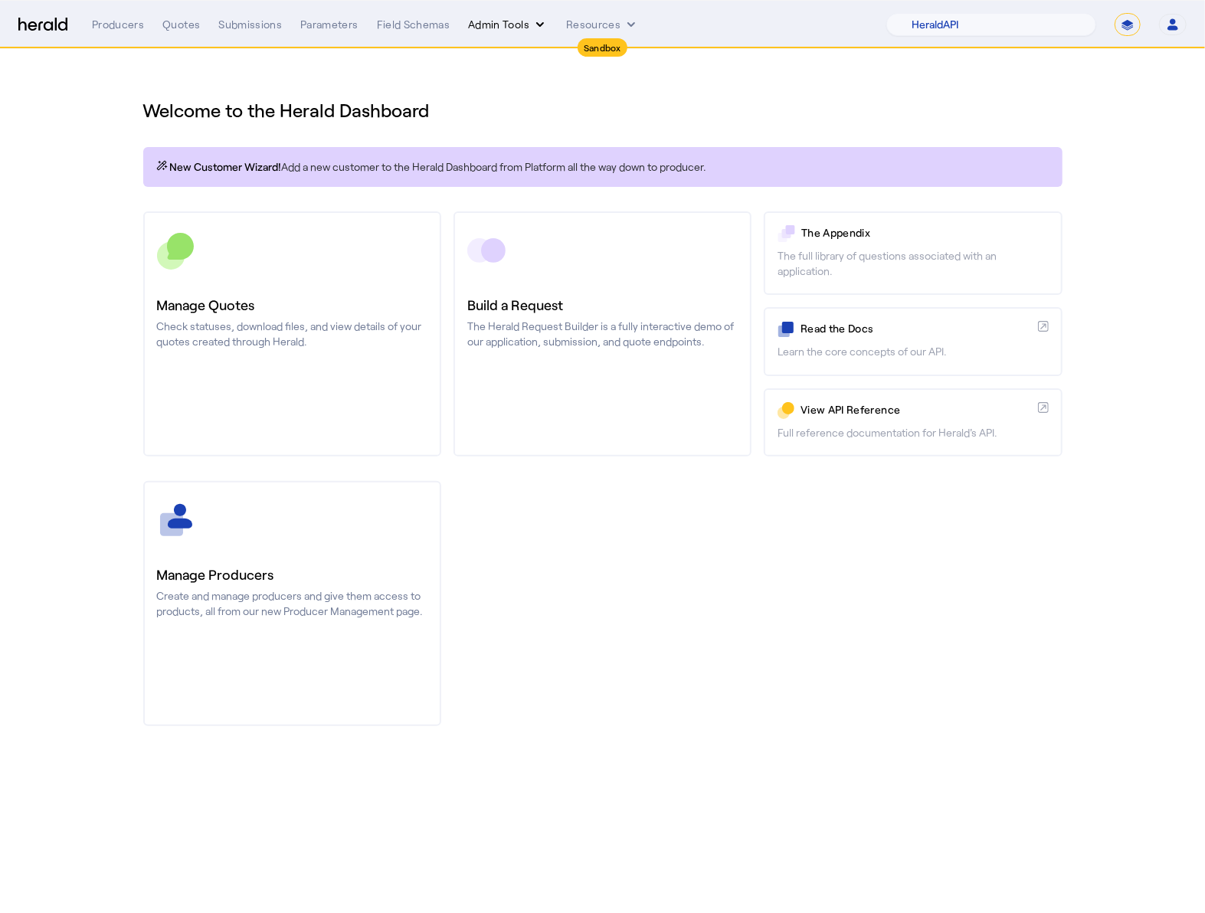
click at [521, 21] on button "Admin Tools" at bounding box center [508, 24] width 80 height 15
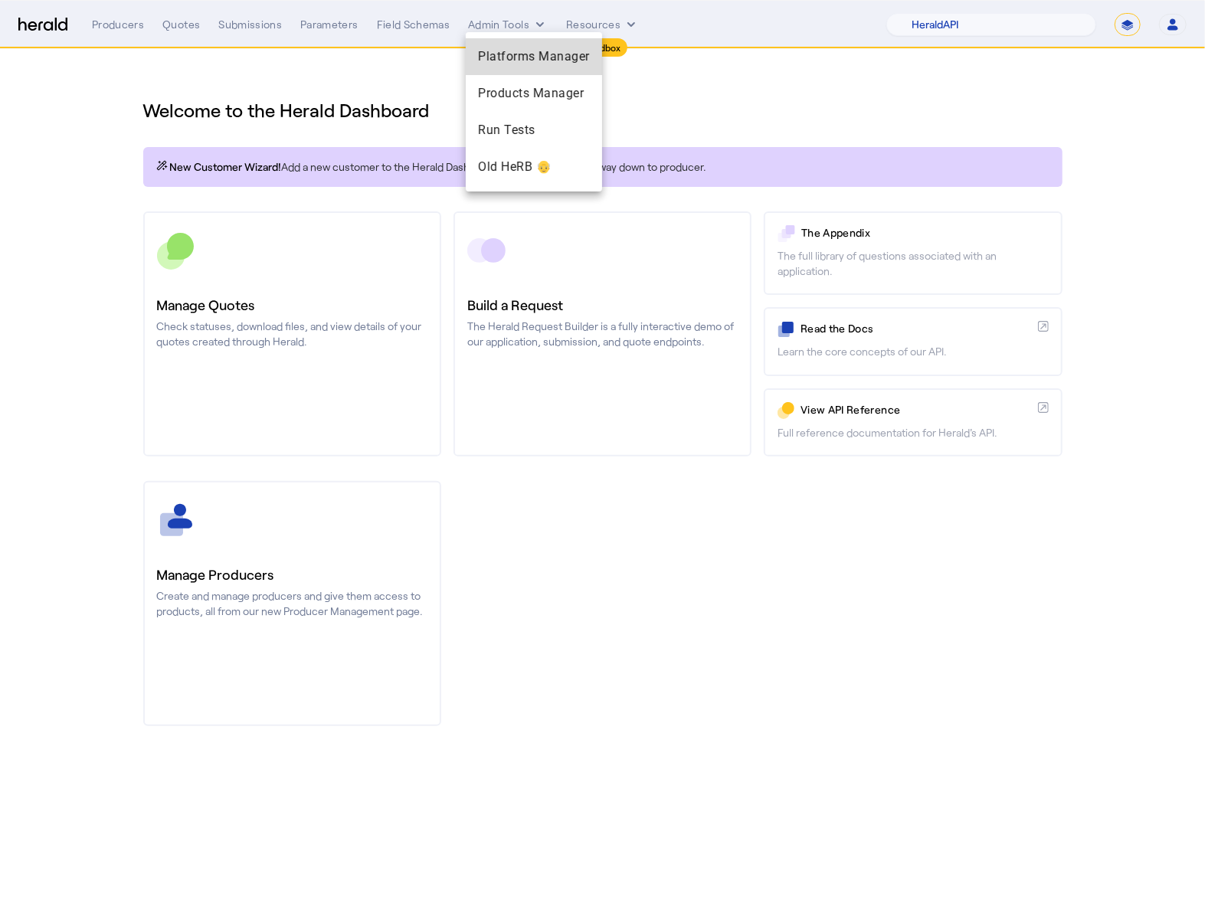
click at [529, 51] on span "Platforms Manager" at bounding box center [534, 56] width 112 height 18
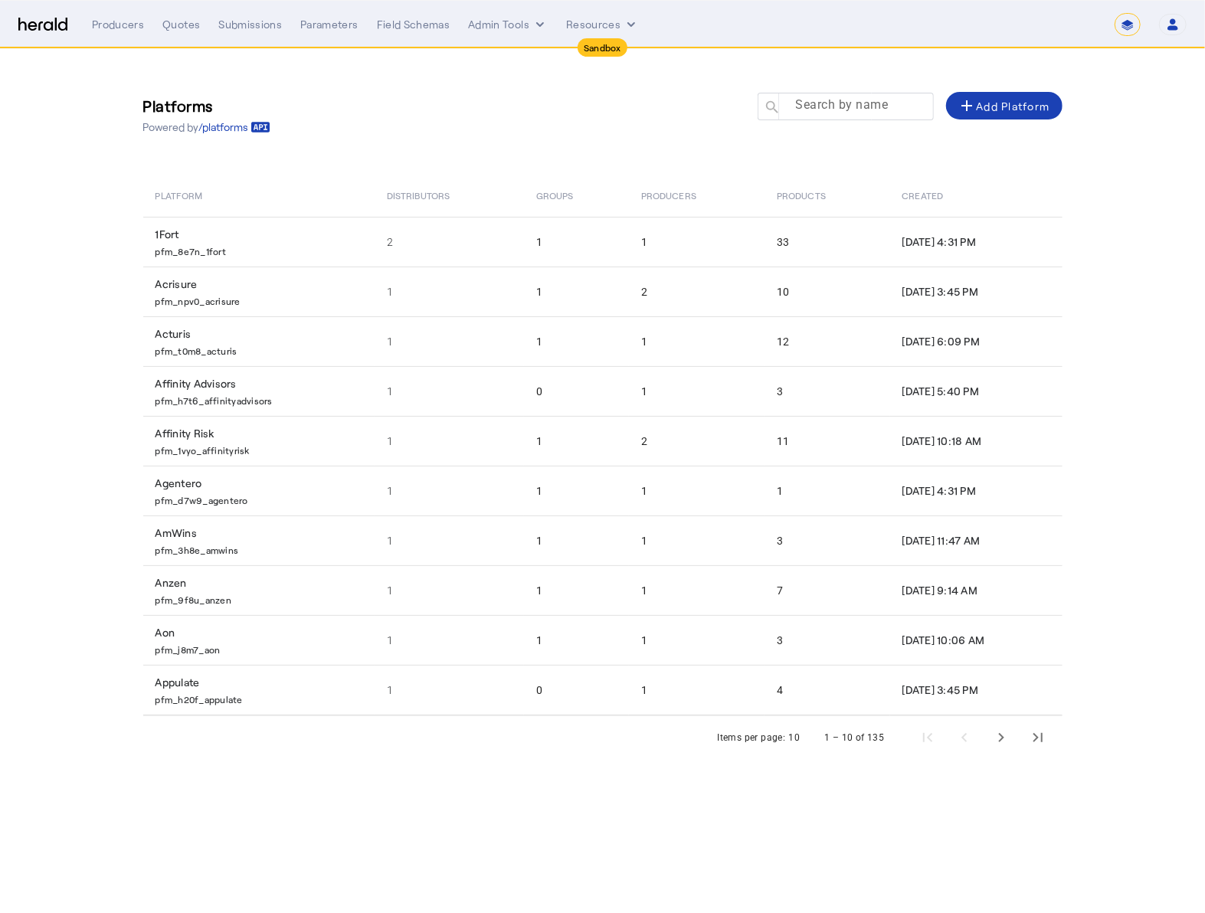
click at [840, 103] on mat-label "Search by name" at bounding box center [841, 105] width 93 height 15
click at [840, 103] on input "Search by name" at bounding box center [853, 106] width 138 height 18
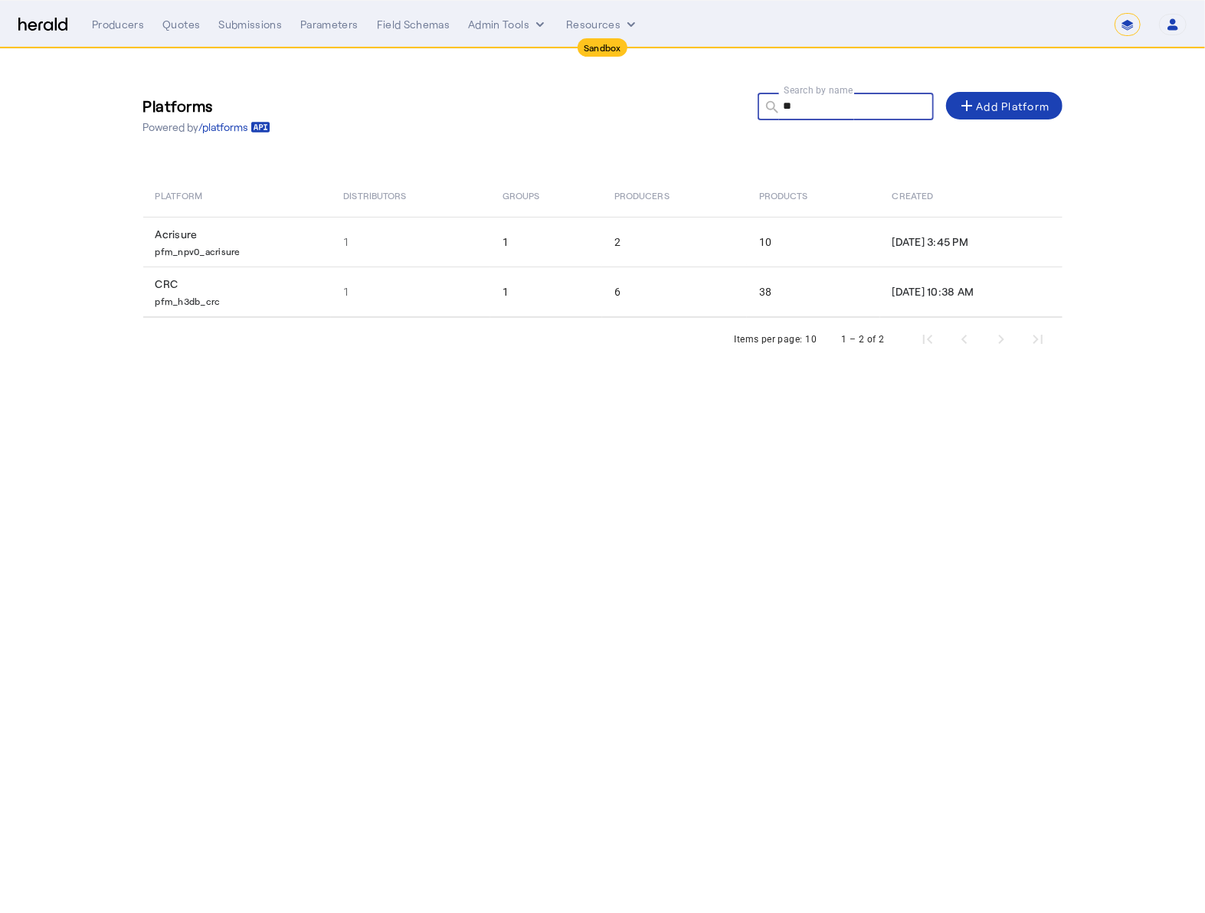
type input "***"
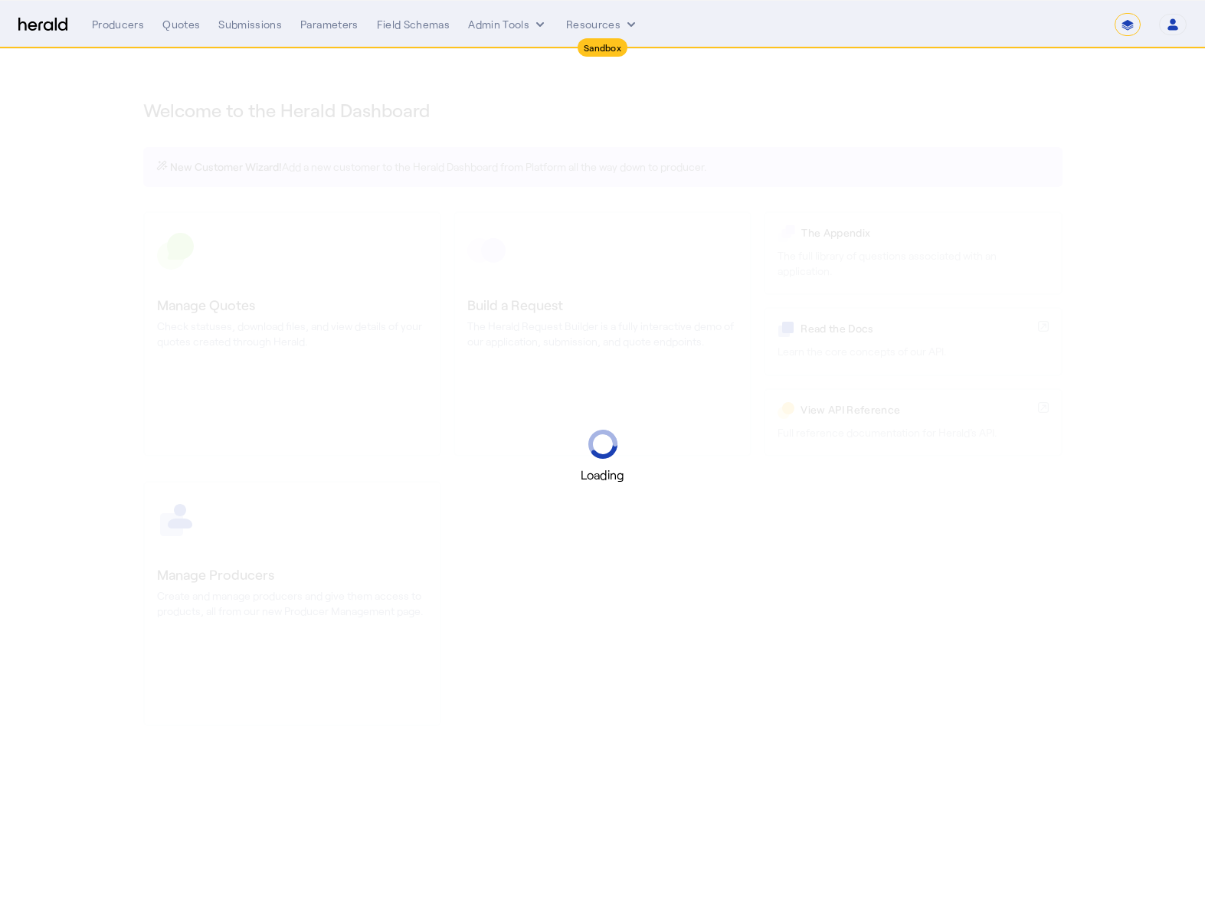
select select "*******"
click at [1153, 21] on div "**********" at bounding box center [1151, 24] width 72 height 23
click at [1161, 22] on button "Open user menu" at bounding box center [1173, 24] width 28 height 21
select select "pfm_2v8p_herald_api"
click at [958, 107] on div at bounding box center [602, 456] width 1205 height 913
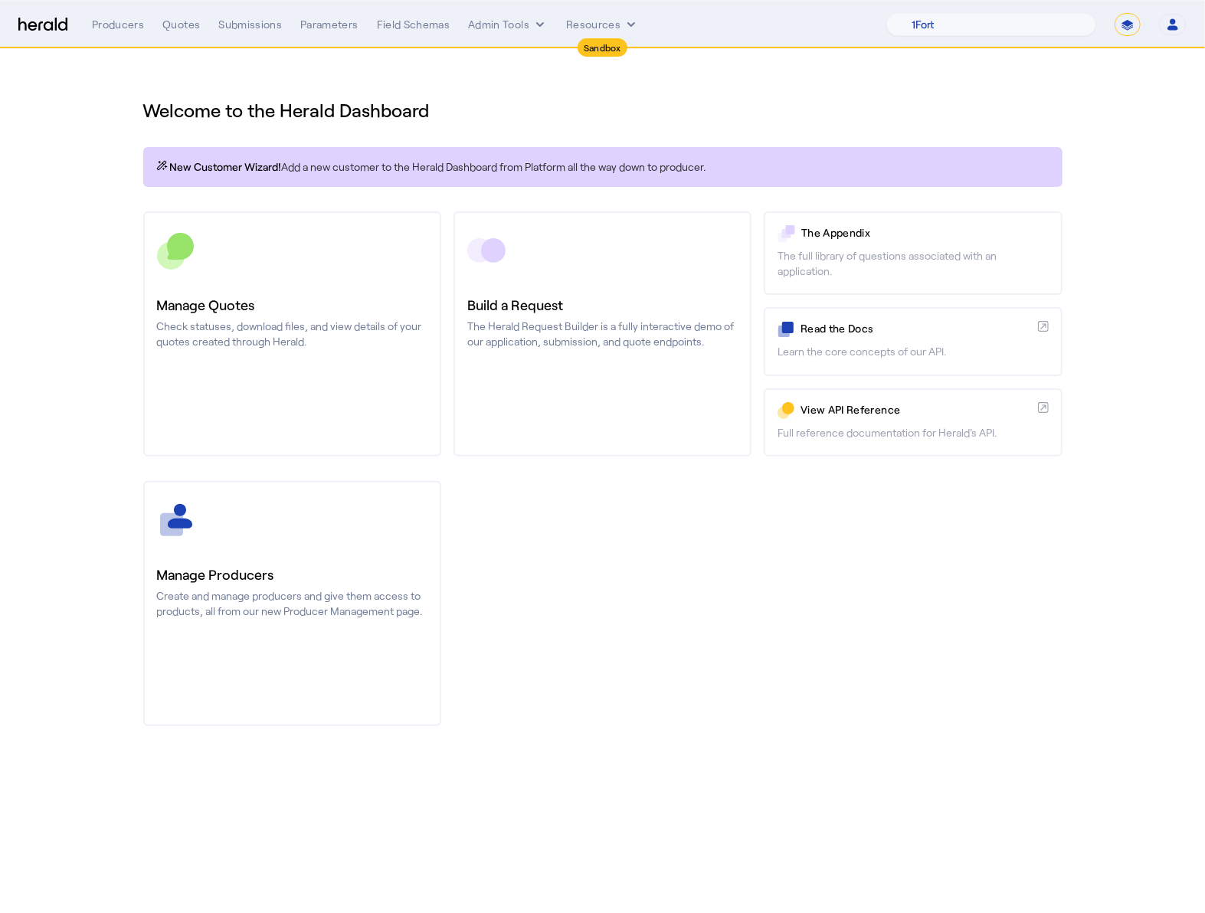
drag, startPoint x: 1110, startPoint y: 28, endPoint x: 1123, endPoint y: 25, distance: 13.4
click at [1111, 28] on div "1Fort Acrisure Acturis Affinity Advisors Affinity Risk Agentero AmWins Anzen Ao…" at bounding box center [1036, 24] width 300 height 23
click at [1123, 25] on select "**********" at bounding box center [1128, 24] width 26 height 23
select select "**********"
click at [1115, 13] on select "**********" at bounding box center [1128, 24] width 26 height 23
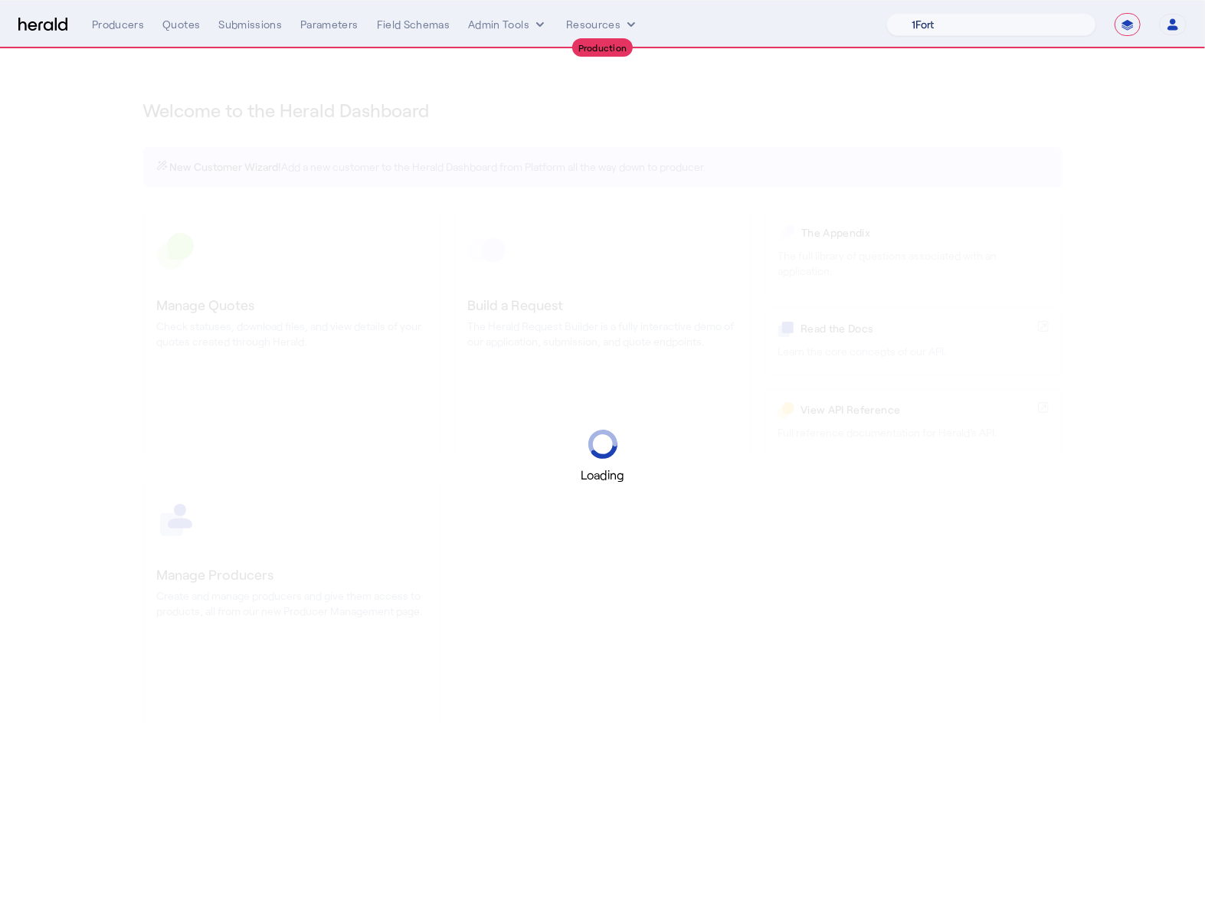
click at [983, 18] on select "1Fort Acrisure Acturis Affinity Advisors Affinity Risk Agentero AmWins Anzen Ao…" at bounding box center [991, 24] width 210 height 23
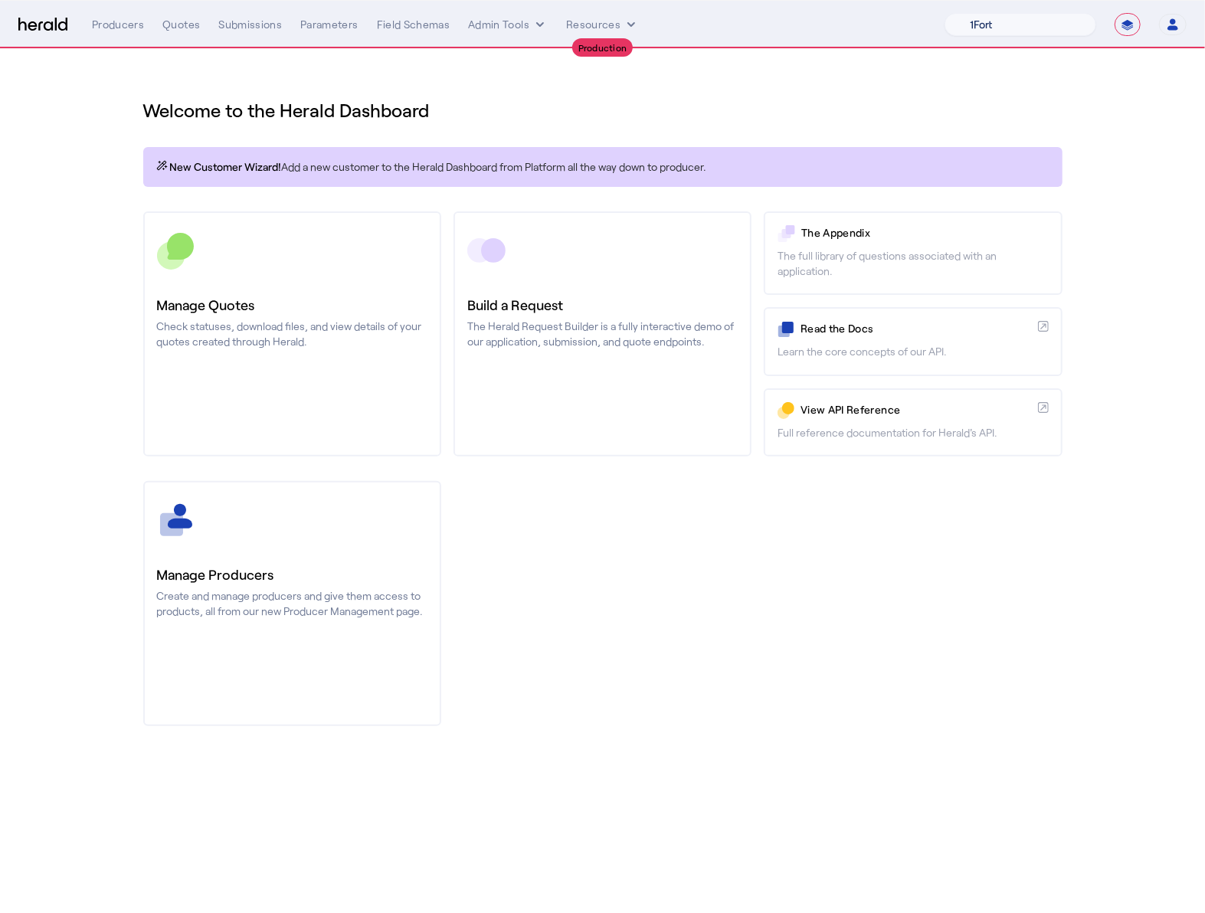
select select "pfm_h3db_crc"
click at [945, 13] on select "1Fort Affinity Risk [PERSON_NAME] [PERSON_NAME] CRC Campus Coverage Citadel Fif…" at bounding box center [1021, 24] width 152 height 23
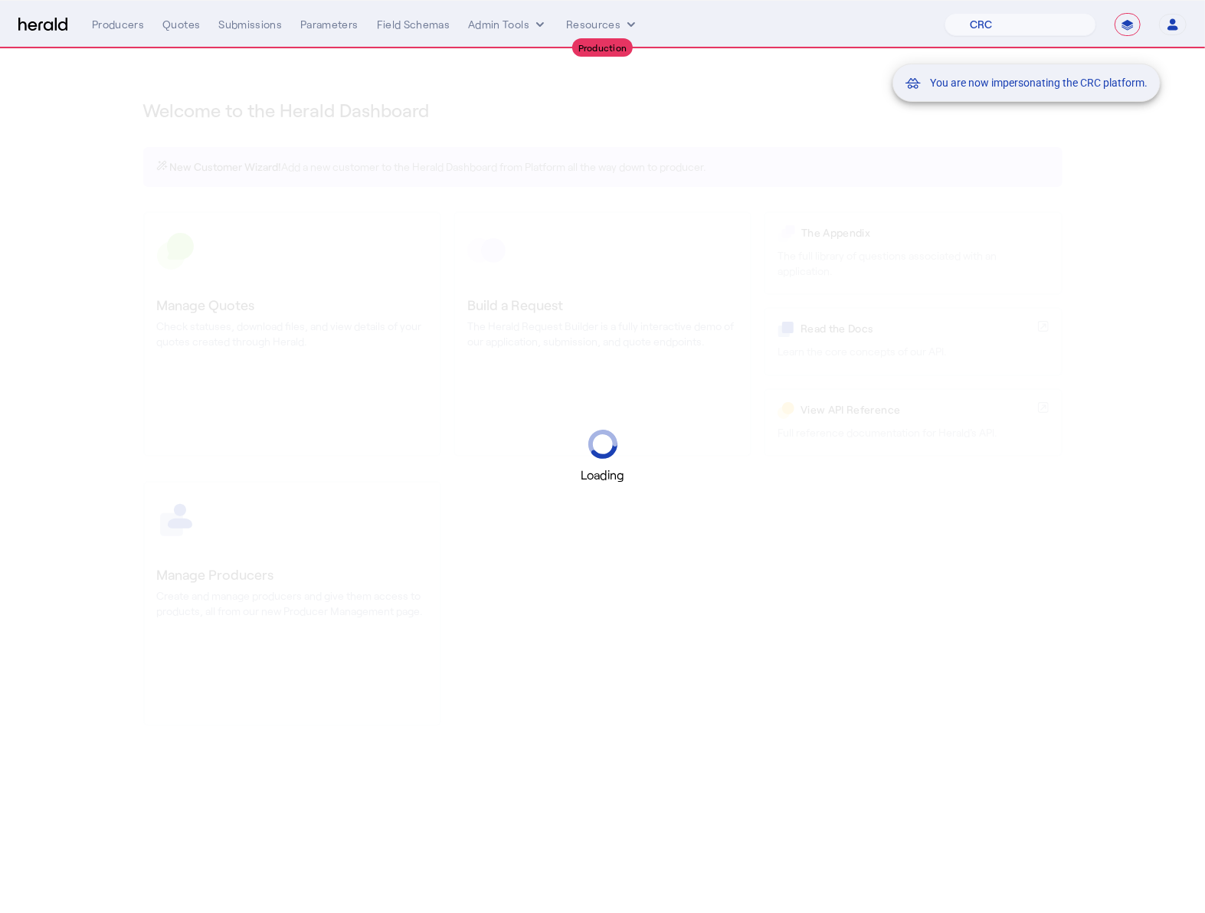
click at [602, 96] on div "You are now impersonating the CRC platform." at bounding box center [602, 456] width 1205 height 913
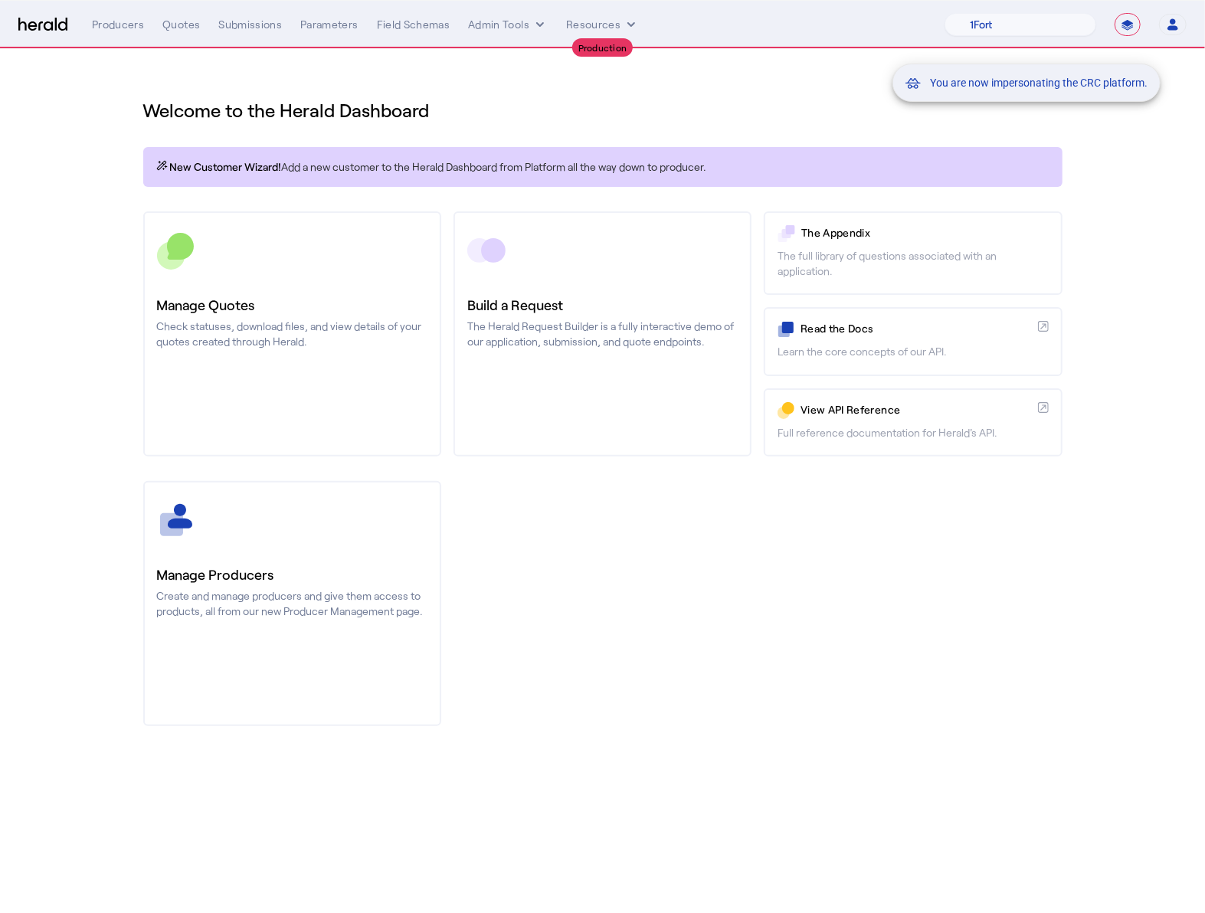
click at [531, 24] on div "You are now impersonating the CRC platform." at bounding box center [602, 456] width 1205 height 913
click at [532, 27] on div "You are now impersonating the CRC platform." at bounding box center [602, 456] width 1205 height 913
click at [538, 25] on div "You are now impersonating the CRC platform." at bounding box center [602, 456] width 1205 height 913
click at [540, 27] on icon "internal dropdown menu" at bounding box center [539, 24] width 15 height 15
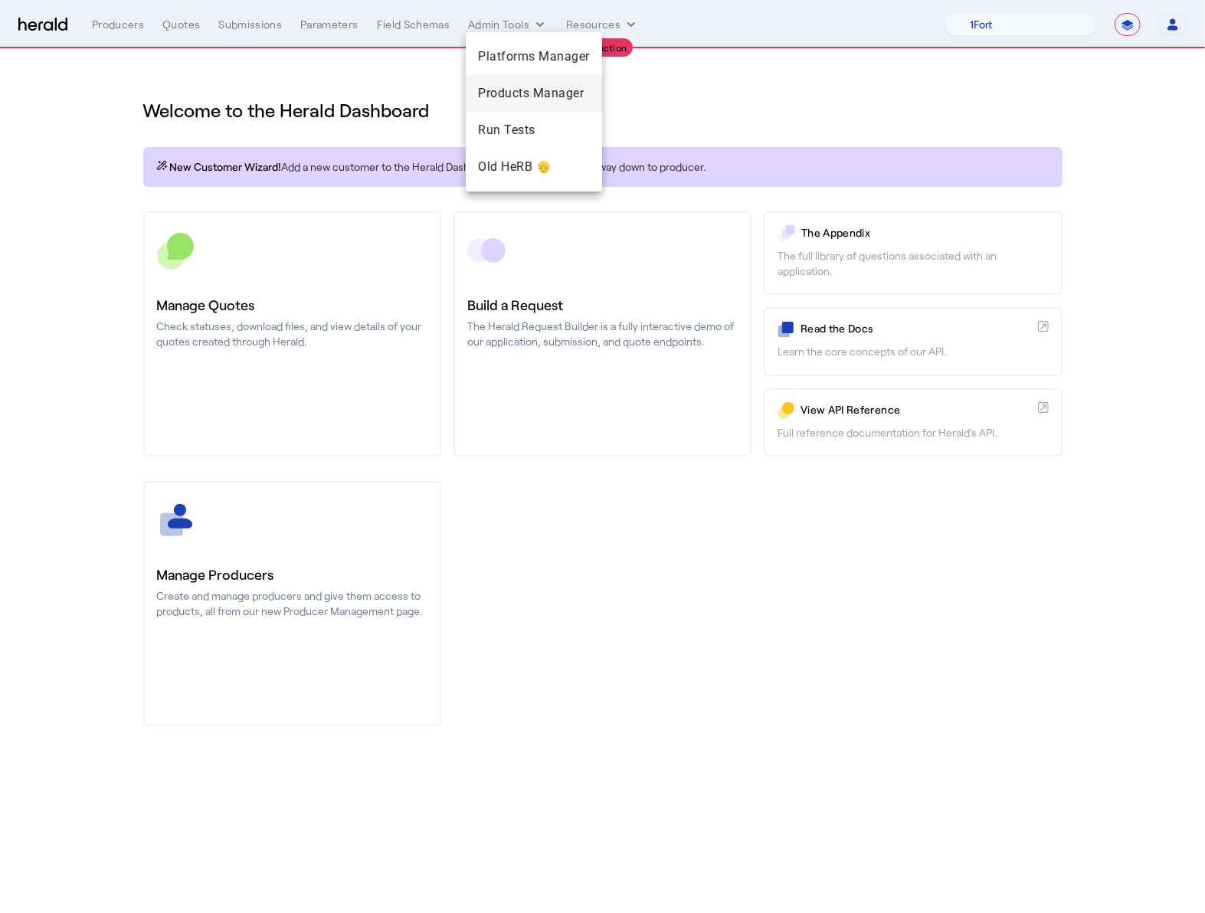
click at [524, 89] on span "Products Manager" at bounding box center [534, 93] width 112 height 18
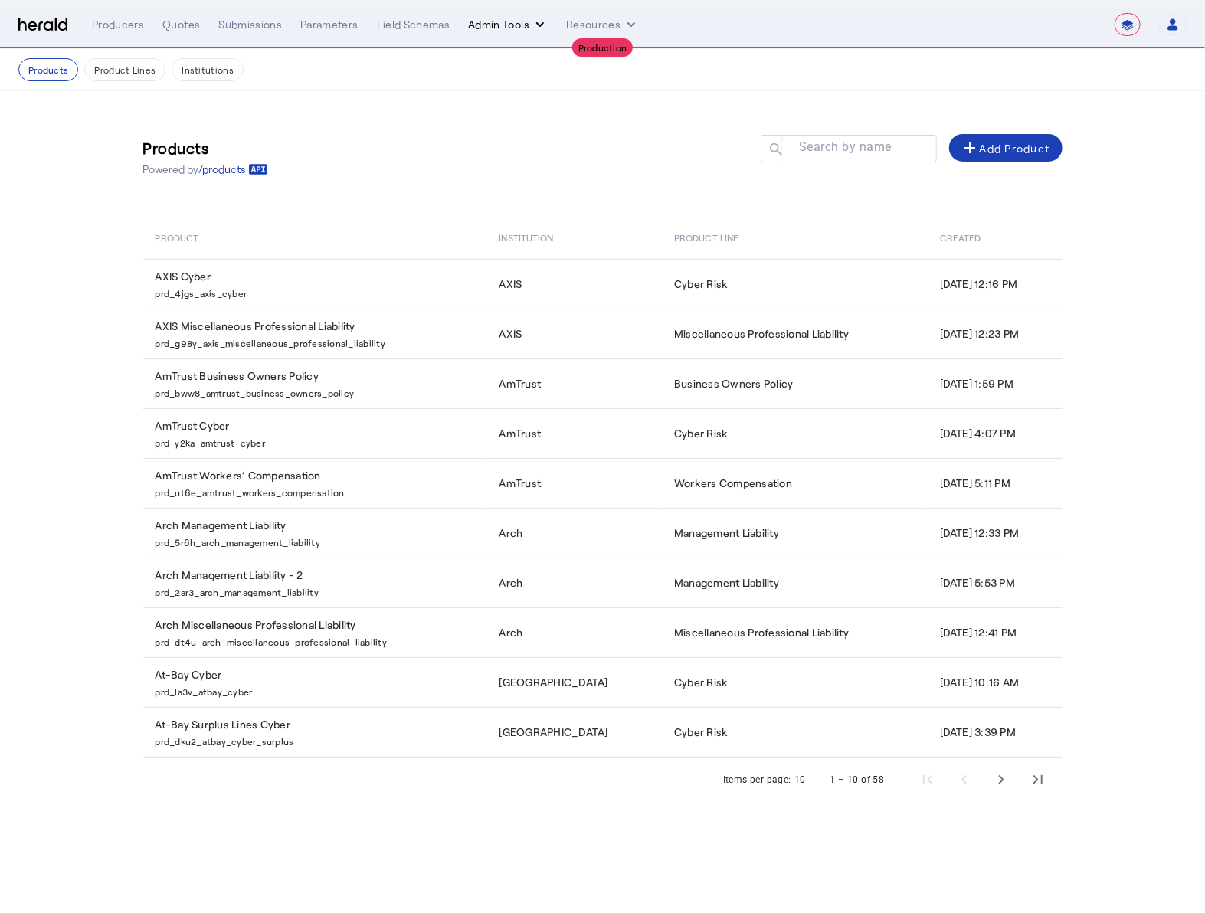
click at [526, 18] on button "Admin Tools" at bounding box center [508, 24] width 80 height 15
click at [525, 52] on span "Platforms Manager" at bounding box center [534, 56] width 112 height 18
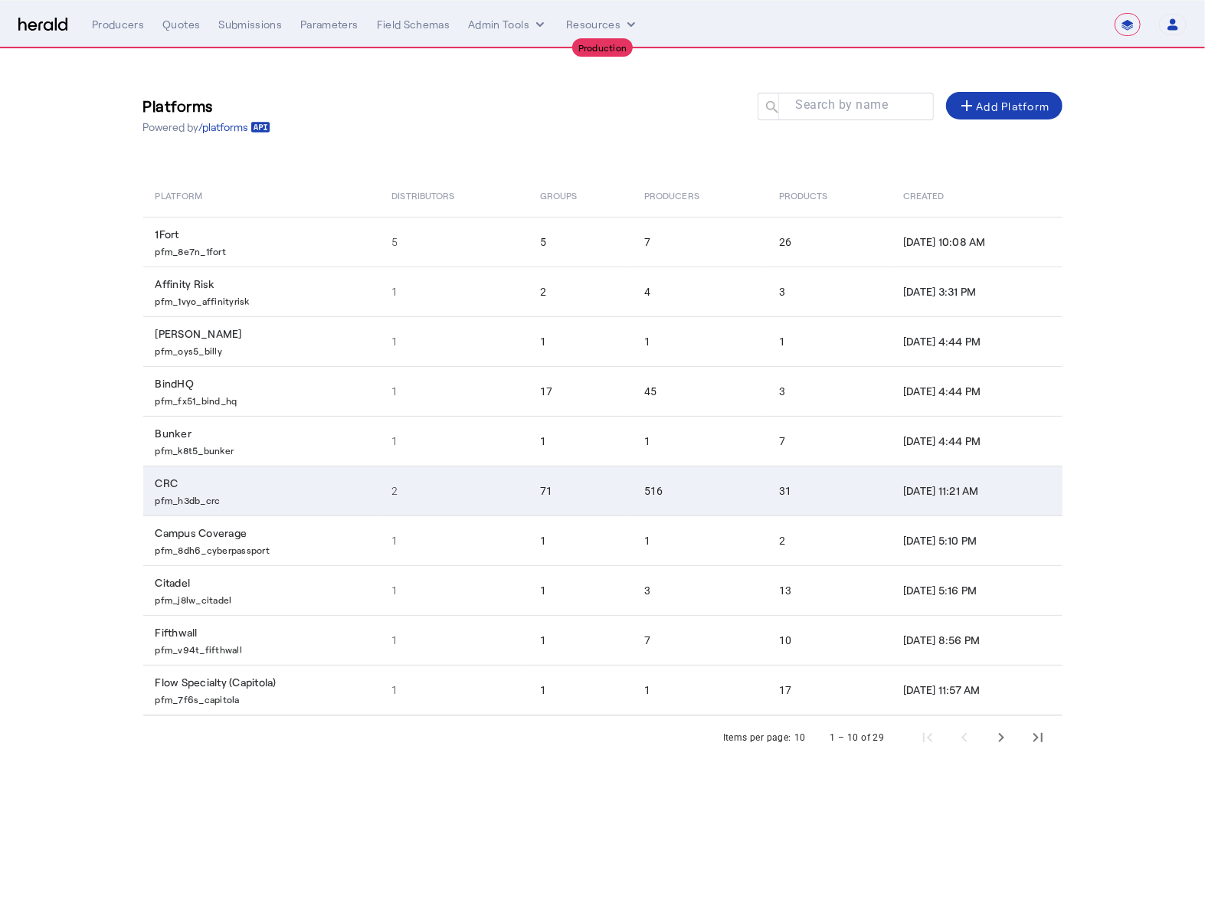
click at [241, 488] on td "CRC pfm_h3db_crc" at bounding box center [261, 491] width 237 height 50
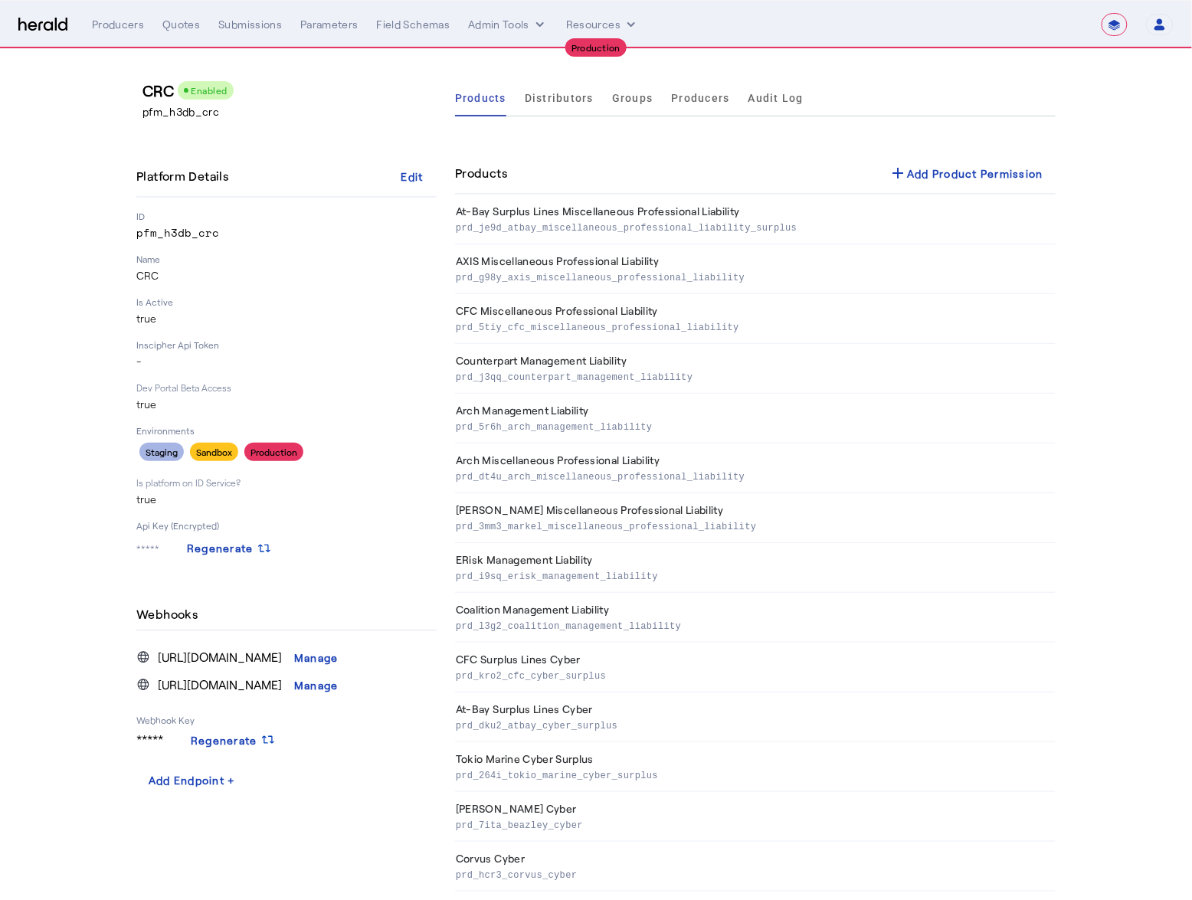
click at [743, 141] on div "Products Distributors Groups Producers Audit Log Products add Add Product Permi…" at bounding box center [755, 909] width 601 height 1659
click at [707, 93] on span "Producers" at bounding box center [701, 98] width 58 height 11
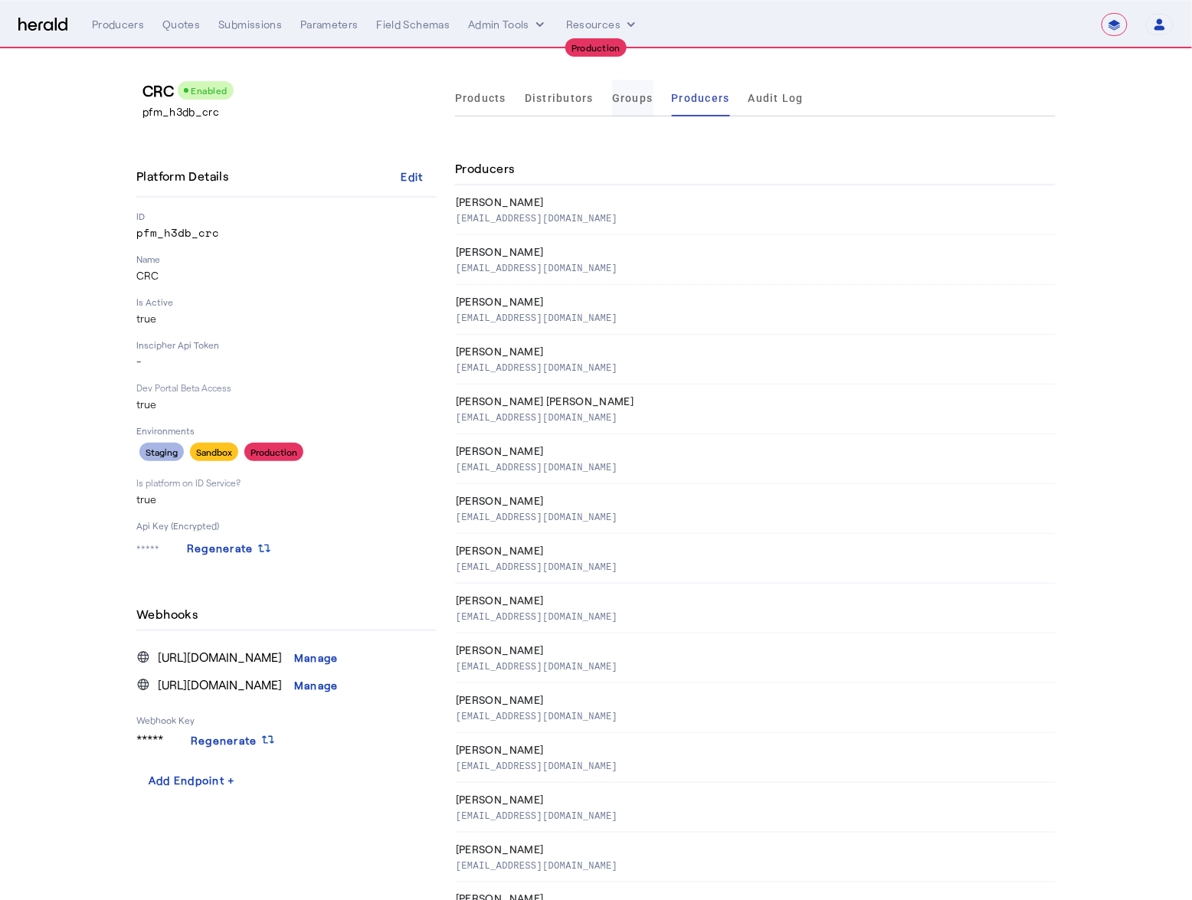
click at [618, 101] on span "Groups" at bounding box center [632, 98] width 41 height 11
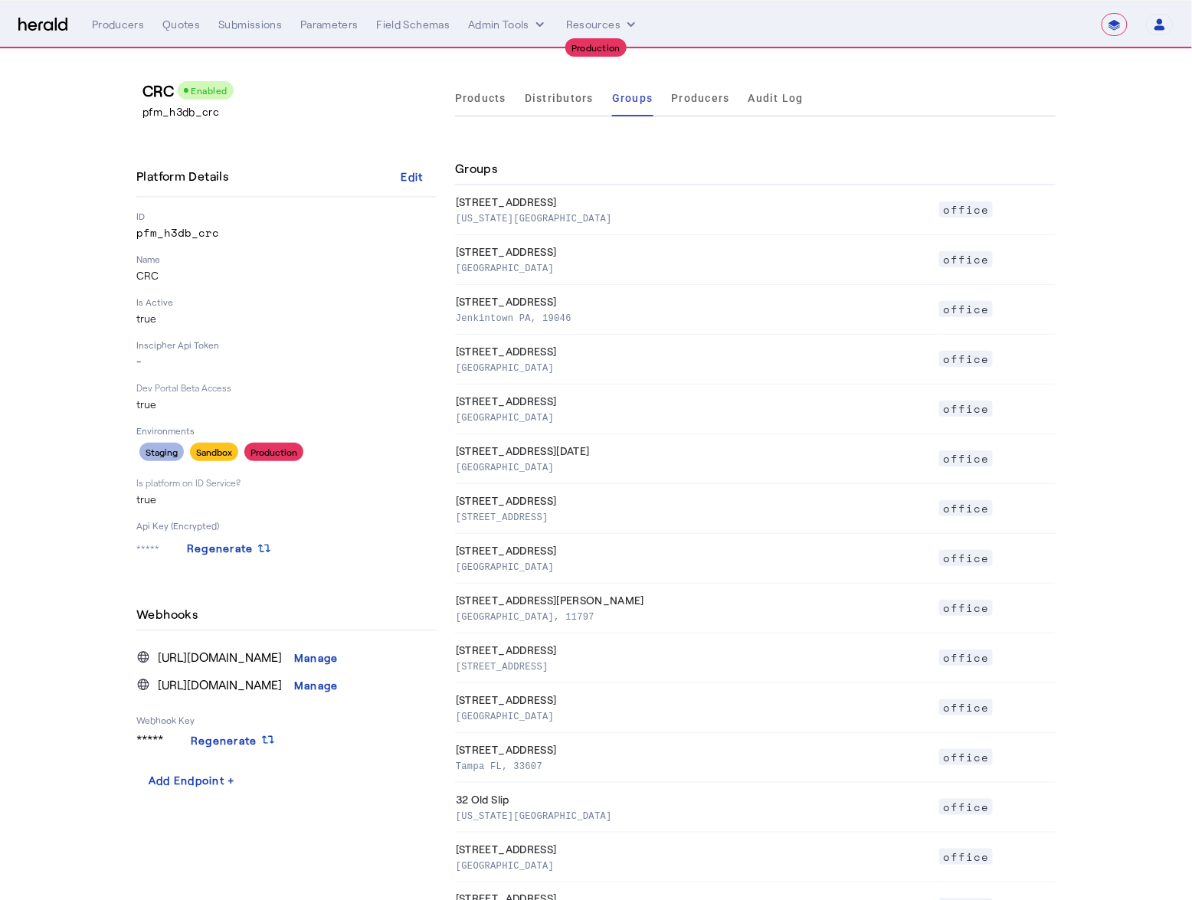
click at [413, 360] on p "-" at bounding box center [286, 361] width 300 height 15
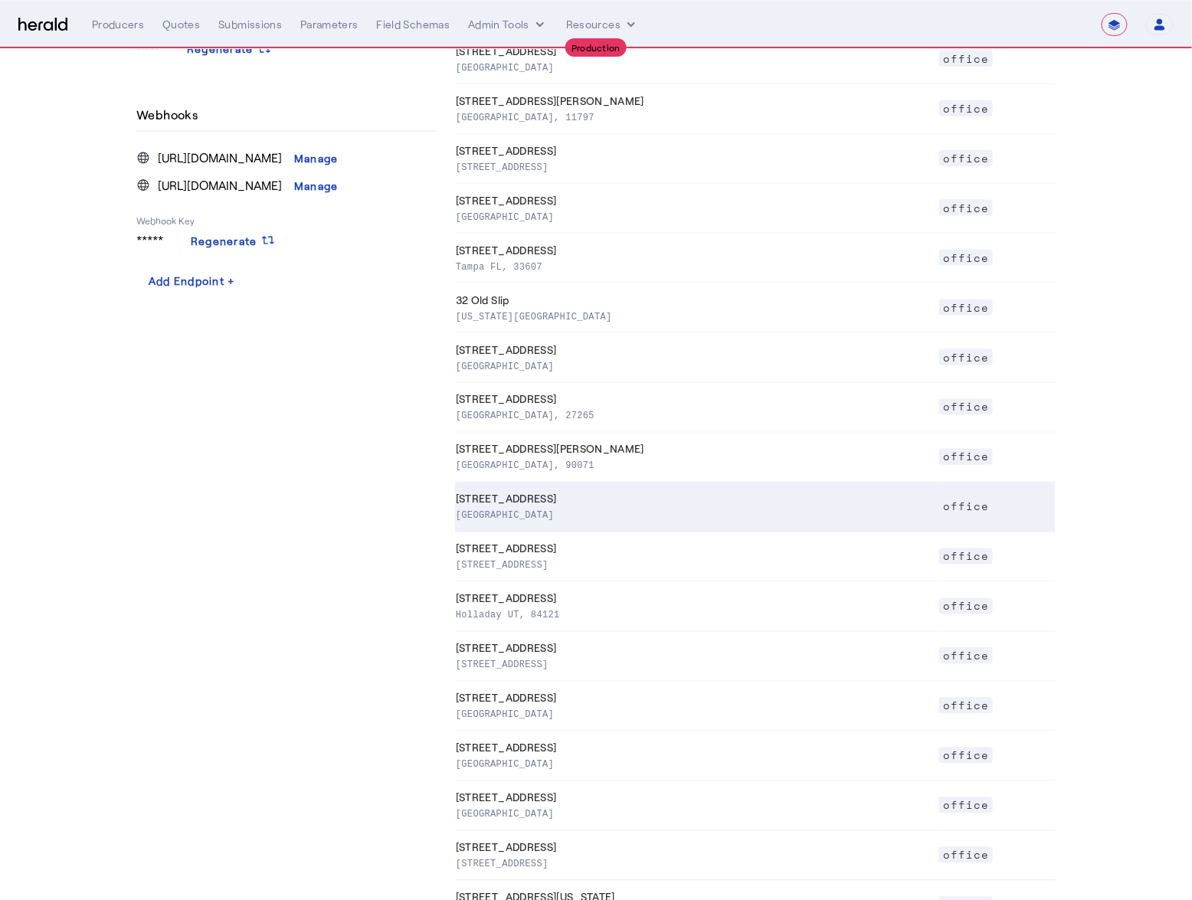
click at [501, 522] on p "[GEOGRAPHIC_DATA]" at bounding box center [694, 514] width 477 height 15
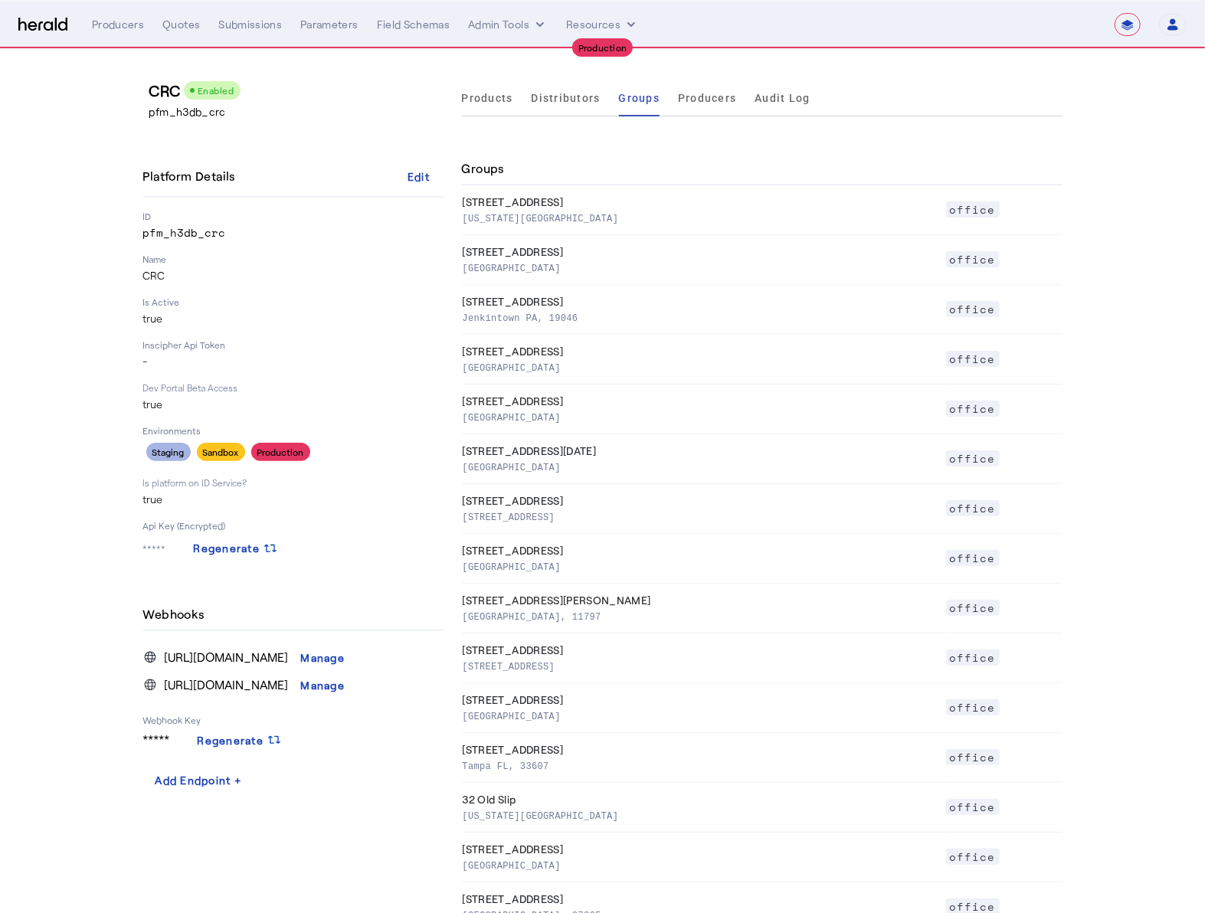
select select "pfm_h3db_crc"
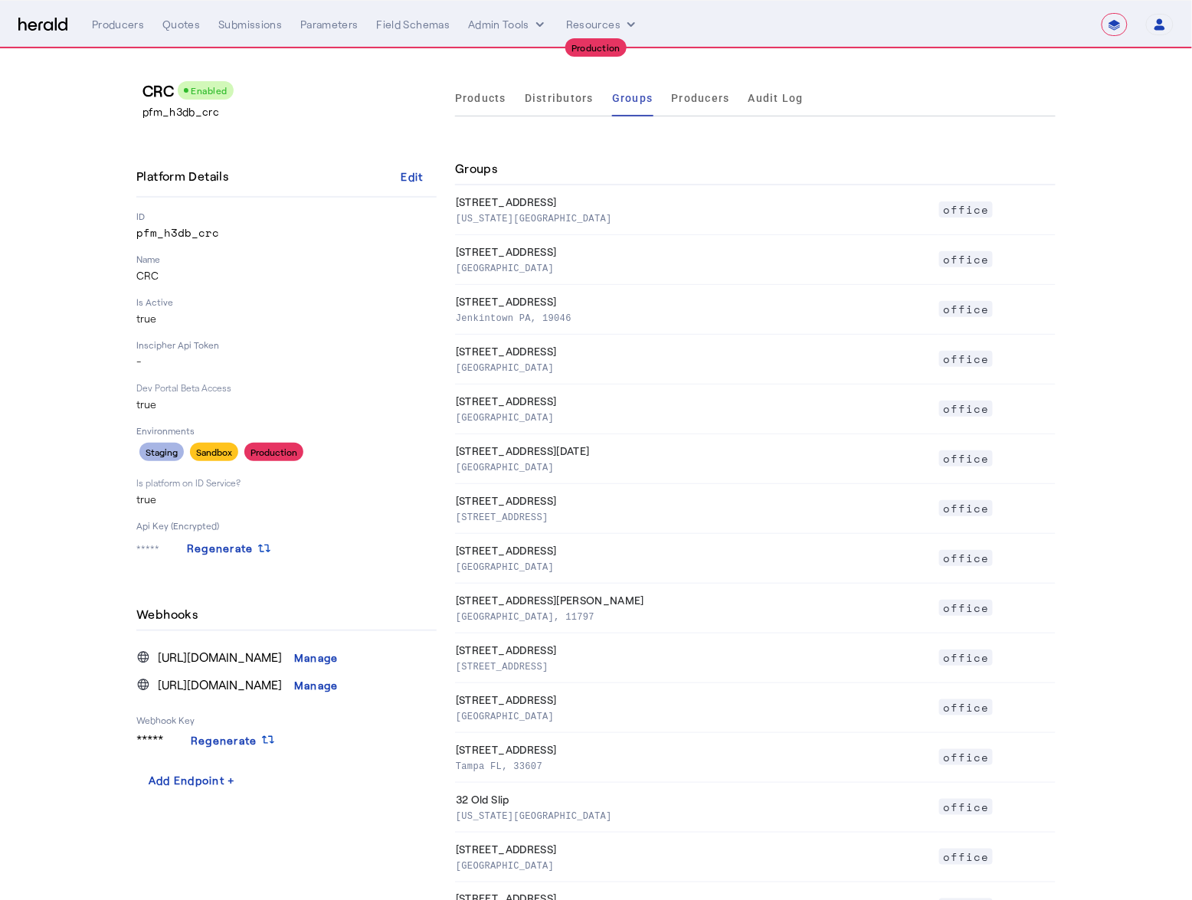
click at [693, 105] on span "Producers" at bounding box center [701, 98] width 58 height 37
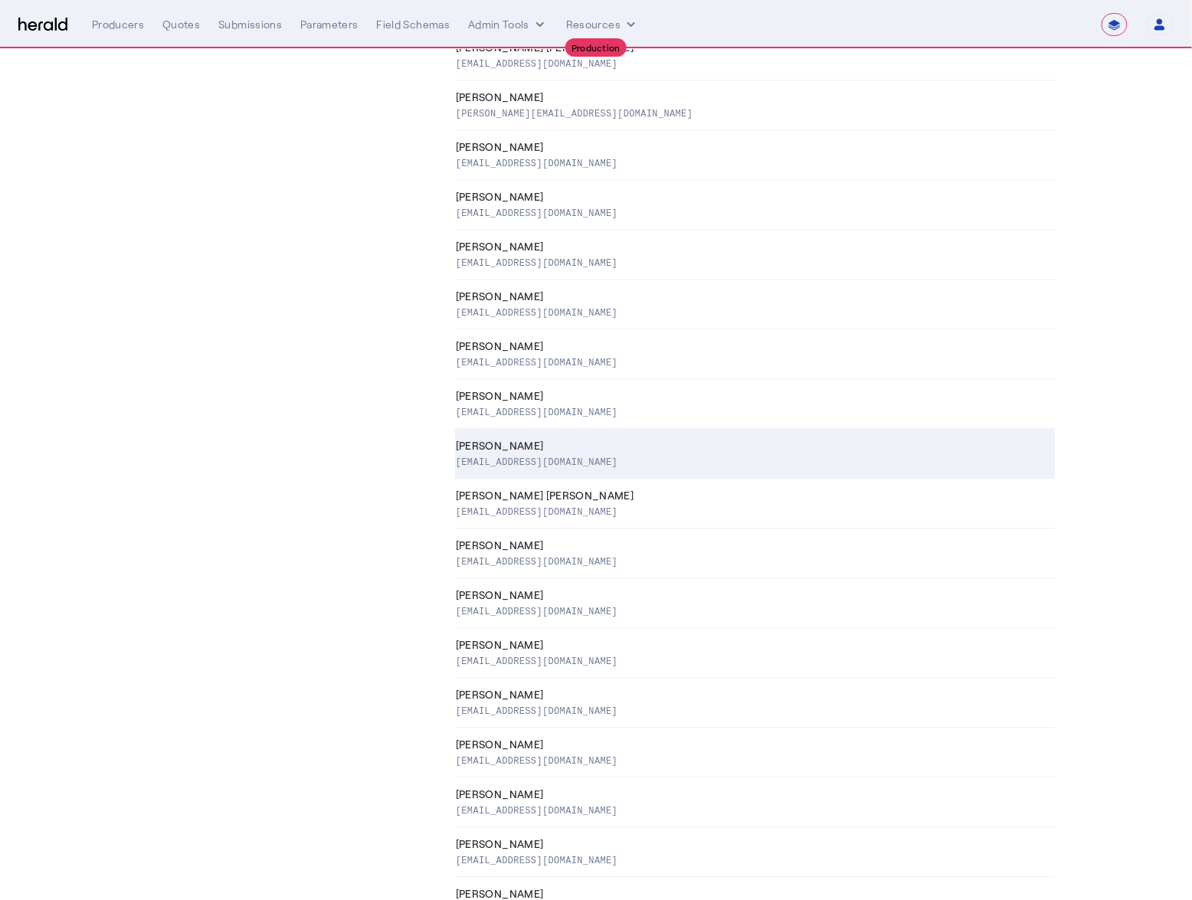
click at [699, 451] on div "[PERSON_NAME]" at bounding box center [753, 445] width 594 height 15
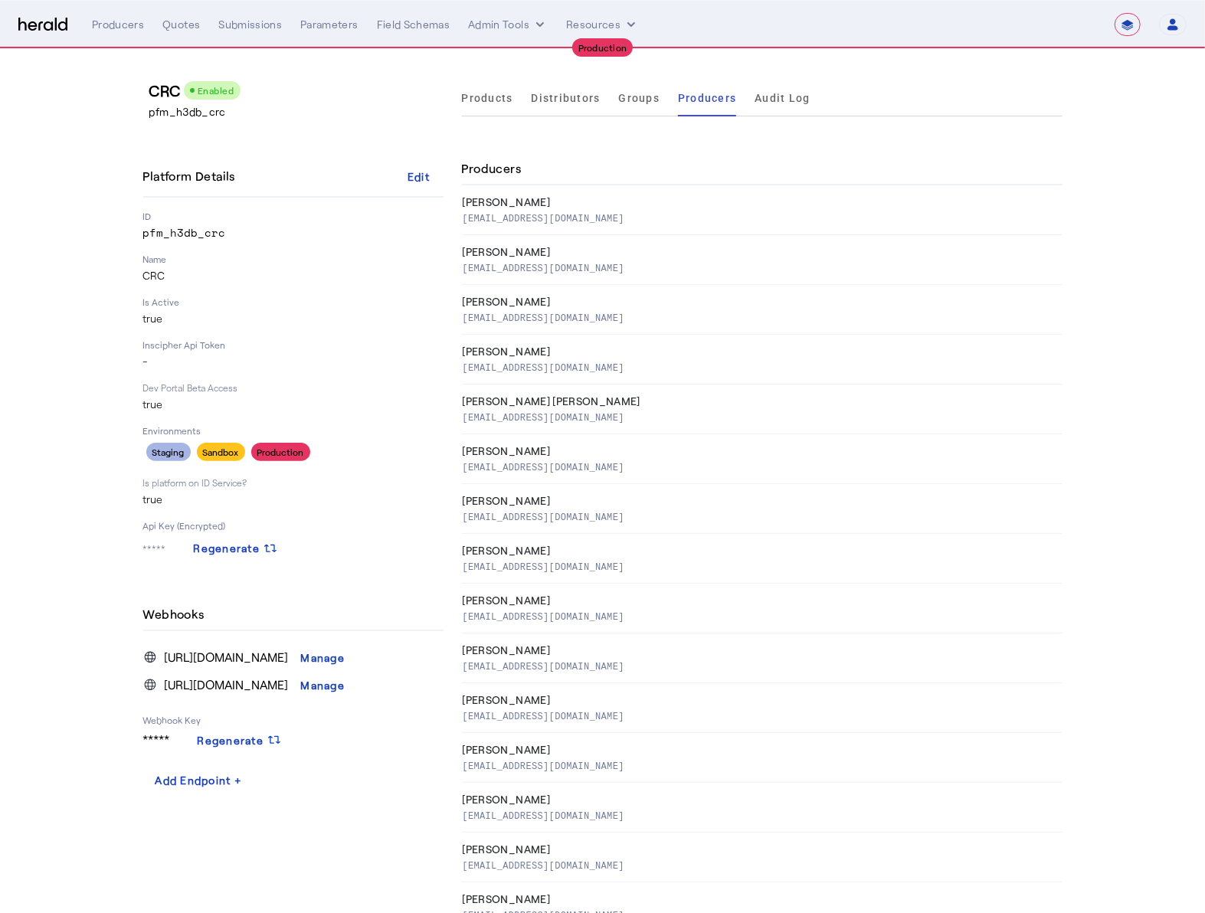
select select "pfm_h3db_crc"
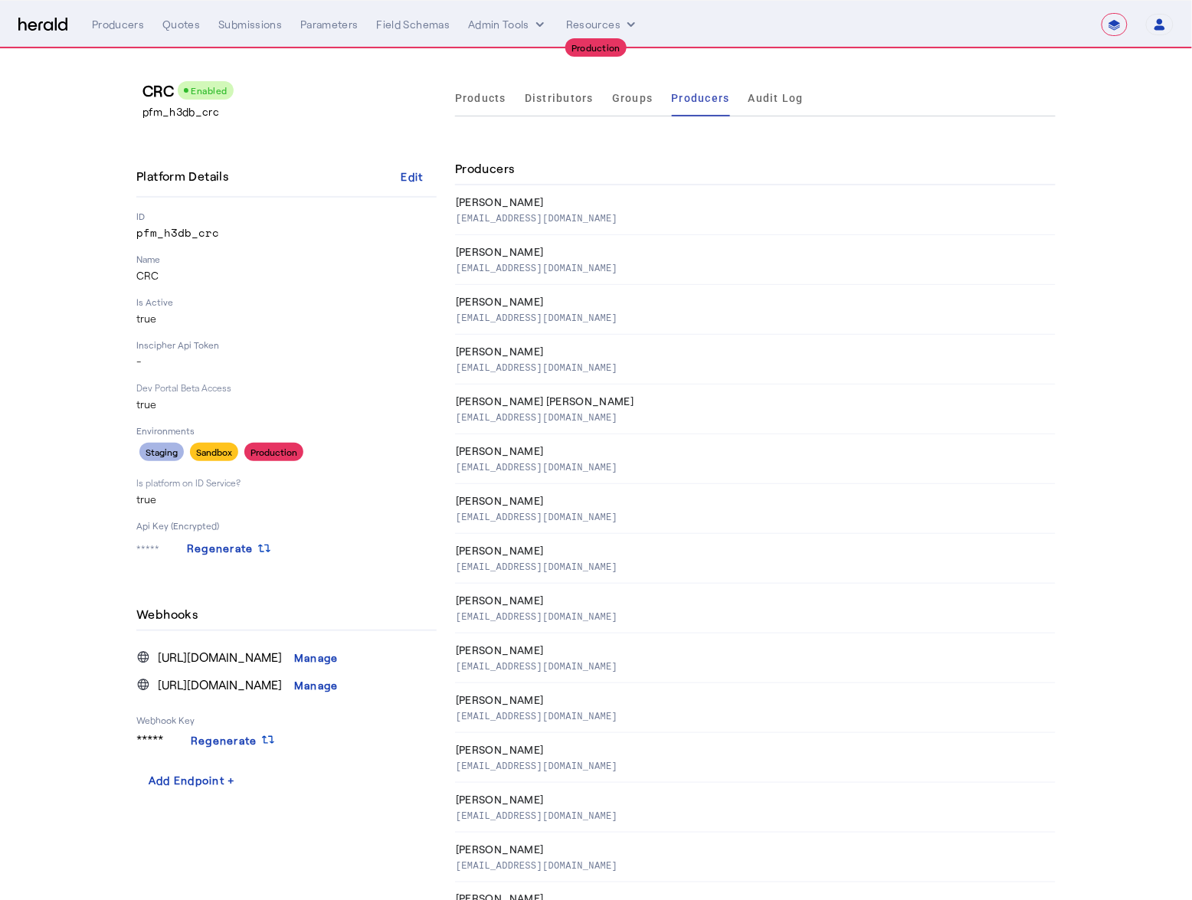
scroll to position [2794, 0]
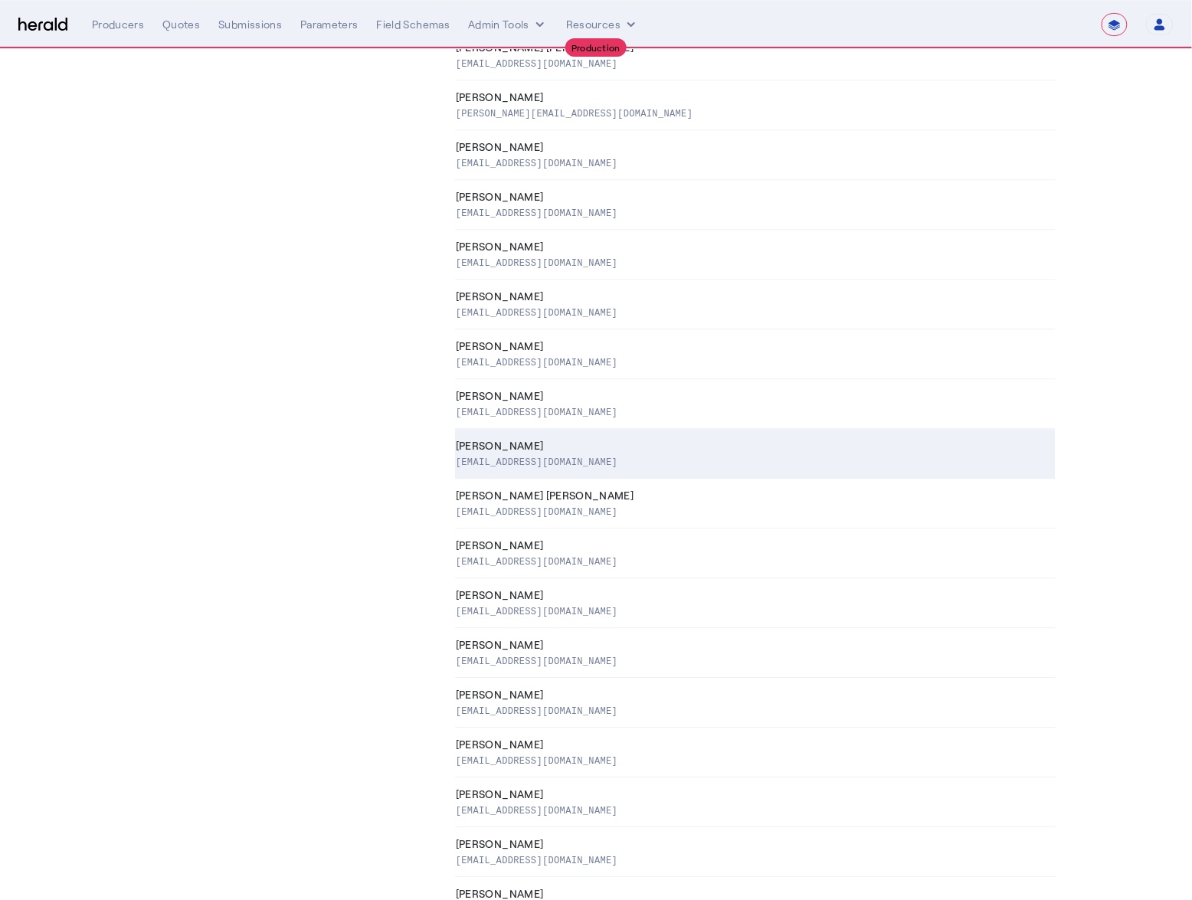
click at [524, 447] on div "[PERSON_NAME]" at bounding box center [753, 445] width 594 height 15
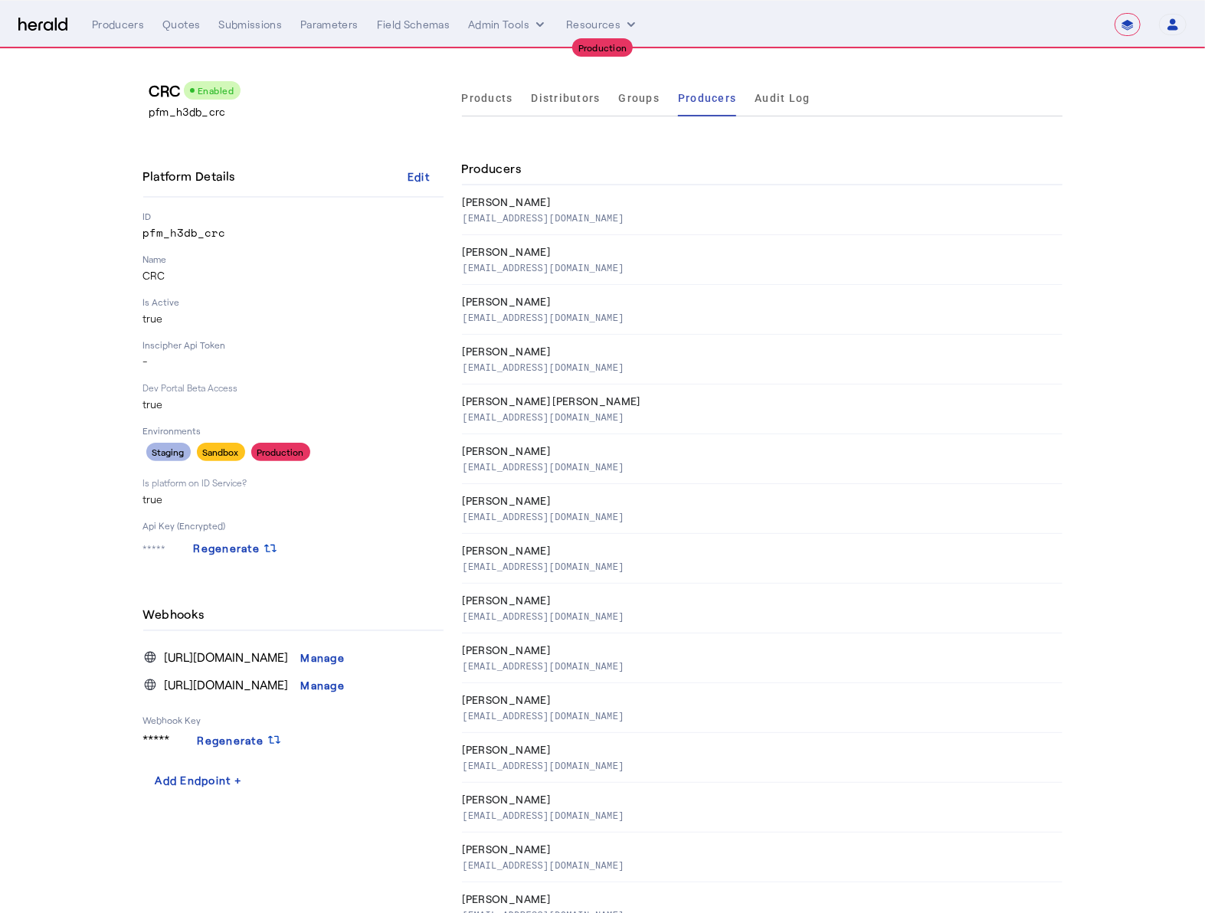
select select "pfm_h3db_crc"
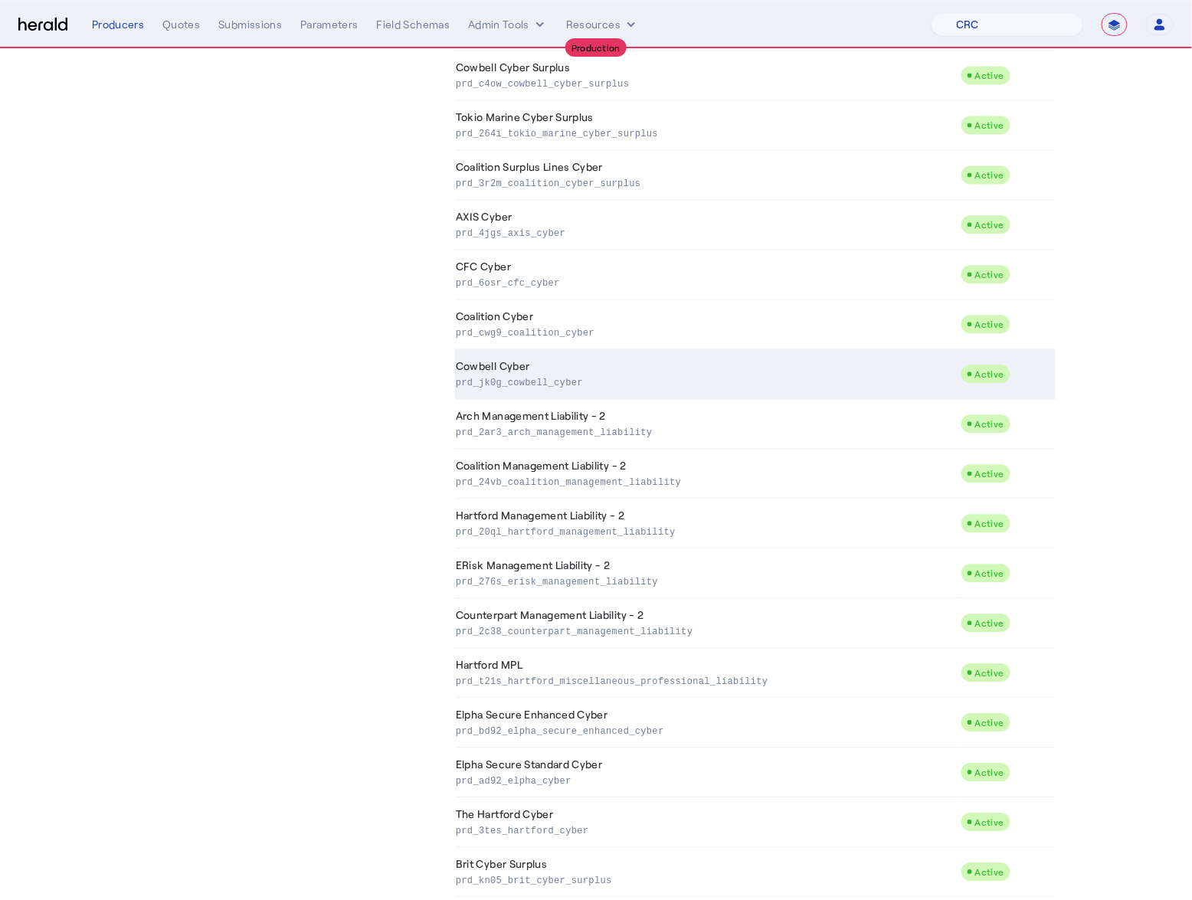
scroll to position [932, 0]
click at [506, 378] on p "prd_jk0g_cowbell_cyber" at bounding box center [705, 382] width 499 height 15
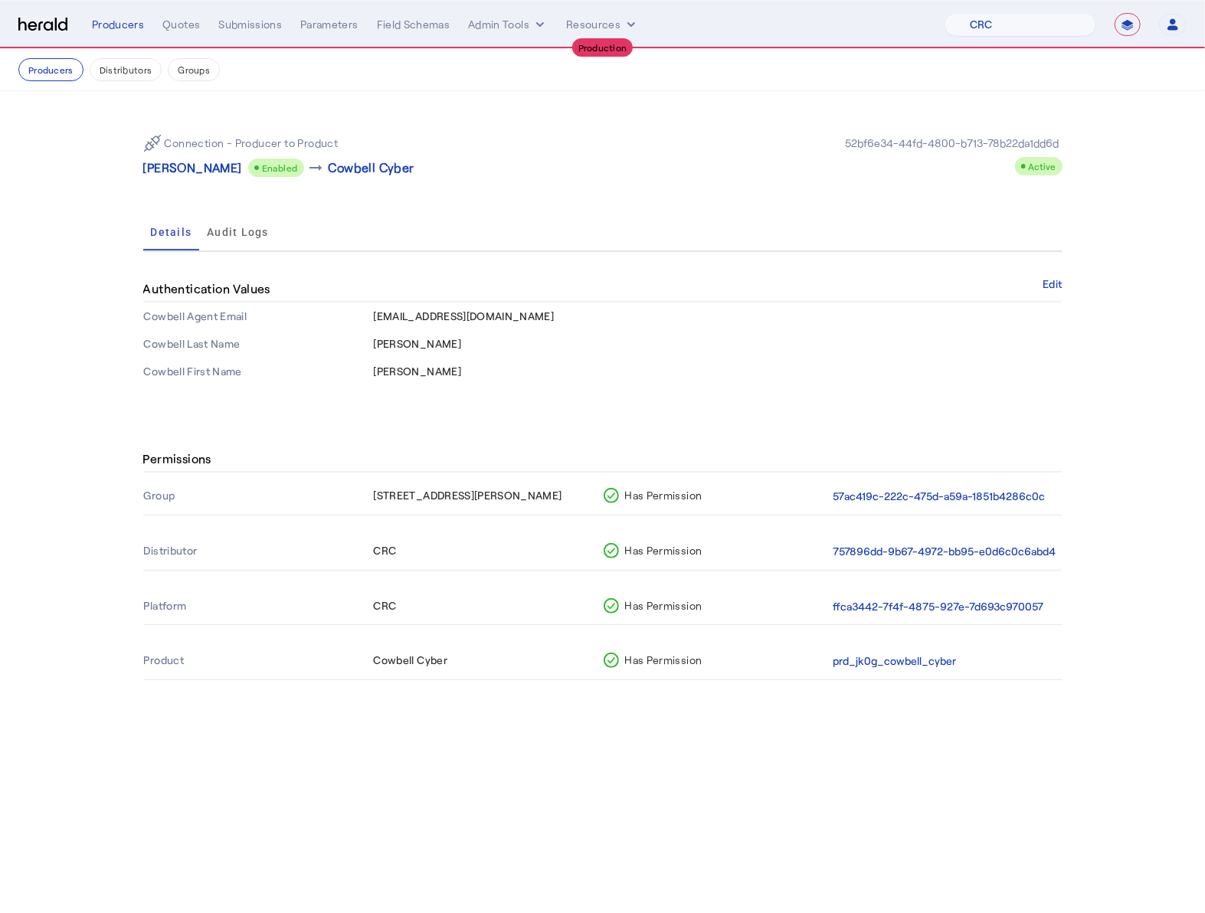
click at [495, 377] on td "[PERSON_NAME]" at bounding box center [717, 372] width 689 height 28
click at [416, 182] on div "Connection - Producer to Product [PERSON_NAME] Enabled arrow_right_alt Cowbell …" at bounding box center [602, 155] width 919 height 67
click at [113, 73] on button "Distributors" at bounding box center [126, 69] width 73 height 23
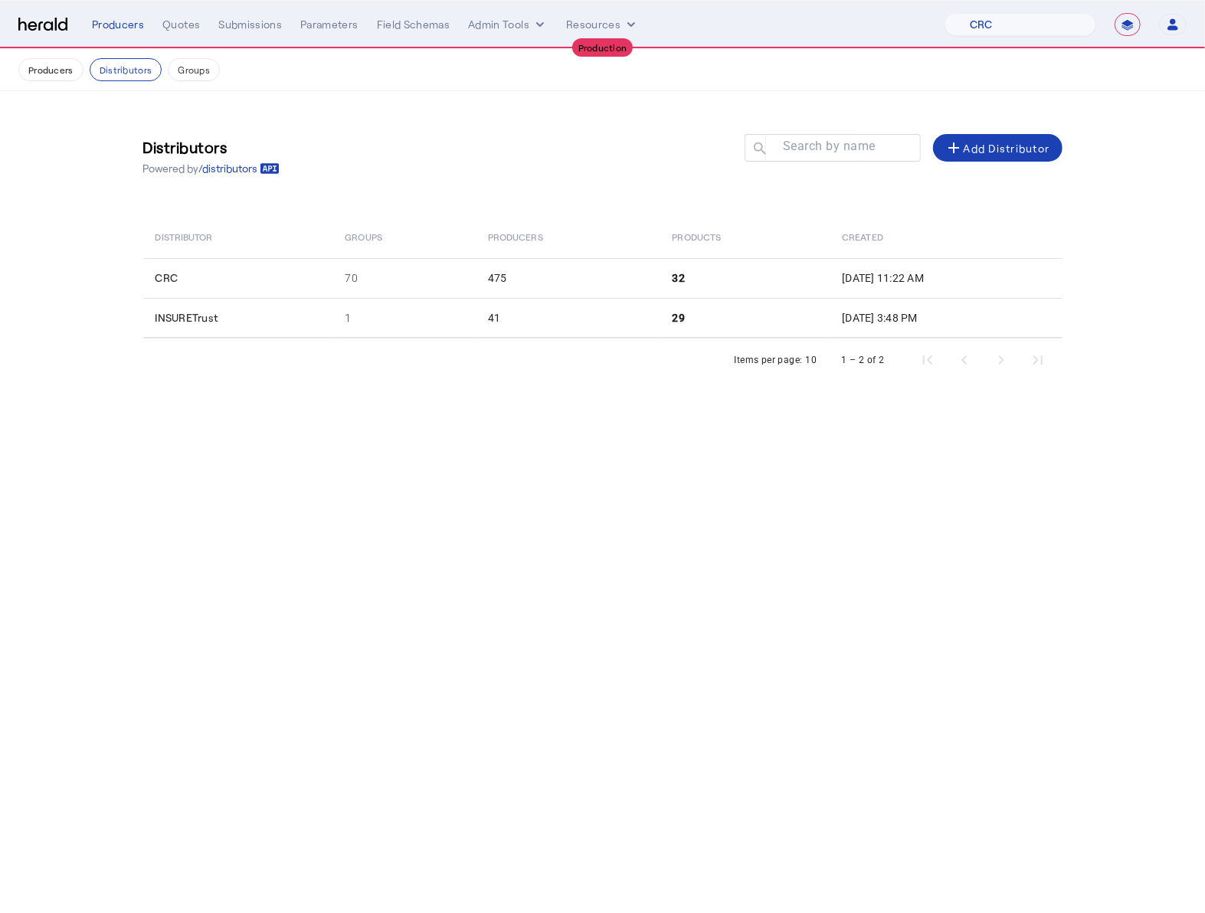
click at [707, 650] on body "**********" at bounding box center [602, 456] width 1205 height 913
click at [205, 63] on button "Groups" at bounding box center [194, 69] width 52 height 23
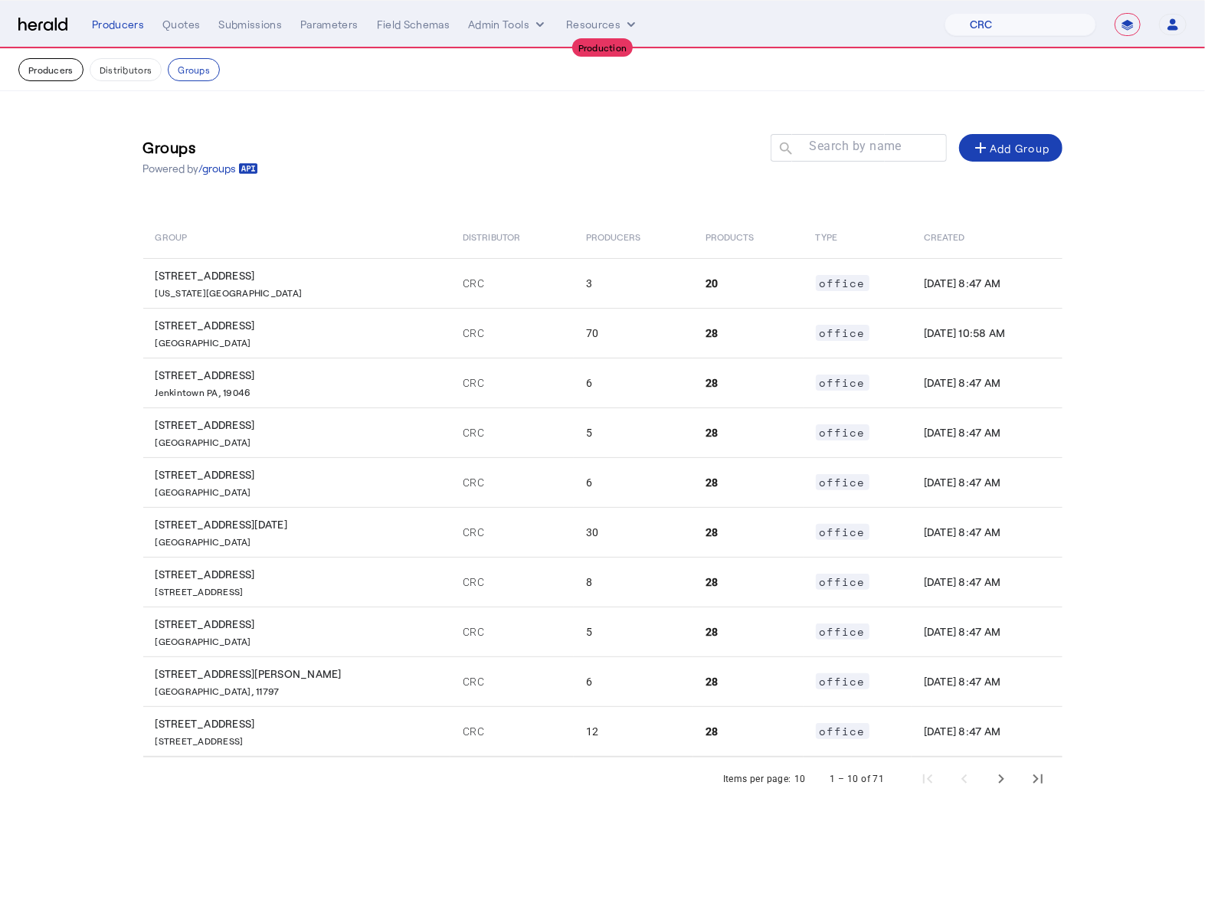
click at [64, 63] on button "Producers" at bounding box center [50, 69] width 65 height 23
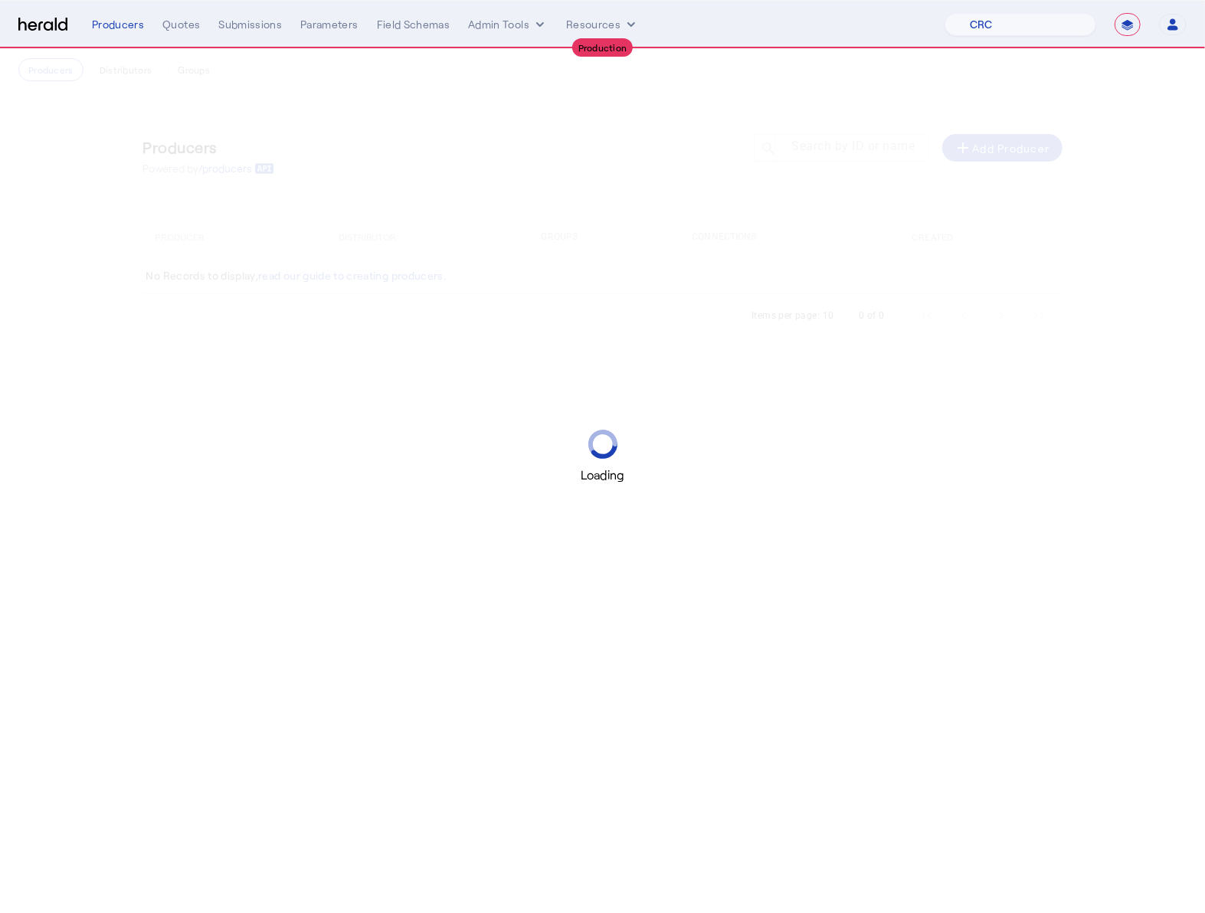
click at [446, 151] on div "Loading" at bounding box center [602, 456] width 1205 height 913
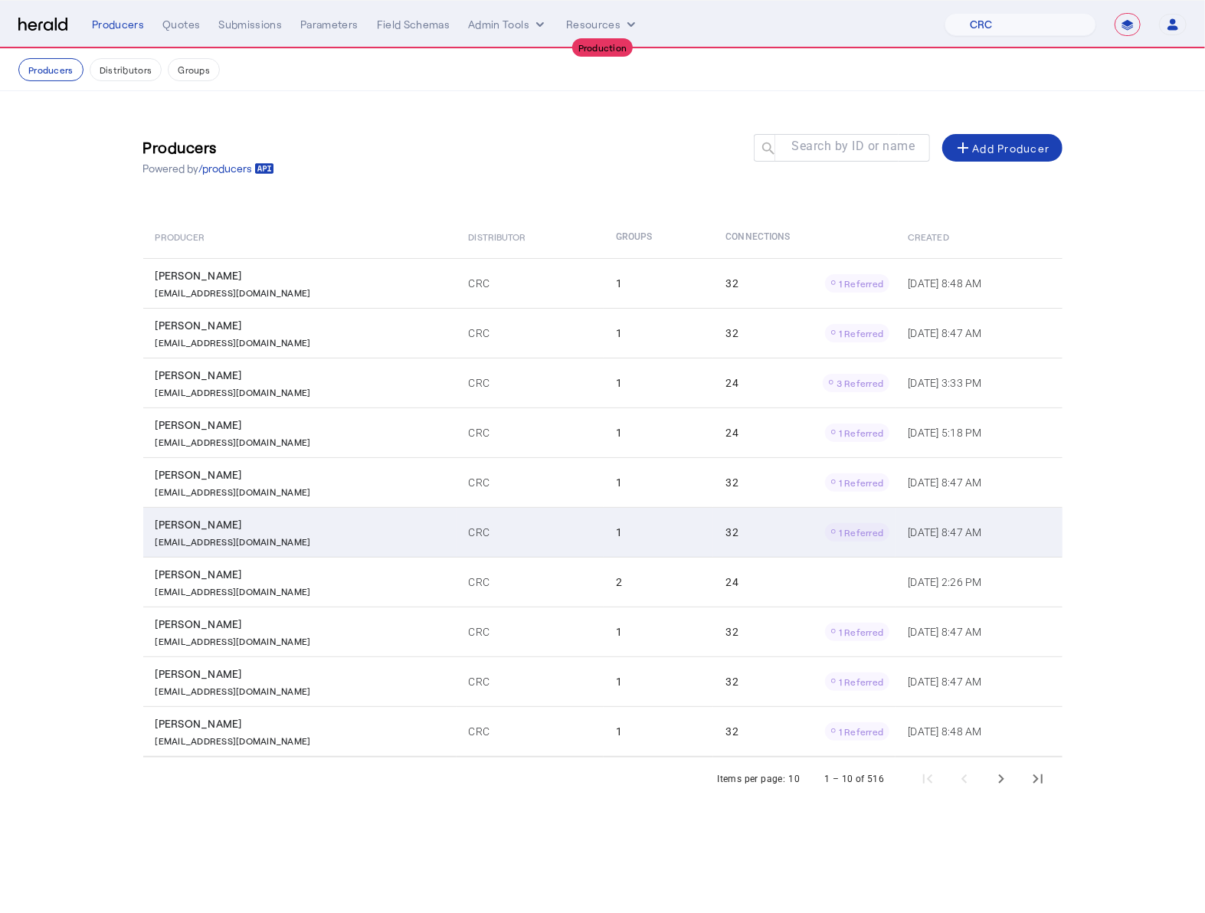
click at [324, 516] on td "[PERSON_NAME] [EMAIL_ADDRESS][DOMAIN_NAME]" at bounding box center [299, 532] width 313 height 50
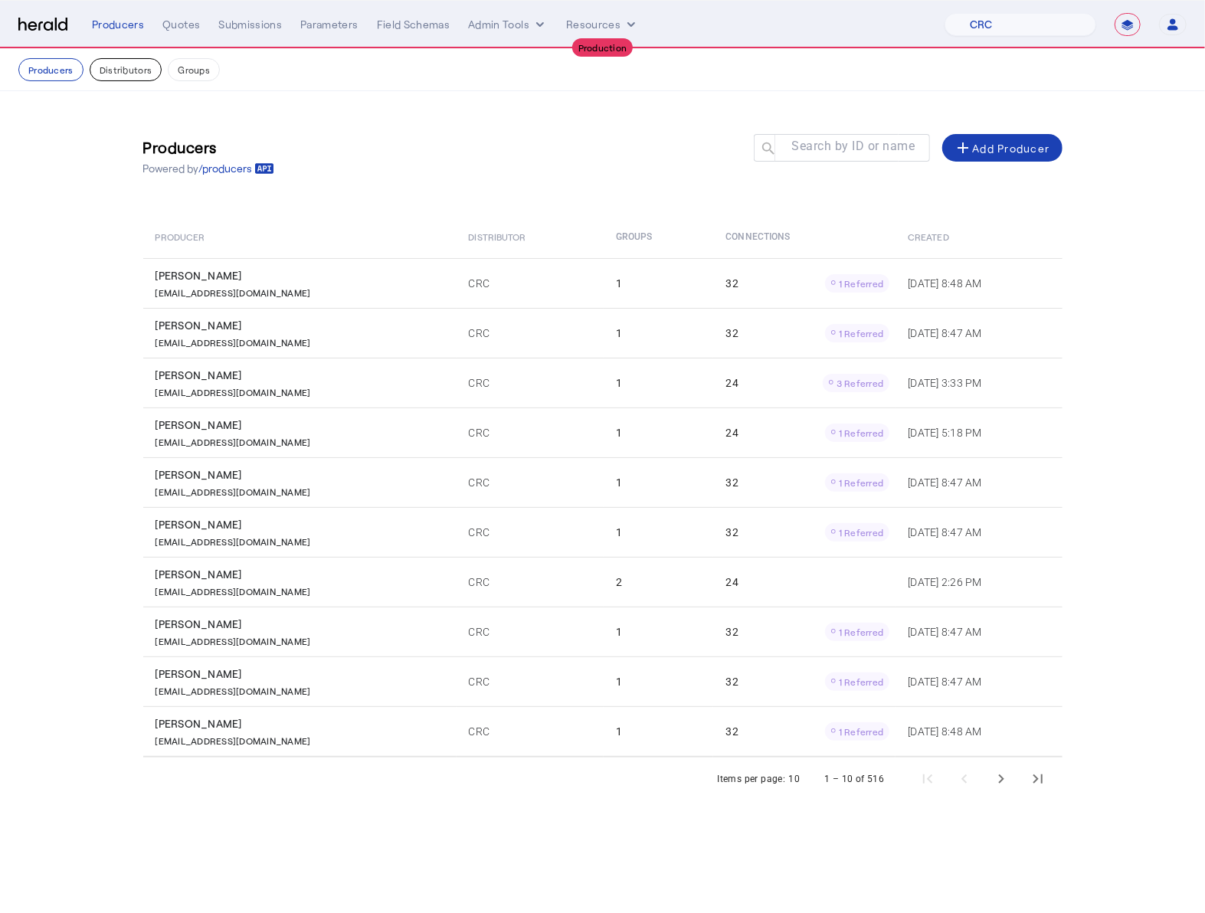
click at [149, 61] on button "Distributors" at bounding box center [126, 69] width 73 height 23
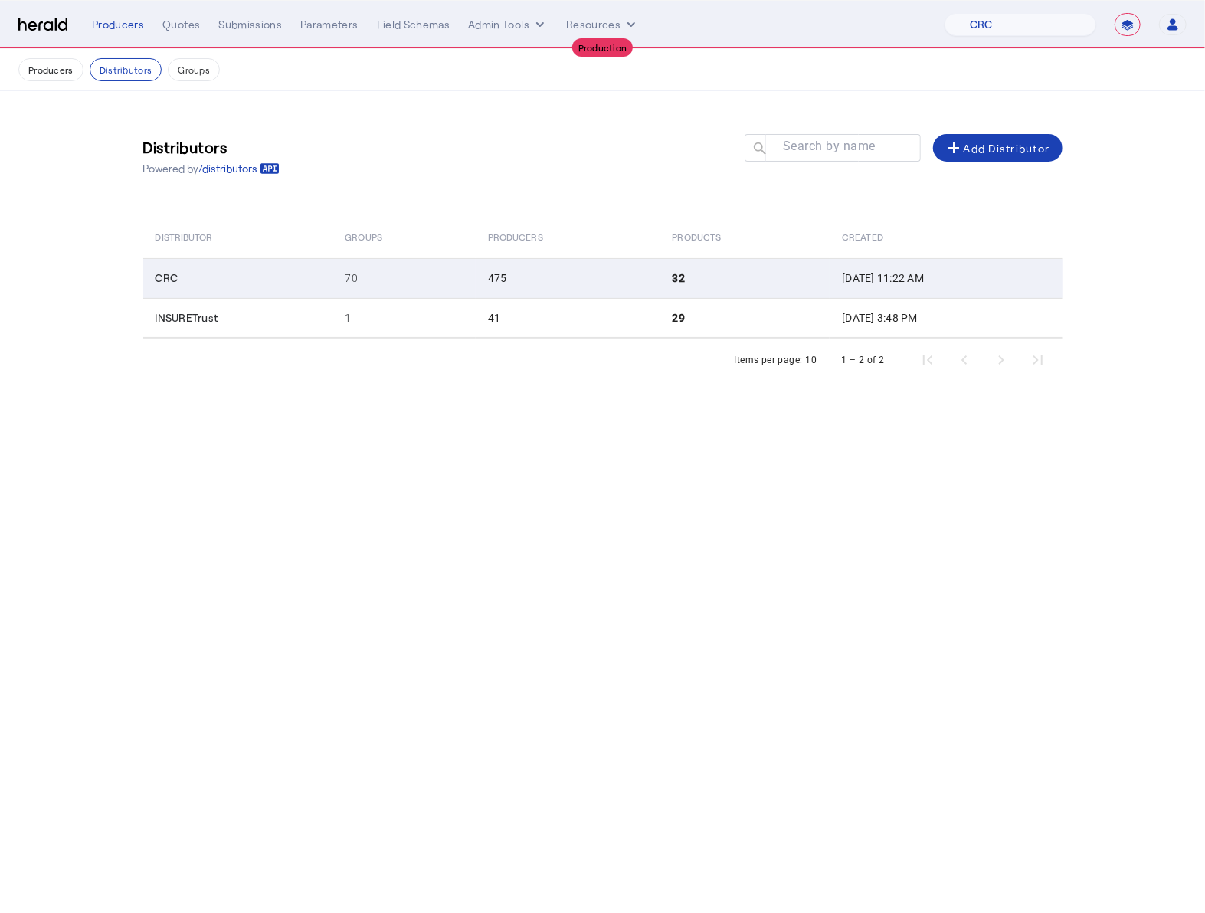
click at [354, 273] on td "70" at bounding box center [403, 278] width 143 height 40
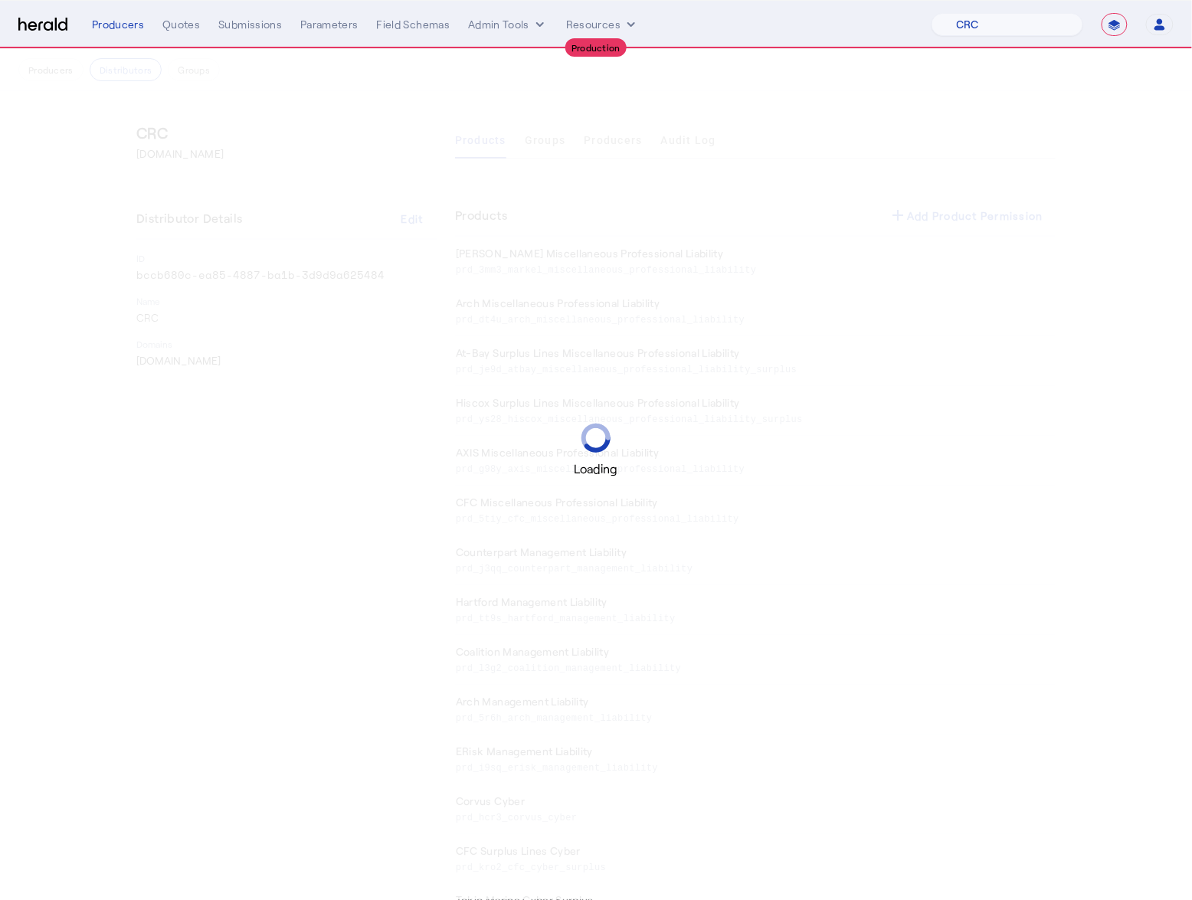
click at [287, 563] on div "Loading" at bounding box center [596, 450] width 1192 height 900
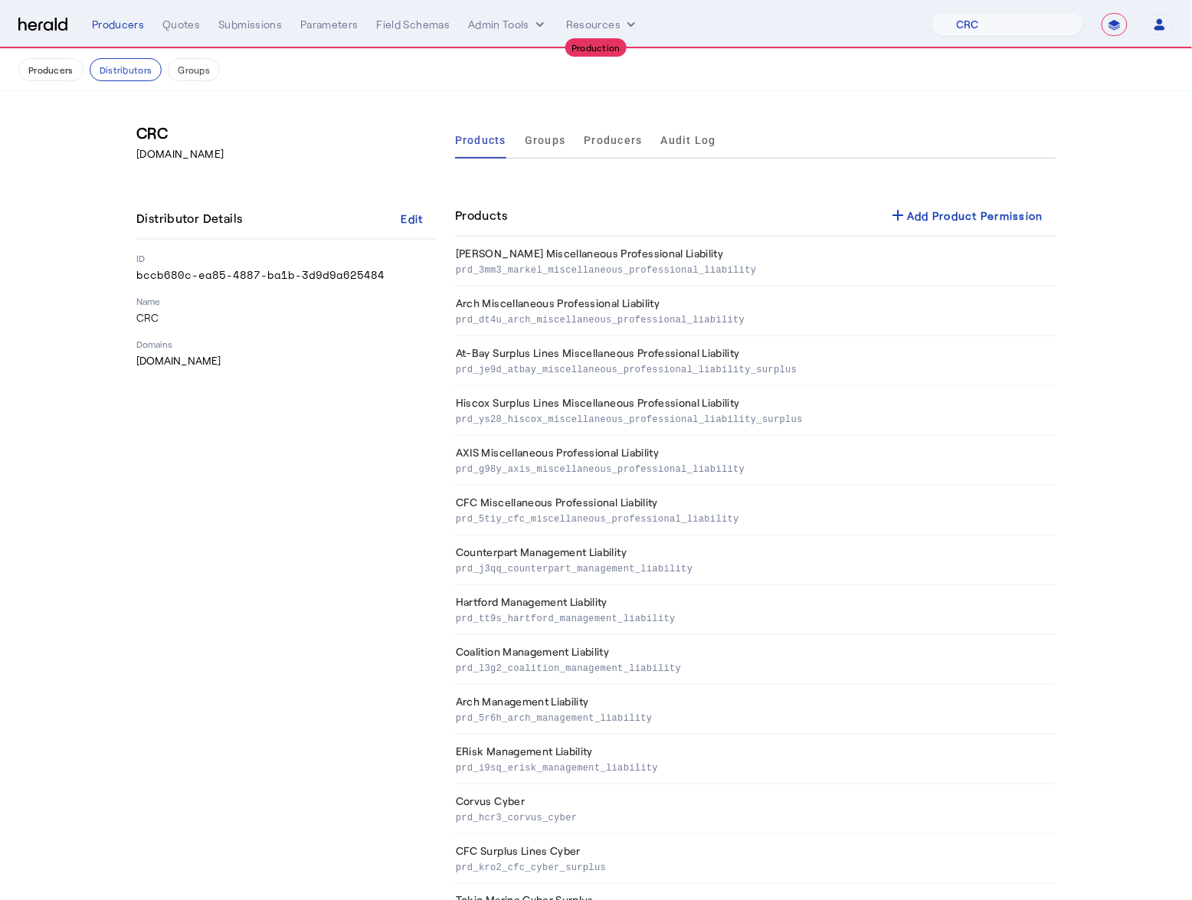
click at [267, 281] on p "bccb680c-ea85-4887-ba1b-3d9d9a625484" at bounding box center [286, 274] width 300 height 15
click at [267, 280] on p "bccb680c-ea85-4887-ba1b-3d9d9a625484" at bounding box center [286, 274] width 300 height 15
copy p "bccb680c-ea85-4887-ba1b-3d9d9a625484"
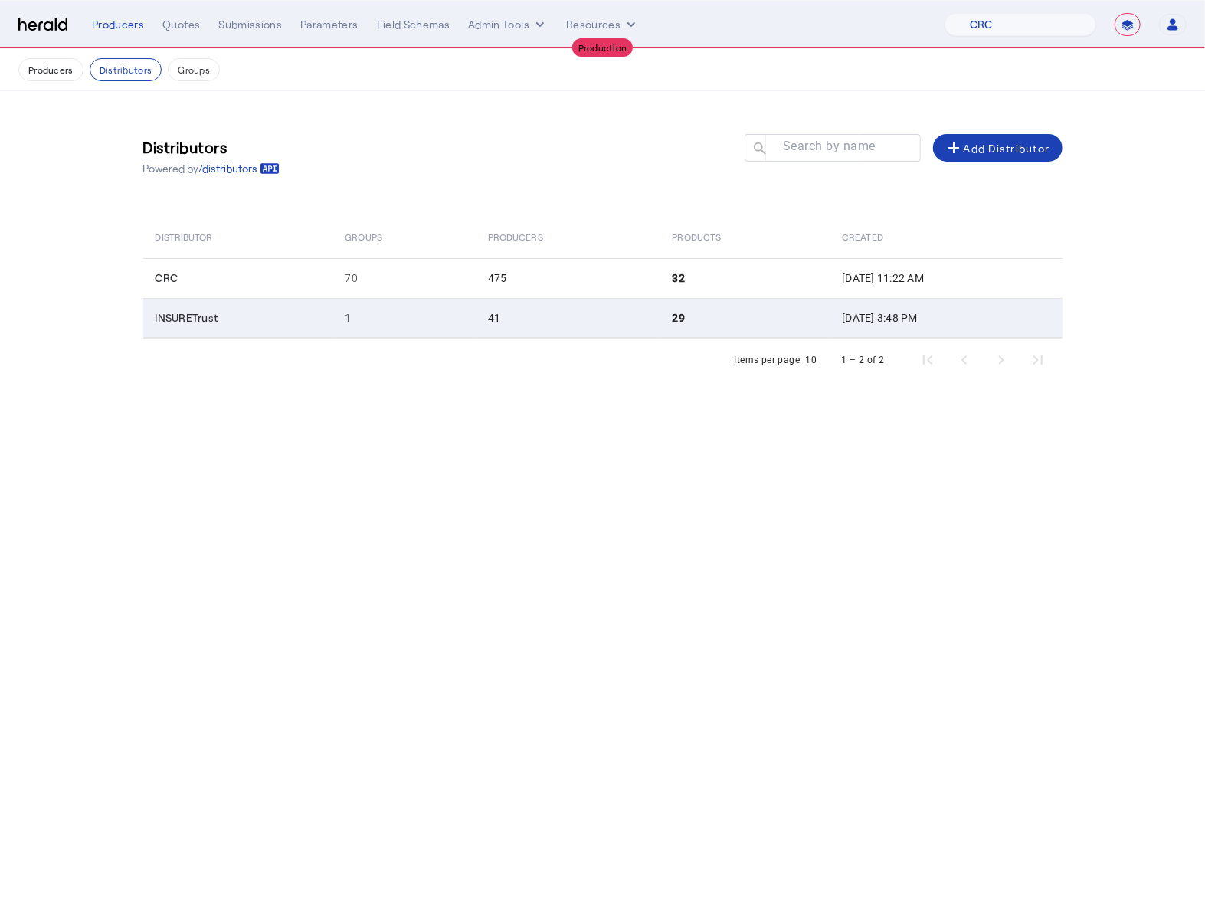
click at [405, 320] on td "1" at bounding box center [403, 318] width 143 height 40
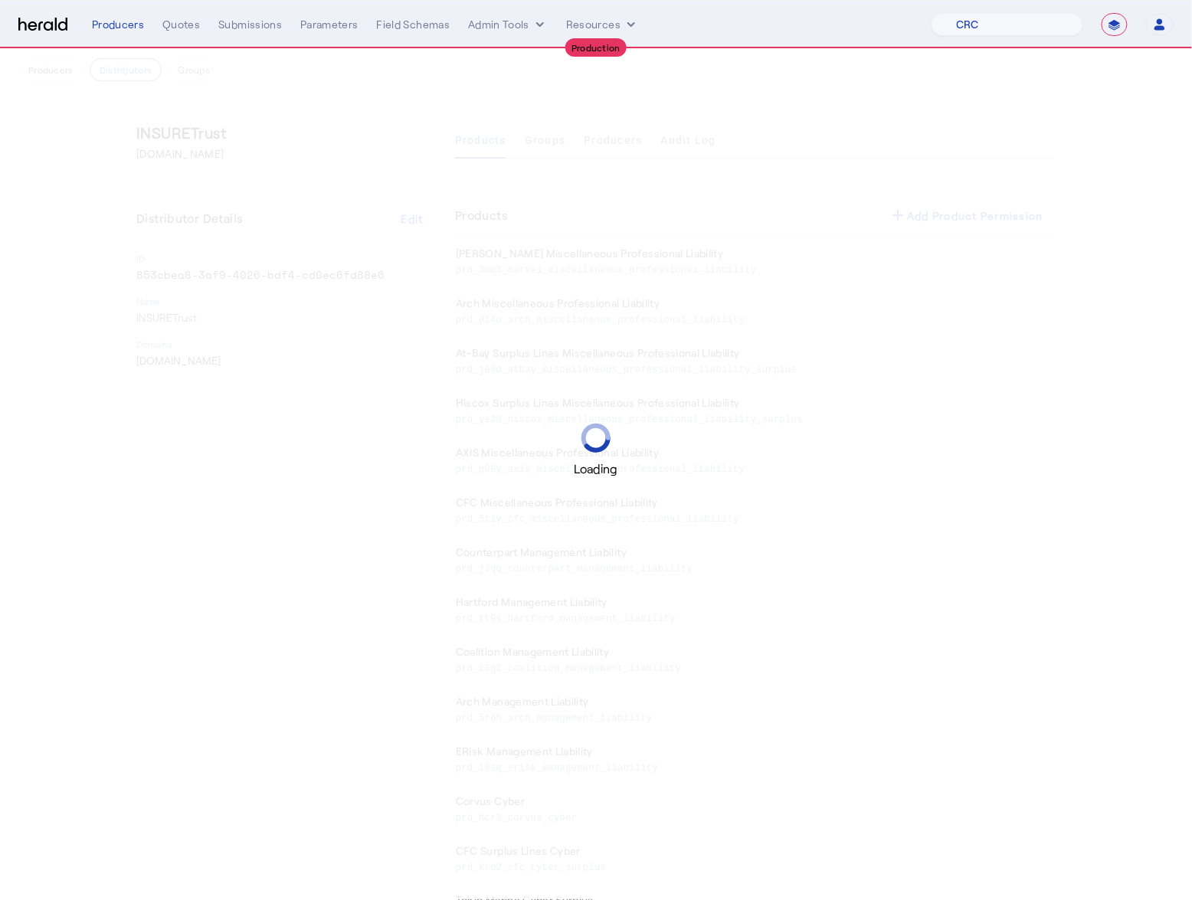
click at [269, 278] on div "Loading" at bounding box center [596, 450] width 1192 height 900
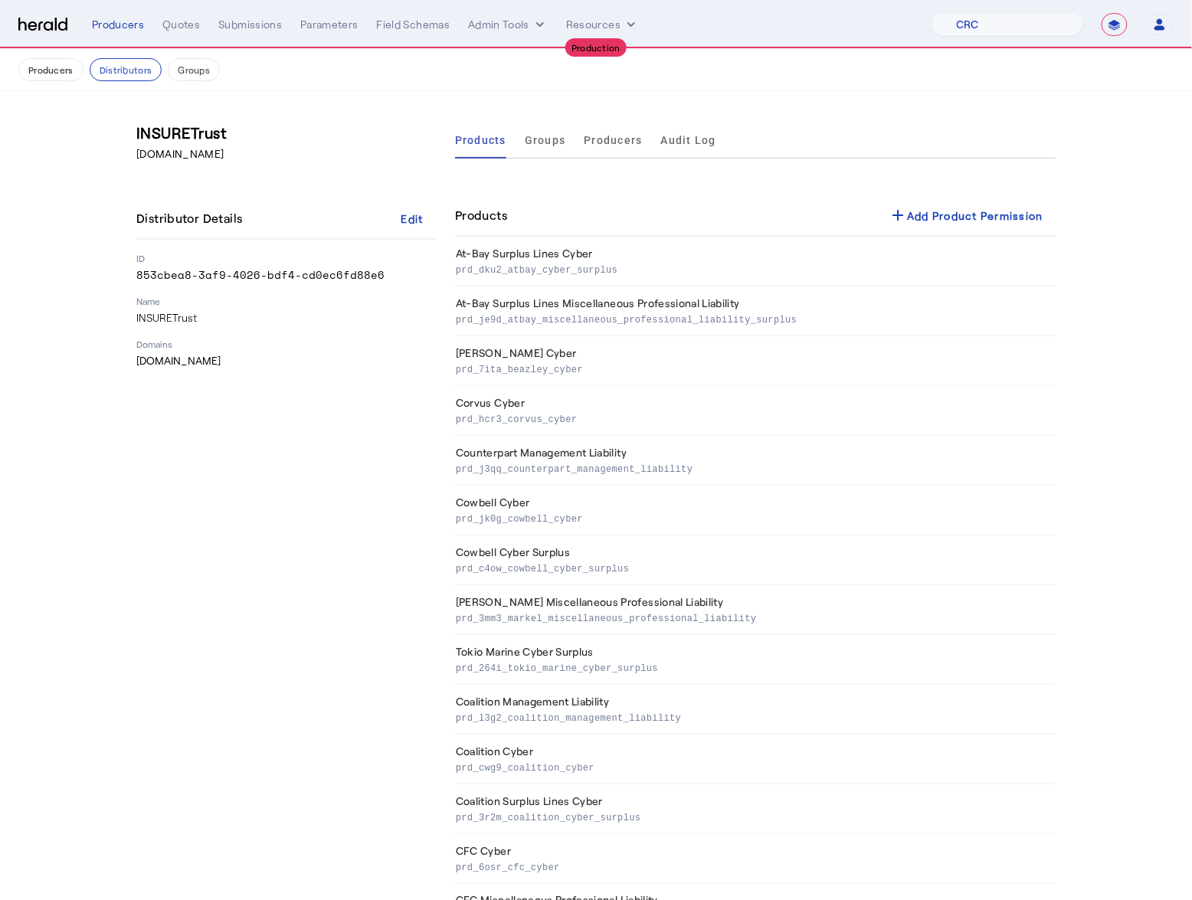
click at [262, 275] on p "853cbea8-3af9-4026-bdf4-cd0ec6fd88e6" at bounding box center [286, 274] width 300 height 15
copy p "853cbea8-3af9-4026-bdf4-cd0ec6fd88e6"
click at [198, 552] on div "INSURETrust [DOMAIN_NAME] Distributor Details Edit ID 853cbea8-3af9-4026-bdf4-c…" at bounding box center [286, 901] width 300 height 1559
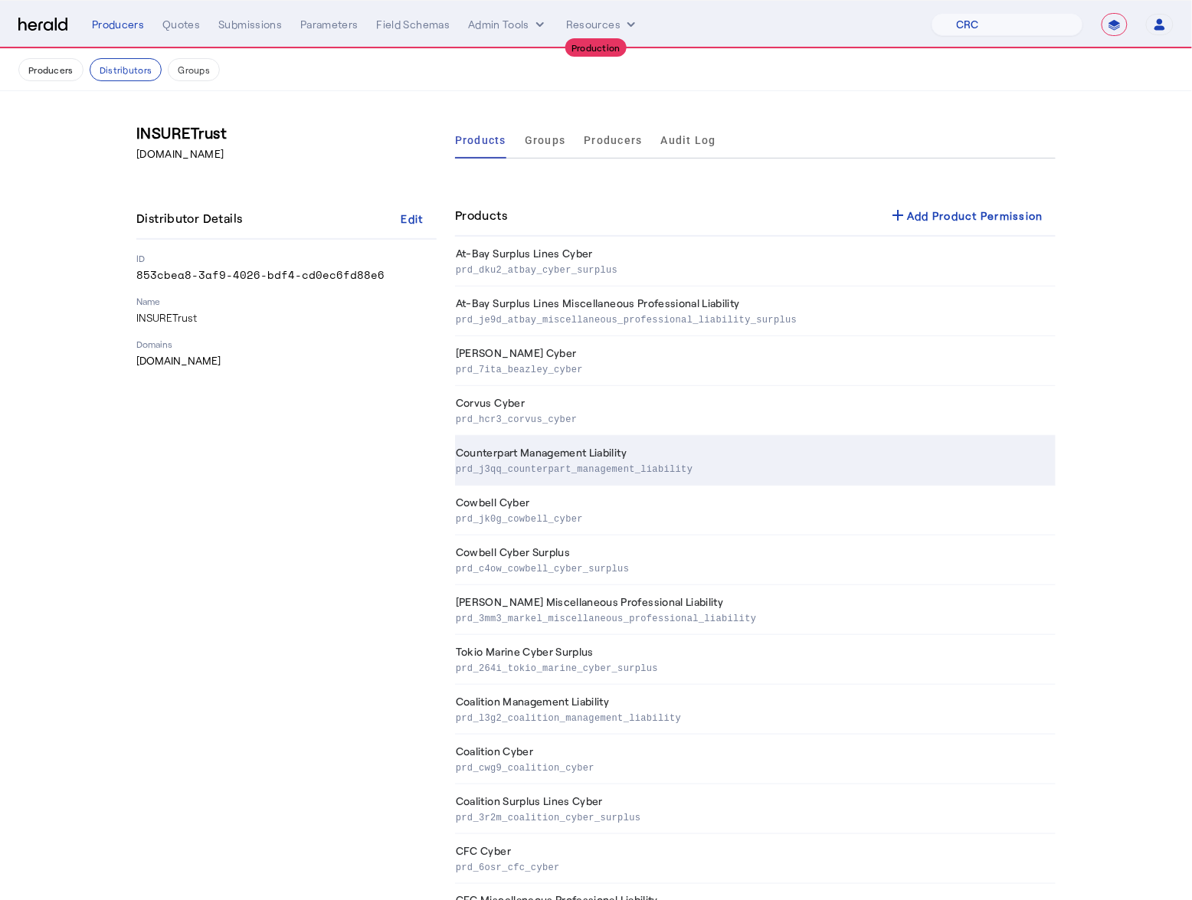
click at [970, 449] on td "Counterpart Management Liability prd_j3qq_counterpart_management_liability" at bounding box center [755, 461] width 601 height 50
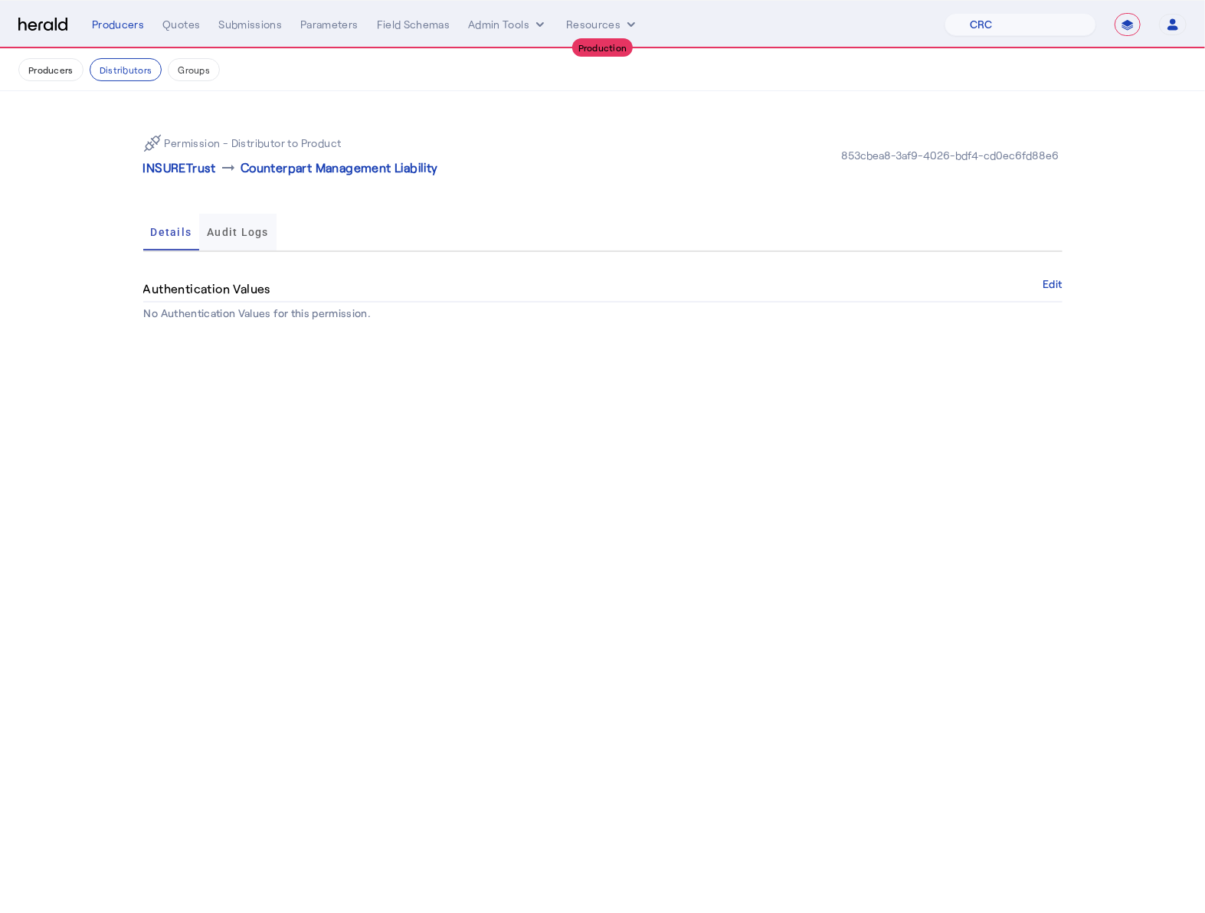
click at [263, 224] on span "Audit Logs" at bounding box center [238, 232] width 62 height 37
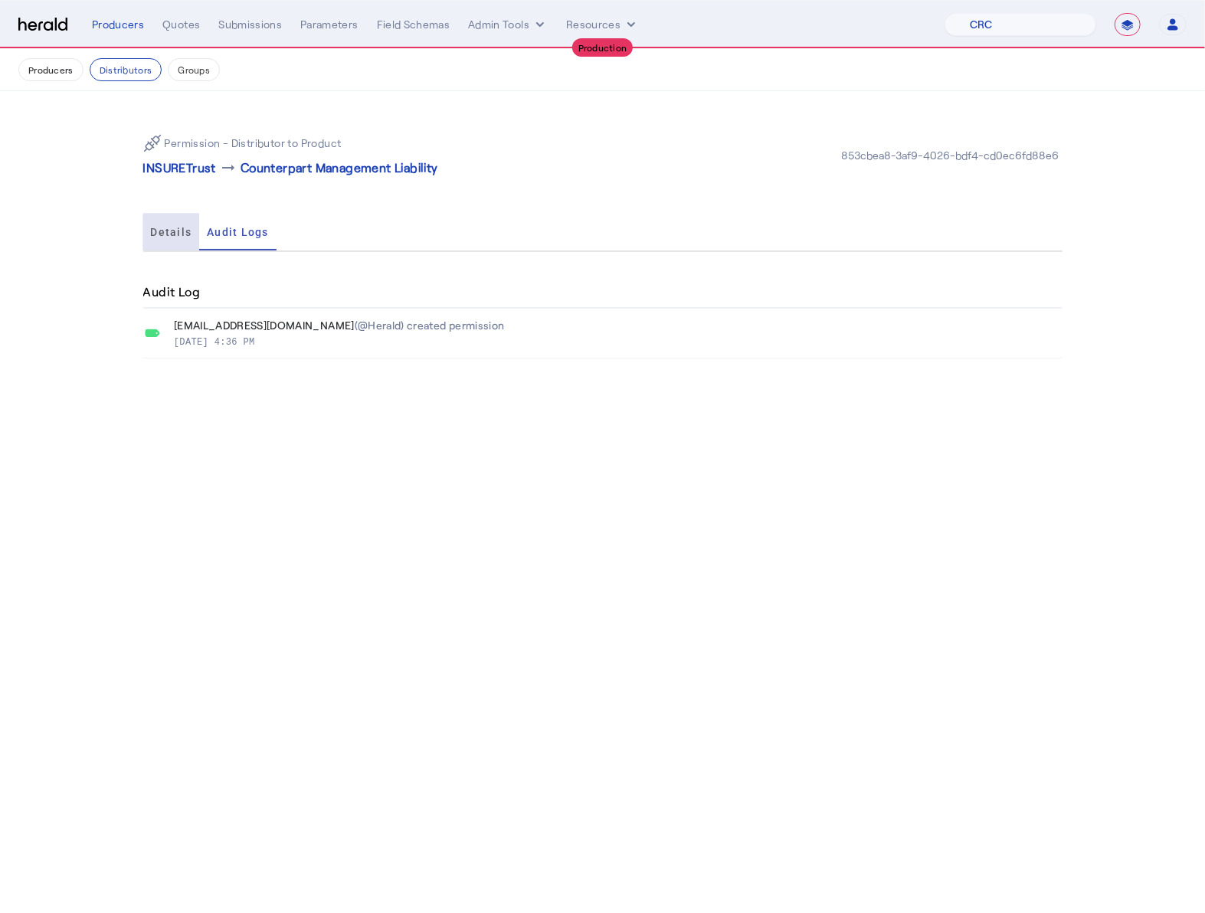
click at [185, 235] on span "Details" at bounding box center [171, 232] width 41 height 11
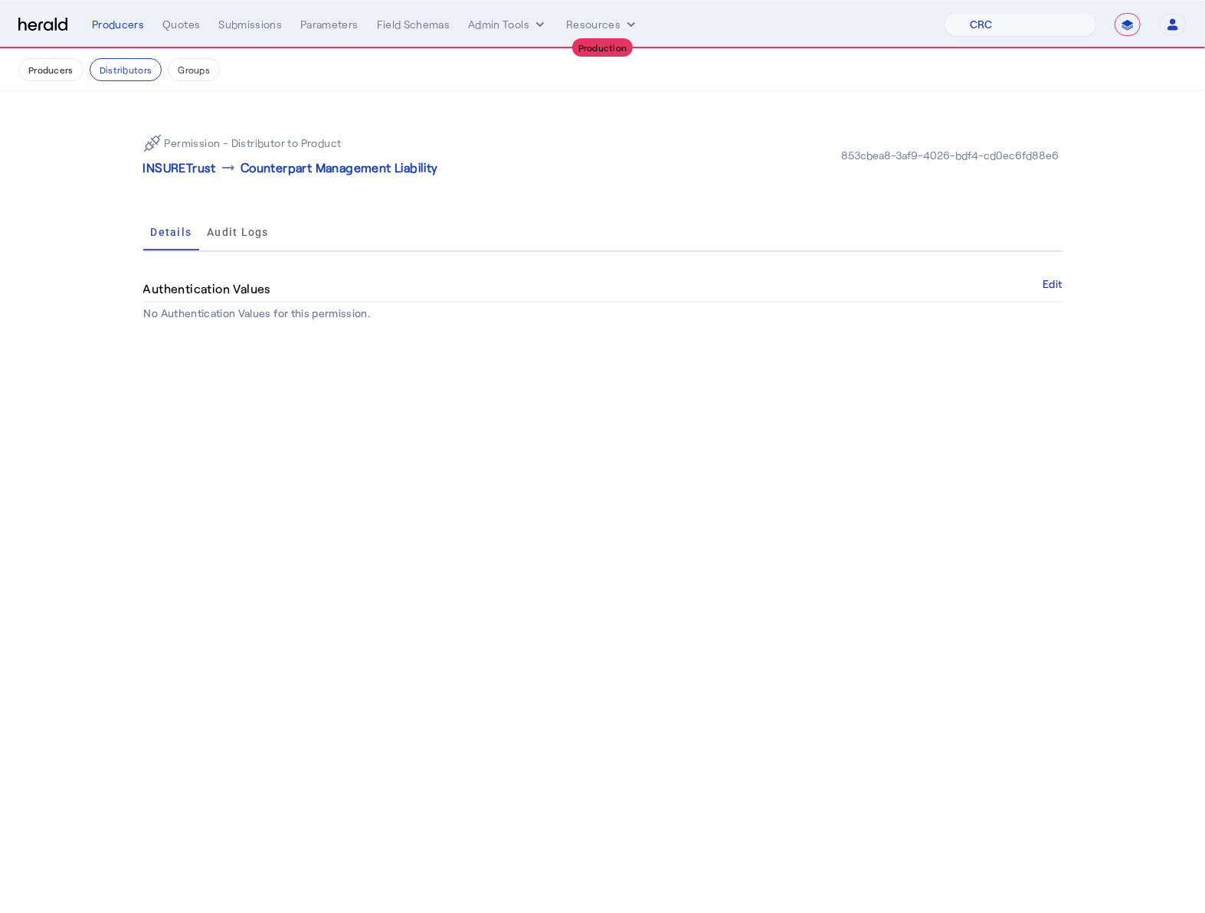
click at [160, 65] on div "Producers Distributors Groups" at bounding box center [602, 69] width 1168 height 23
click at [186, 67] on button "Groups" at bounding box center [194, 69] width 52 height 23
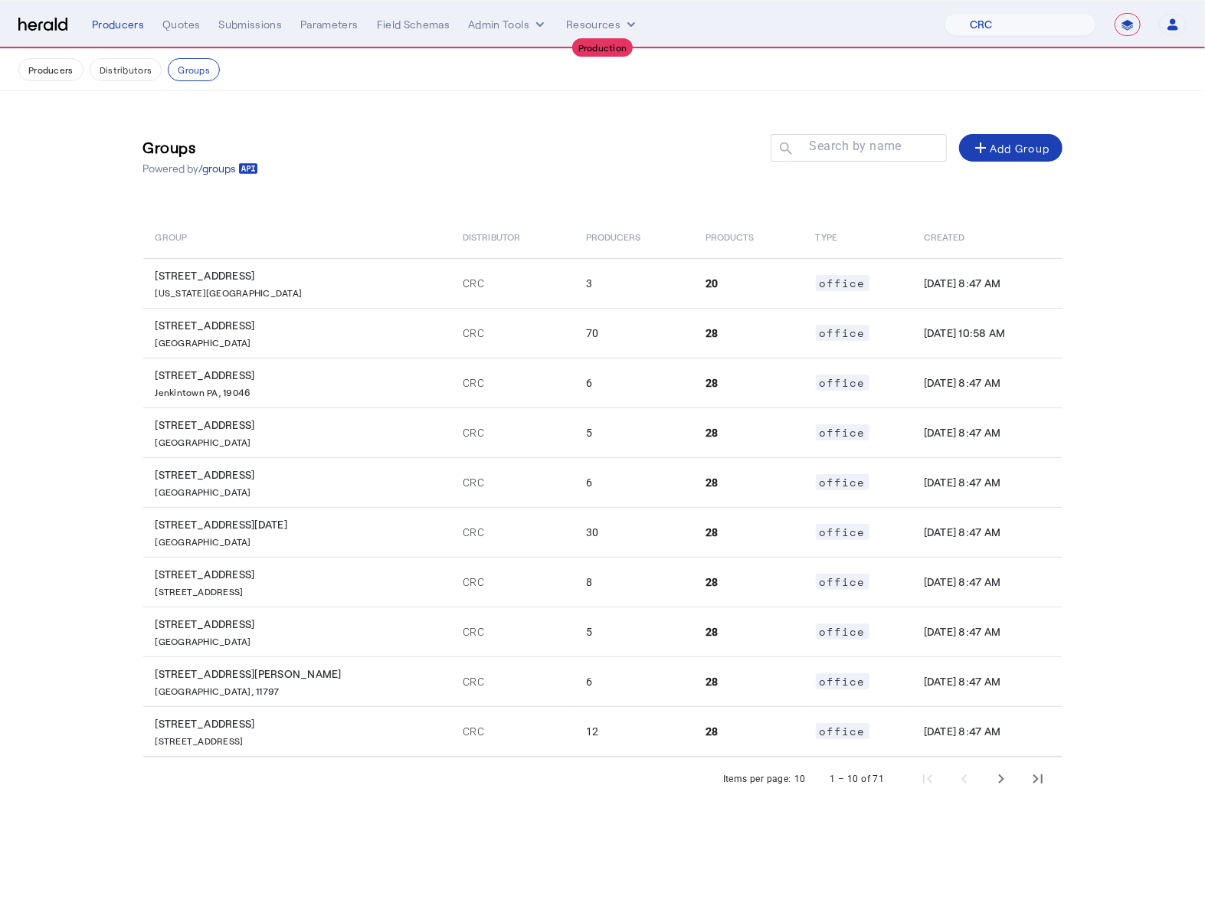
click at [474, 152] on div "Groups Powered by /groups Search by name search add Add Group" at bounding box center [602, 156] width 919 height 69
click at [49, 61] on button "Producers" at bounding box center [50, 69] width 65 height 23
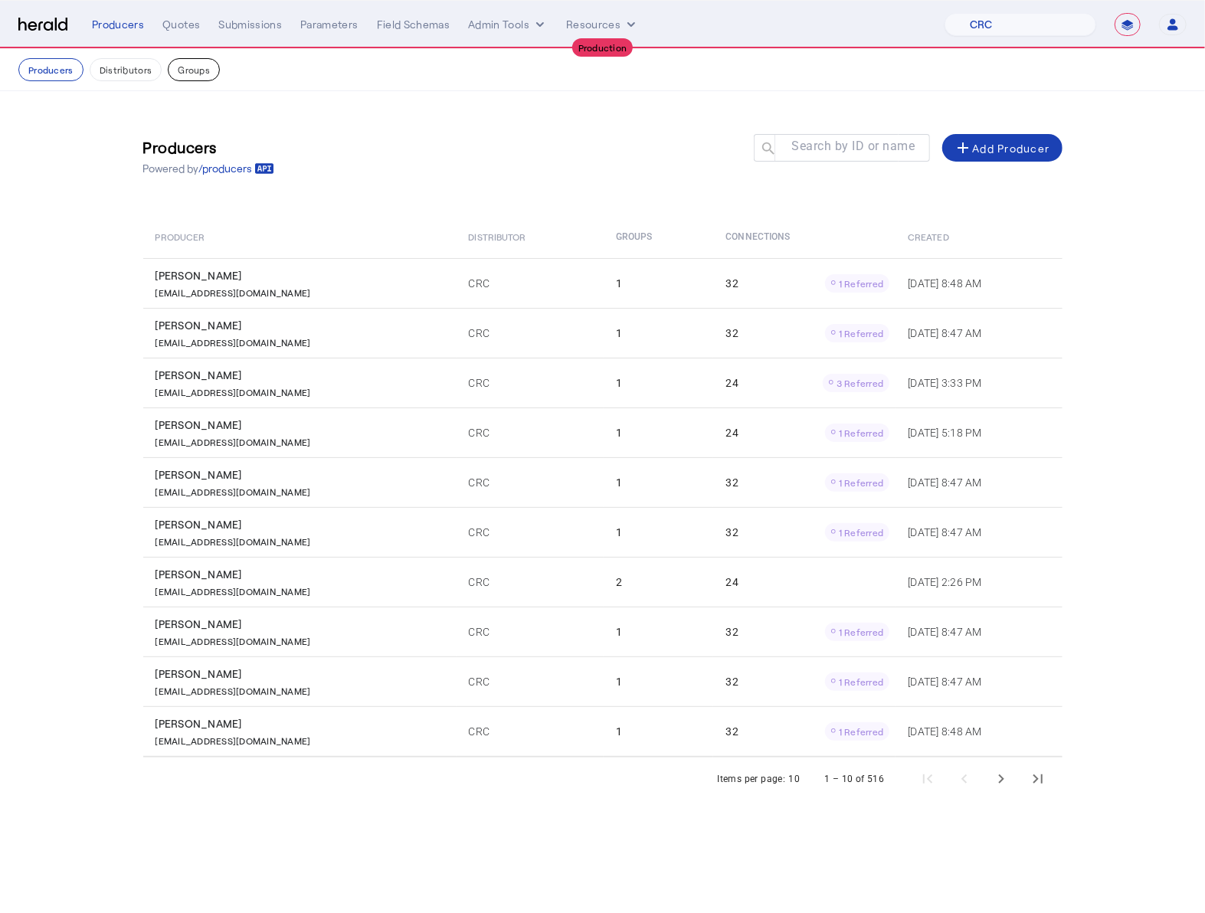
click at [185, 74] on button "Groups" at bounding box center [194, 69] width 52 height 23
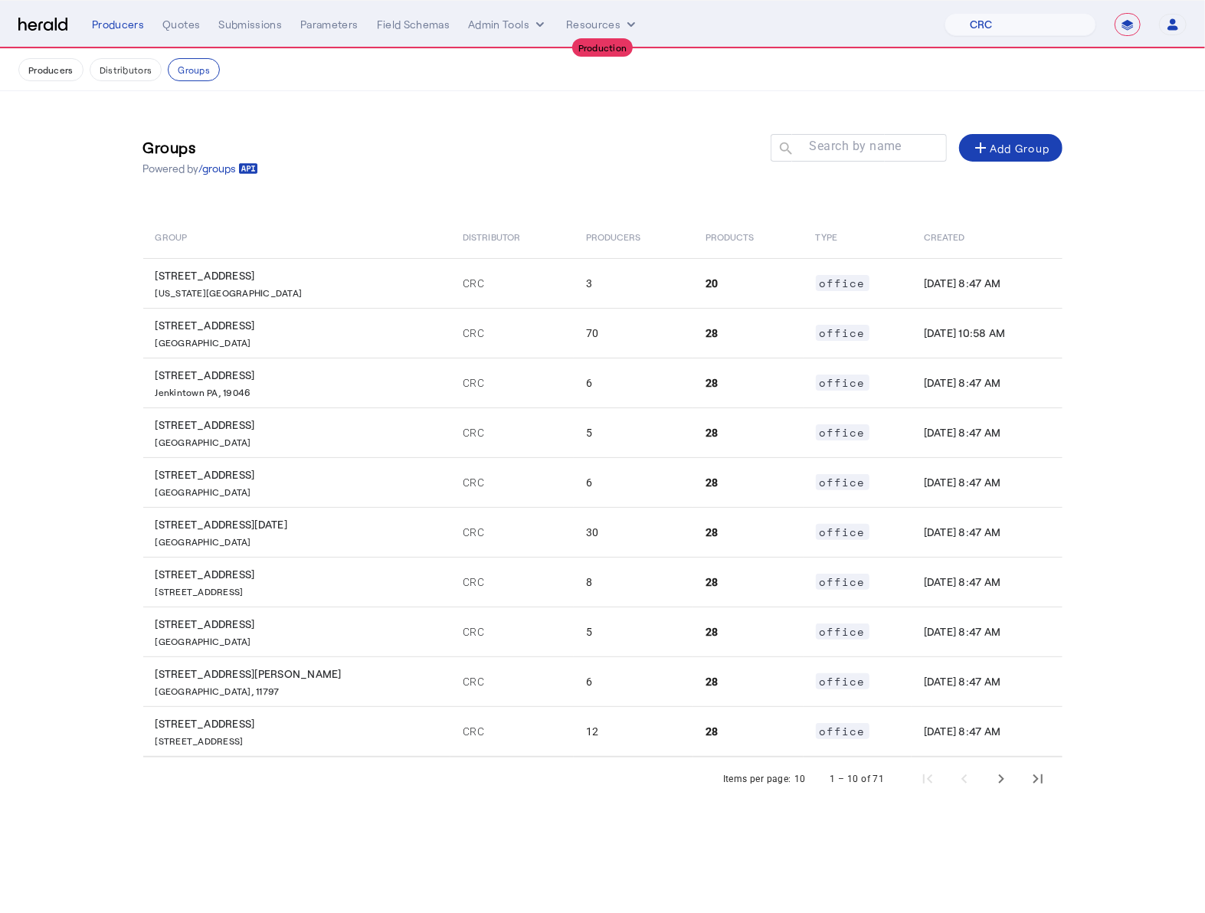
click at [424, 168] on div "Groups Powered by /groups Search by name search add Add Group" at bounding box center [602, 156] width 919 height 69
click at [858, 151] on mat-label "Search by name" at bounding box center [855, 146] width 93 height 15
click at [858, 151] on input "Search by name" at bounding box center [866, 147] width 138 height 18
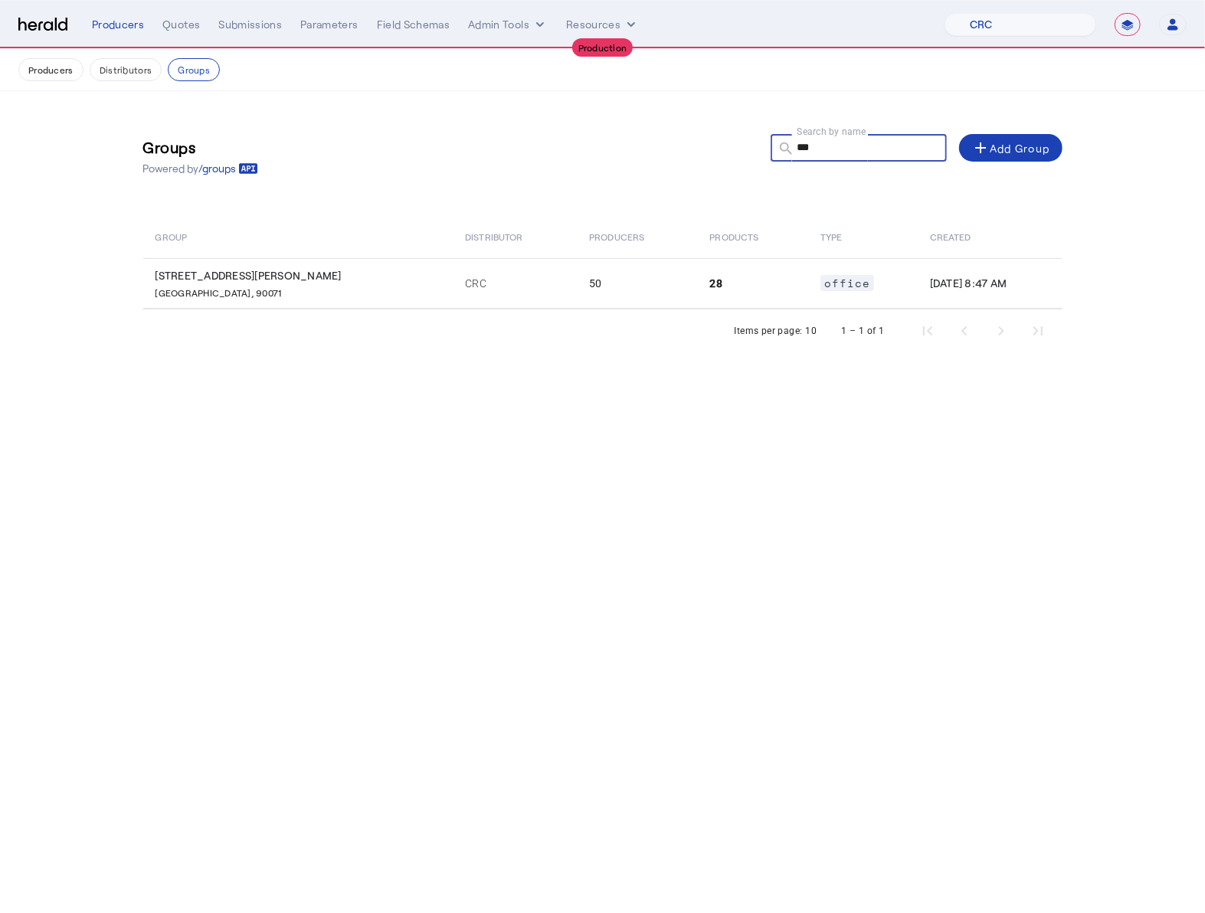
click at [806, 151] on input "***" at bounding box center [866, 147] width 138 height 18
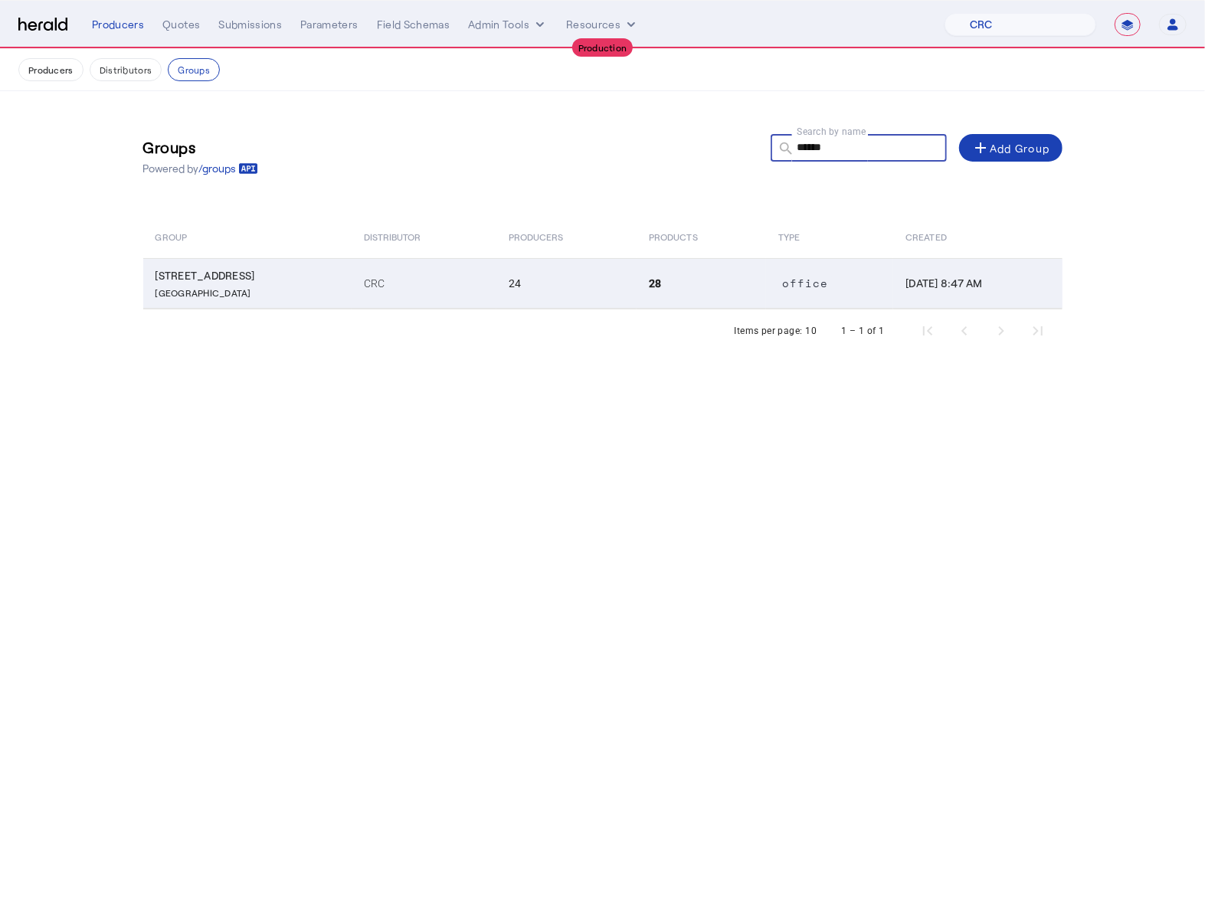
type input "******"
click at [304, 280] on td "[STREET_ADDRESS]" at bounding box center [247, 283] width 208 height 51
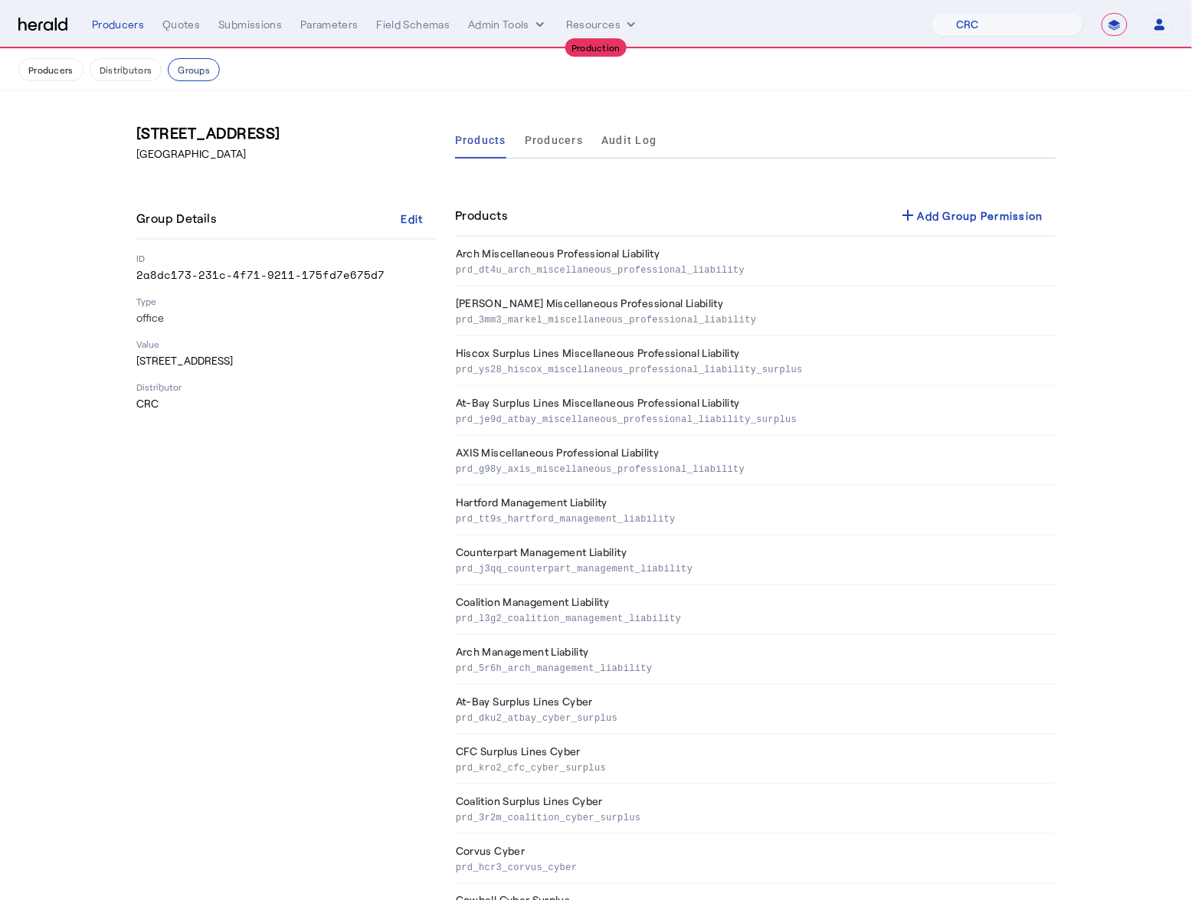
click at [208, 70] on button "Groups" at bounding box center [194, 69] width 52 height 23
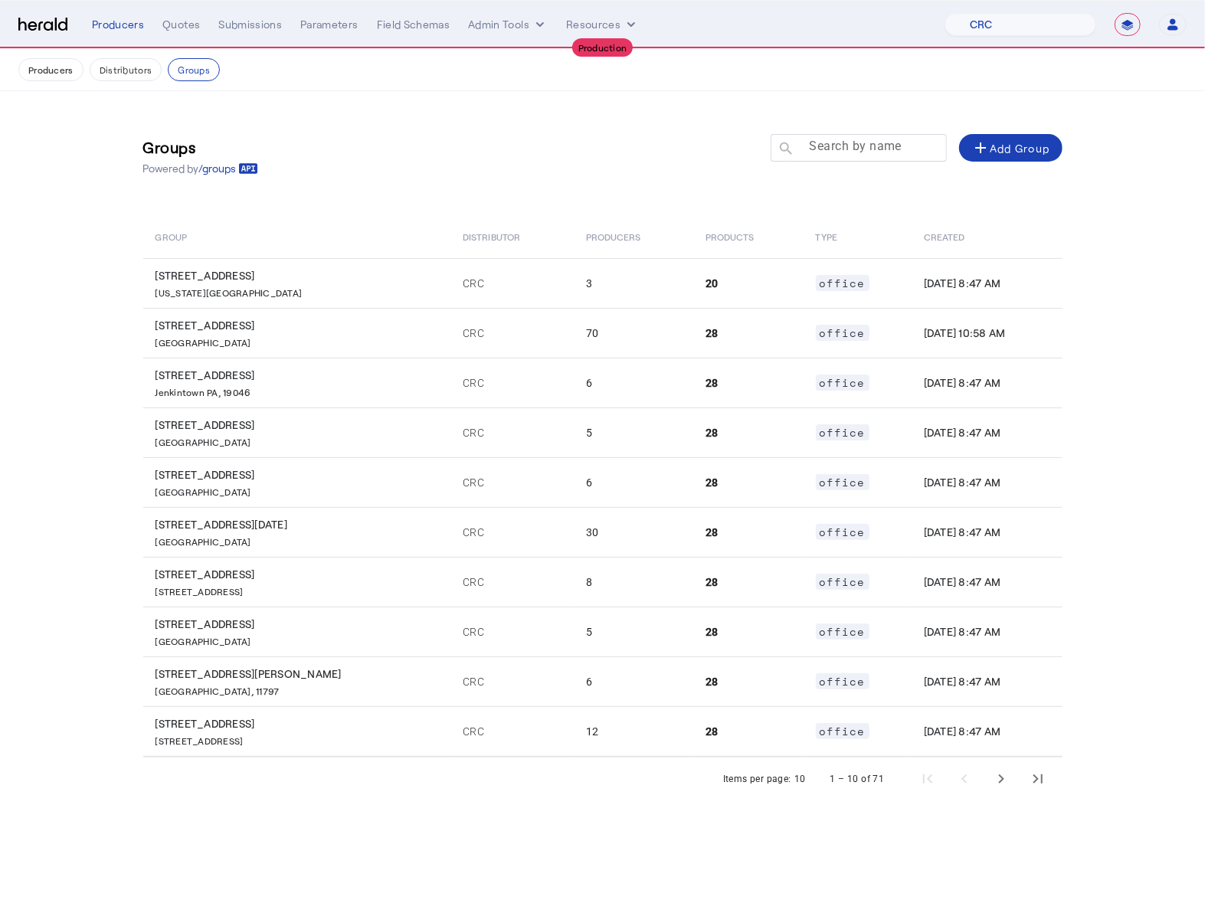
click at [883, 141] on mat-label "Search by name" at bounding box center [855, 146] width 93 height 15
click at [883, 141] on input "Search by name" at bounding box center [866, 147] width 138 height 18
paste input "**********"
type input "**********"
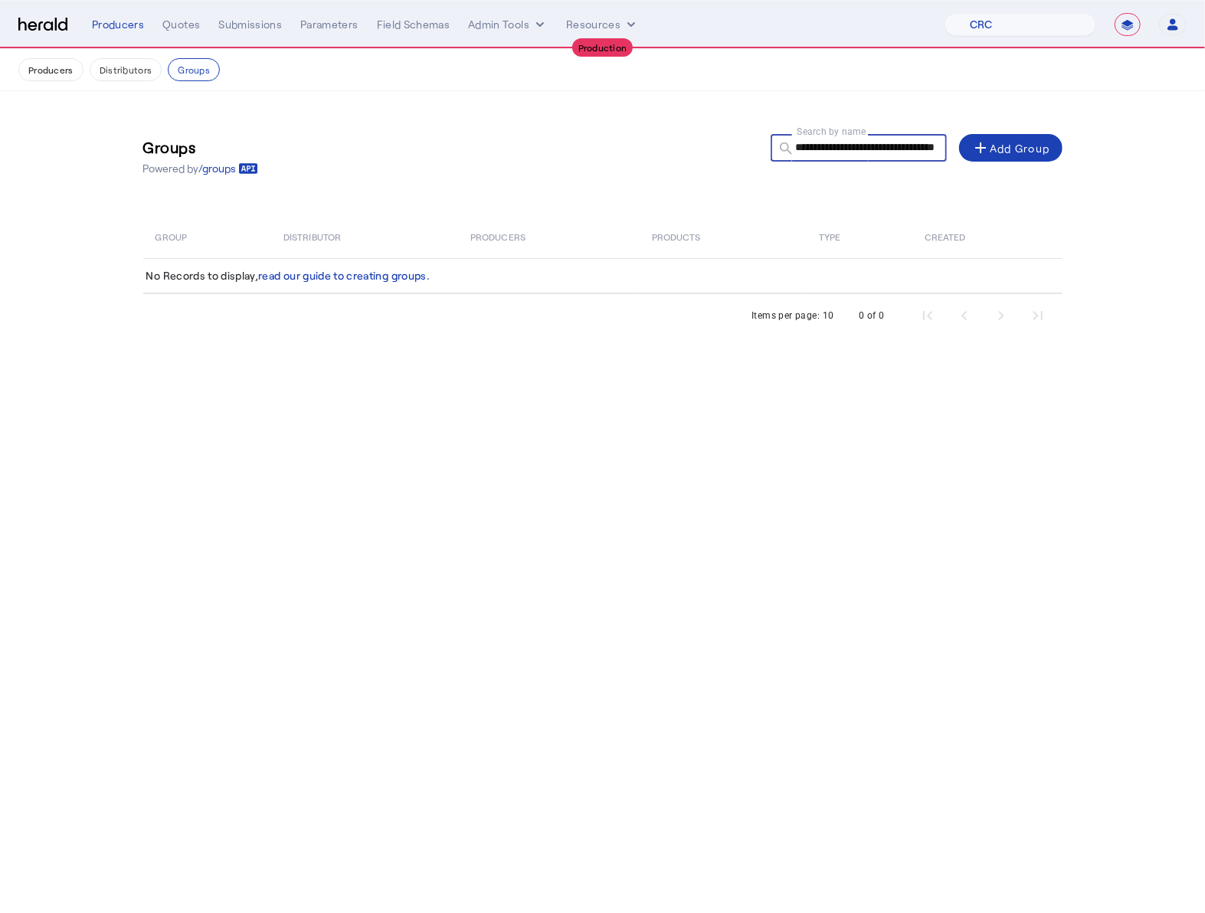
click at [888, 141] on input "**********" at bounding box center [866, 147] width 138 height 18
click at [885, 139] on input "**********" at bounding box center [866, 147] width 138 height 18
click at [870, 151] on input "**********" at bounding box center [866, 147] width 138 height 18
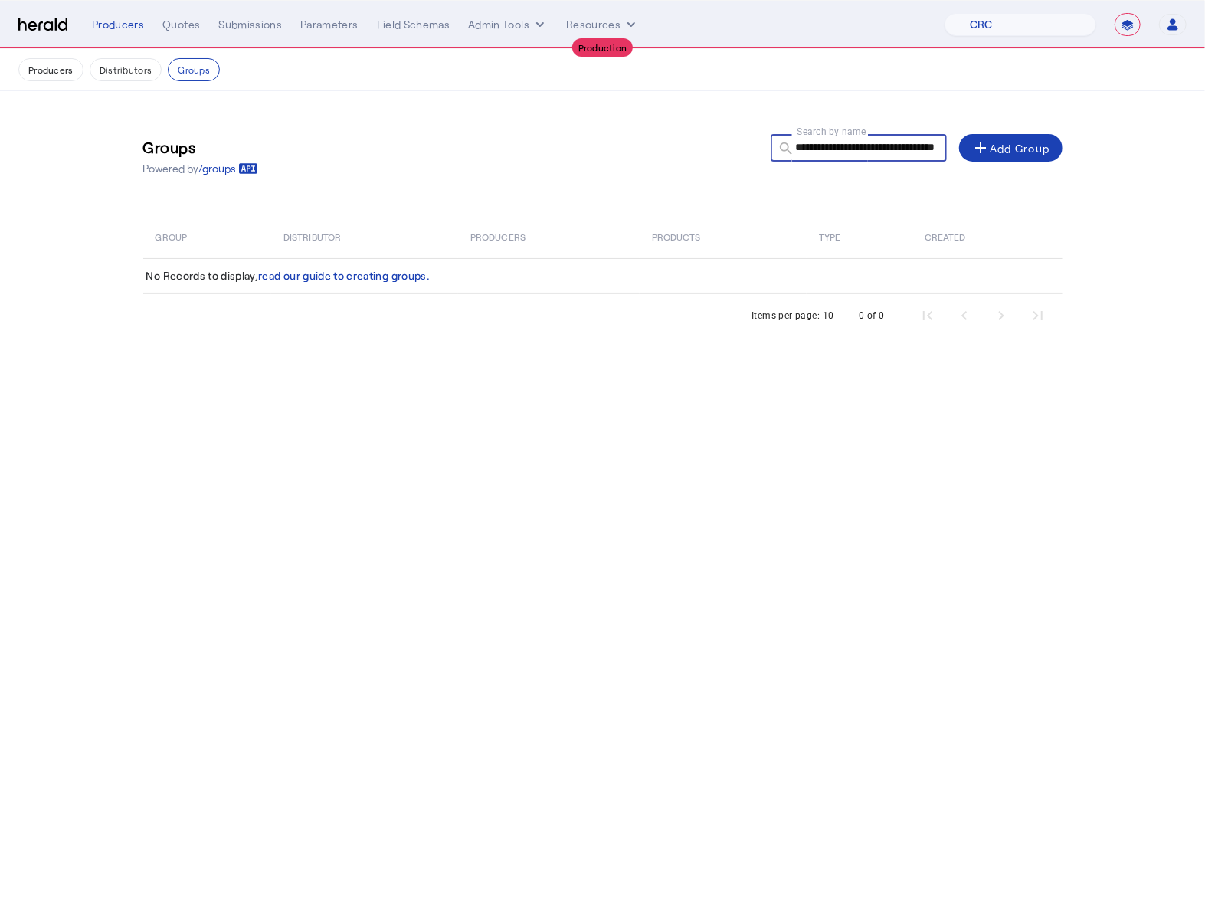
click at [870, 151] on input "**********" at bounding box center [866, 147] width 138 height 18
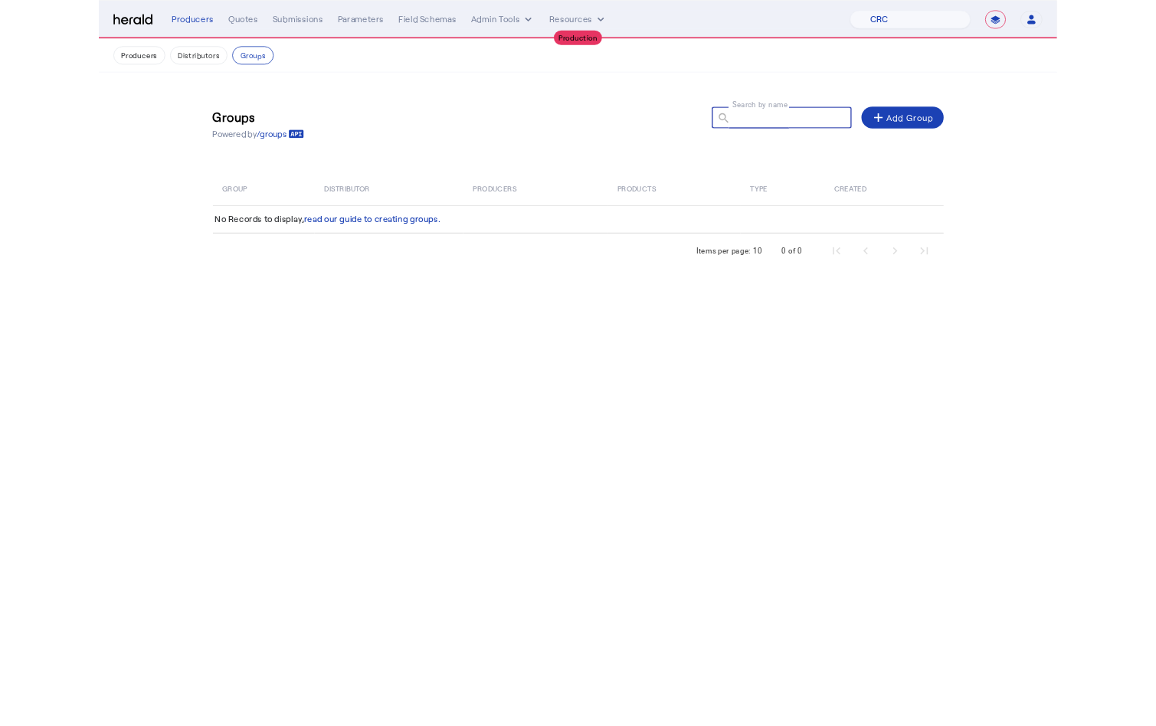
scroll to position [0, 0]
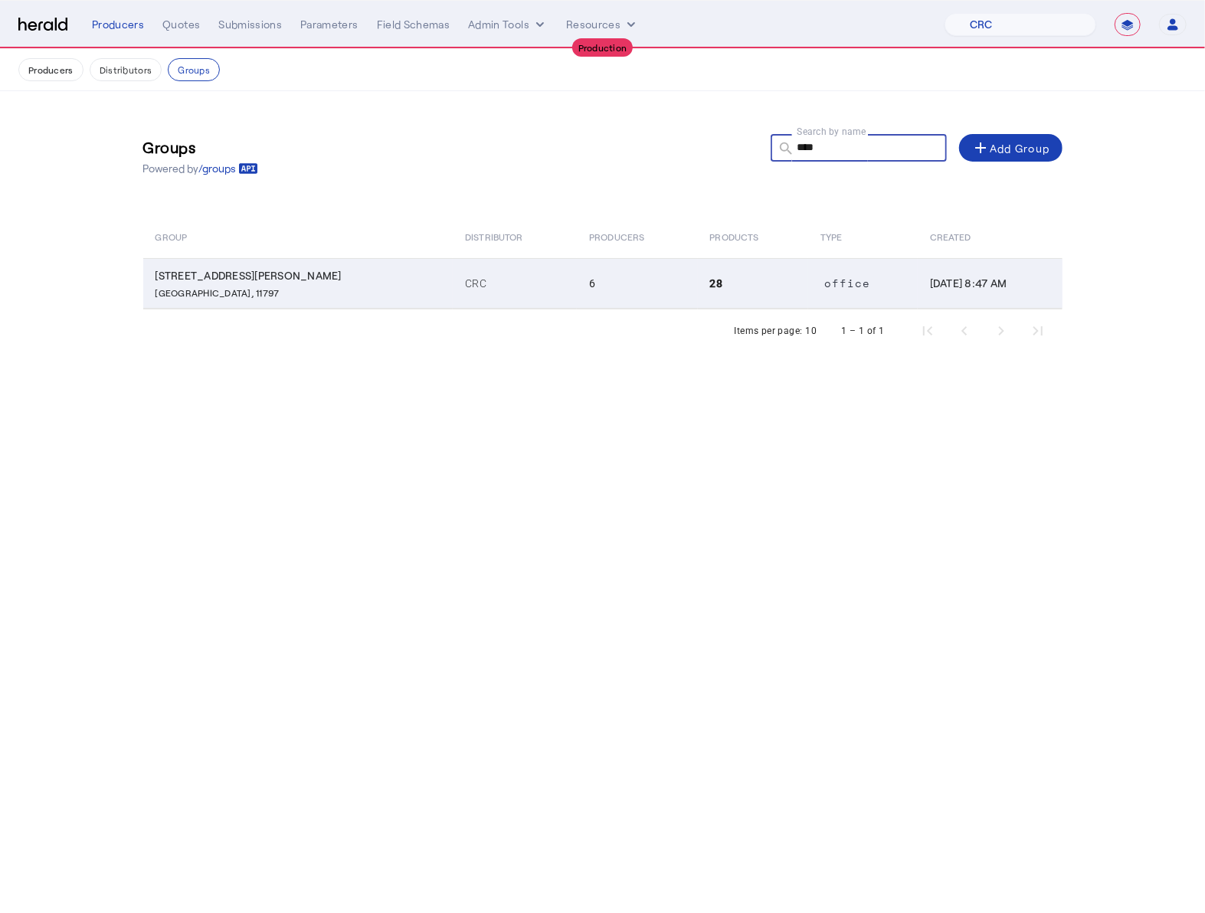
type input "****"
click at [318, 265] on td "[STREET_ADDRESS][PERSON_NAME]" at bounding box center [298, 283] width 310 height 51
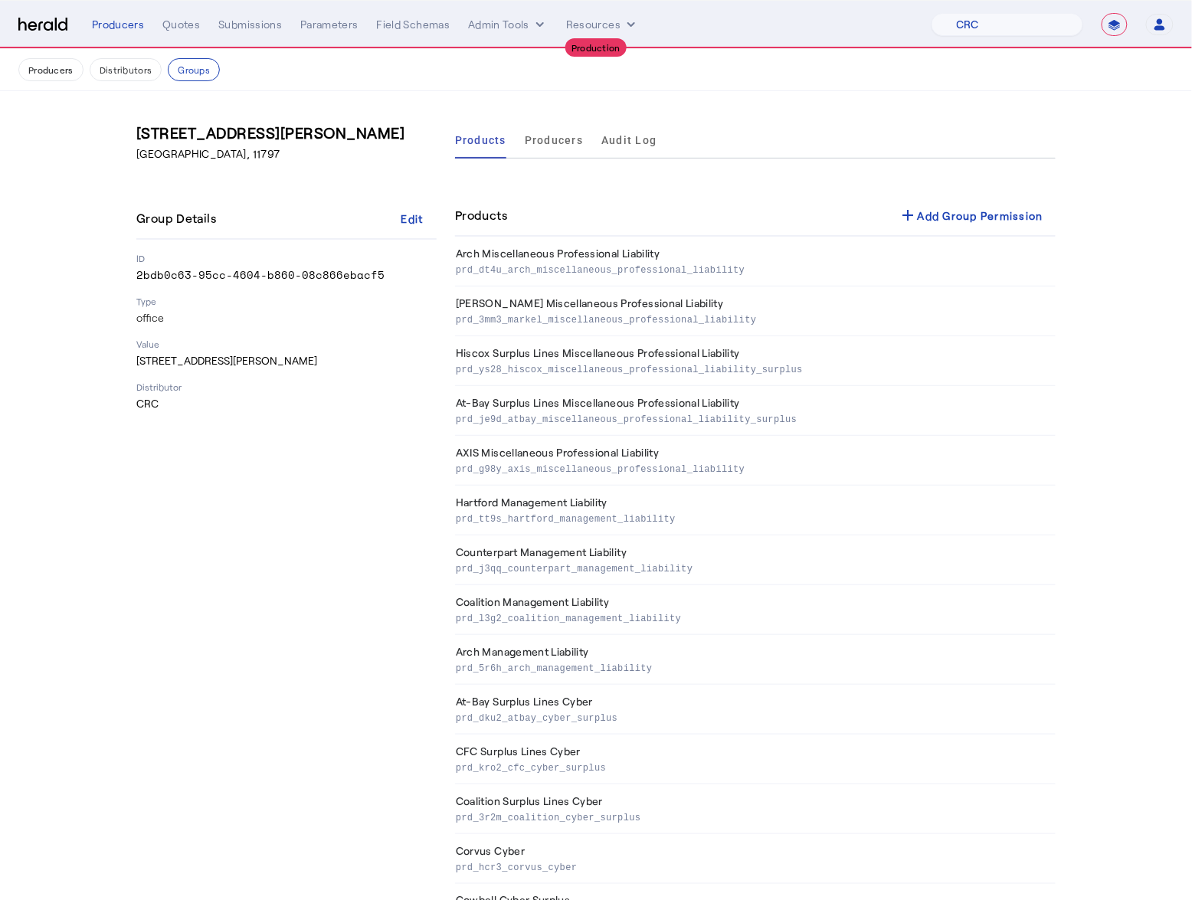
click at [209, 136] on h3 "[STREET_ADDRESS][PERSON_NAME]" at bounding box center [286, 132] width 300 height 21
click at [280, 136] on h3 "[STREET_ADDRESS][PERSON_NAME]" at bounding box center [286, 132] width 300 height 21
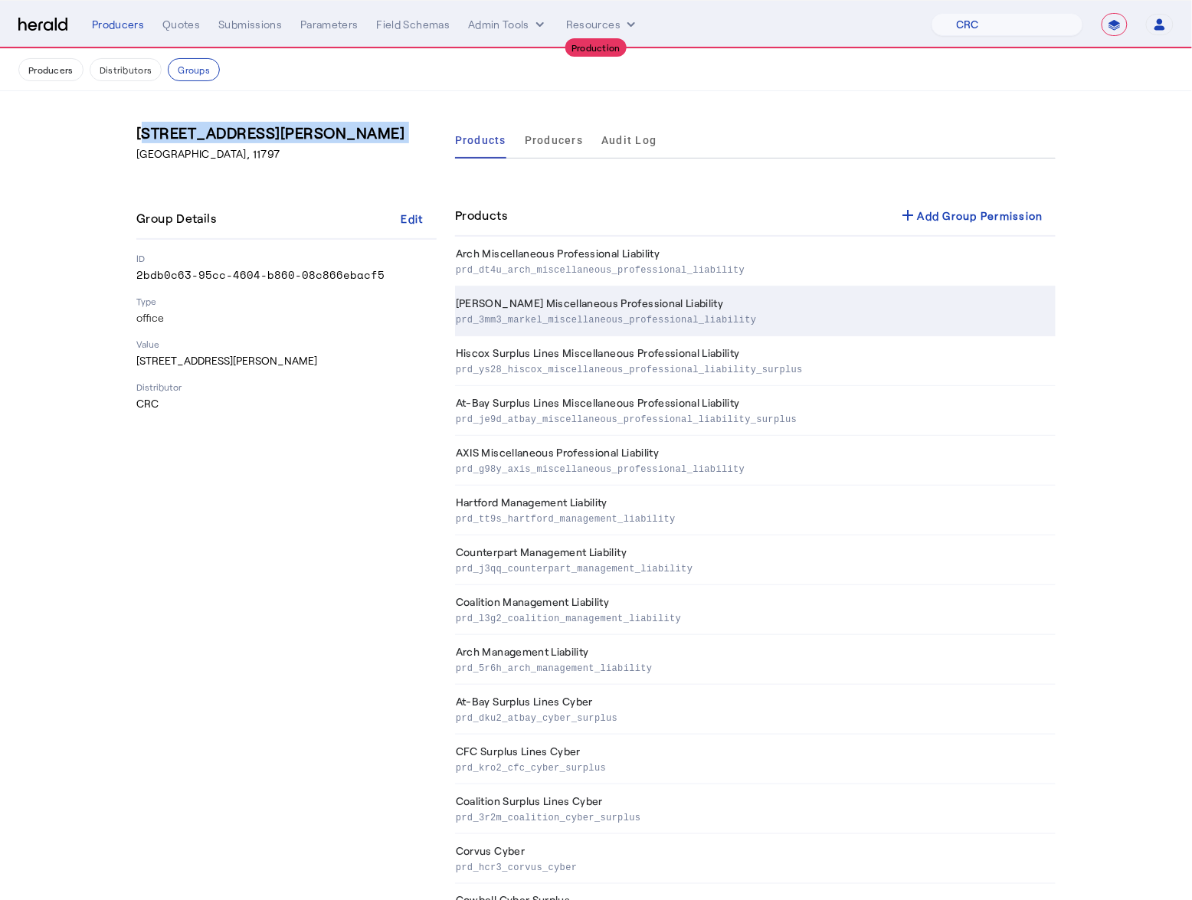
copy h3 "[STREET_ADDRESS][PERSON_NAME]"
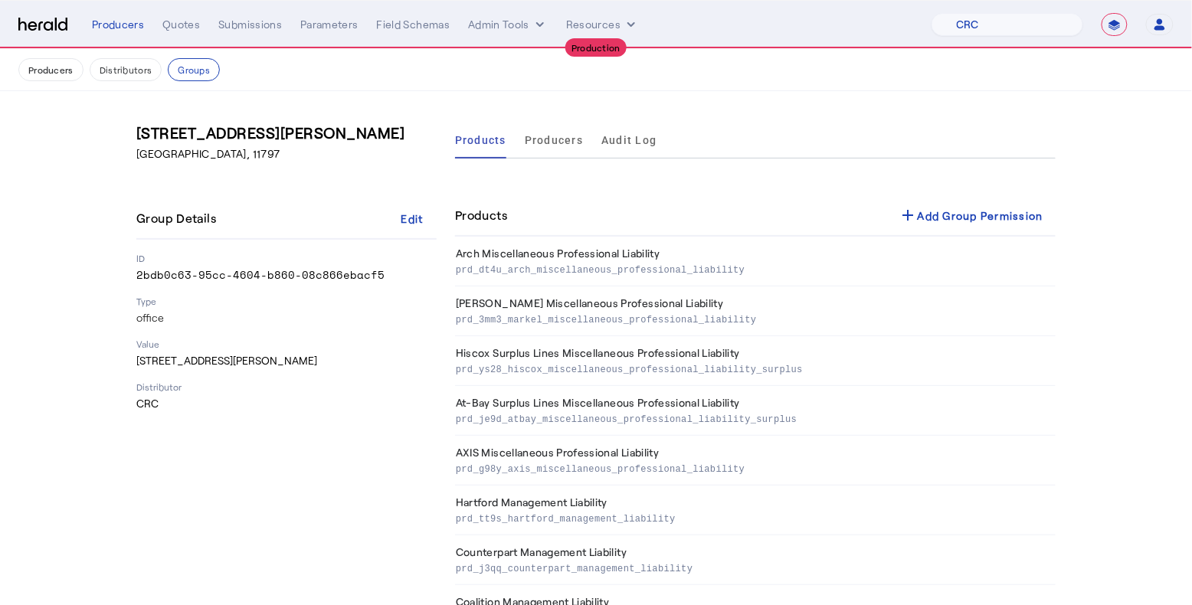
click at [376, 157] on p "[GEOGRAPHIC_DATA], 11797" at bounding box center [286, 153] width 300 height 15
click at [192, 65] on button "Groups" at bounding box center [194, 69] width 52 height 23
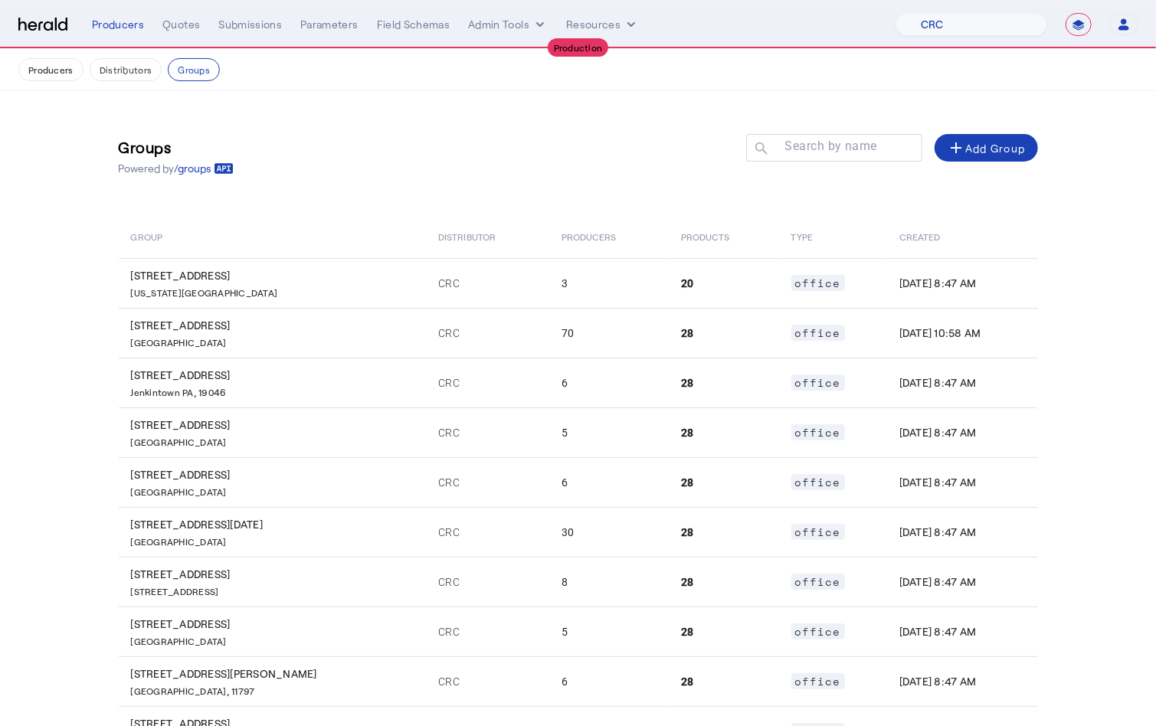
click at [565, 184] on div "Groups Powered by /groups Search by name search add Add Group" at bounding box center [578, 156] width 919 height 69
click at [831, 148] on mat-label "Search by name" at bounding box center [830, 146] width 93 height 15
click at [831, 148] on input "Search by name" at bounding box center [841, 147] width 138 height 18
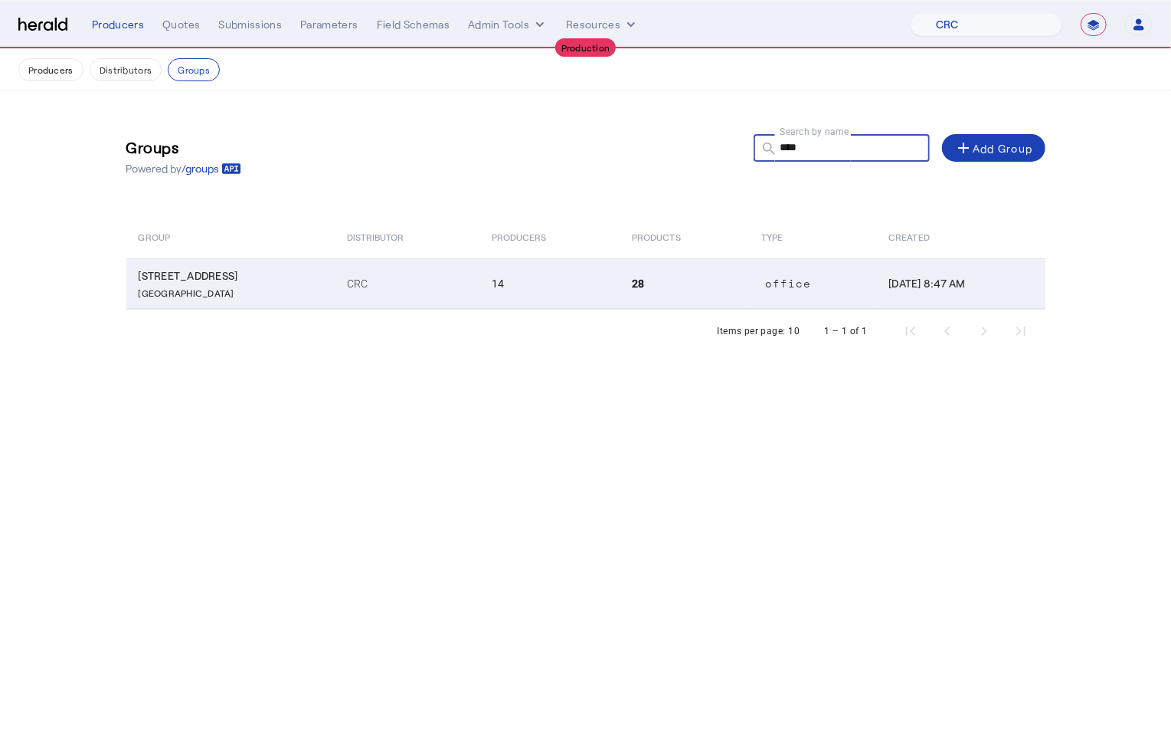
type input "****"
click at [254, 290] on p "[GEOGRAPHIC_DATA]" at bounding box center [234, 290] width 190 height 15
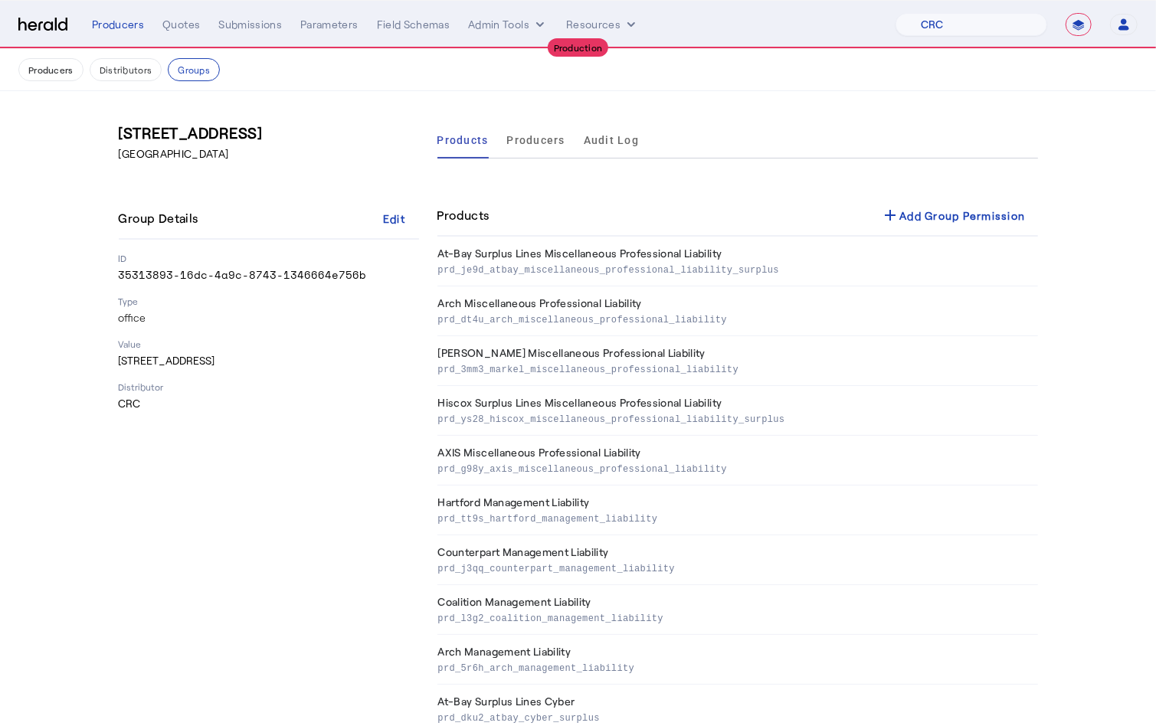
click at [201, 126] on h3 "[STREET_ADDRESS]" at bounding box center [269, 132] width 300 height 21
copy h3 "[STREET_ADDRESS]"
click at [207, 67] on button "Groups" at bounding box center [194, 69] width 52 height 23
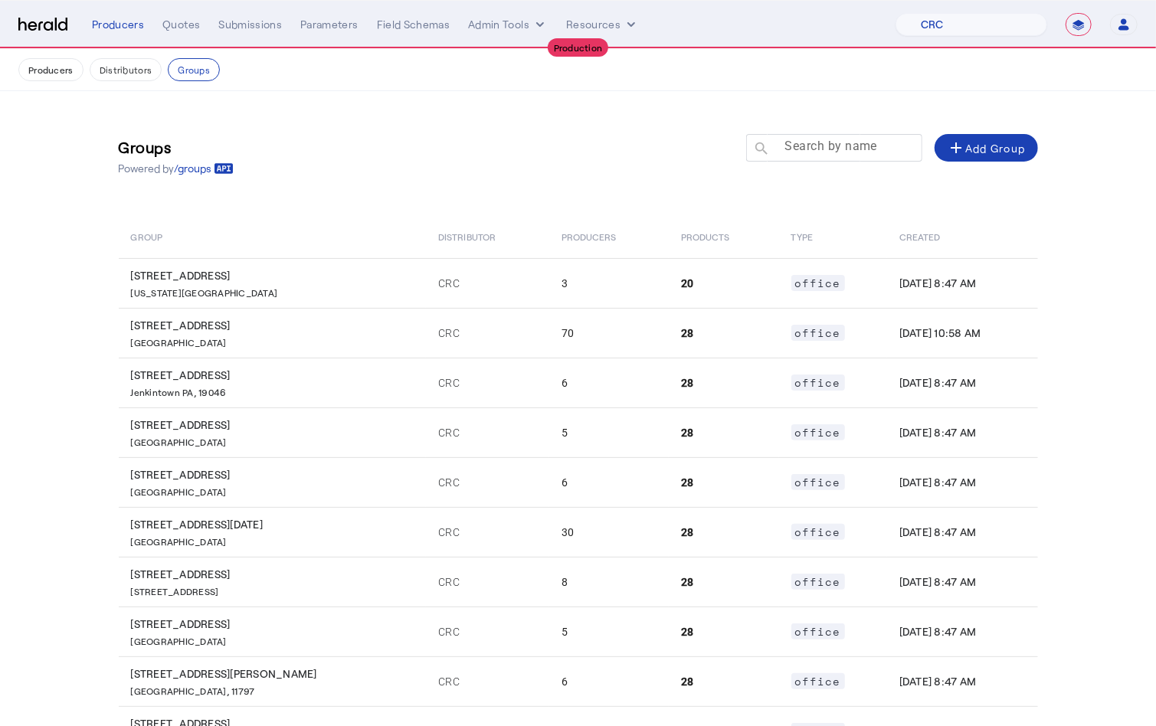
click at [823, 152] on mat-label "Search by name" at bounding box center [830, 146] width 93 height 15
click at [823, 152] on input "Search by name" at bounding box center [841, 147] width 138 height 18
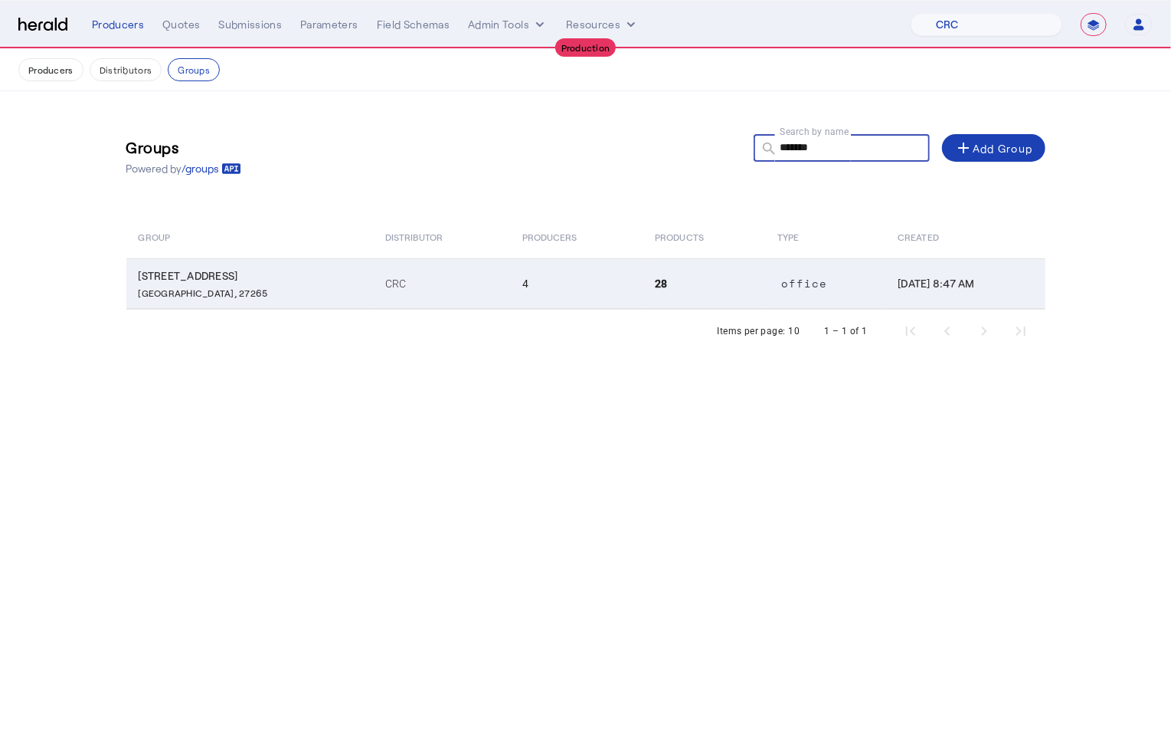
type input "*******"
click at [411, 293] on td "CRC" at bounding box center [441, 283] width 137 height 51
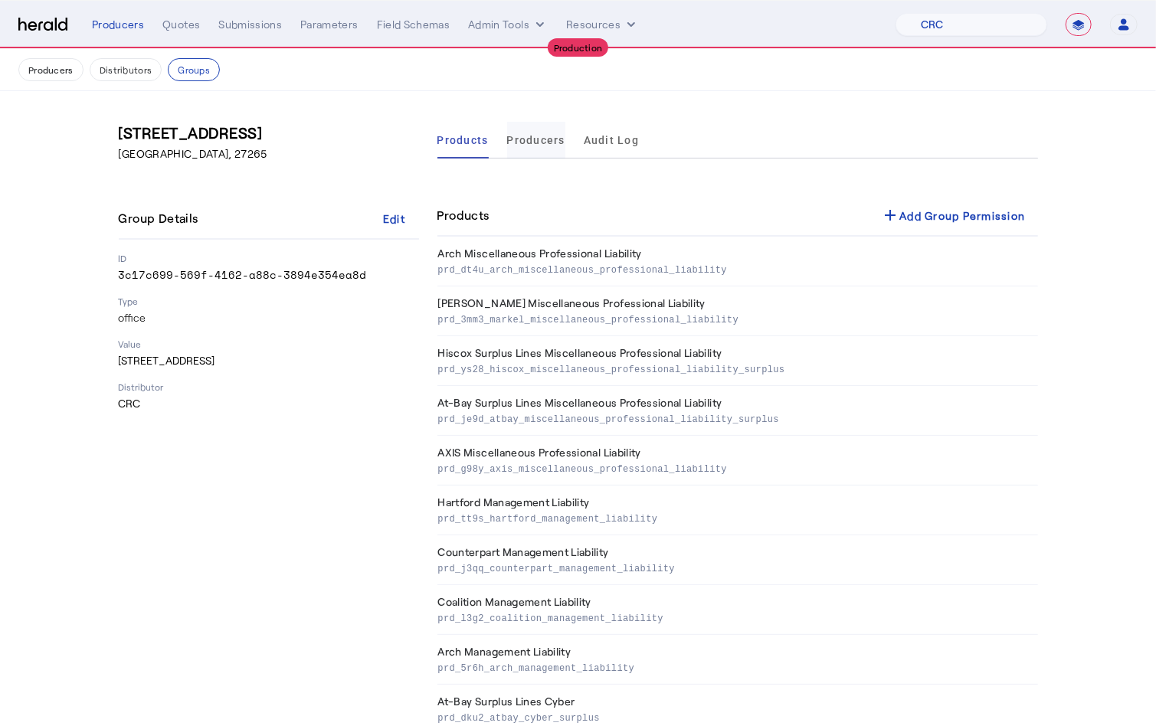
click at [532, 154] on span "Producers" at bounding box center [536, 140] width 58 height 37
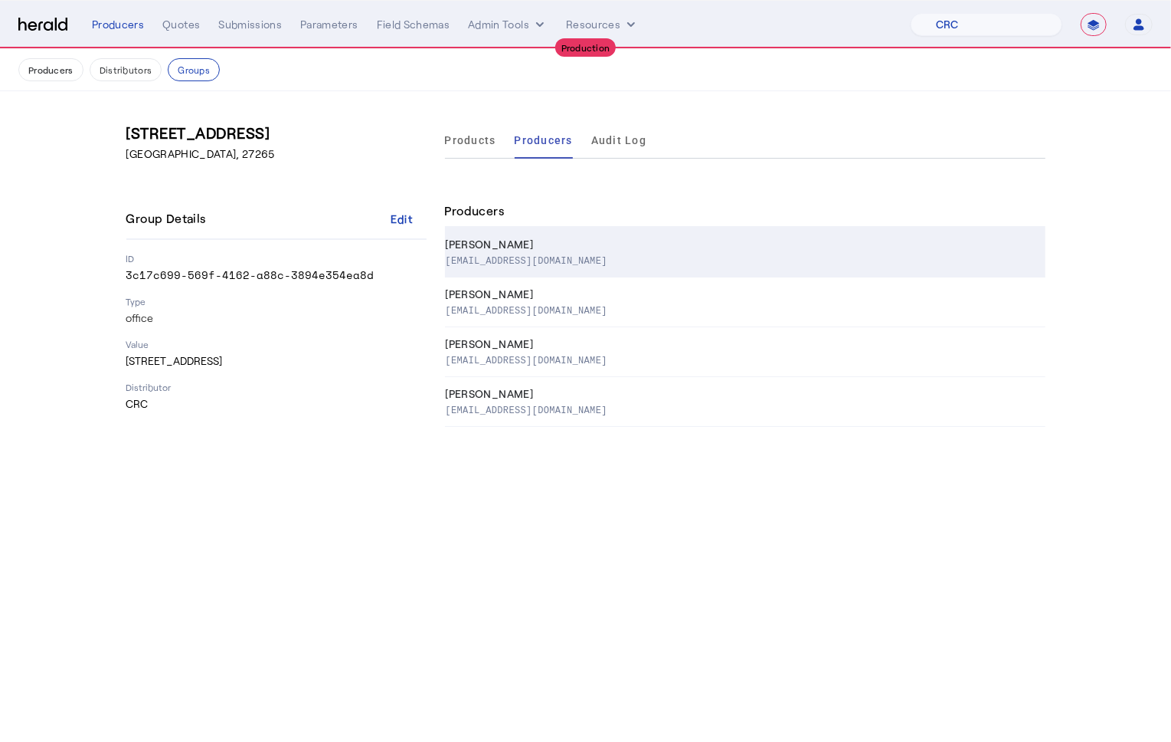
click at [587, 249] on div "[PERSON_NAME]" at bounding box center [743, 244] width 594 height 15
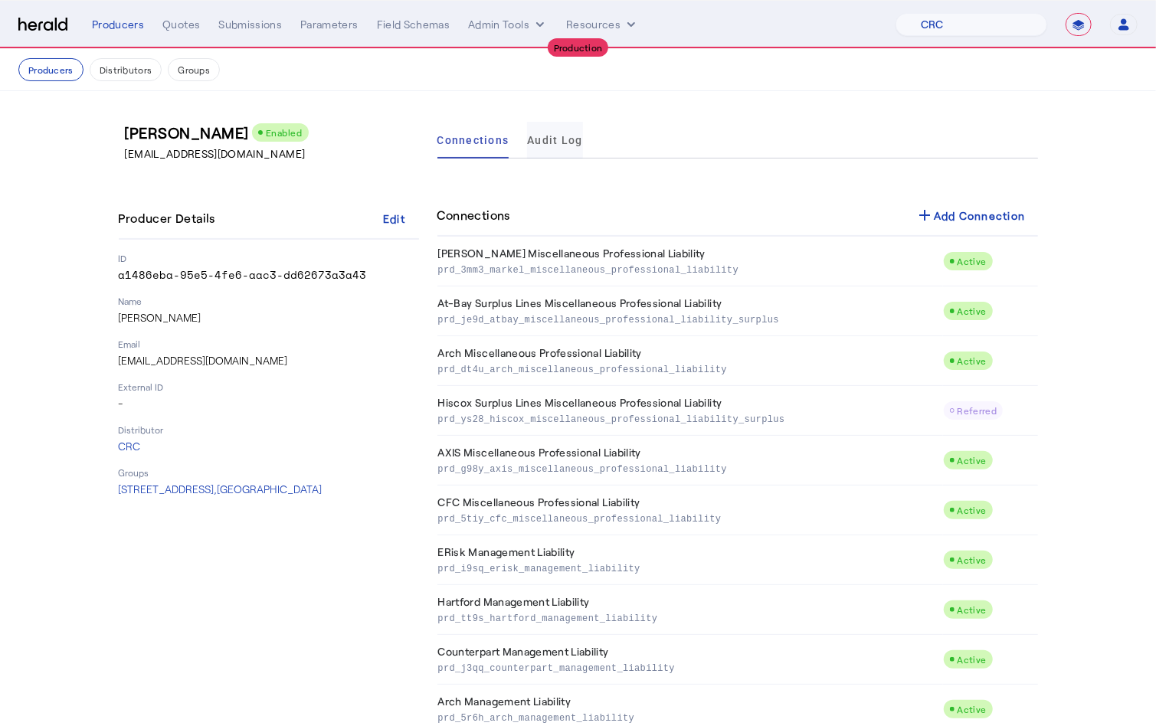
click at [572, 139] on span "Audit Log" at bounding box center [554, 140] width 55 height 11
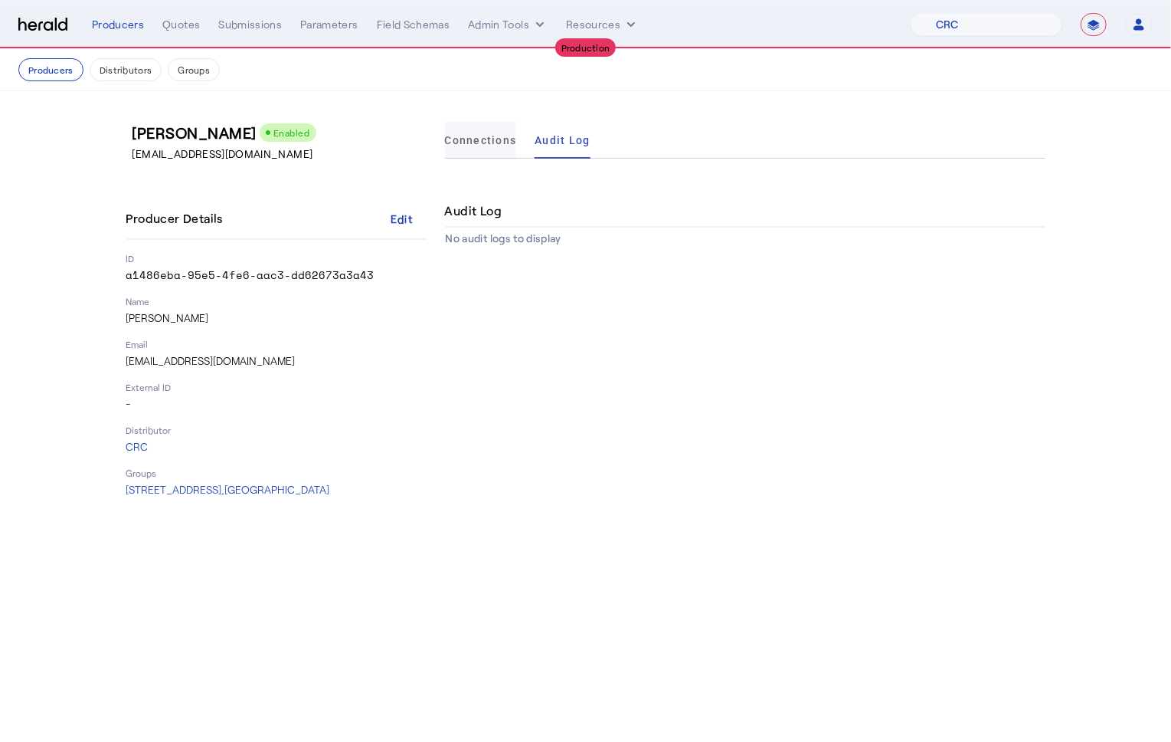
click at [485, 139] on span "Connections" at bounding box center [481, 140] width 72 height 11
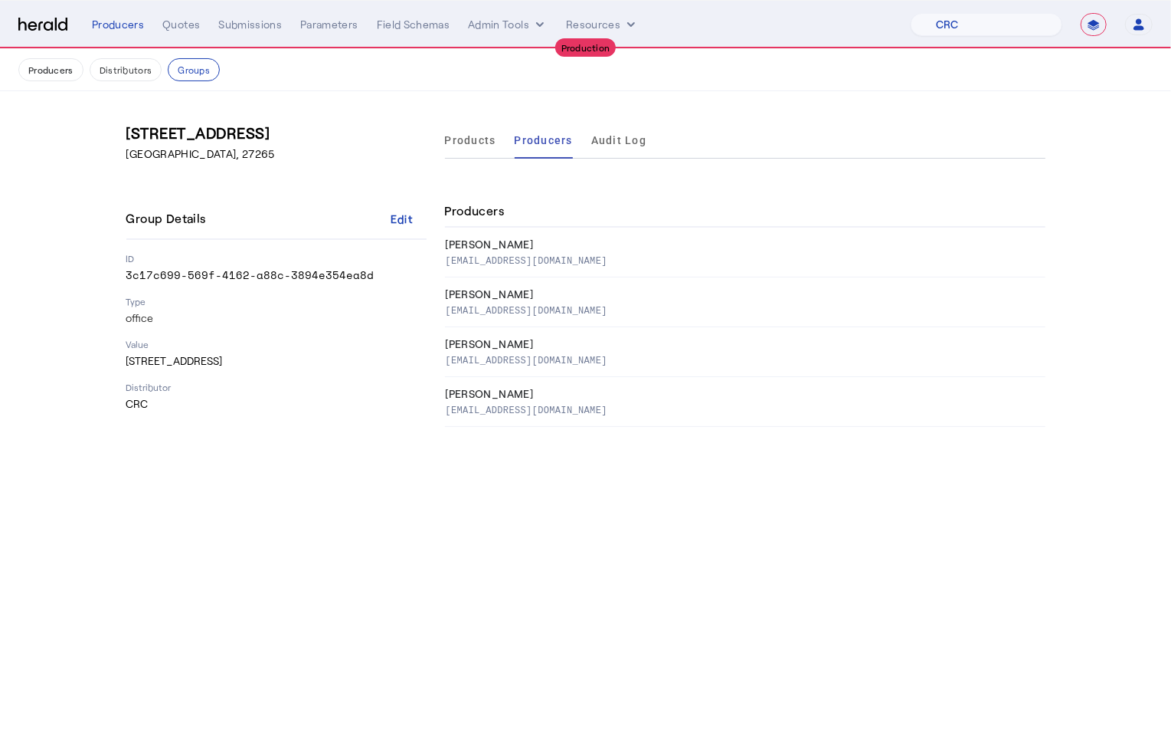
click at [213, 129] on h3 "[STREET_ADDRESS]" at bounding box center [276, 132] width 300 height 21
copy h3 "[STREET_ADDRESS]"
click at [199, 71] on button "Groups" at bounding box center [194, 69] width 52 height 23
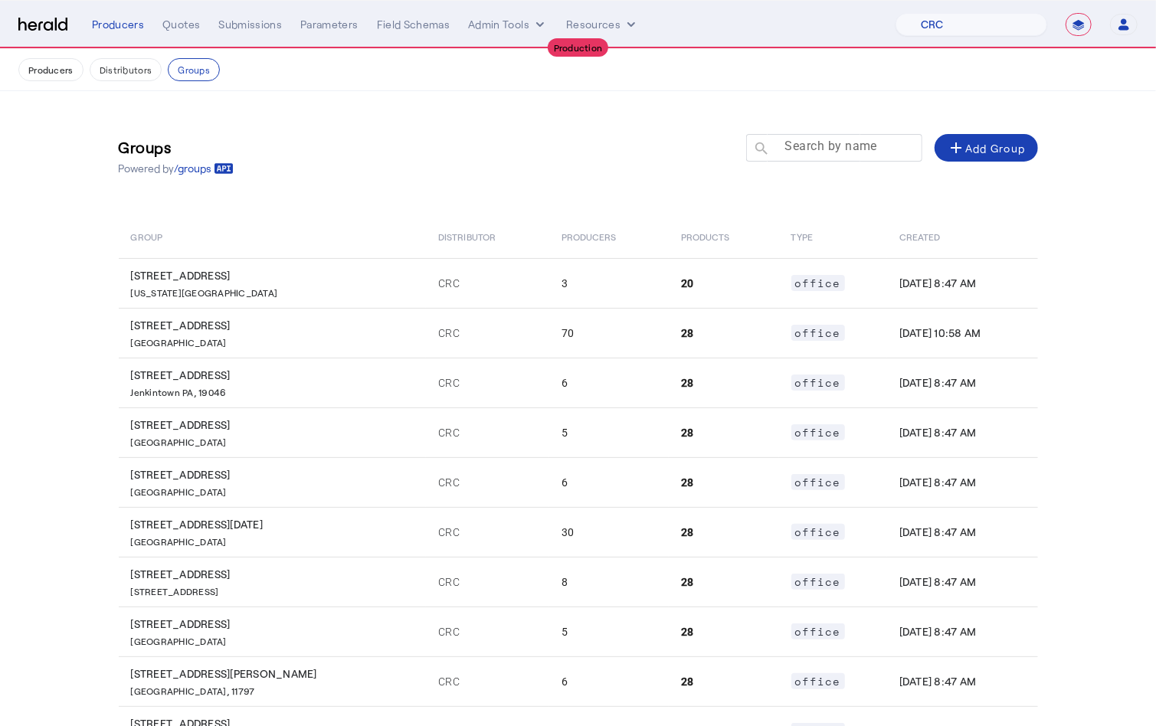
click at [835, 159] on div at bounding box center [841, 155] width 138 height 43
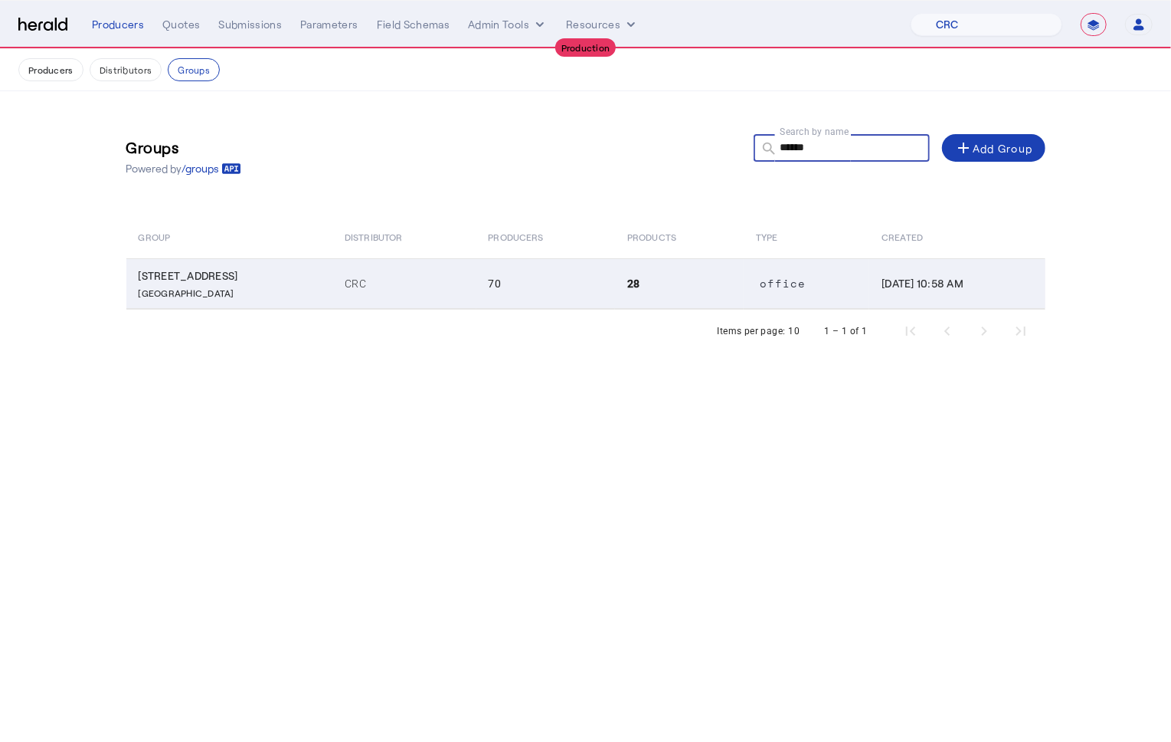
type input "******"
click at [291, 306] on td "[STREET_ADDRESS]" at bounding box center [229, 283] width 207 height 51
